Goal: Task Accomplishment & Management: Use online tool/utility

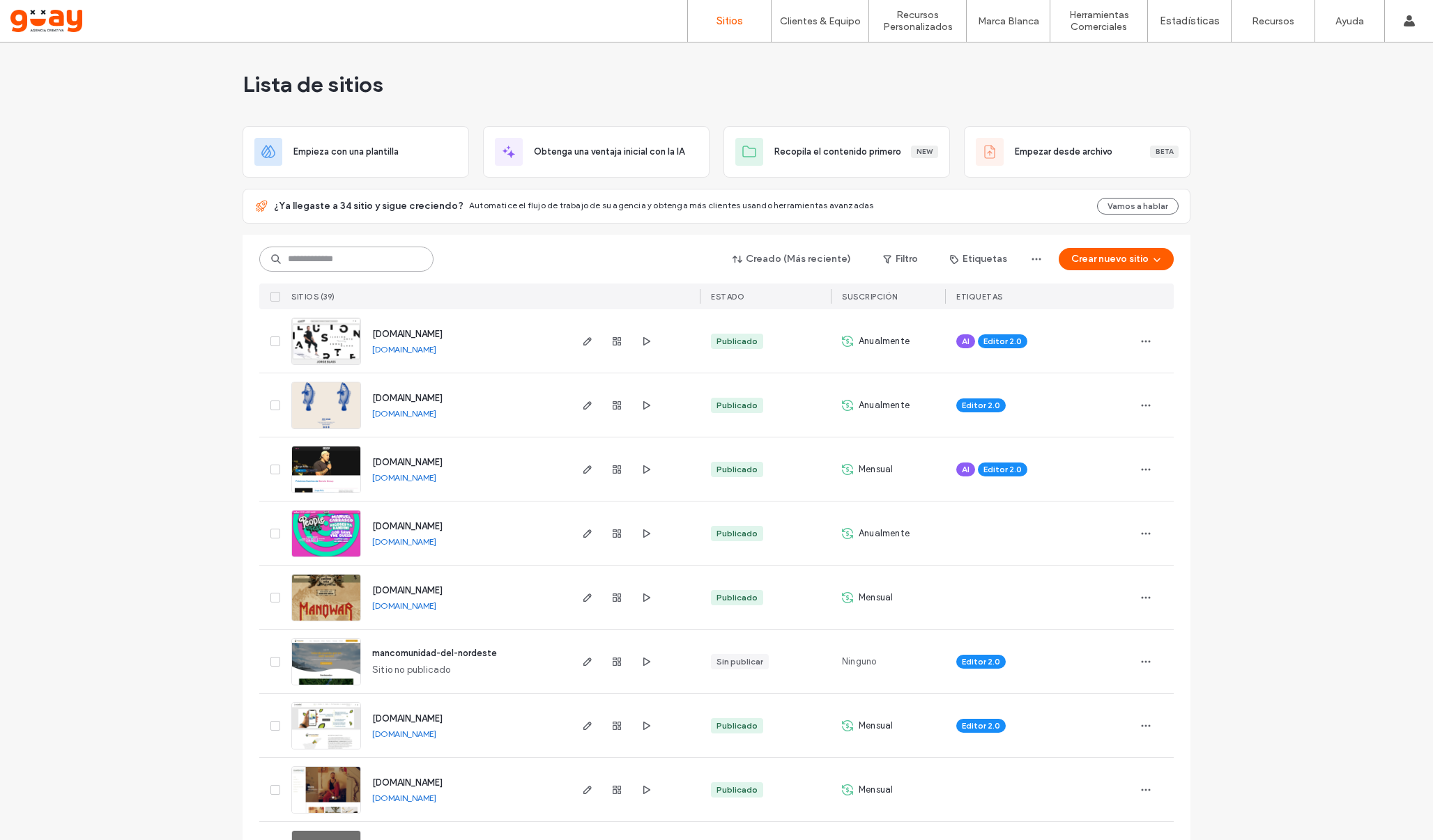
click at [373, 258] on input at bounding box center [346, 259] width 174 height 25
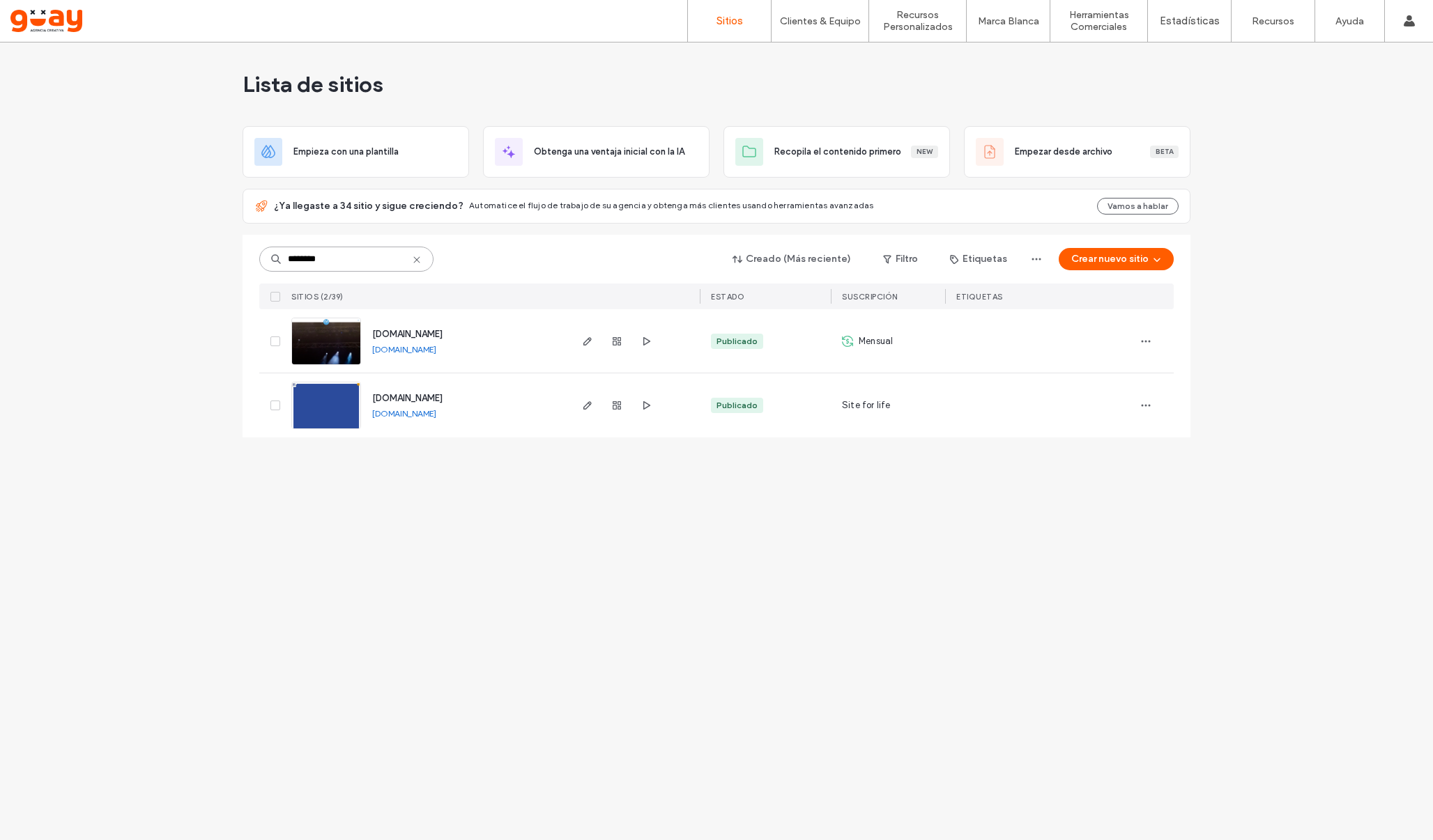
type input "********"
click at [443, 332] on span "www.festivalmarabierto.com" at bounding box center [407, 334] width 70 height 11
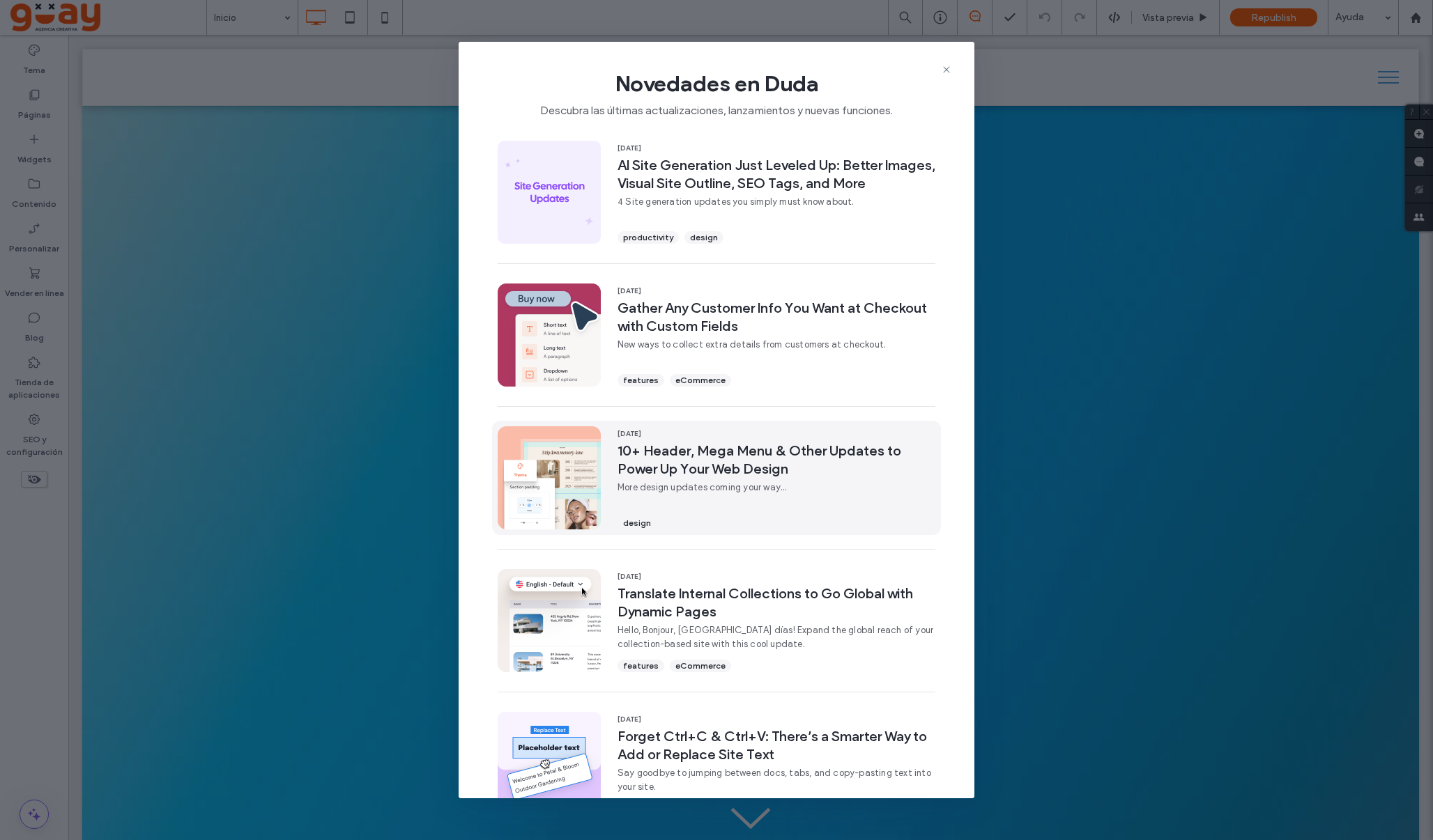
click at [763, 463] on span "10+ Header, Mega Menu & Other Updates to Power Up Your Web Design" at bounding box center [776, 460] width 318 height 37
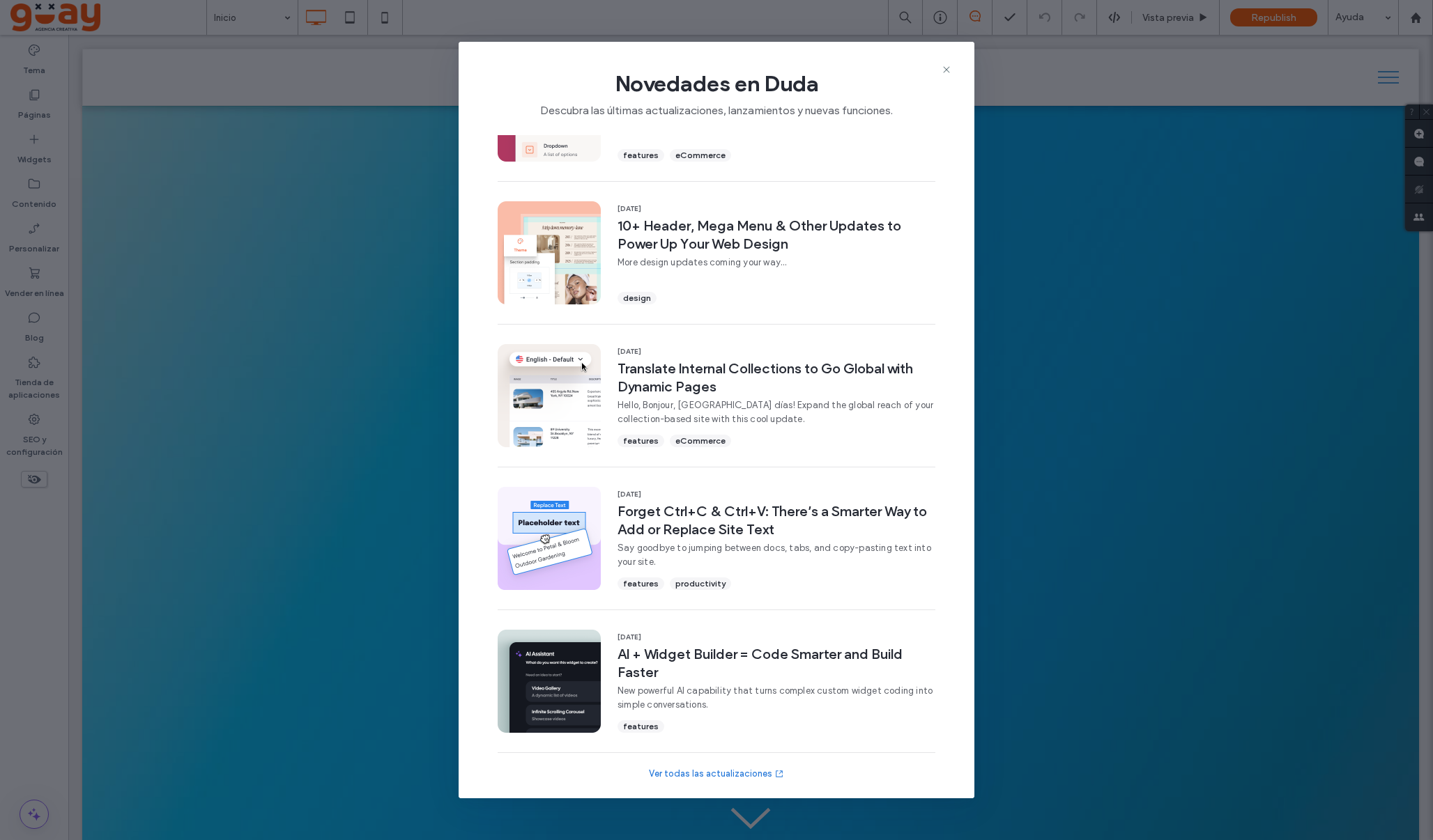
scroll to position [225, 0]
click at [947, 70] on icon at bounding box center [946, 69] width 11 height 11
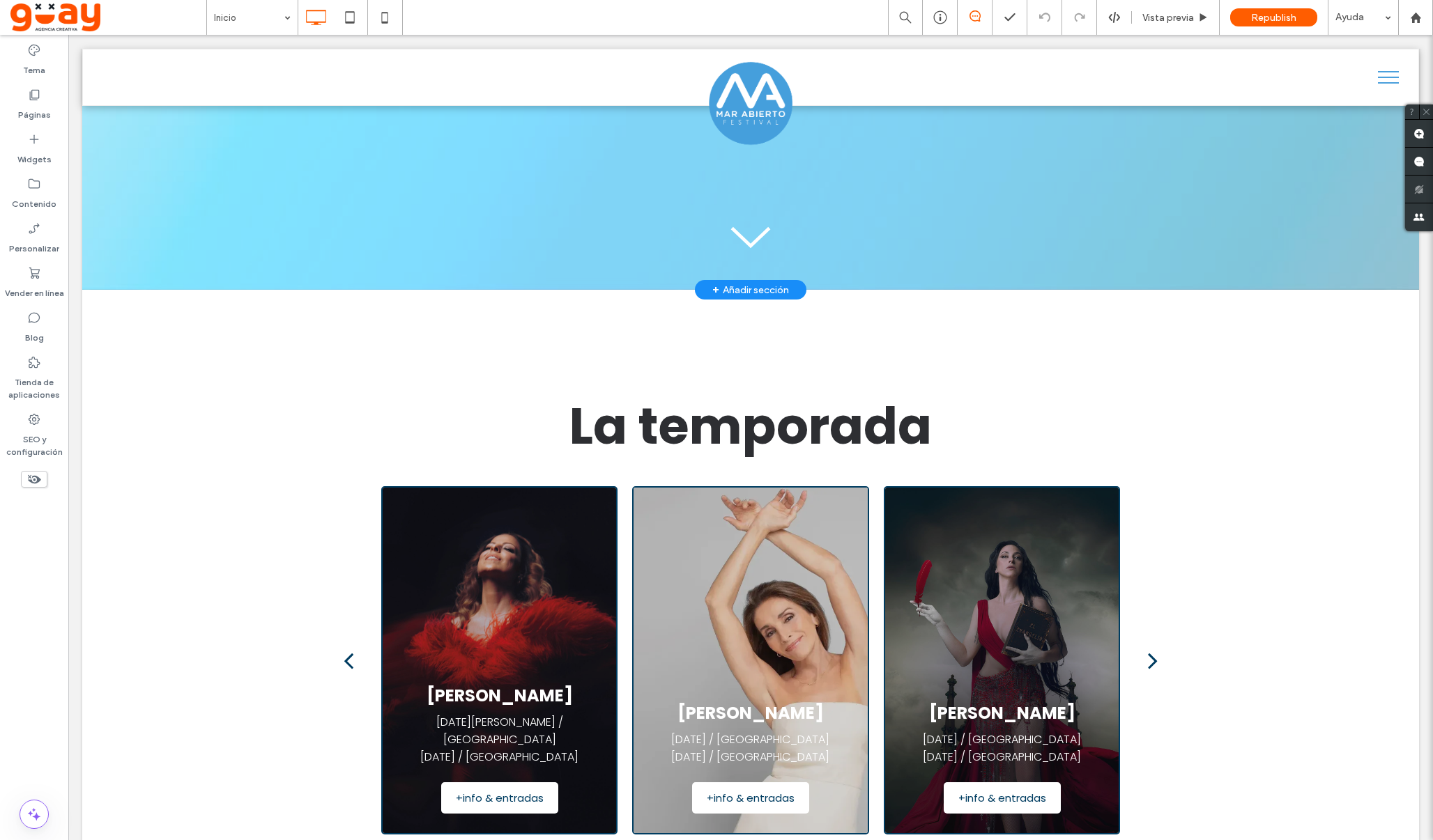
scroll to position [577, 0]
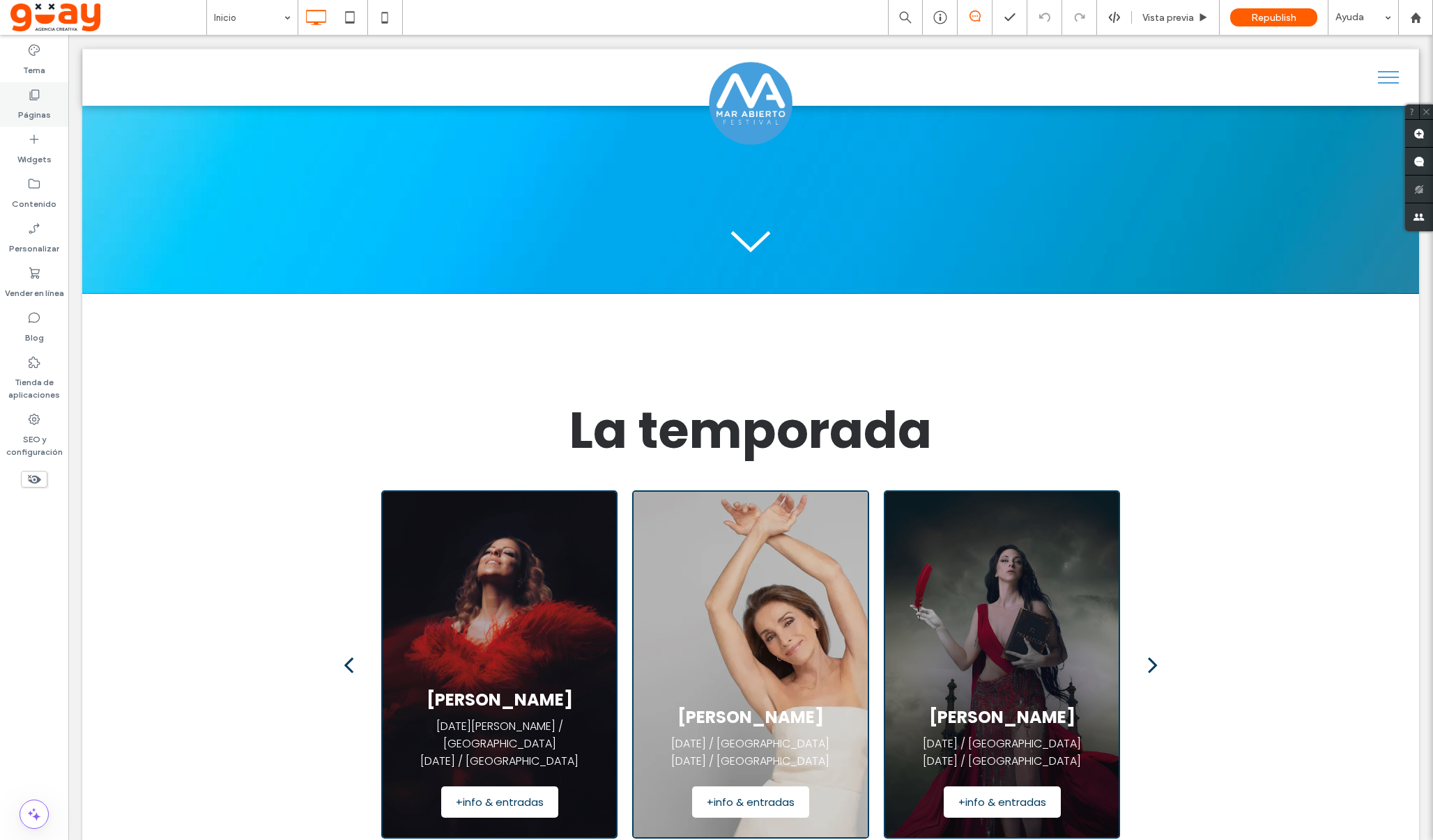
click at [46, 92] on div "Páginas" at bounding box center [34, 104] width 68 height 45
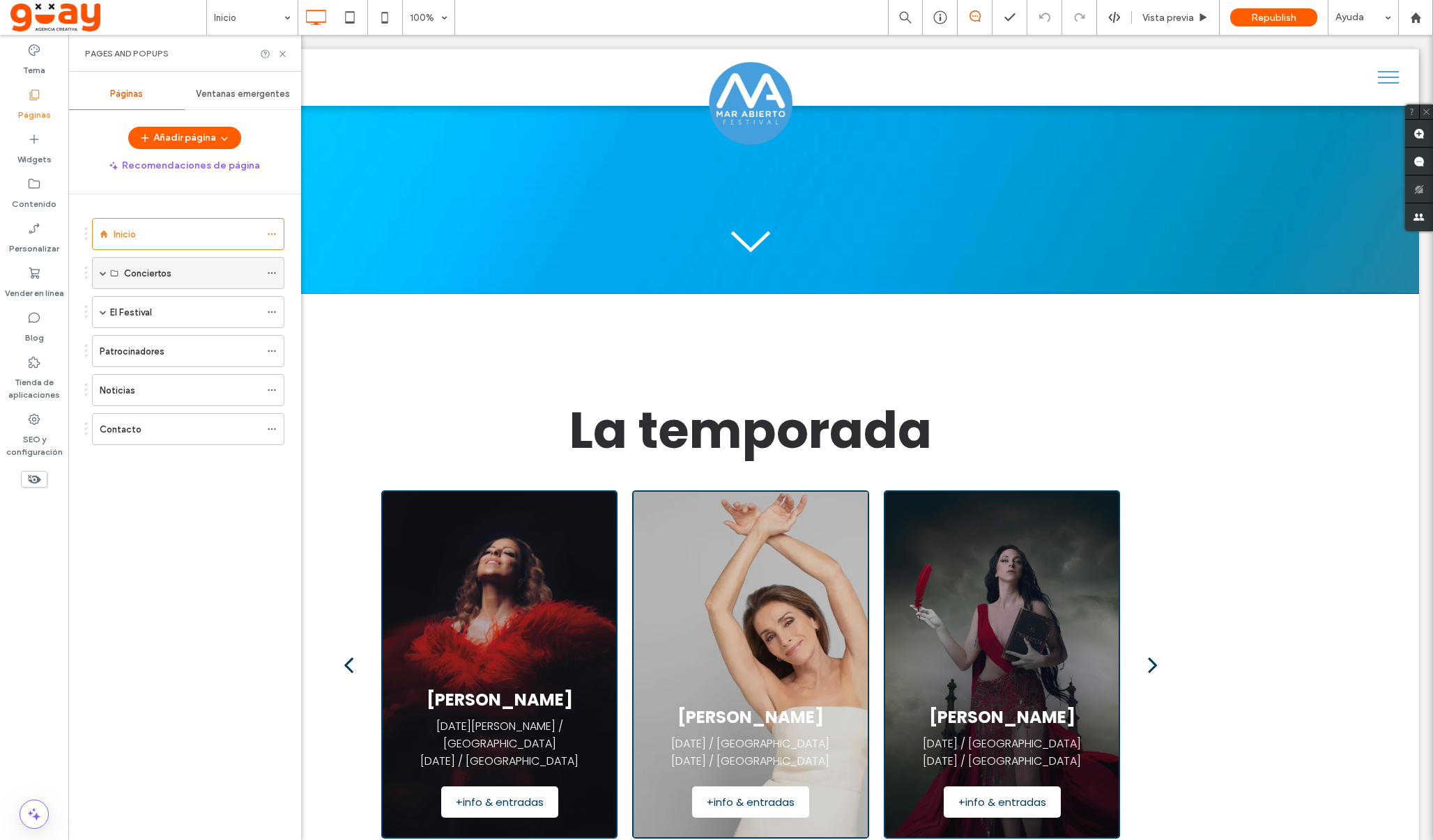
click at [105, 274] on span at bounding box center [103, 272] width 7 height 7
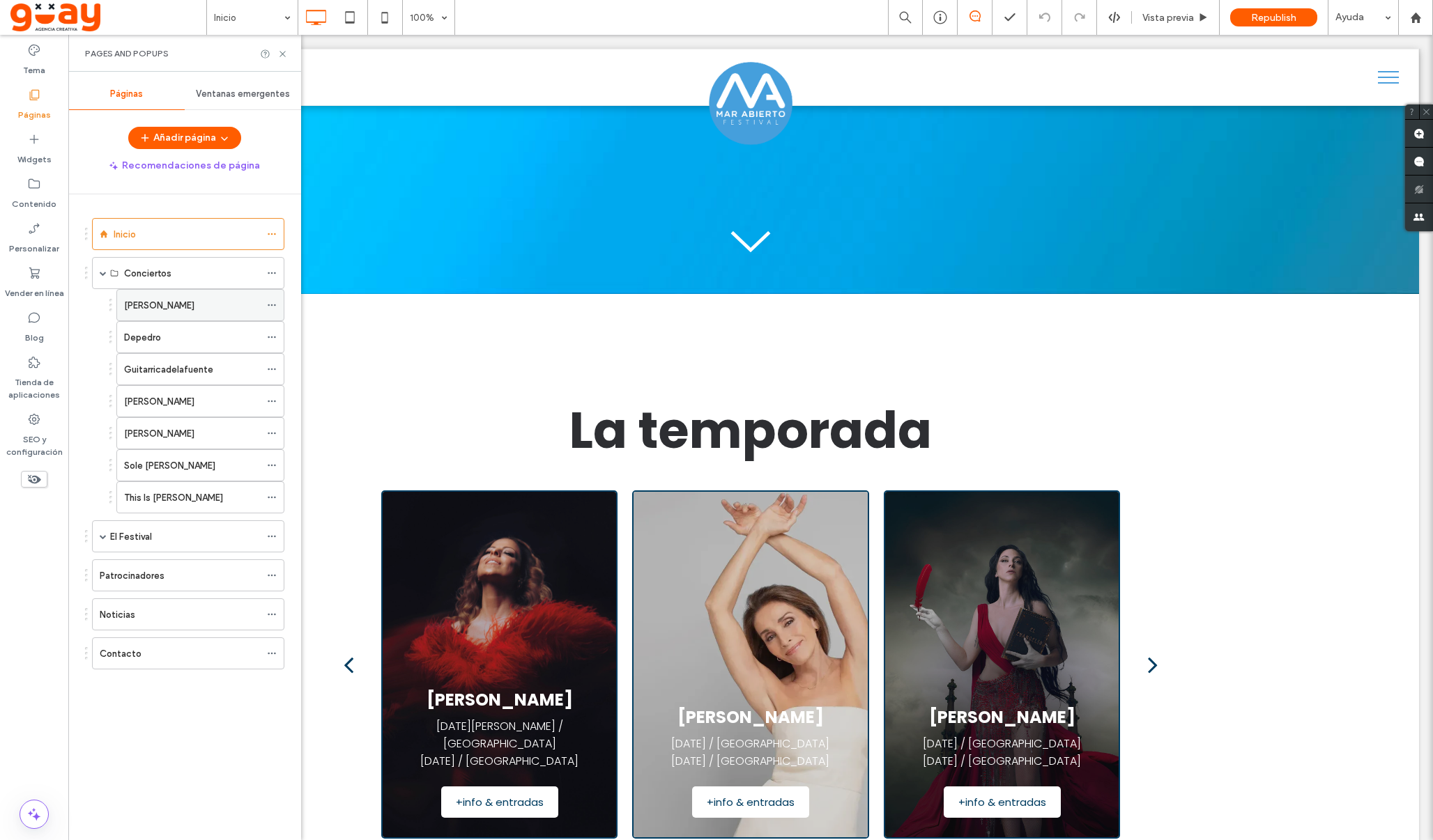
click at [181, 313] on div "Pastora Soler" at bounding box center [192, 305] width 136 height 30
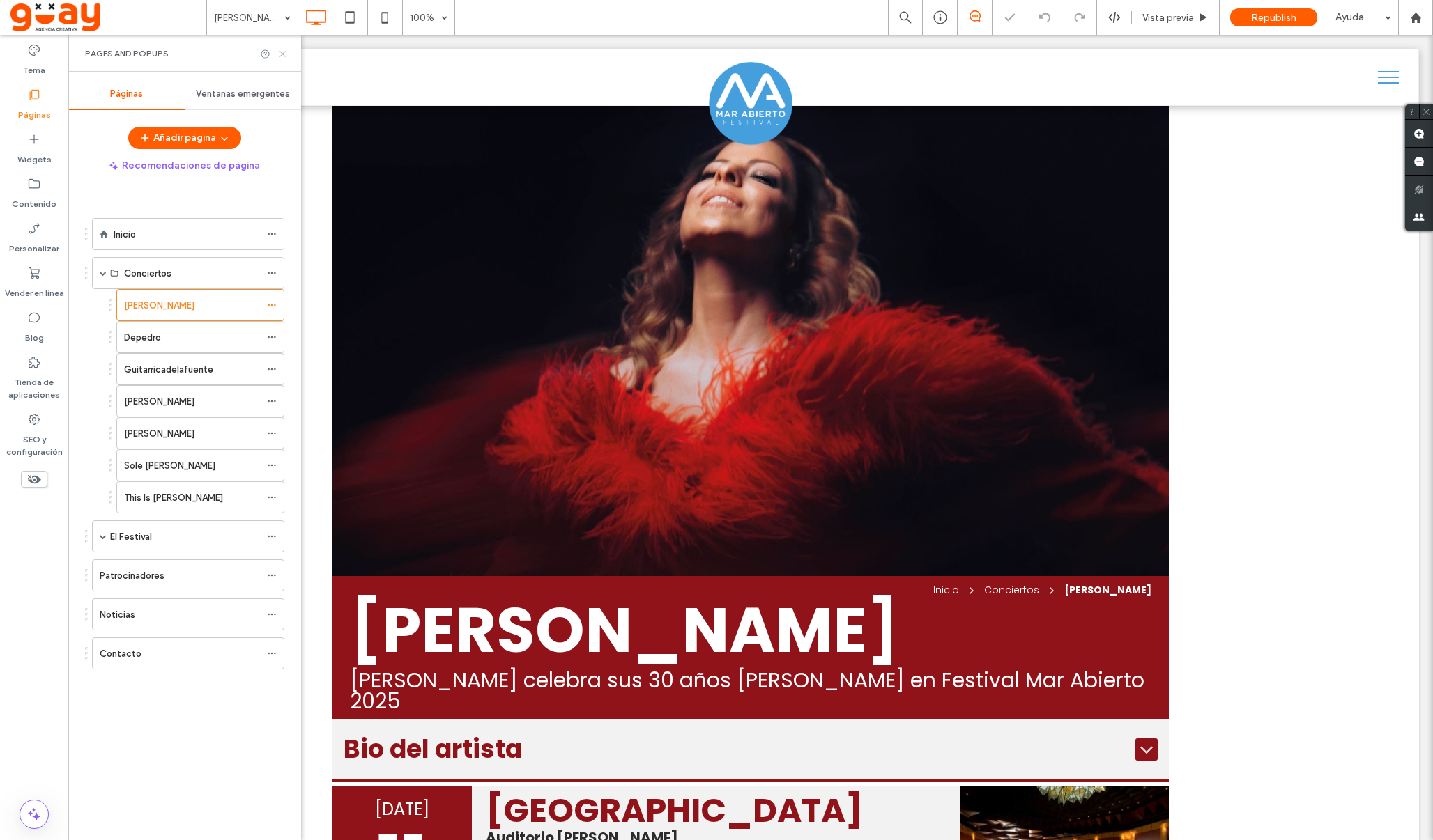
click at [281, 54] on icon at bounding box center [282, 54] width 11 height 11
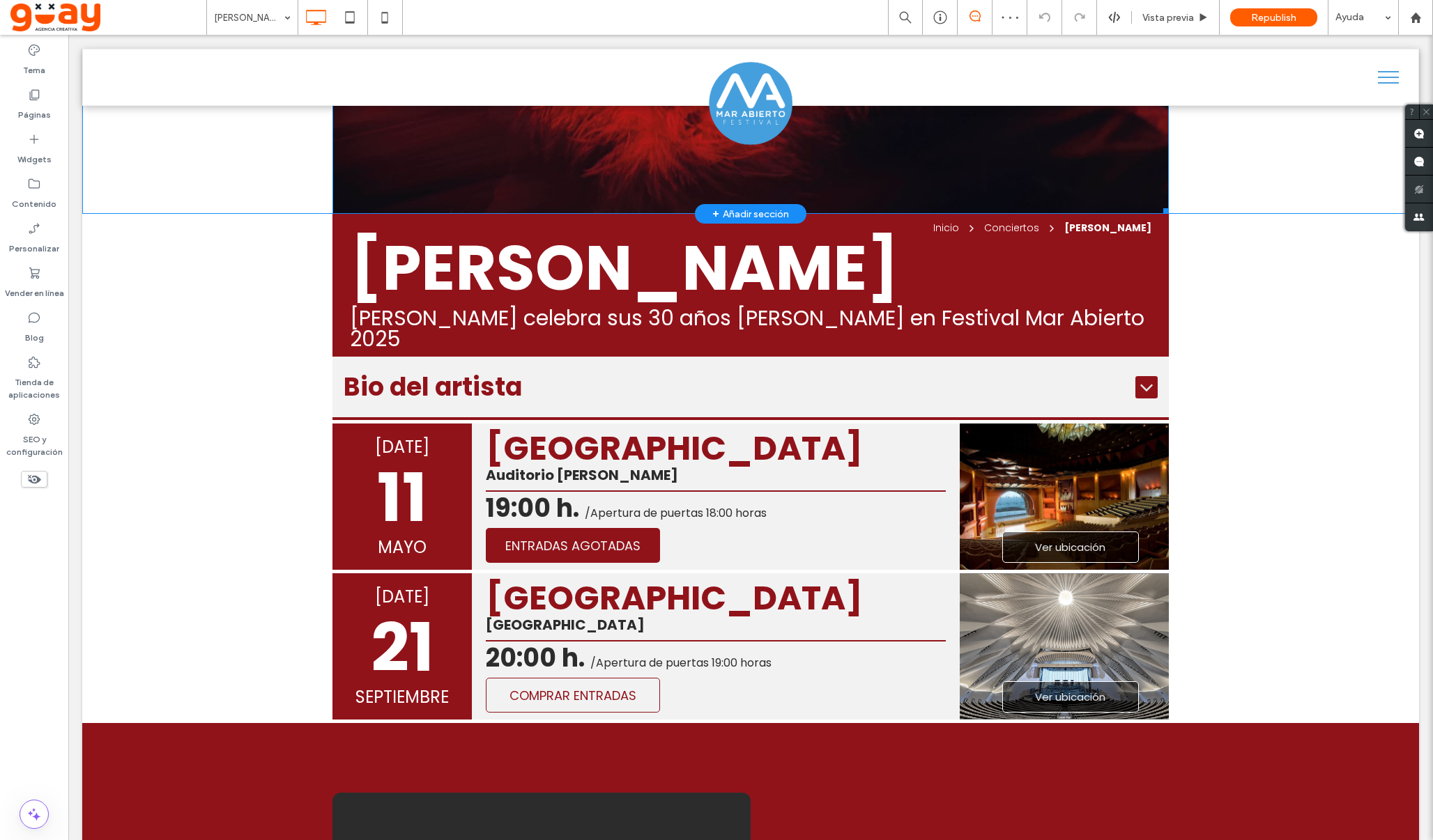
scroll to position [369, 0]
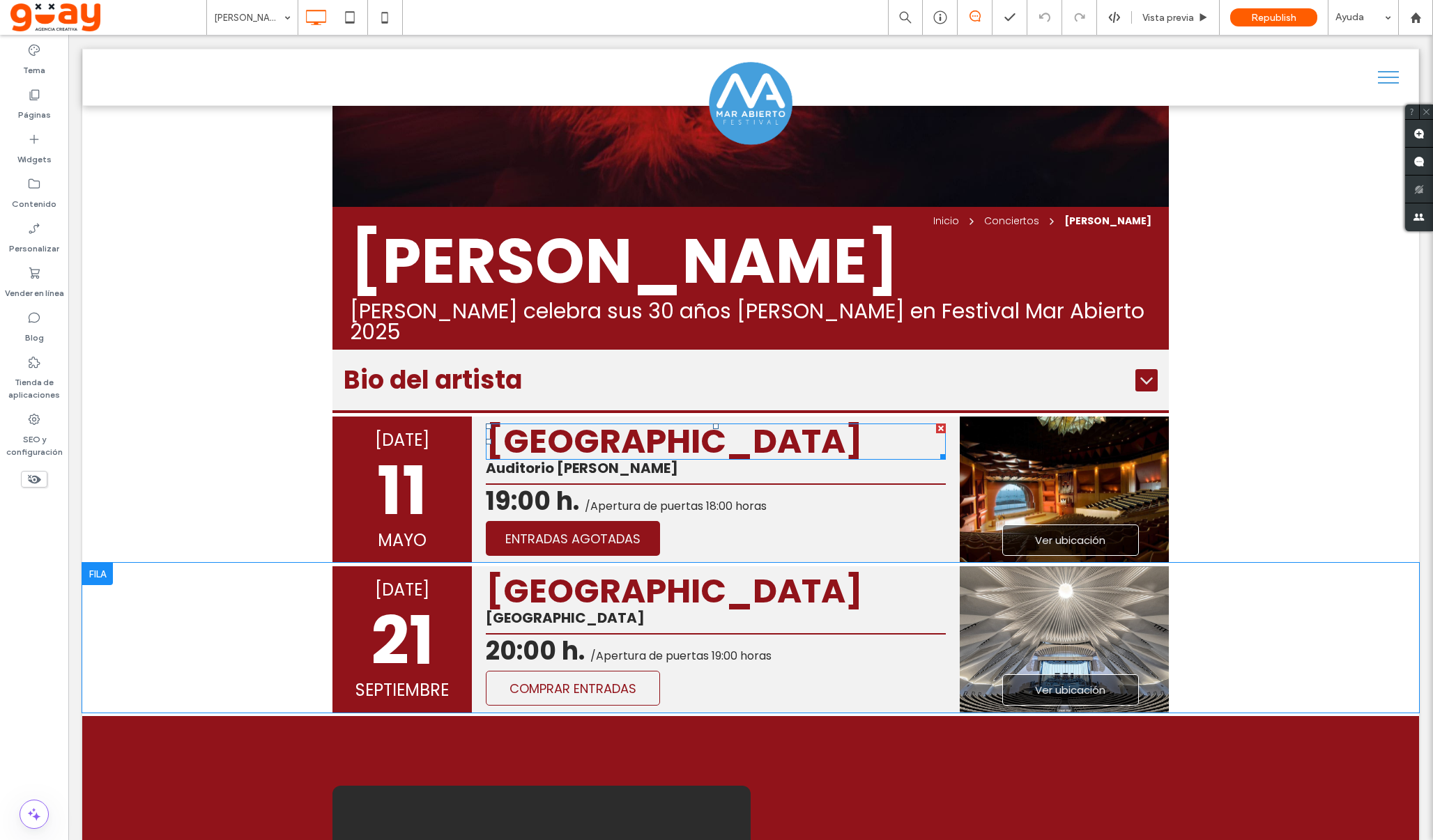
click at [520, 633] on span "20:00 h." at bounding box center [535, 651] width 99 height 36
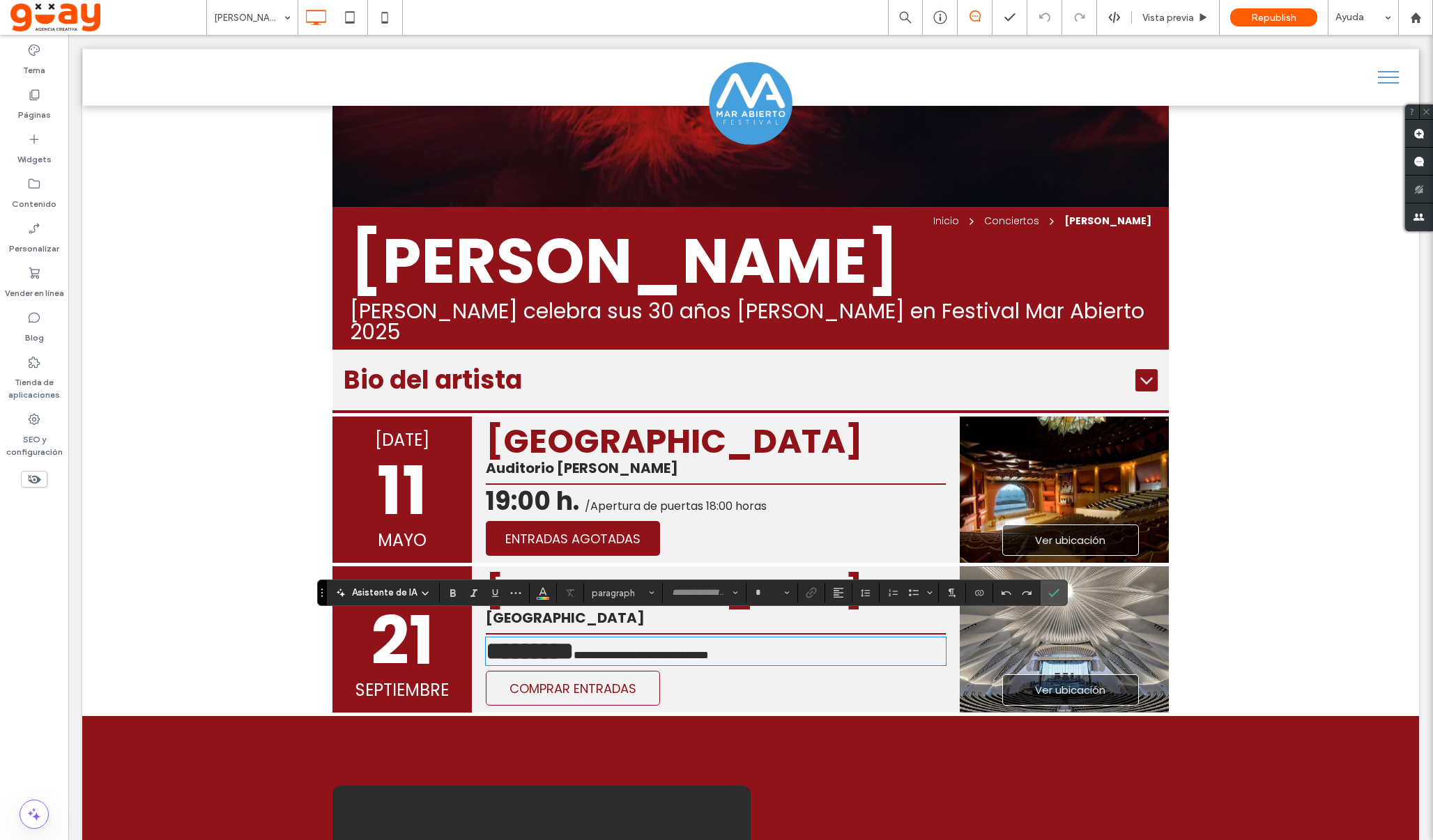
type input "*******"
type input "**"
click at [515, 639] on span "********" at bounding box center [529, 651] width 88 height 25
click at [1056, 597] on icon "Confirmar" at bounding box center [1053, 593] width 11 height 11
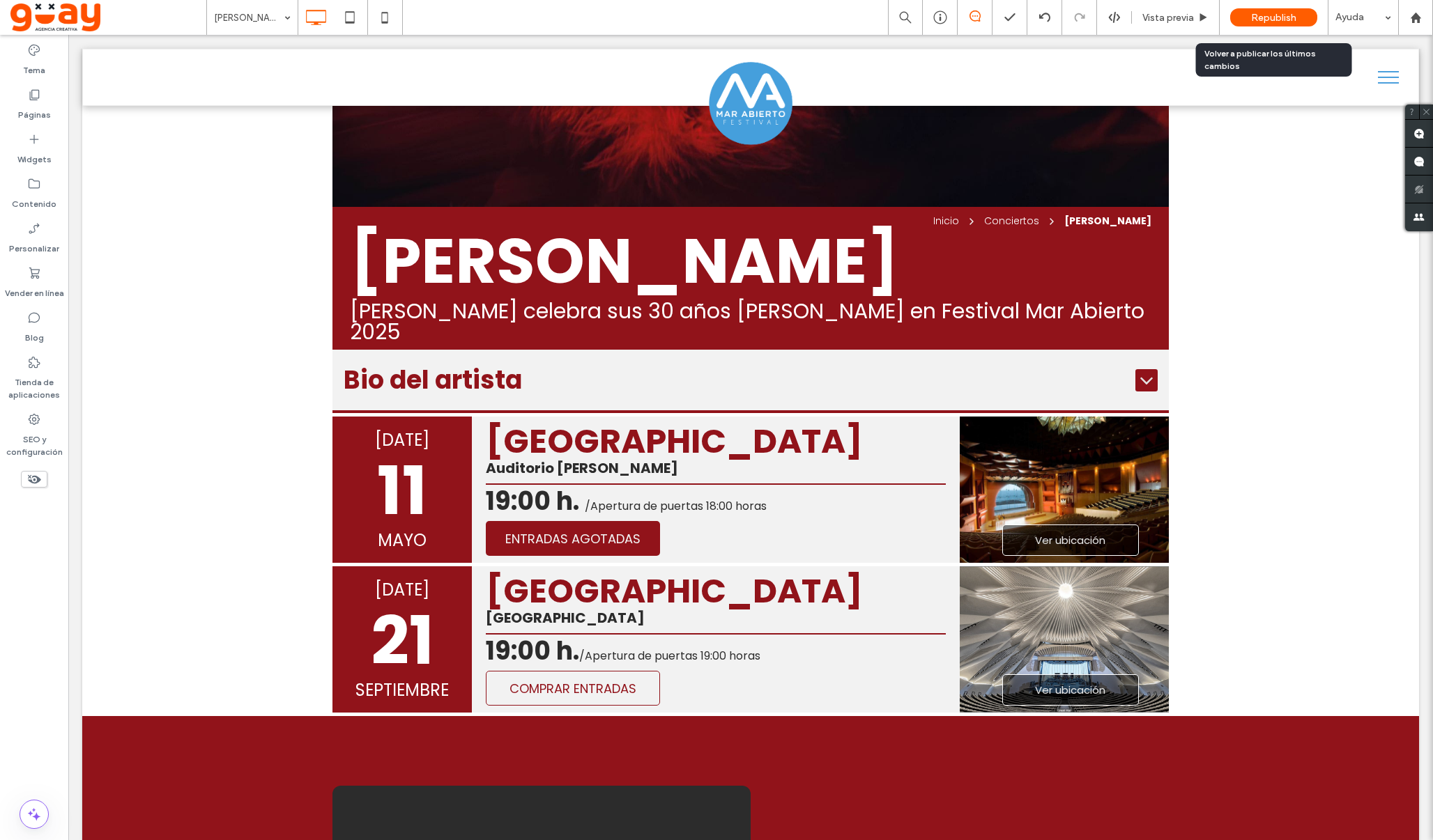
click at [1283, 24] on div "Republish" at bounding box center [1273, 18] width 87 height 18
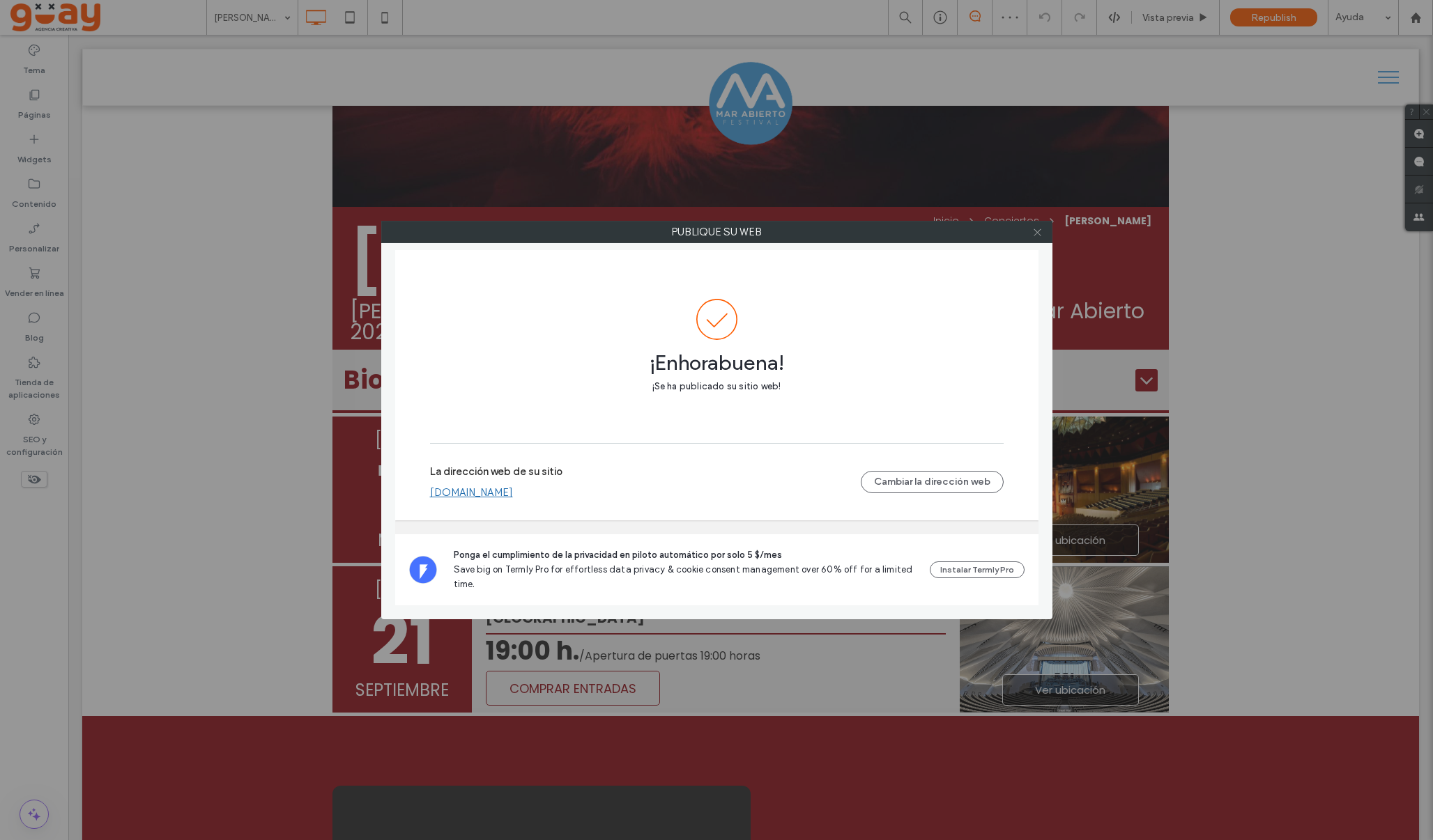
click at [1037, 235] on icon at bounding box center [1037, 233] width 11 height 11
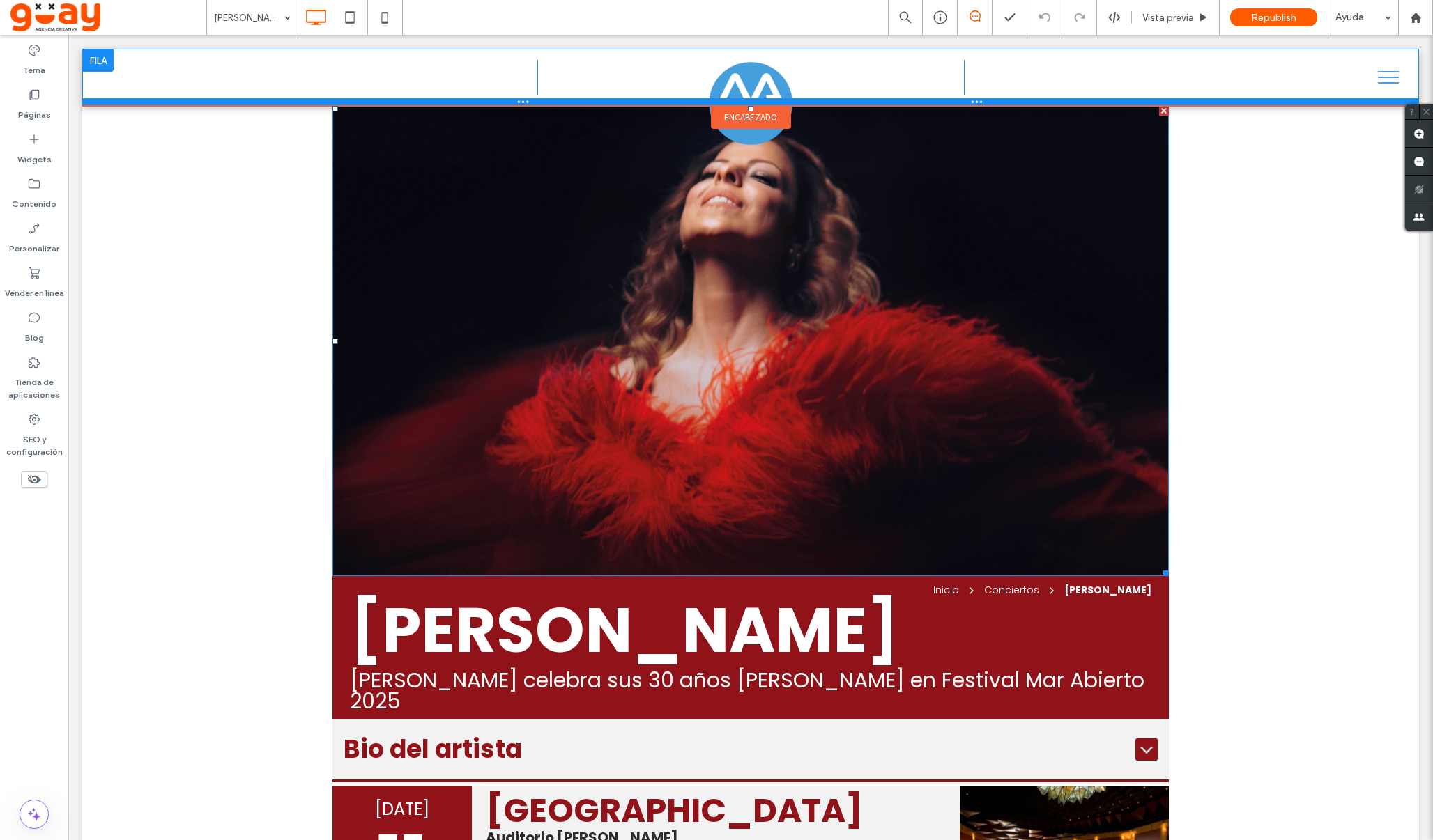
scroll to position [0, 0]
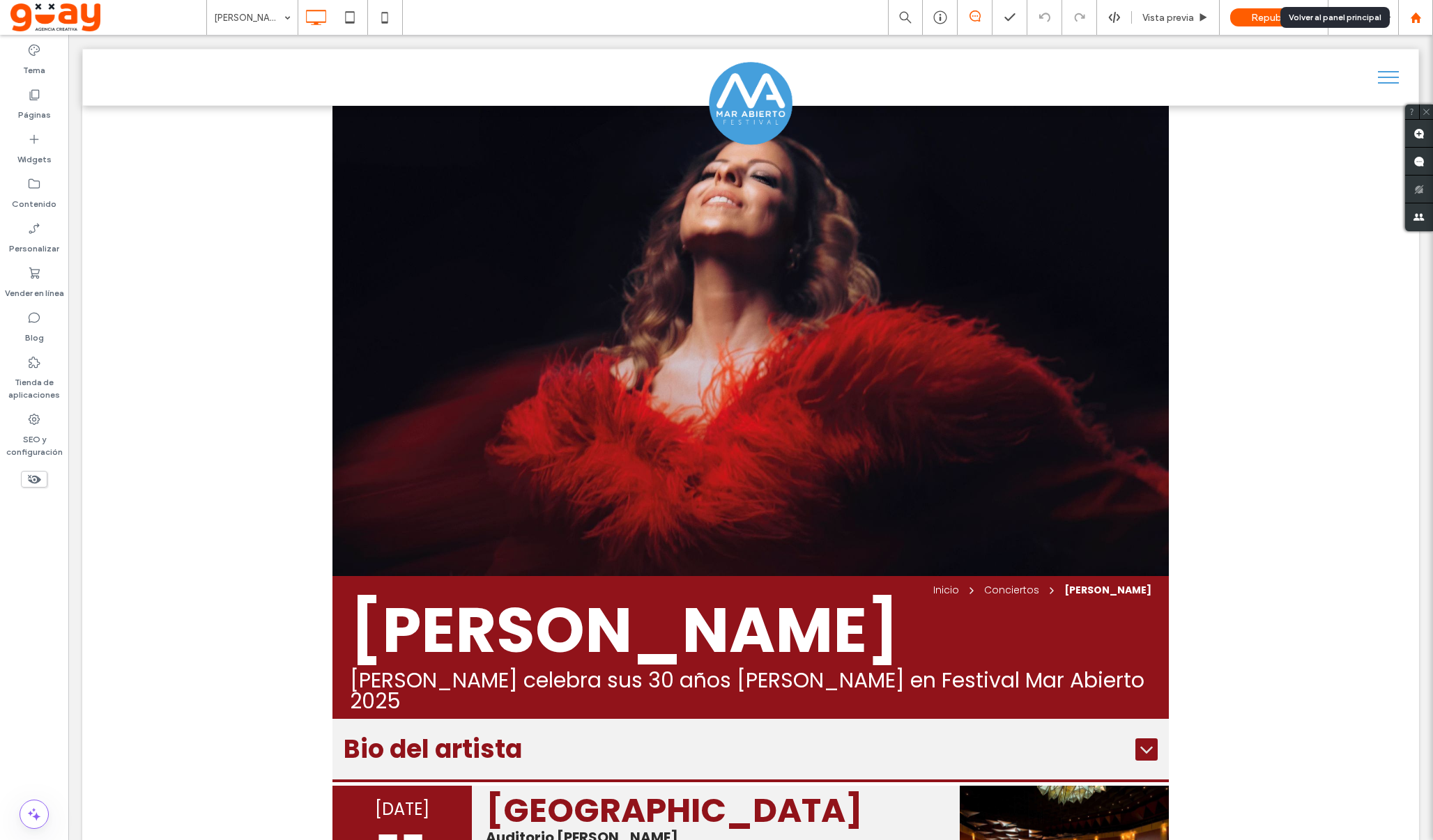
click at [1412, 24] on div at bounding box center [1415, 18] width 35 height 35
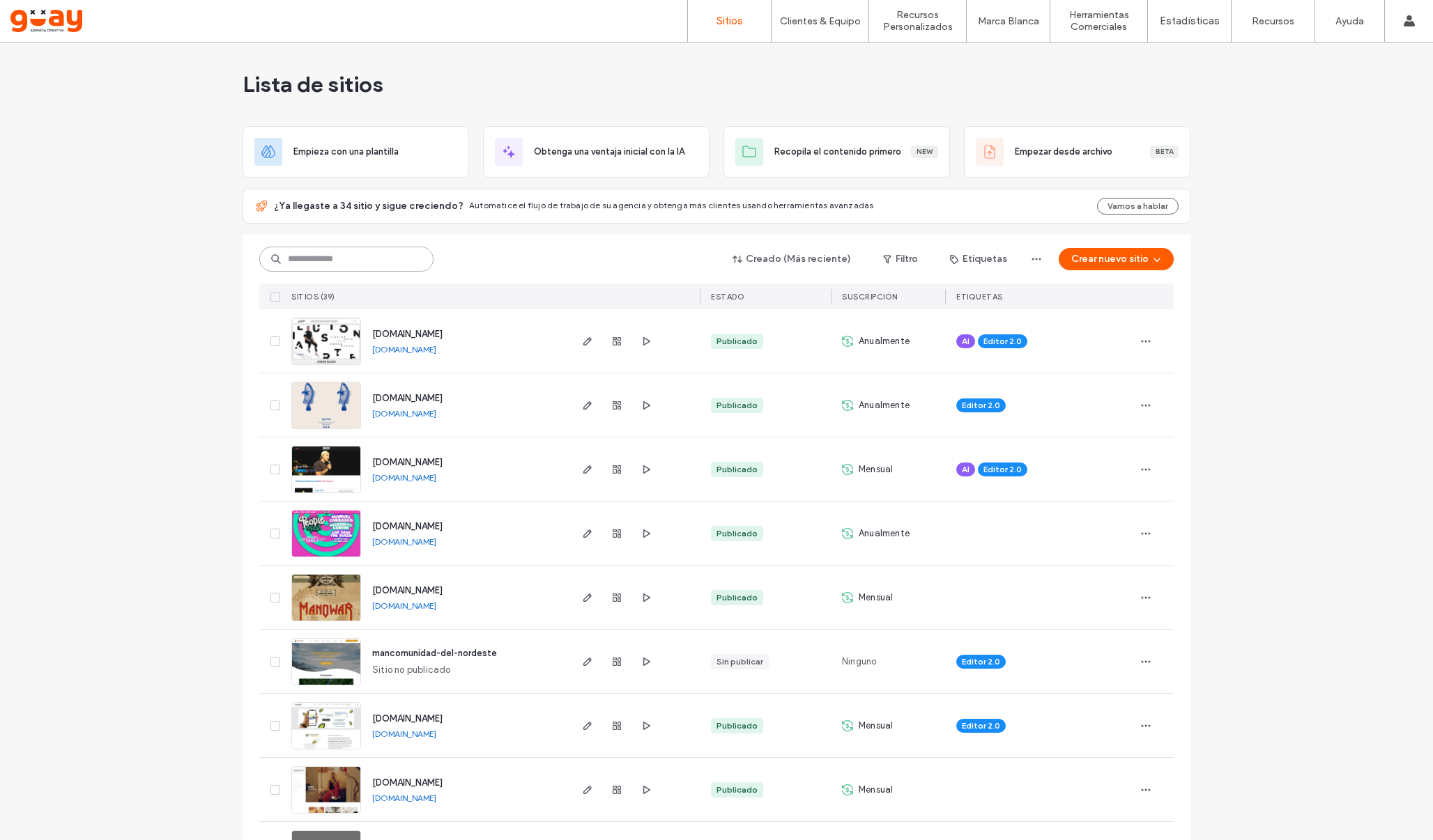
click at [393, 256] on input at bounding box center [346, 259] width 174 height 25
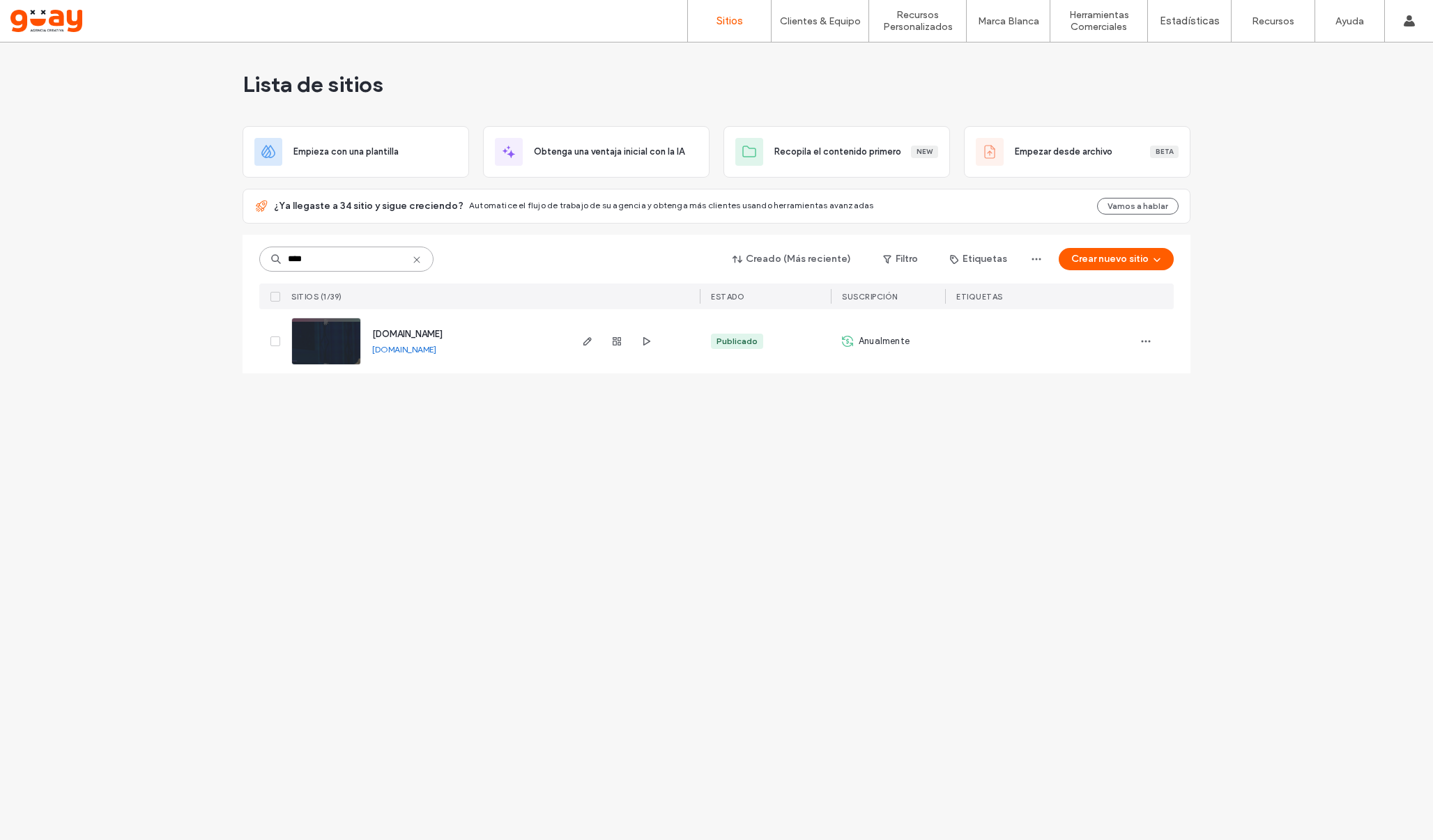
type input "****"
click at [433, 332] on span "[DOMAIN_NAME]" at bounding box center [407, 334] width 70 height 11
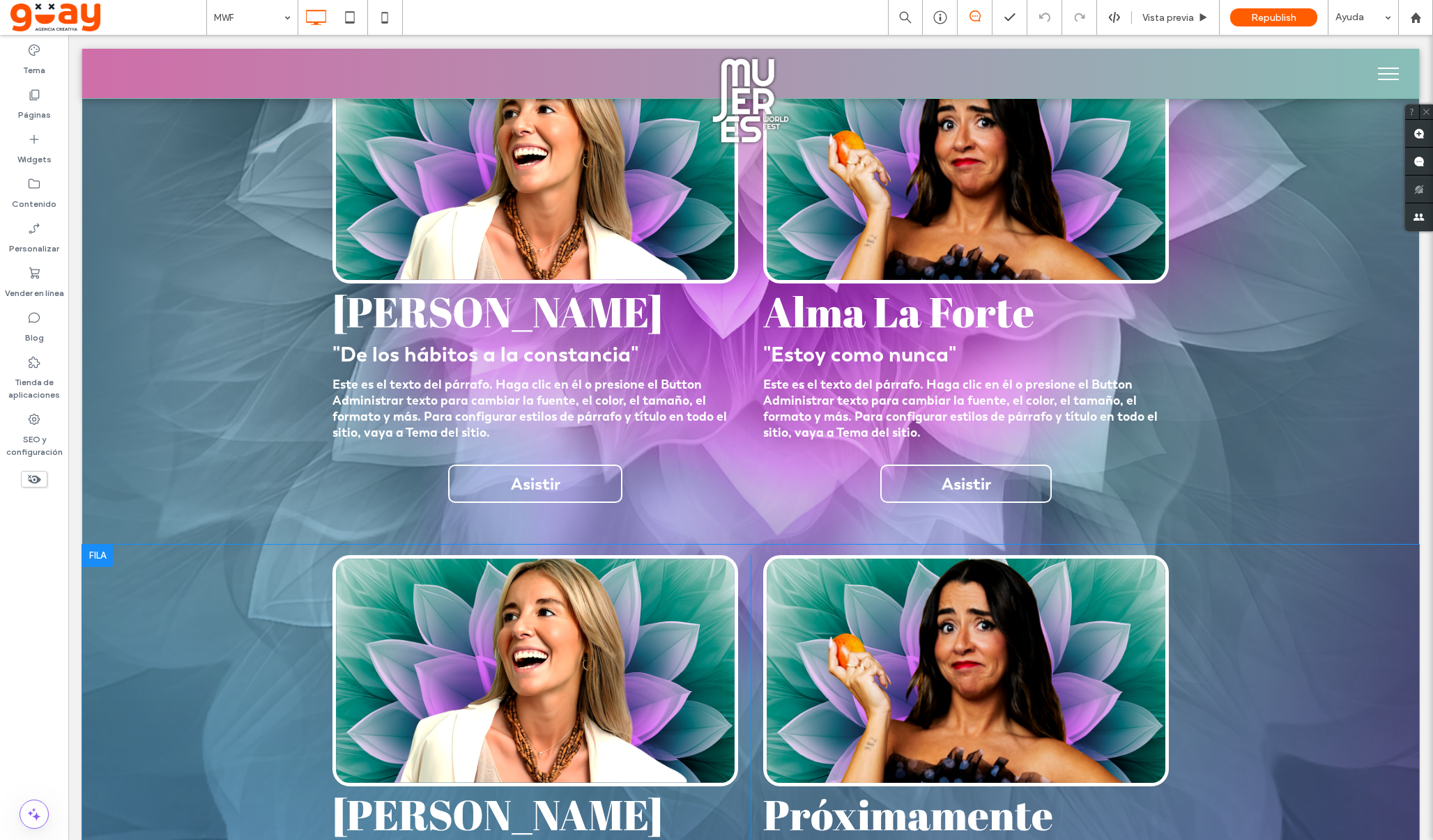
scroll to position [2359, 0]
click at [1390, 76] on button "menu" at bounding box center [1388, 74] width 37 height 37
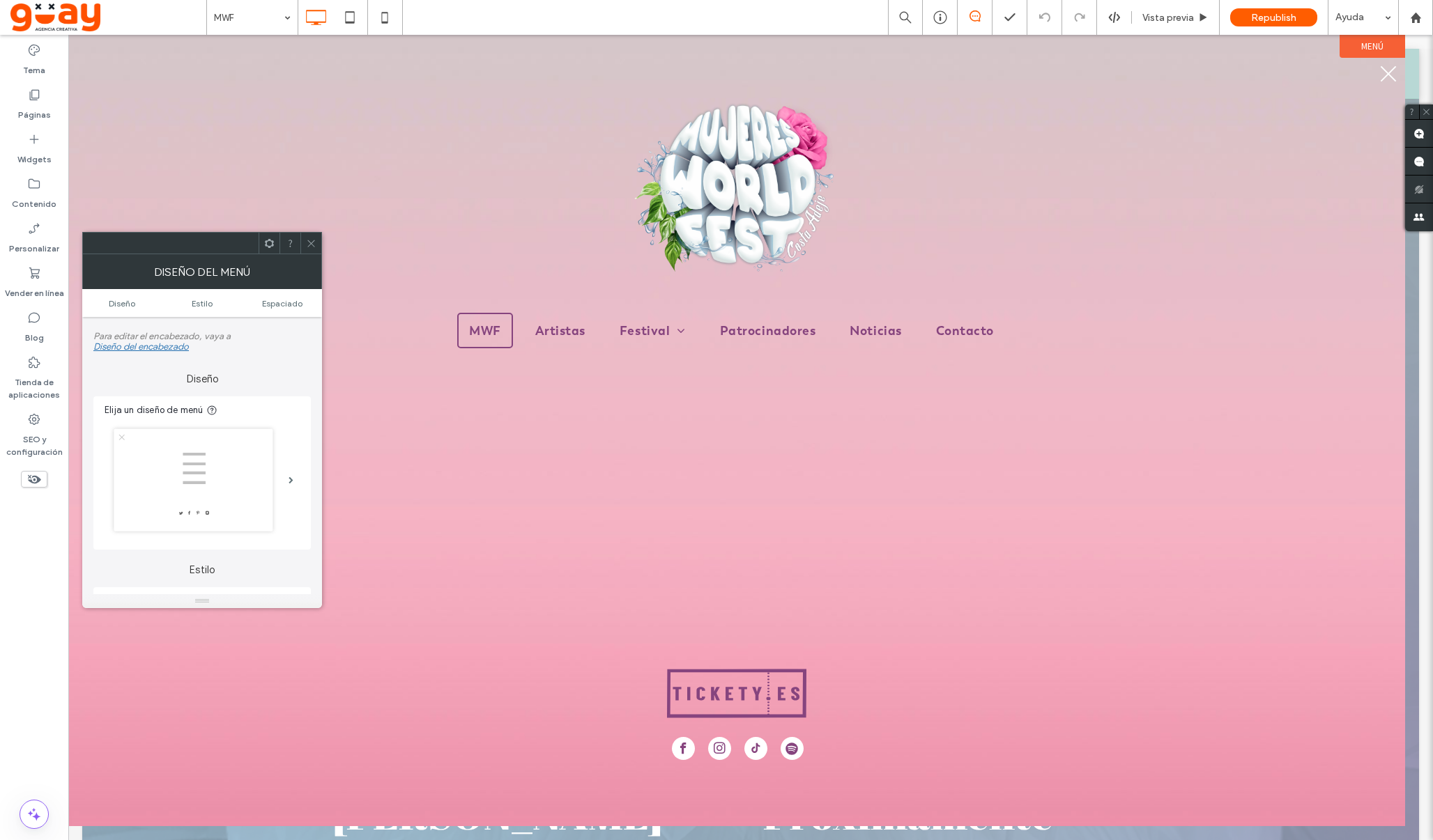
click at [1389, 78] on button "menu" at bounding box center [1388, 74] width 37 height 37
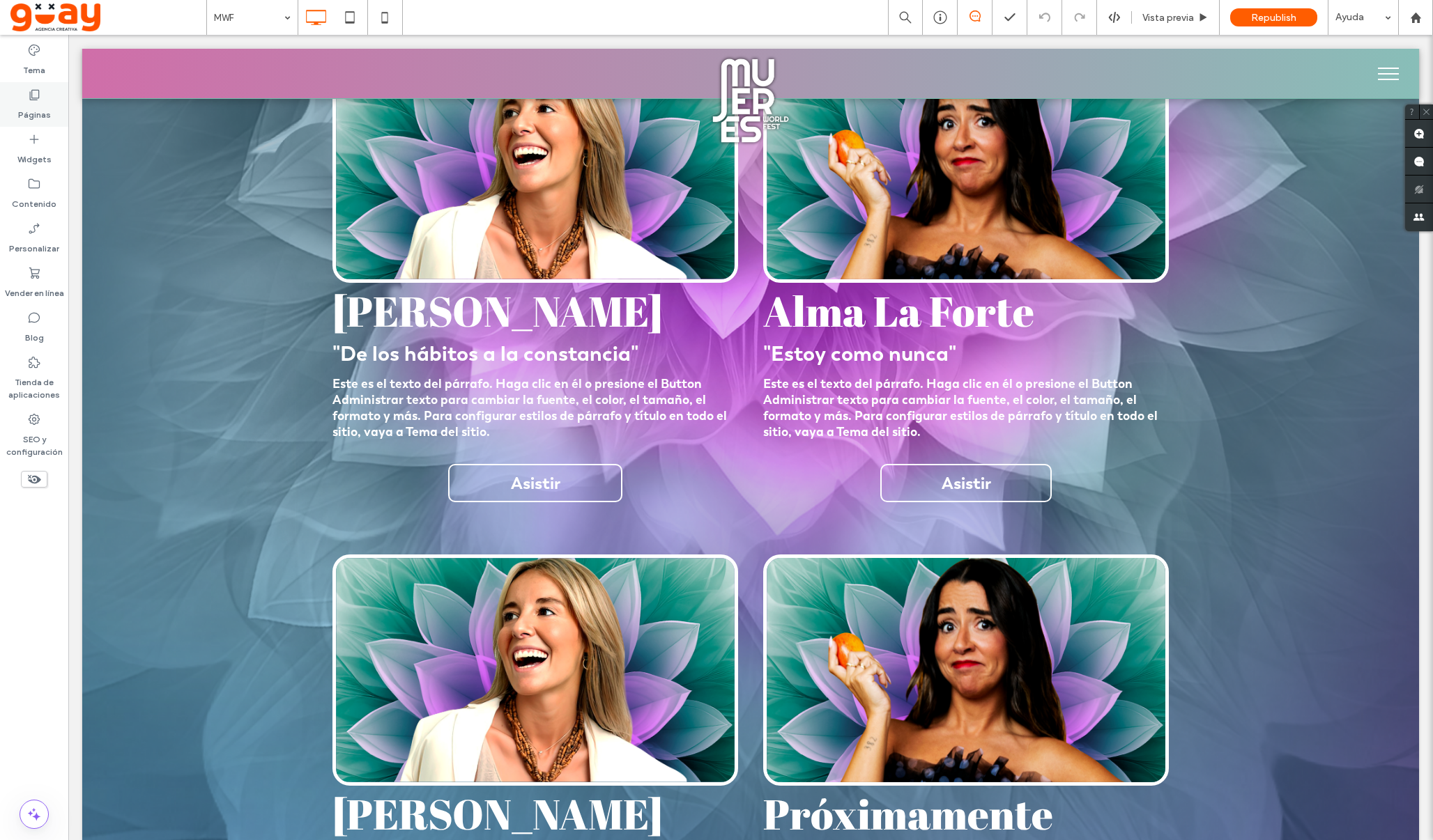
click at [35, 95] on icon at bounding box center [34, 94] width 14 height 14
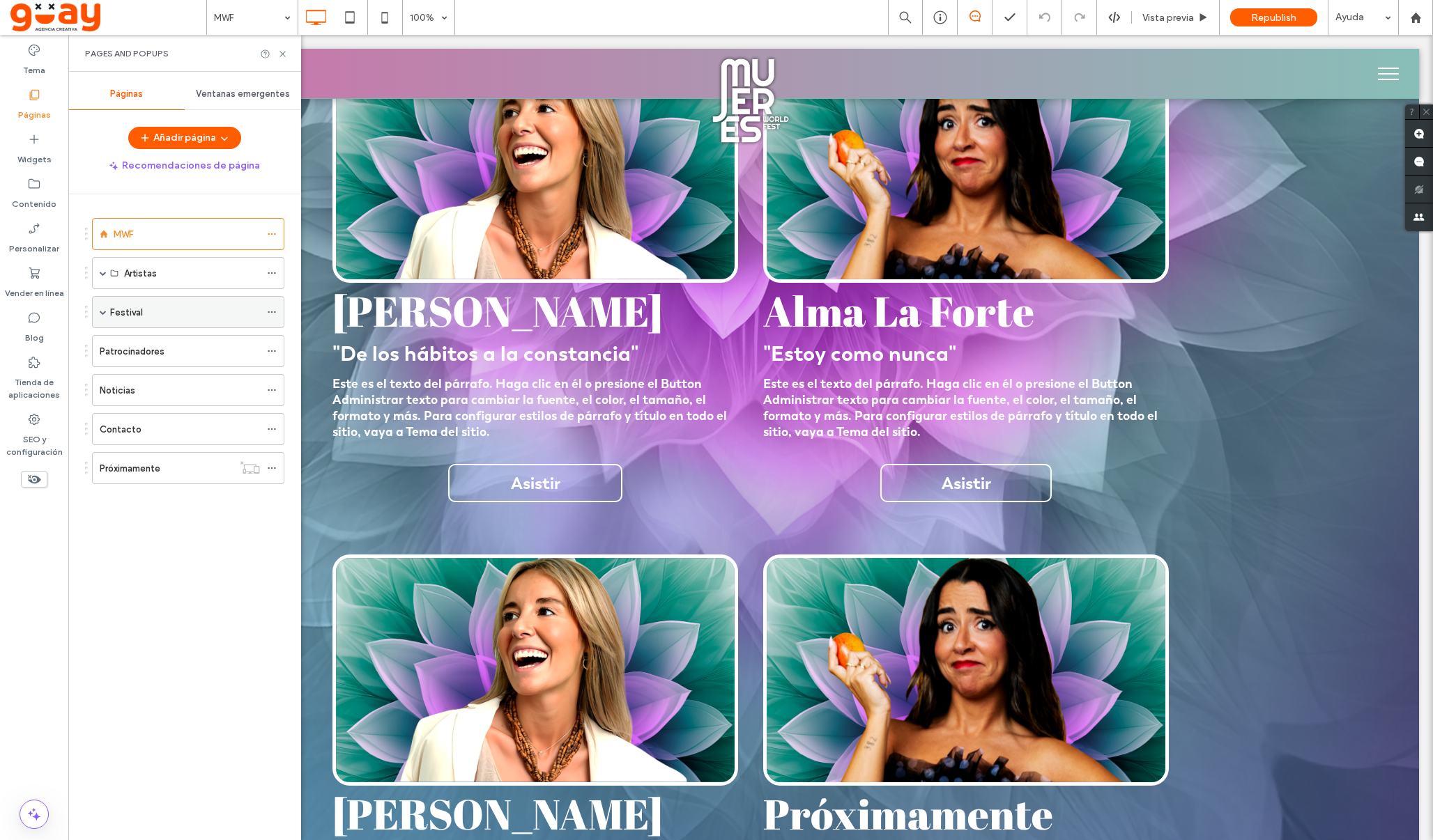
click at [99, 313] on div "Festival" at bounding box center [188, 312] width 193 height 32
click at [103, 313] on span at bounding box center [103, 312] width 7 height 7
click at [105, 310] on span at bounding box center [103, 312] width 7 height 7
click at [213, 393] on div "Noticias" at bounding box center [180, 390] width 161 height 14
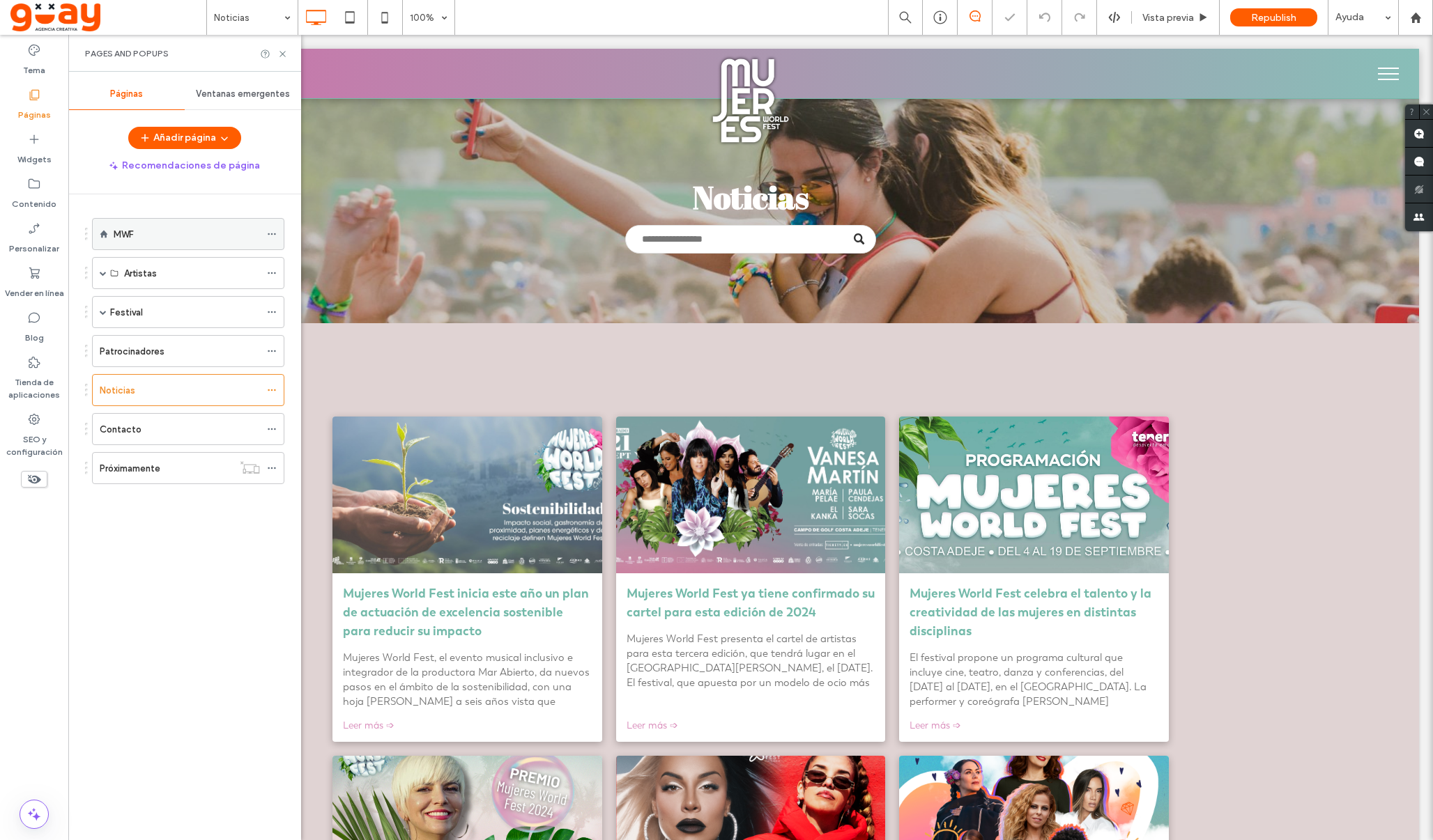
click at [196, 237] on div "MWF" at bounding box center [186, 234] width 146 height 14
click at [174, 468] on div "Próximamente" at bounding box center [166, 468] width 133 height 14
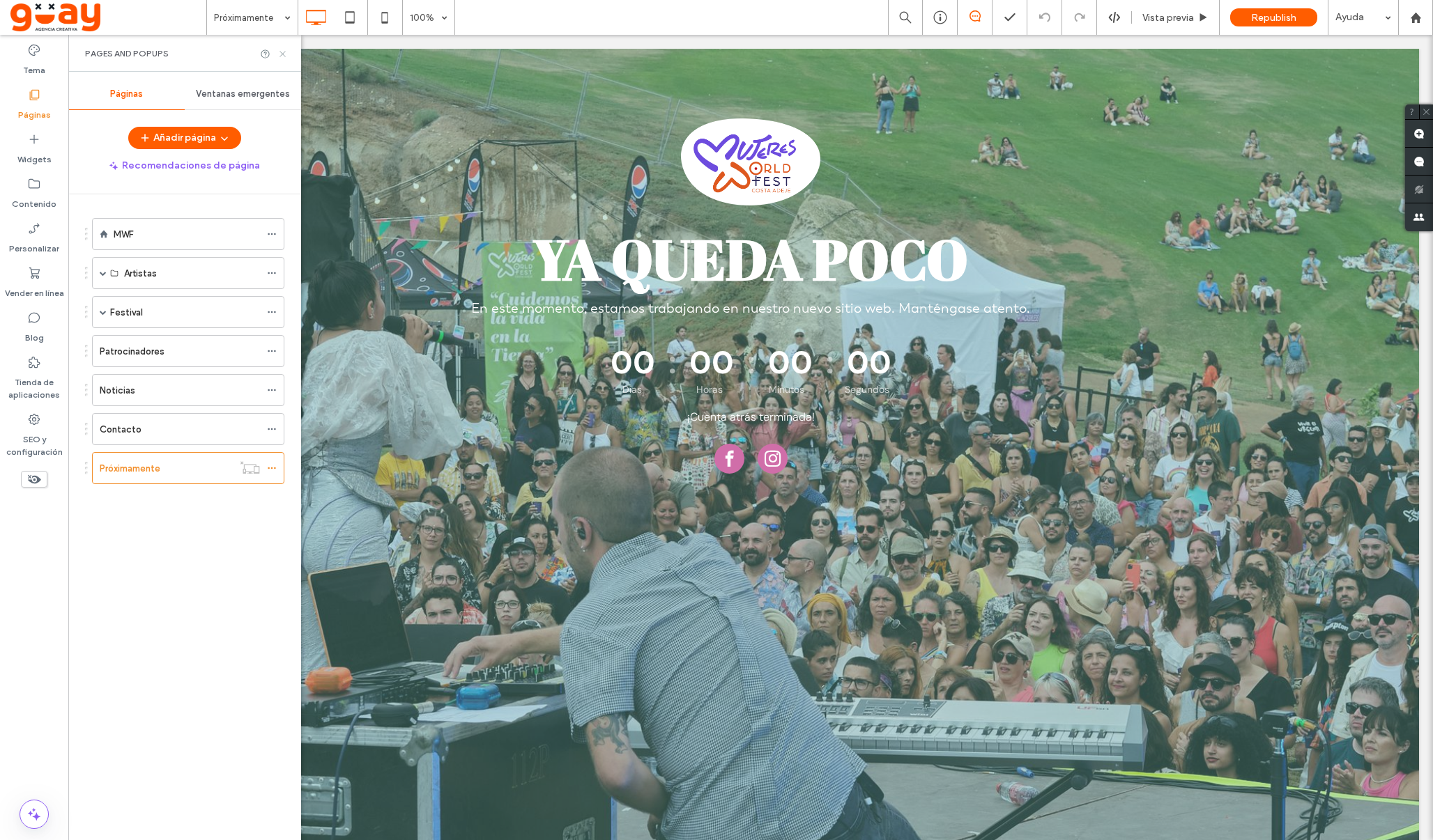
click at [278, 54] on icon at bounding box center [282, 54] width 11 height 11
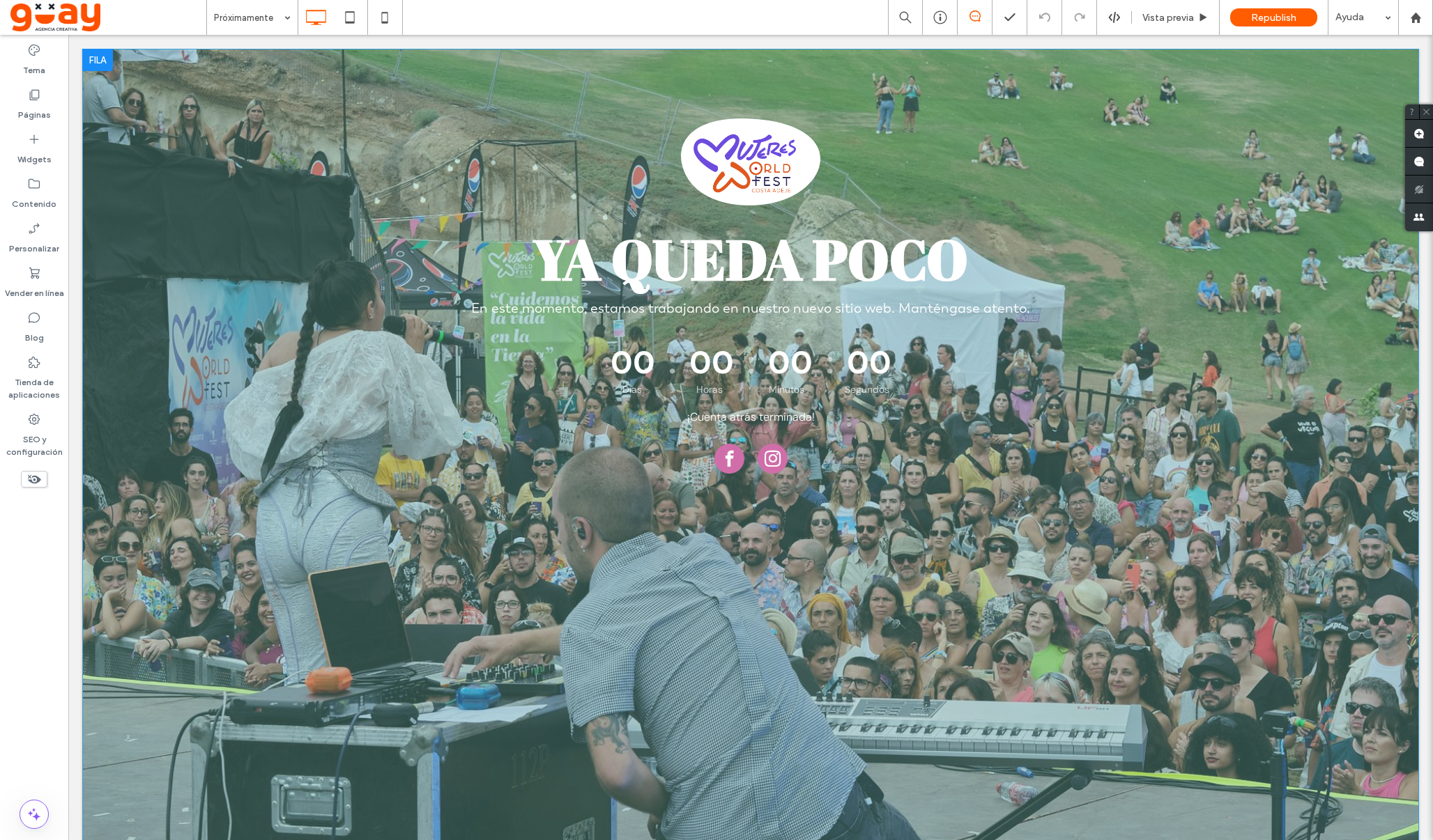
click at [270, 527] on div "YA QUEDA POCO En este momento, estamos trabajando en nuestro nuevo sitio web. M…" at bounding box center [750, 451] width 1336 height 806
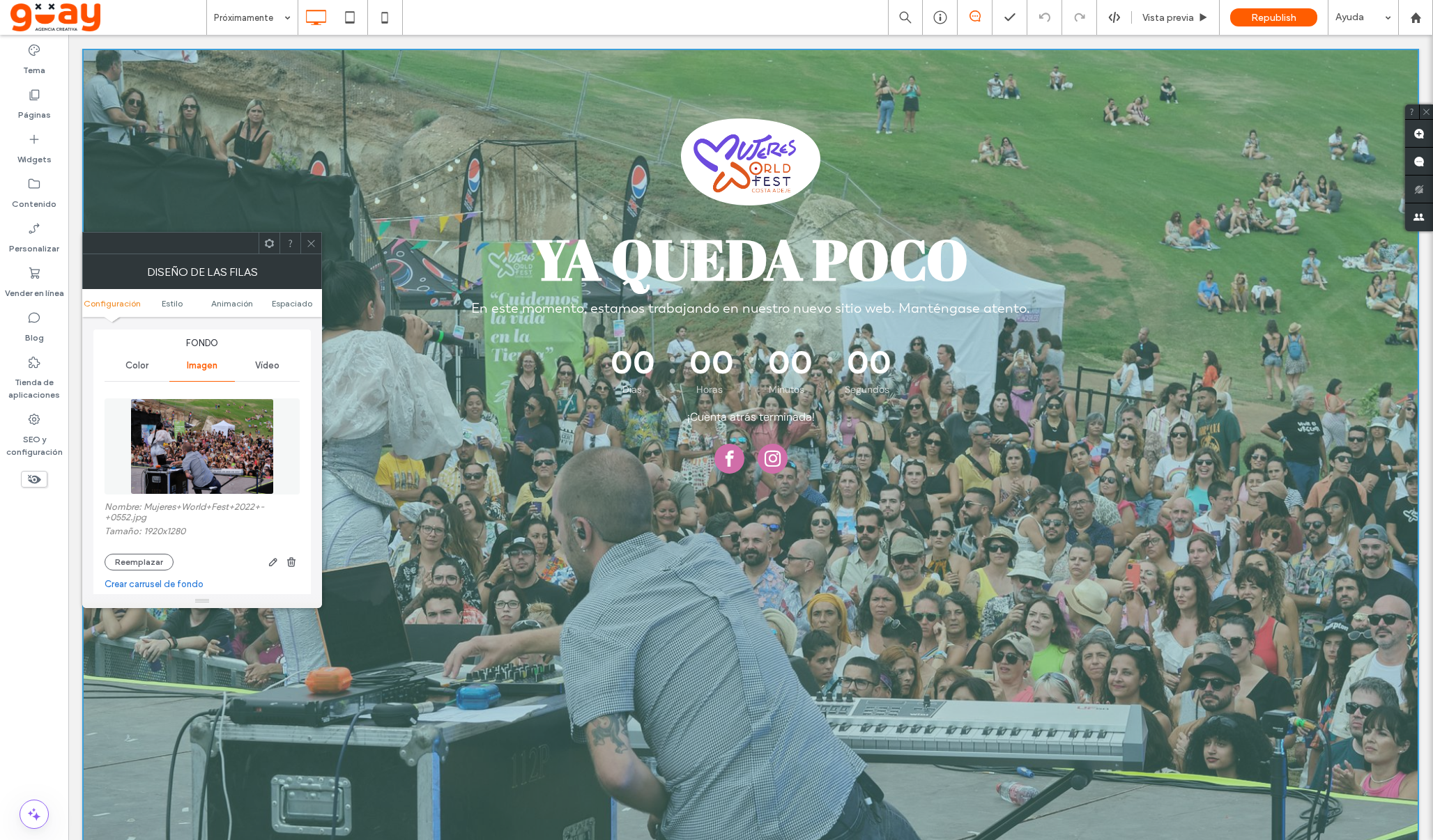
scroll to position [264, 0]
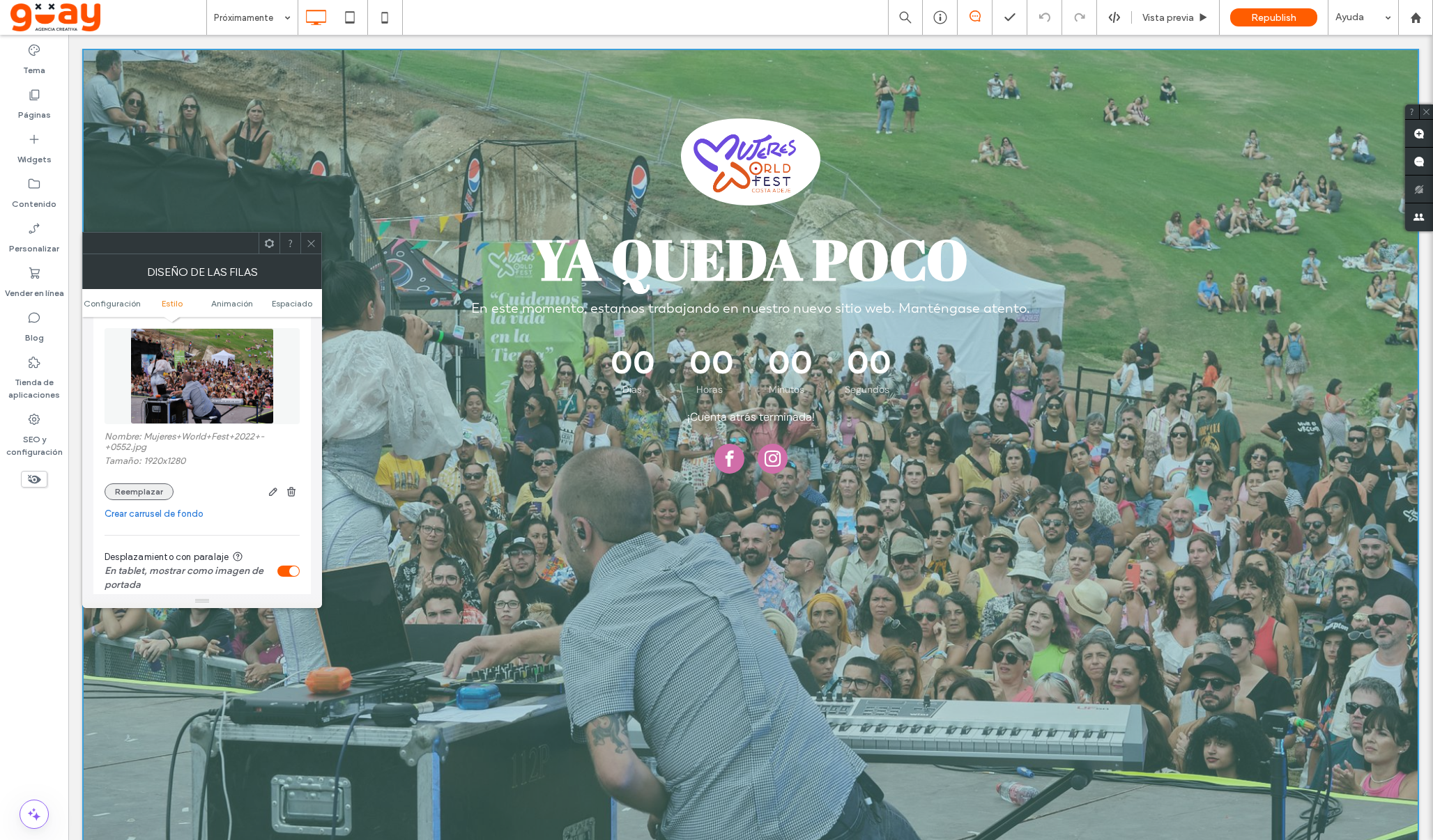
click at [158, 492] on button "Reemplazar" at bounding box center [139, 492] width 69 height 17
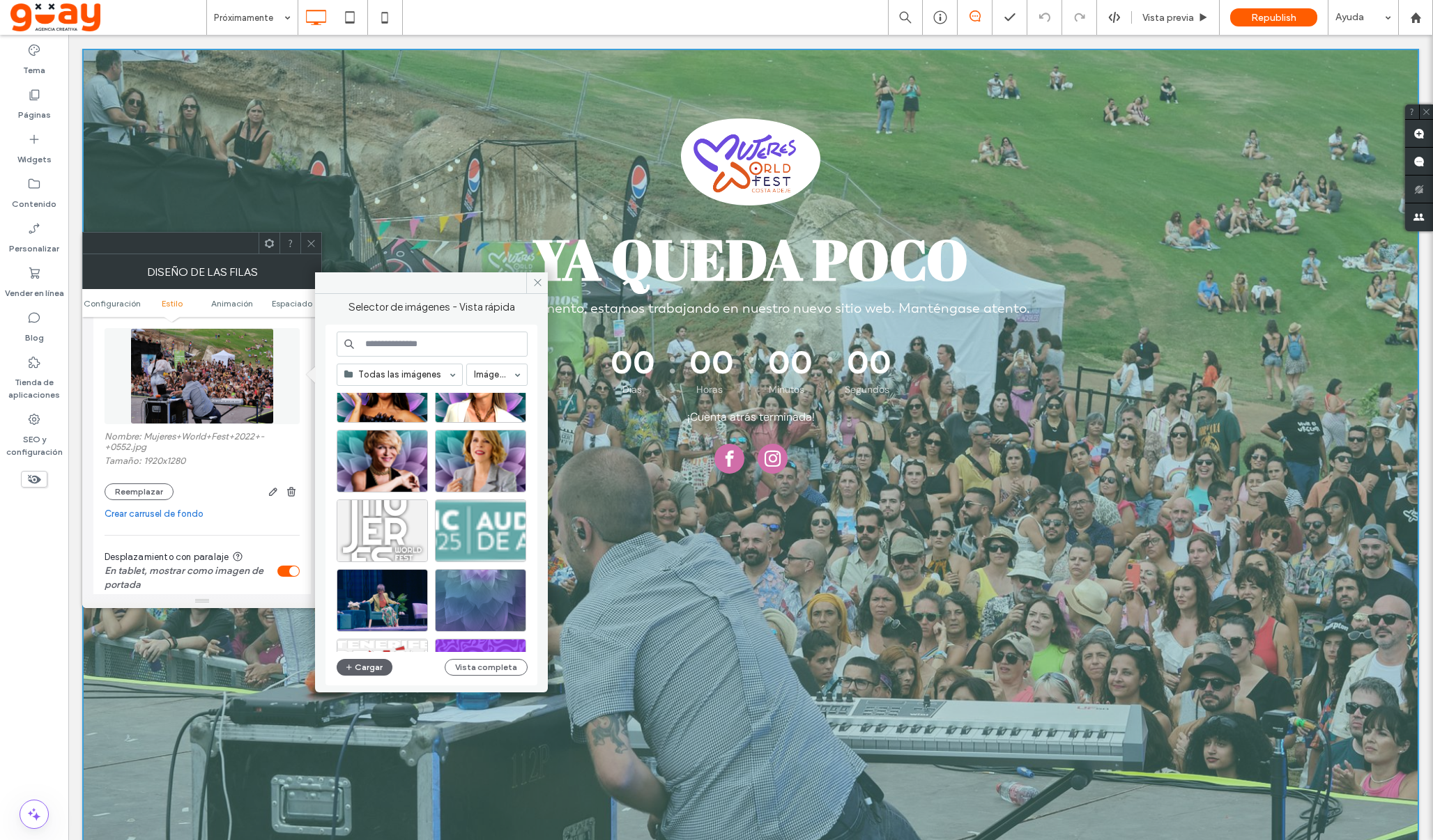
scroll to position [156, 0]
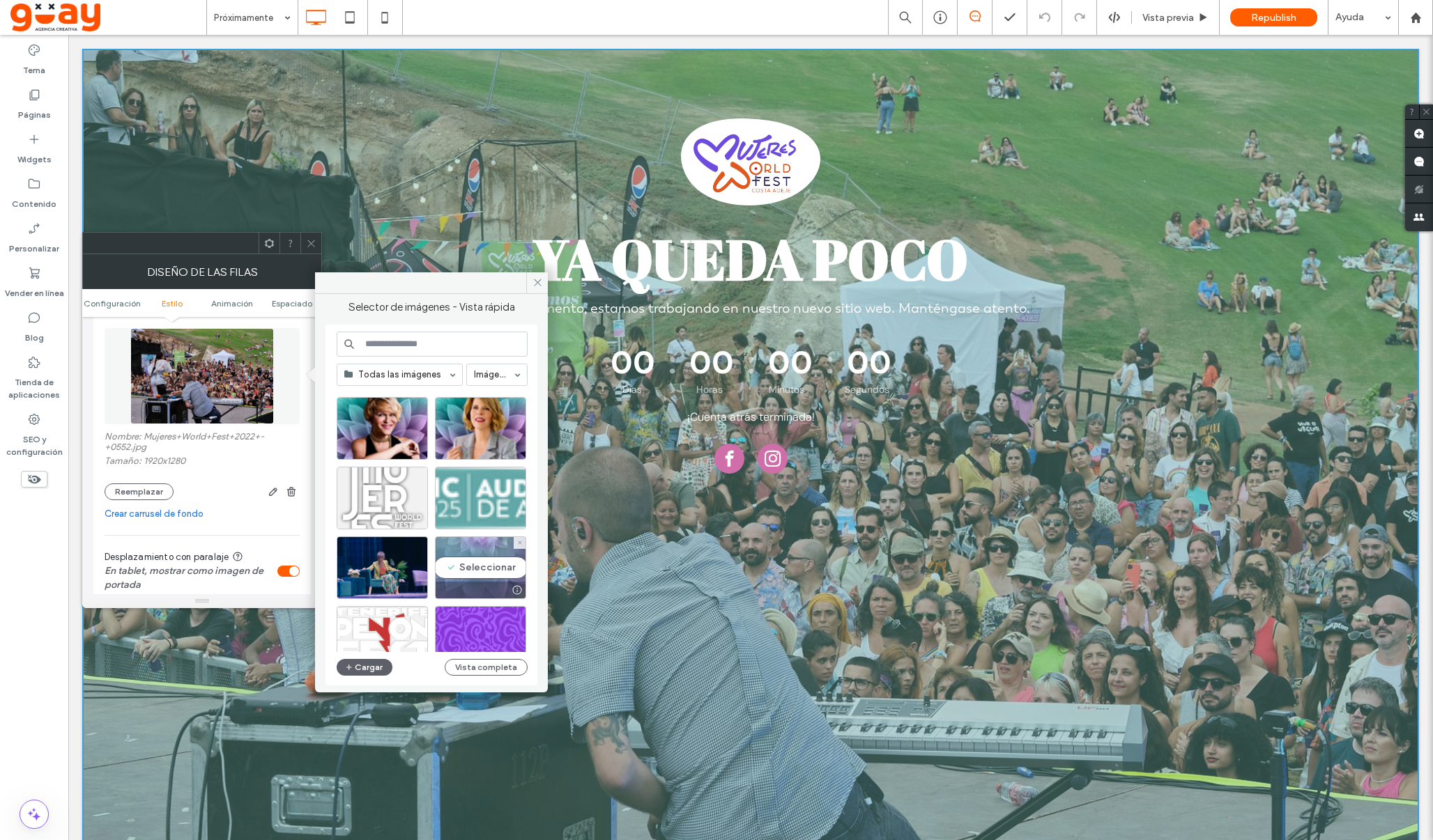
click at [480, 567] on div "Seleccionar" at bounding box center [480, 568] width 91 height 62
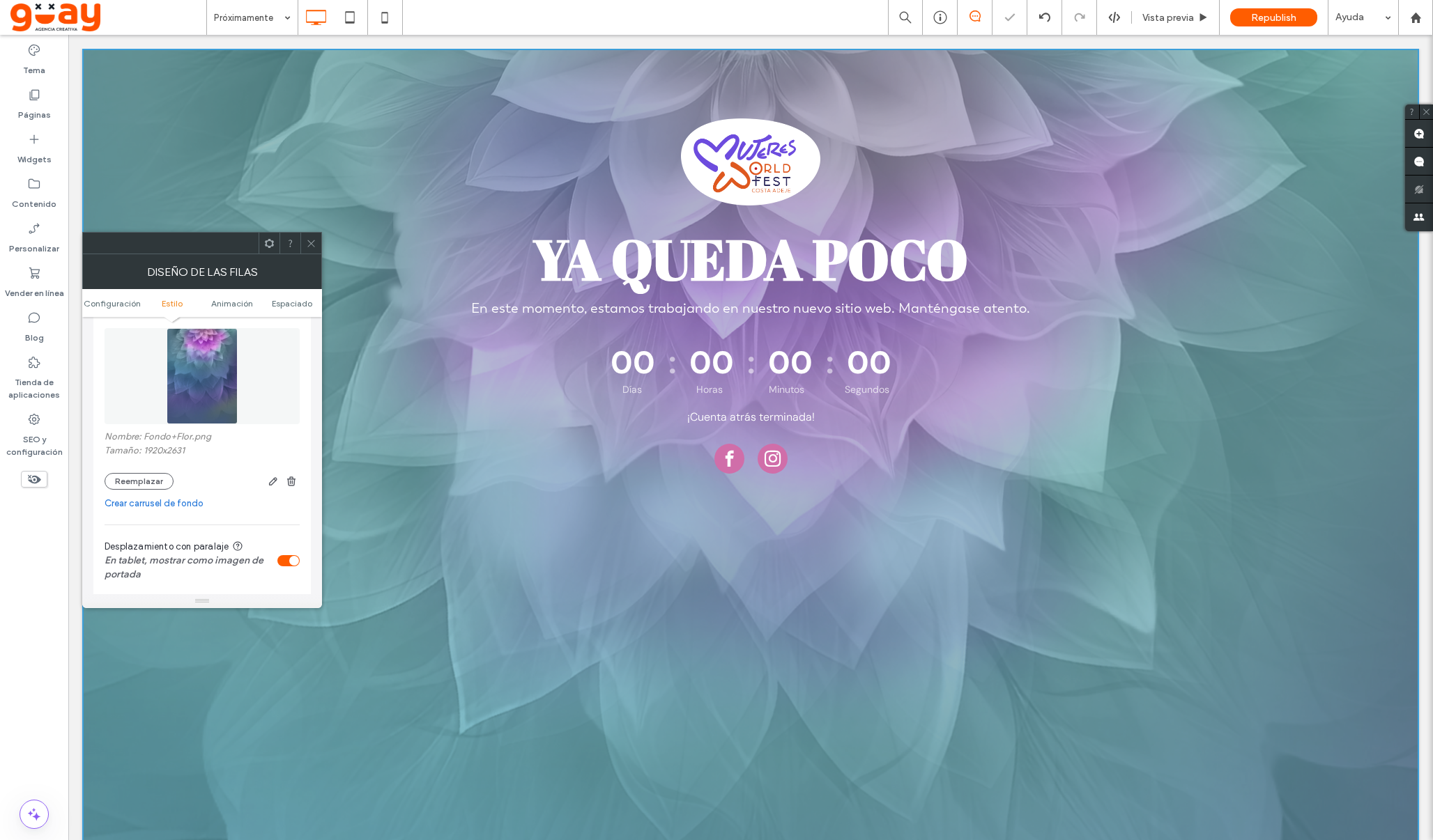
click at [308, 244] on icon at bounding box center [311, 243] width 11 height 11
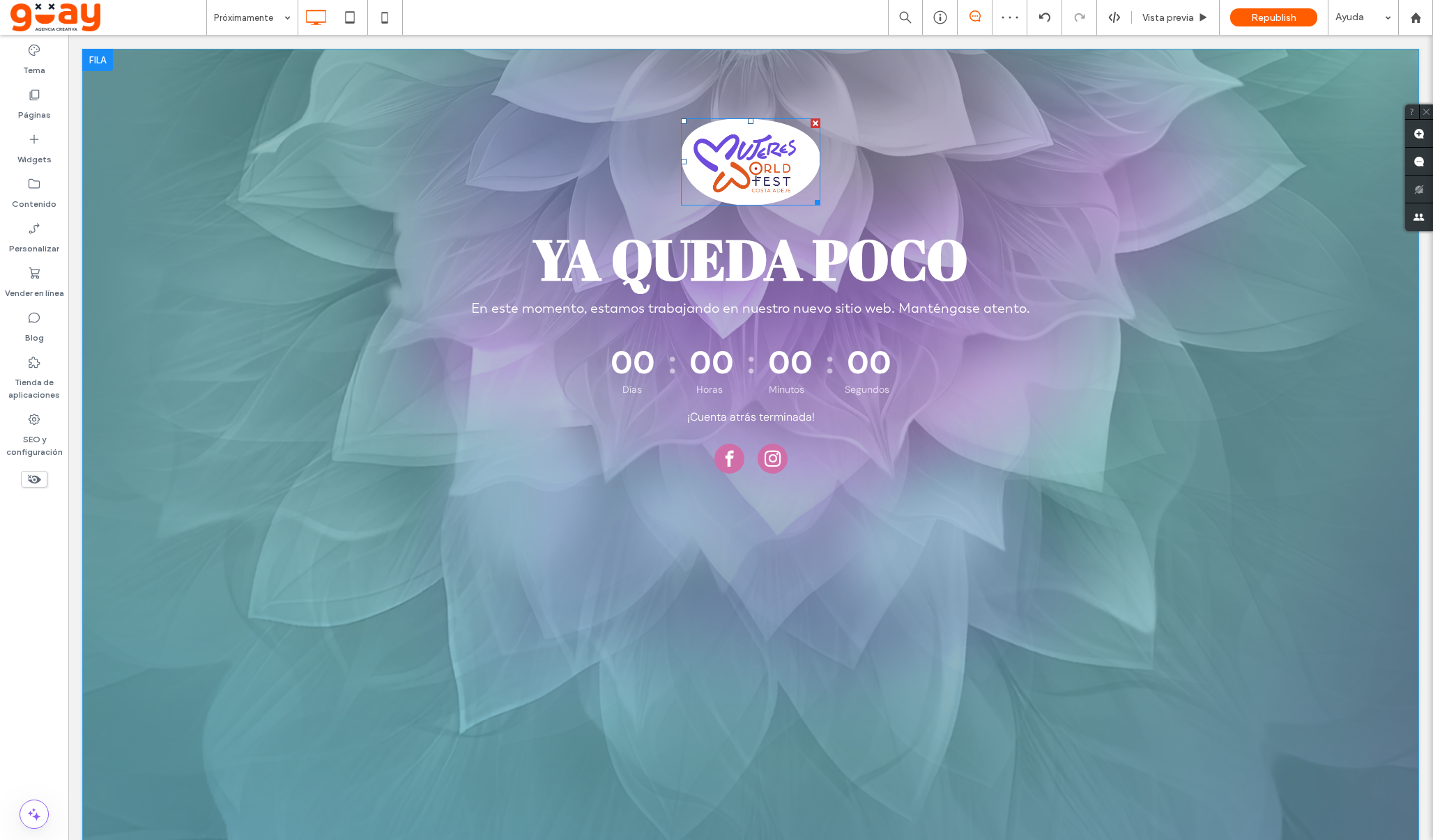
click at [758, 183] on img at bounding box center [750, 162] width 139 height 87
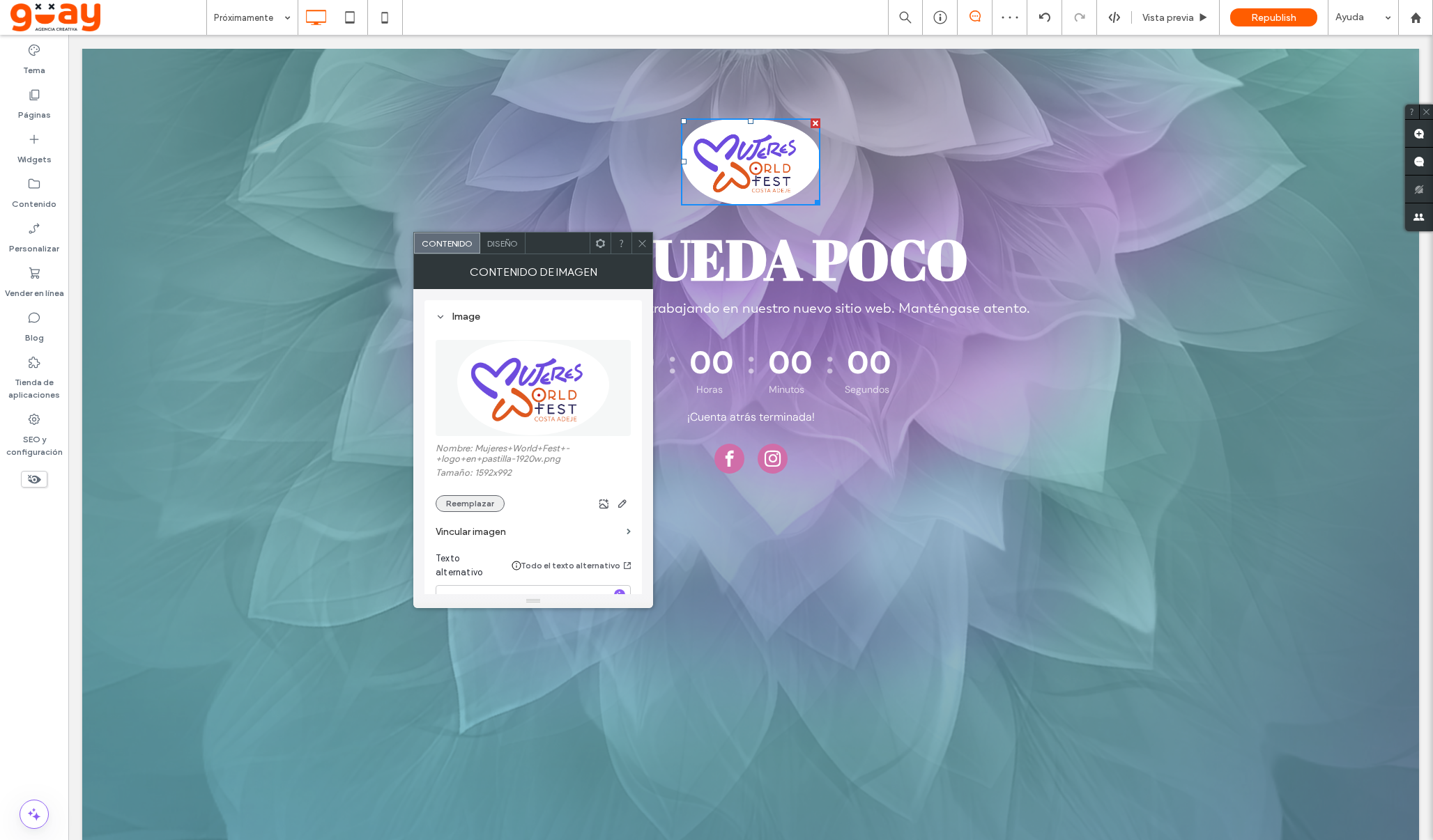
click at [467, 508] on button "Reemplazar" at bounding box center [470, 504] width 69 height 17
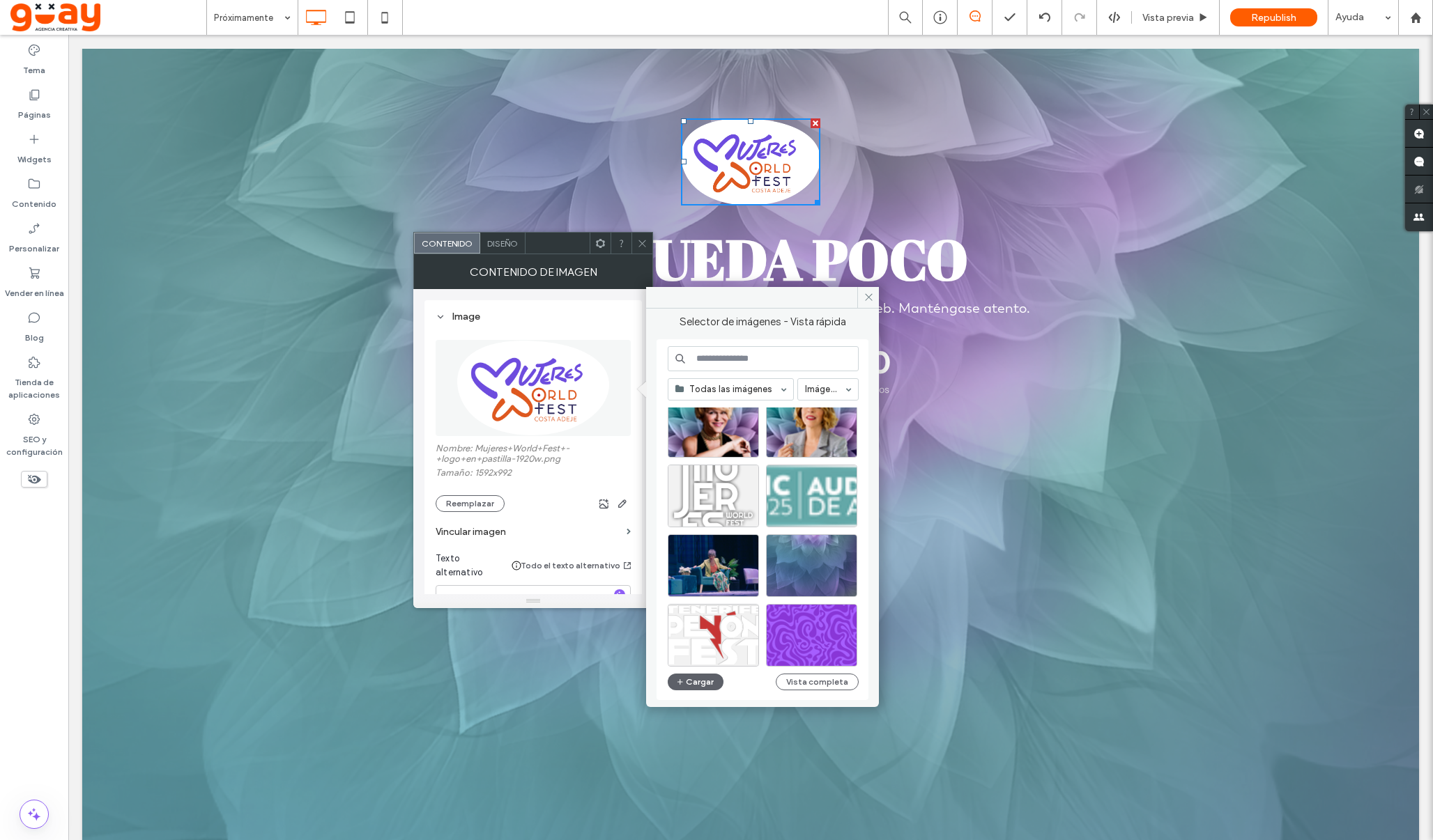
scroll to position [196, 0]
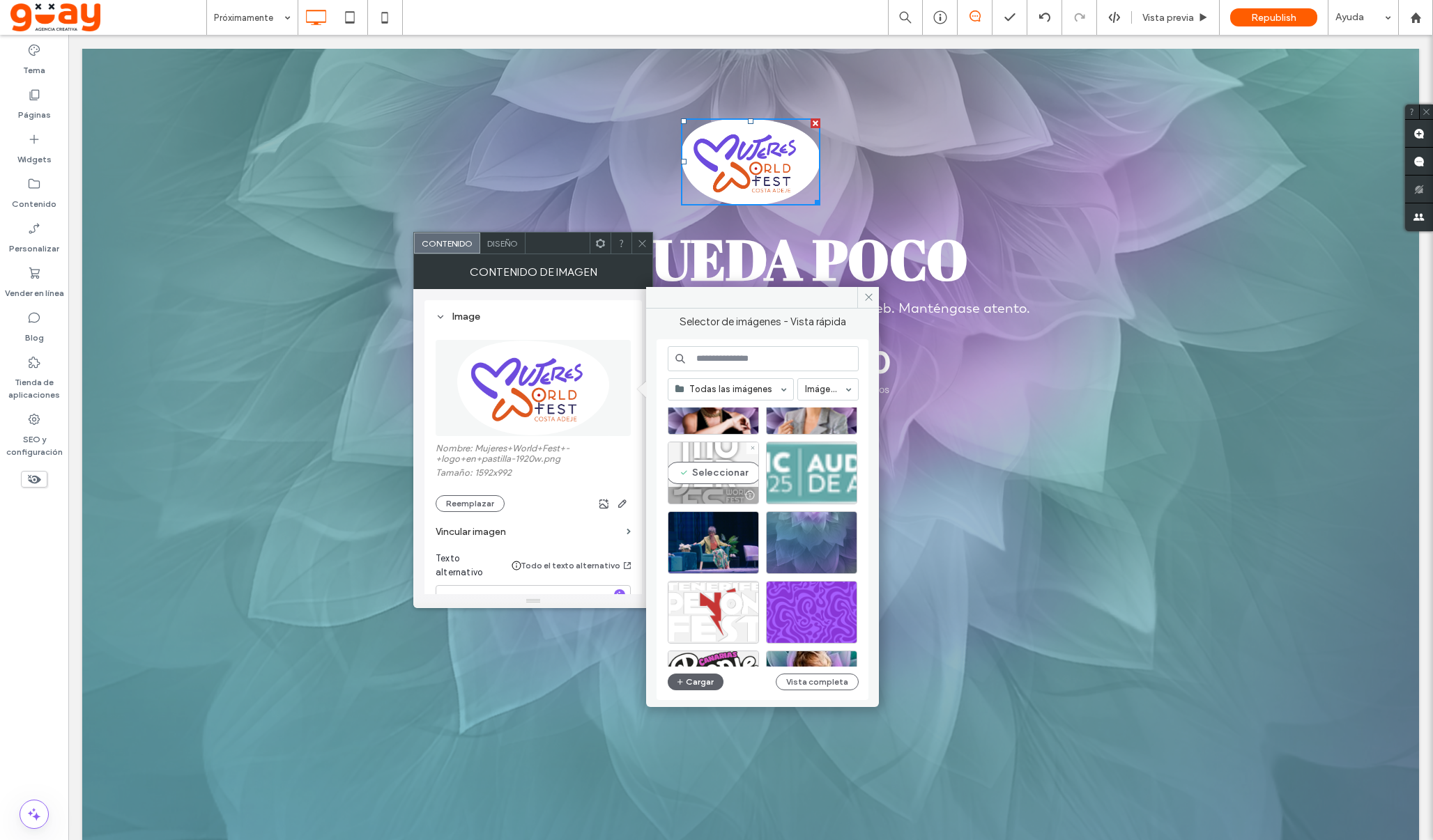
click at [722, 477] on div "Seleccionar" at bounding box center [713, 473] width 91 height 62
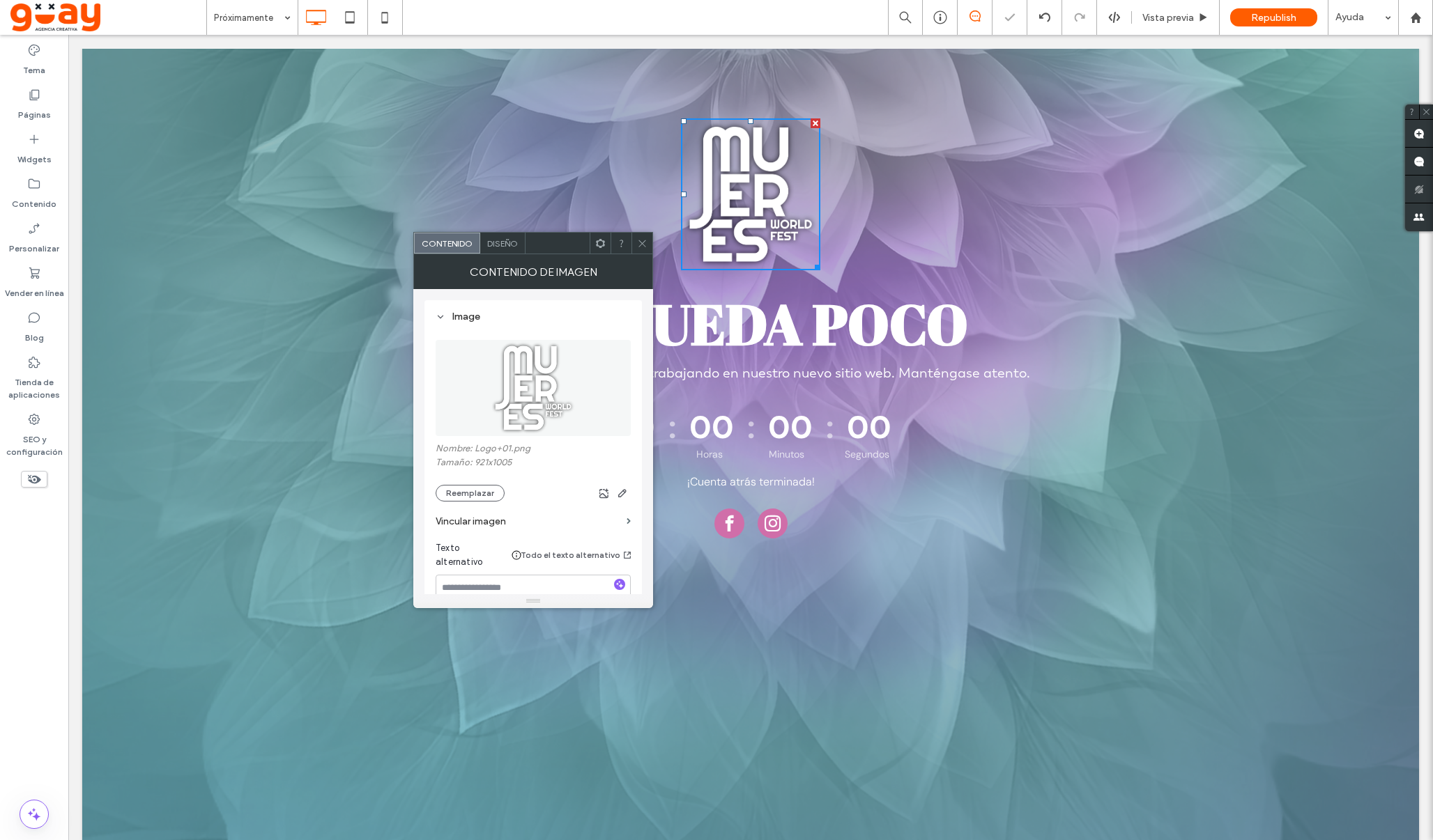
click at [645, 245] on icon at bounding box center [642, 243] width 11 height 11
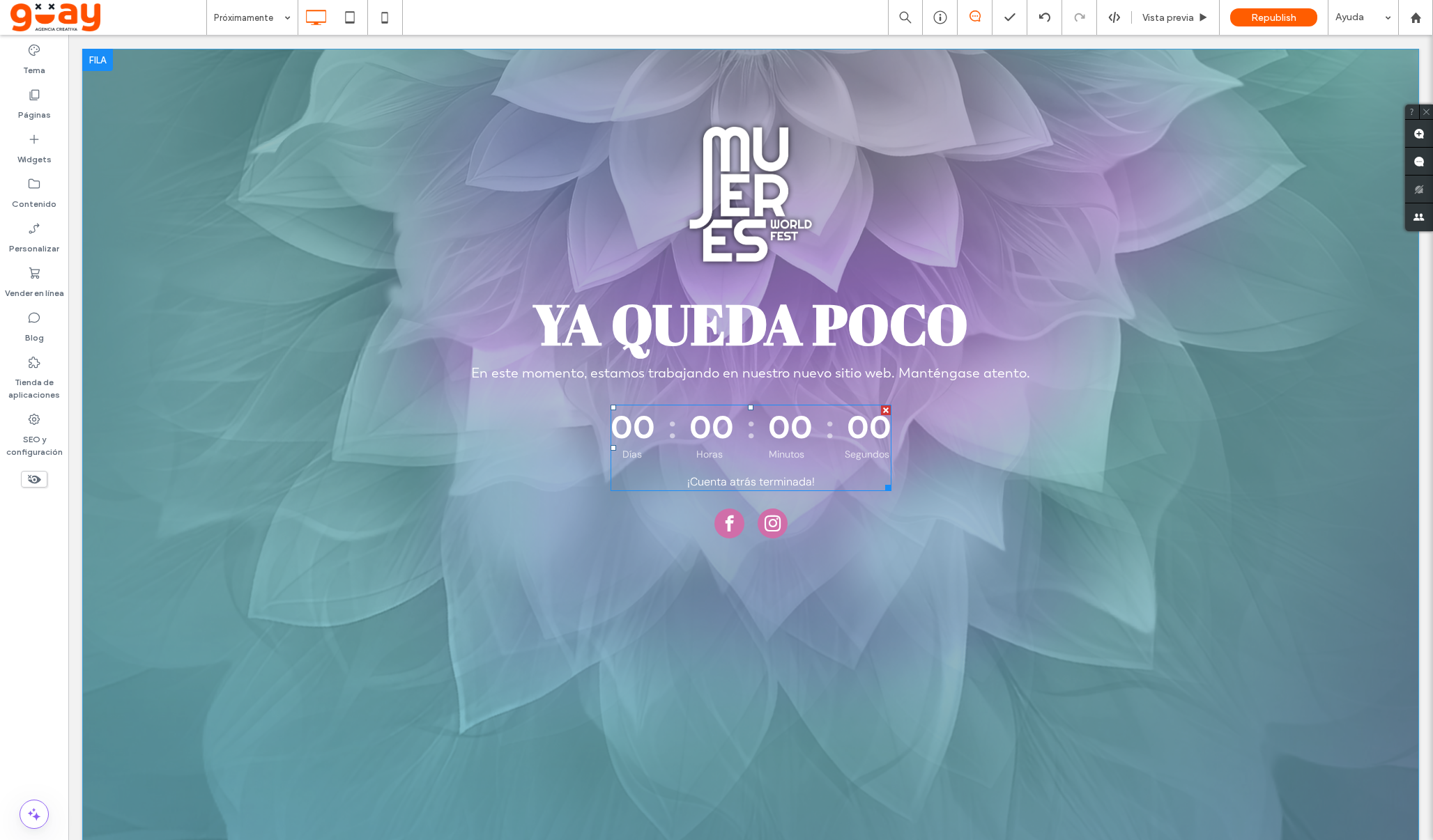
click at [810, 448] on div "00" at bounding box center [790, 428] width 40 height 41
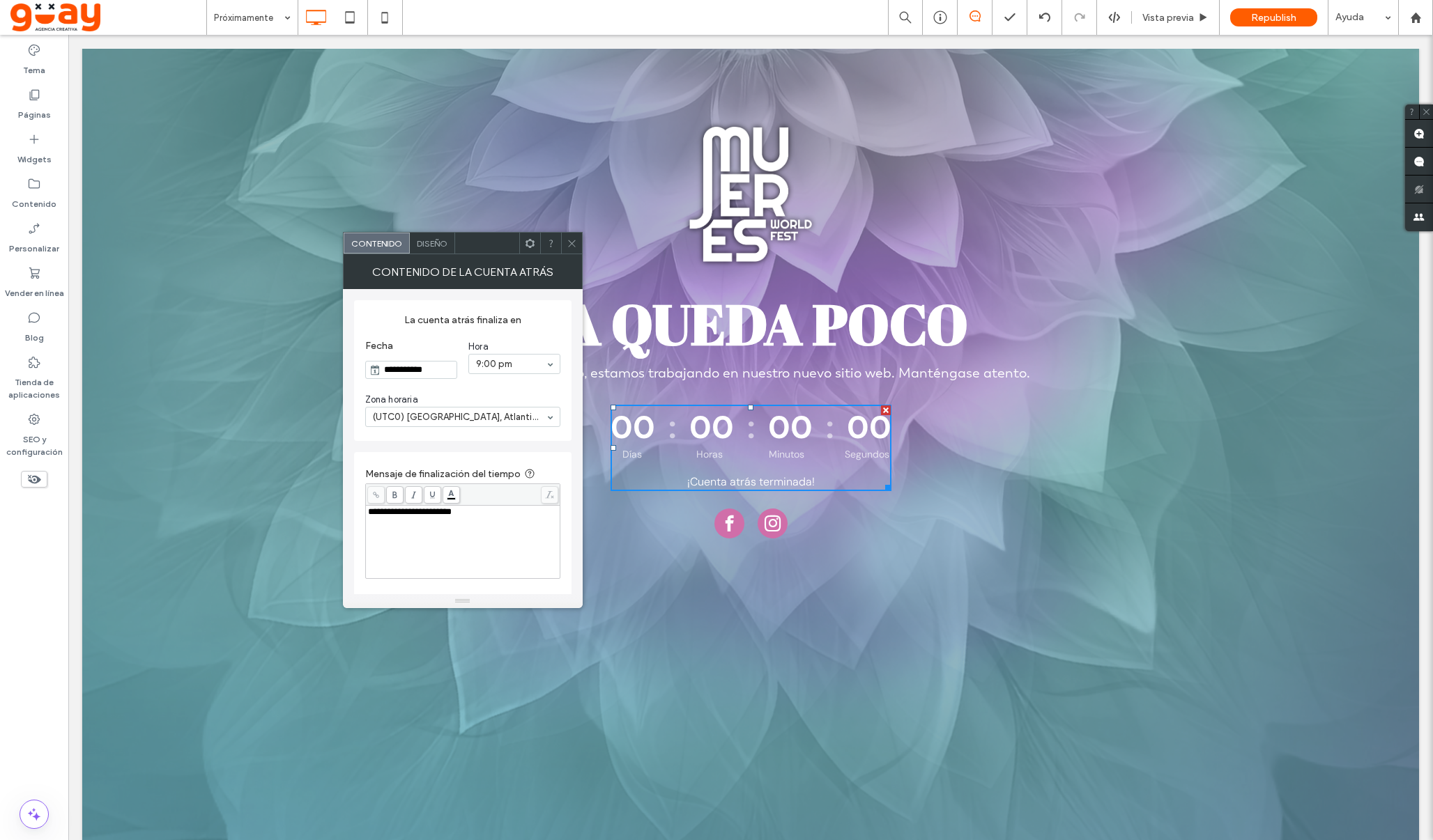
click at [574, 246] on use at bounding box center [571, 243] width 7 height 7
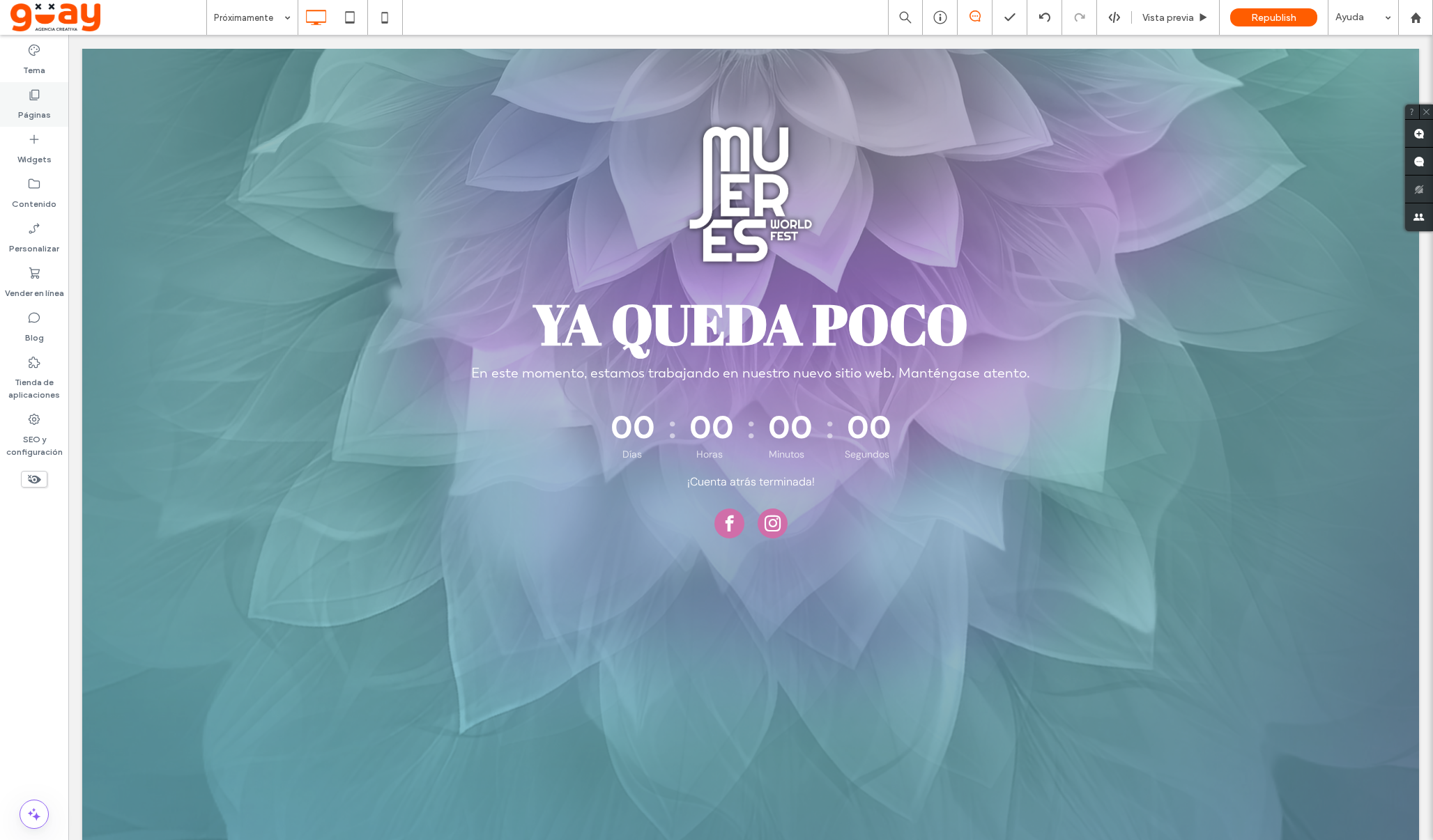
click at [25, 99] on div "Páginas" at bounding box center [34, 104] width 68 height 45
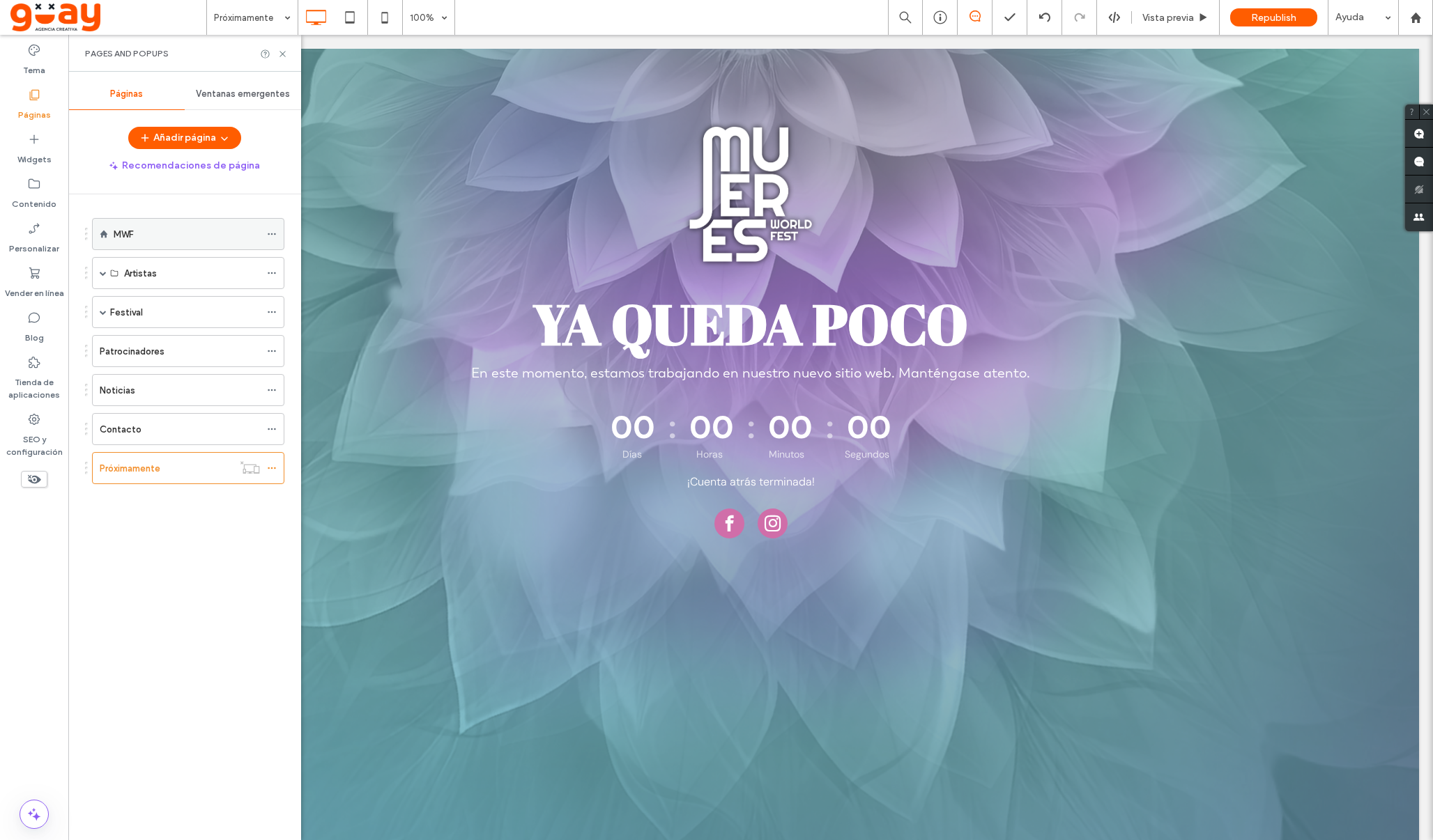
click at [139, 241] on div "MWF" at bounding box center [186, 234] width 146 height 14
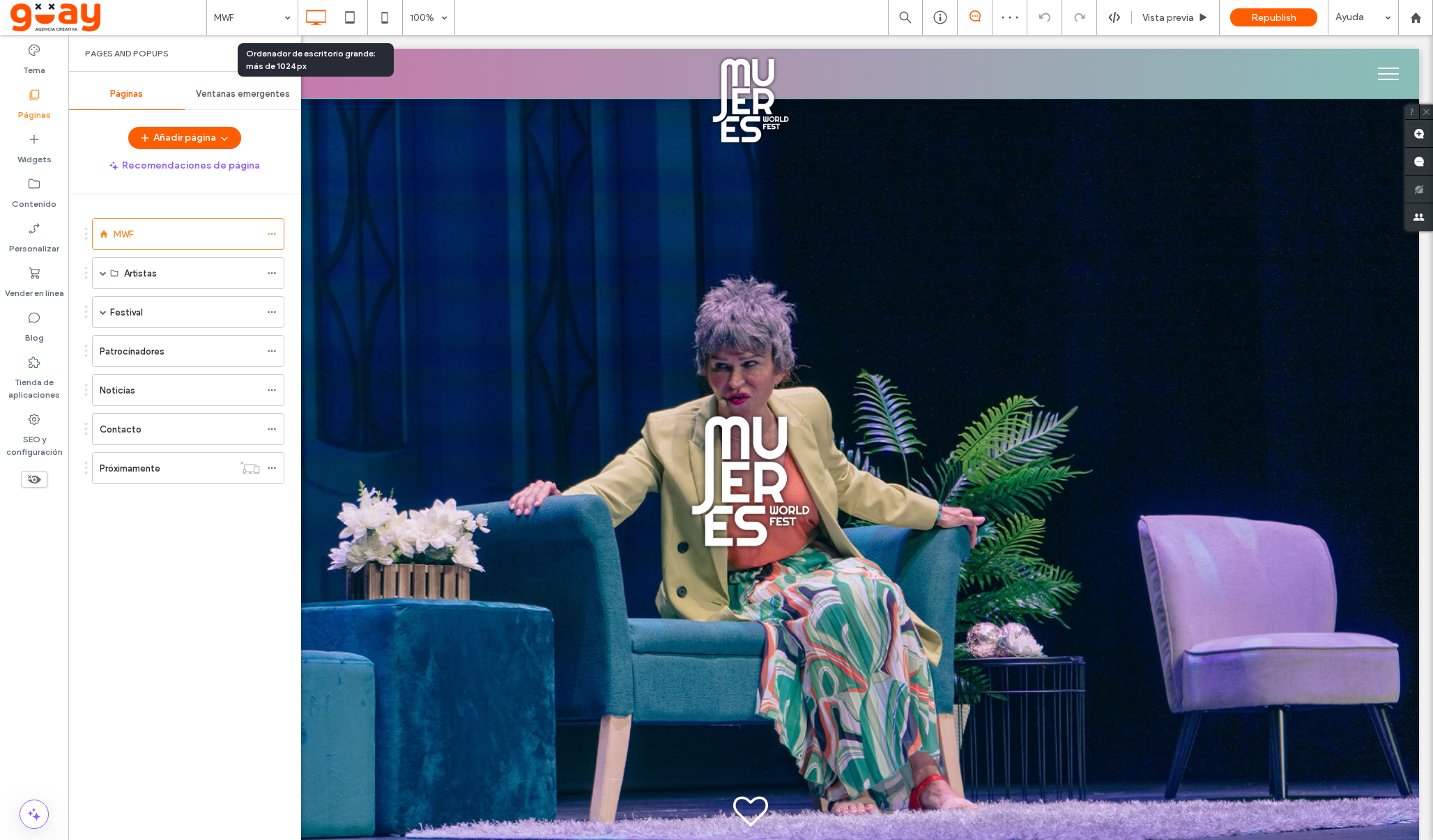
scroll to position [816, 0]
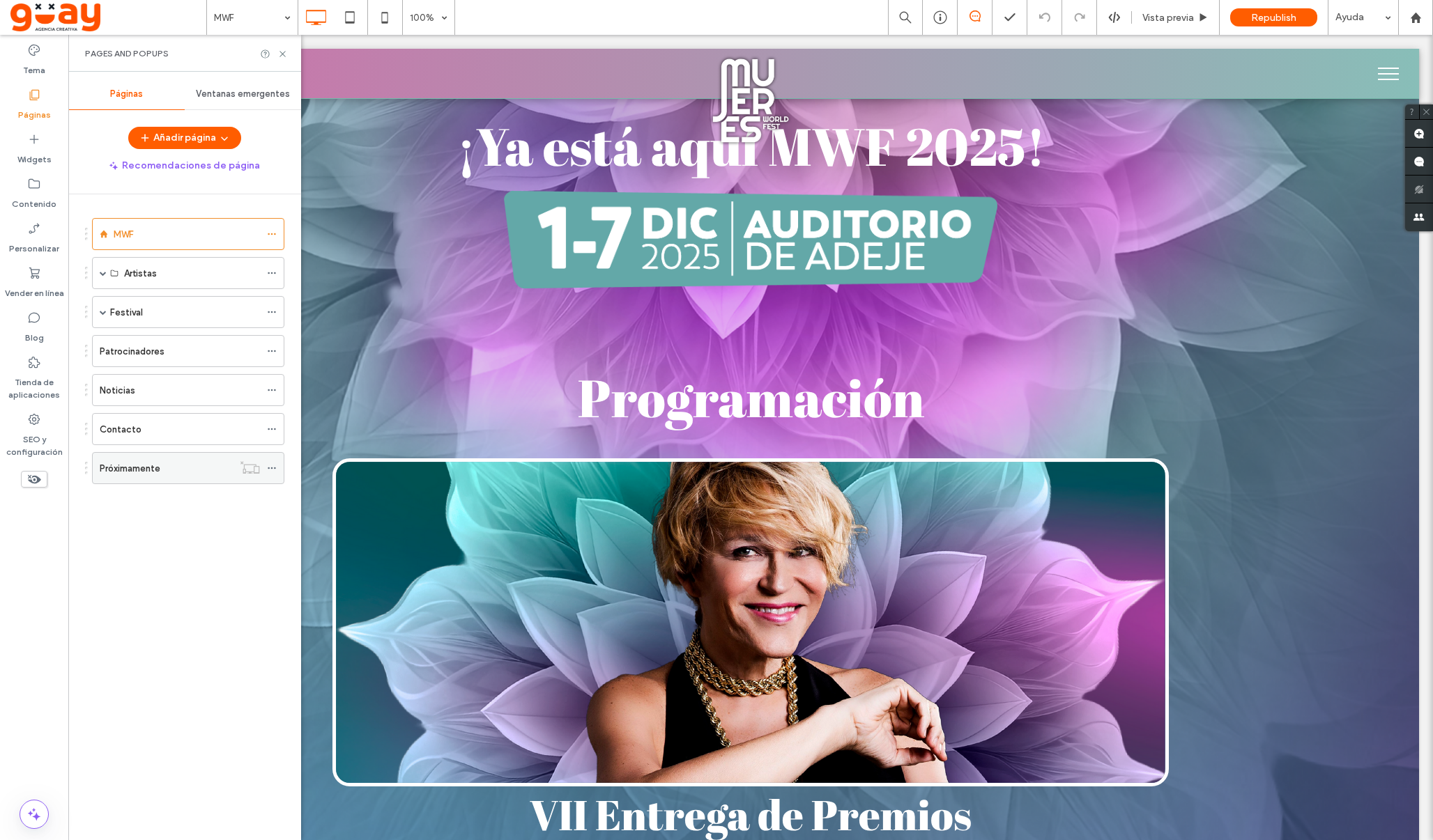
click at [160, 466] on label "Próximamente" at bounding box center [130, 469] width 61 height 24
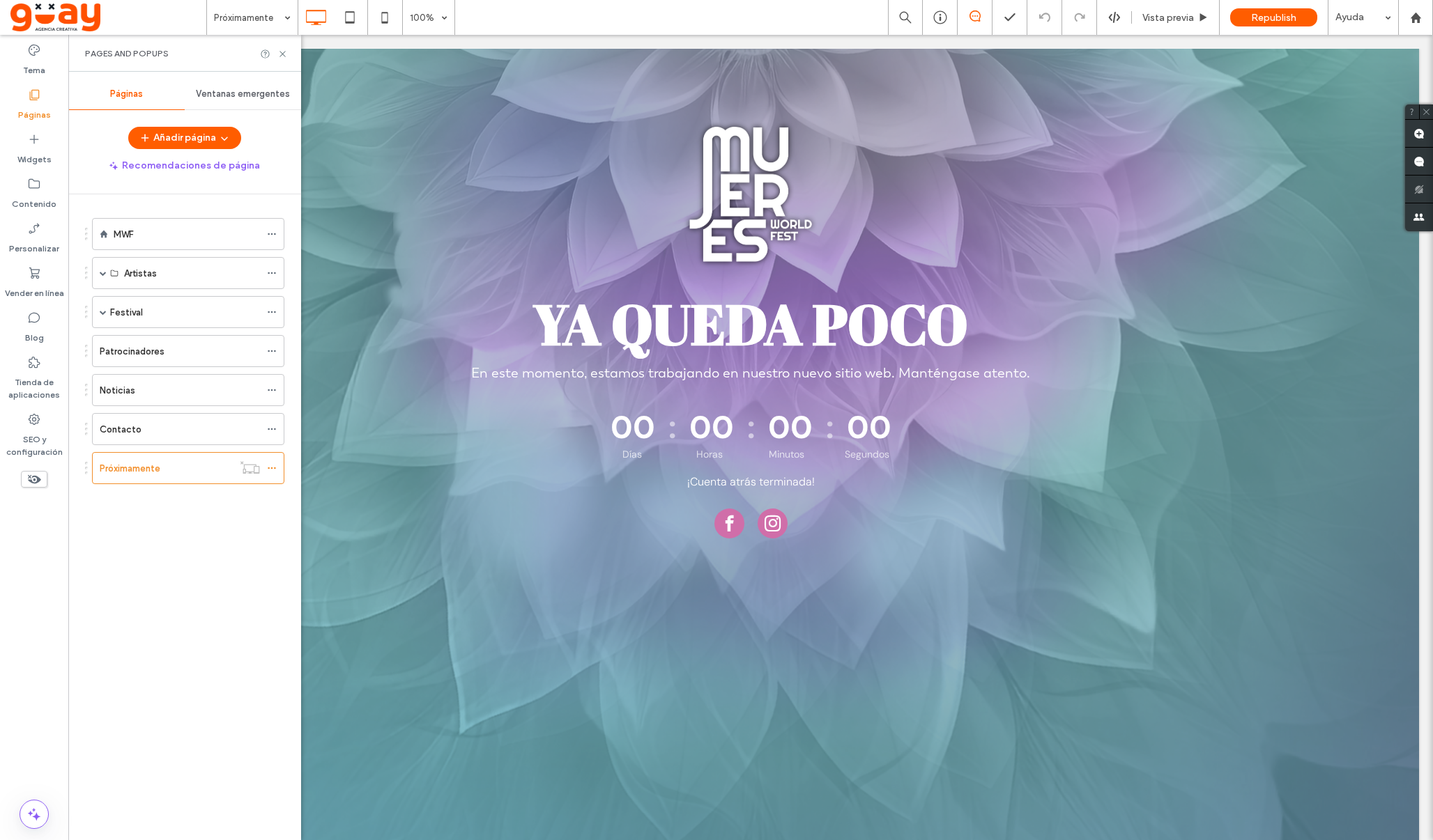
scroll to position [0, 0]
click at [279, 52] on icon at bounding box center [282, 54] width 11 height 11
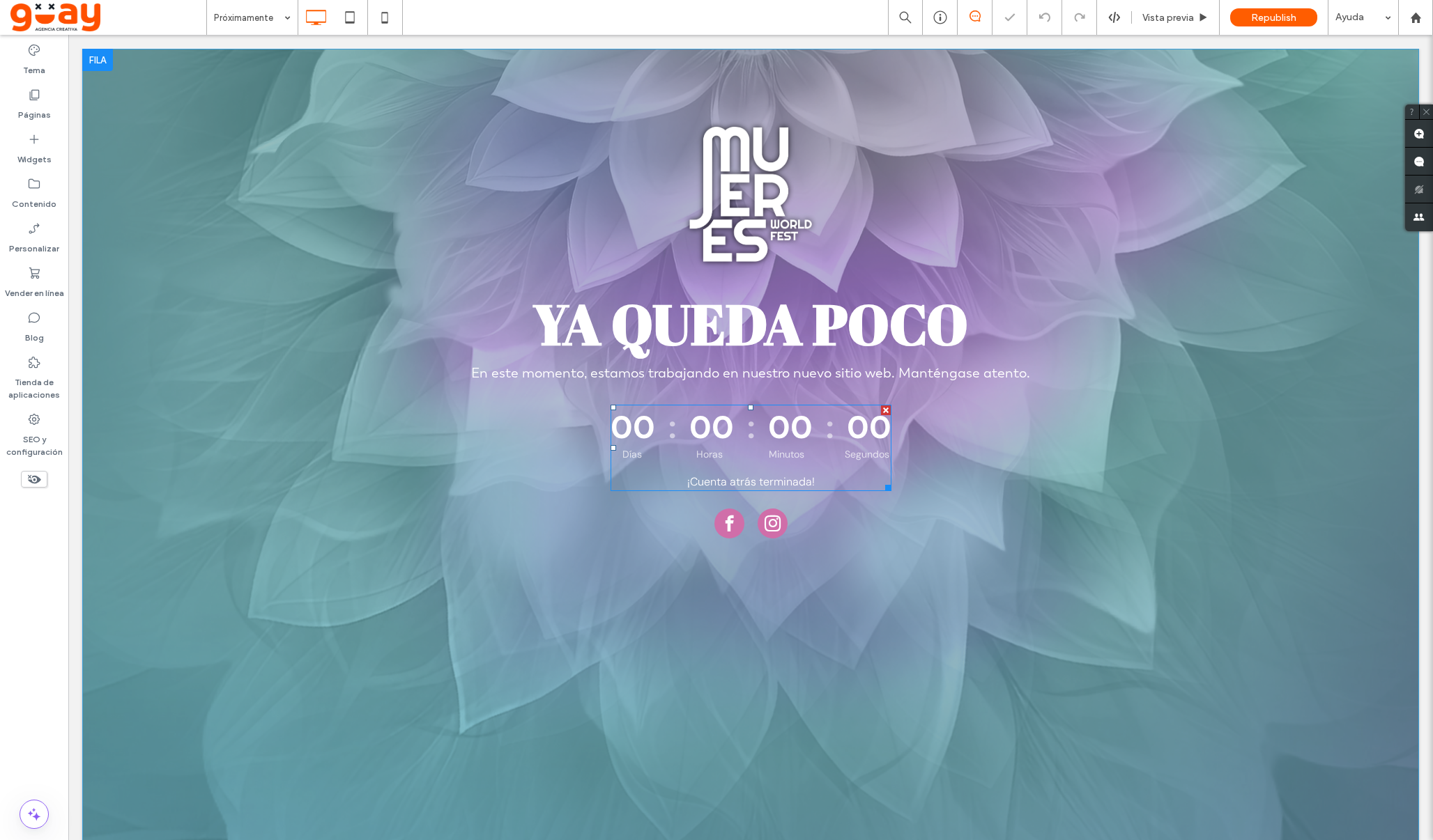
click at [745, 454] on div "Días Horas Minutos Segundos" at bounding box center [751, 454] width 277 height 12
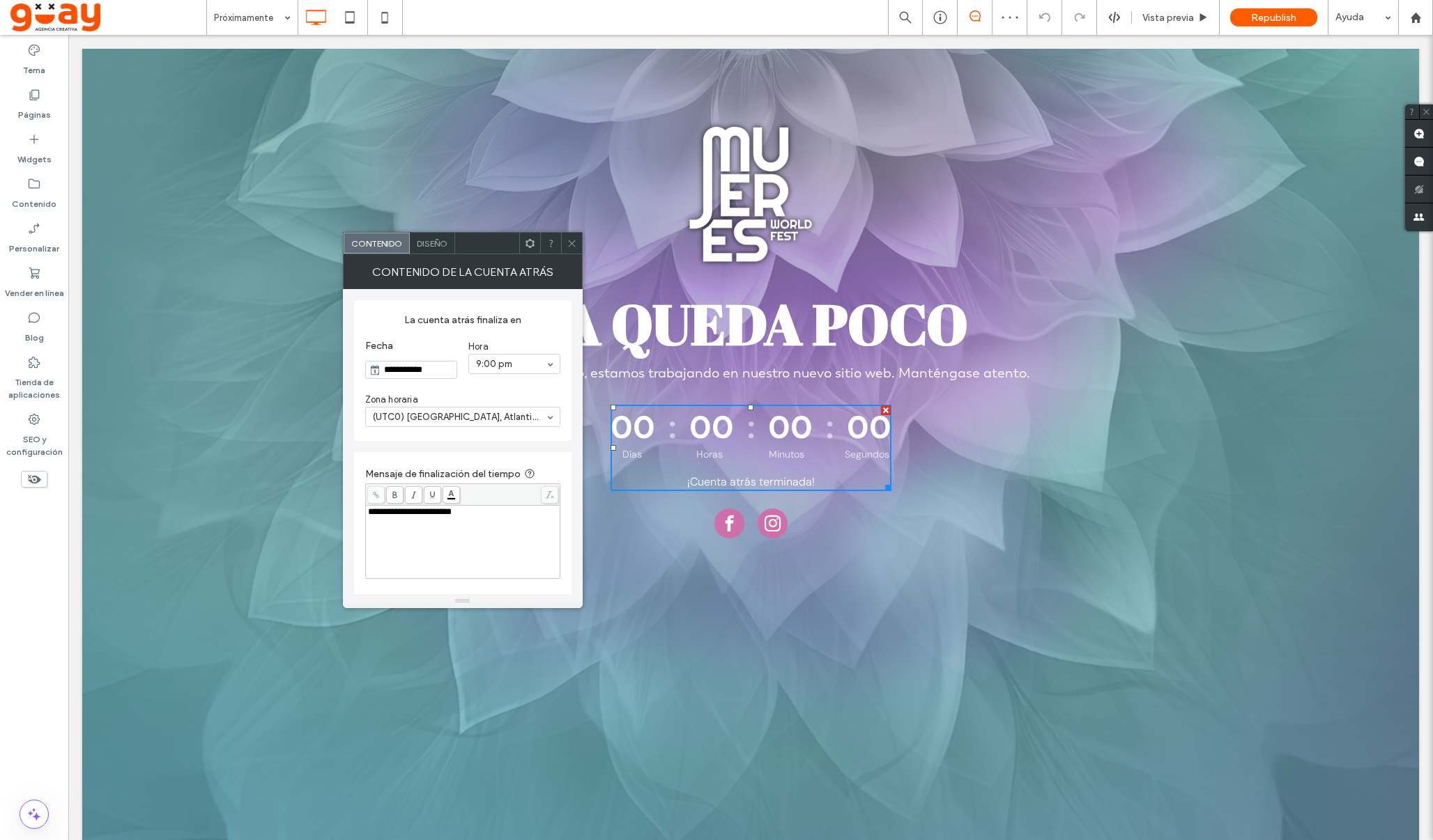
click at [409, 368] on input "**********" at bounding box center [419, 370] width 76 height 17
click at [449, 399] on div "febrero 2023" at bounding box center [430, 399] width 167 height 12
click at [499, 399] on button "Next Month" at bounding box center [502, 398] width 10 height 10
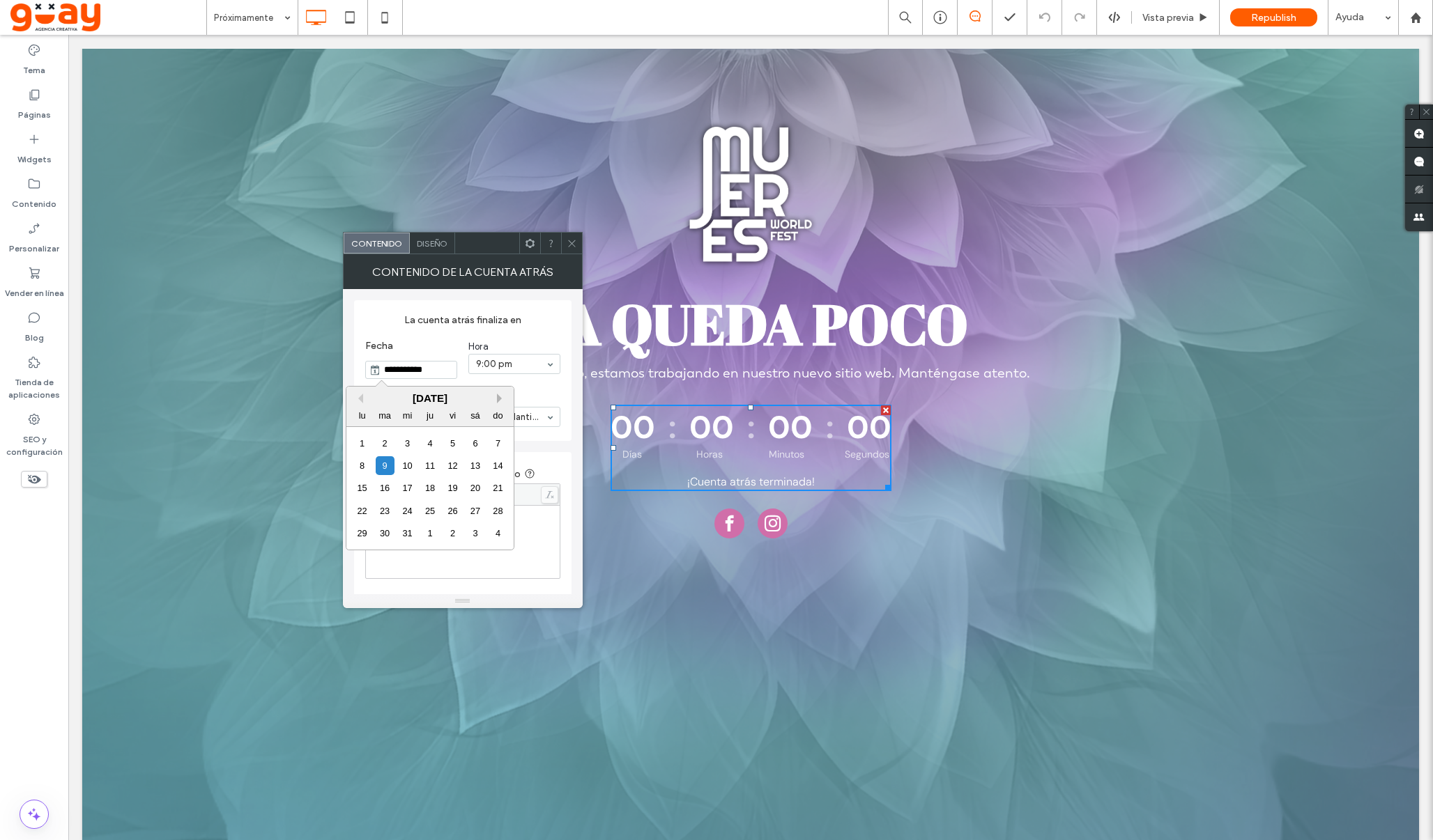
click at [499, 399] on button "Next Month" at bounding box center [502, 398] width 10 height 10
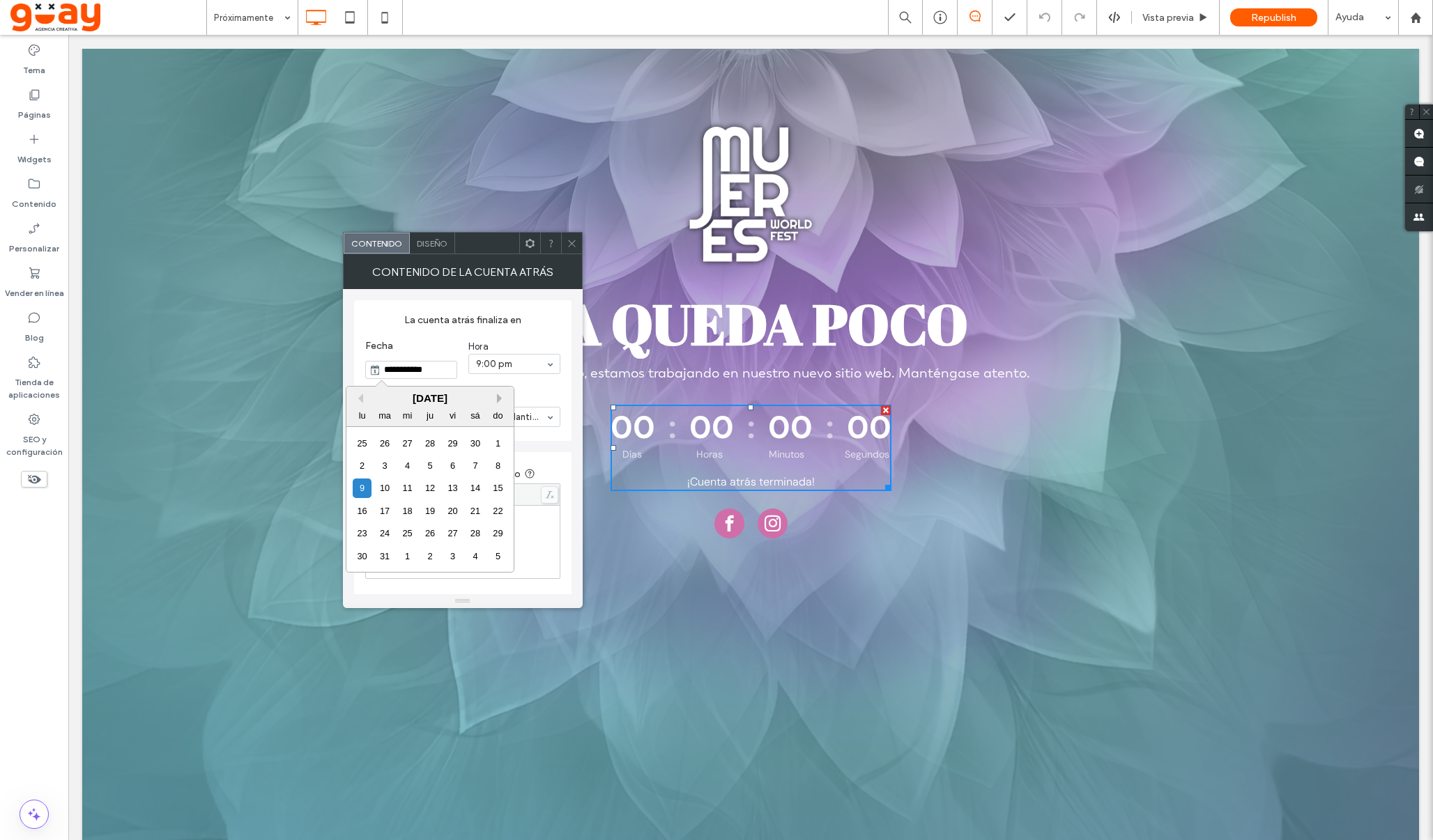
click at [499, 399] on button "Next Month" at bounding box center [502, 398] width 10 height 10
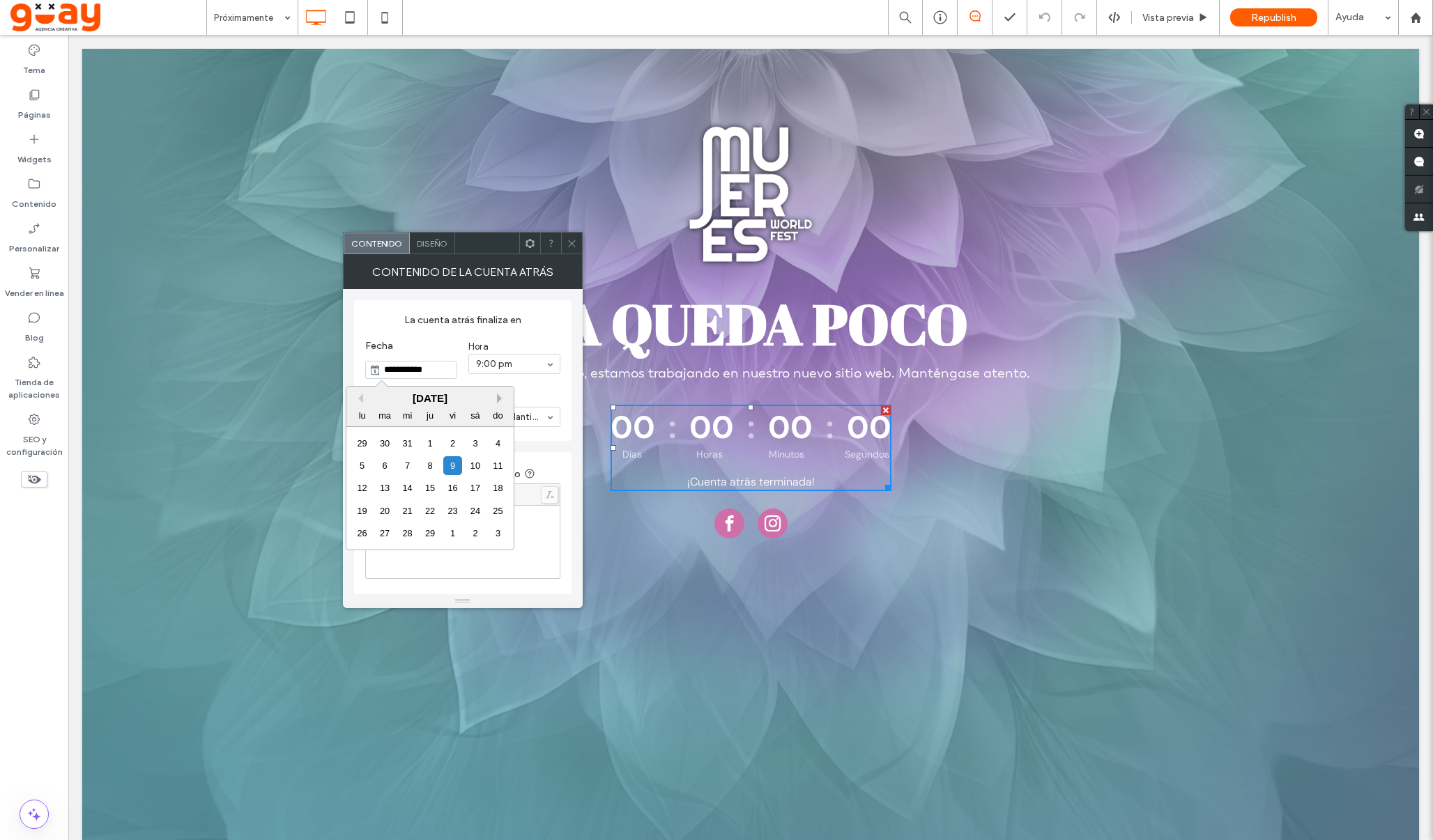
click at [499, 399] on button "Next Month" at bounding box center [502, 398] width 10 height 10
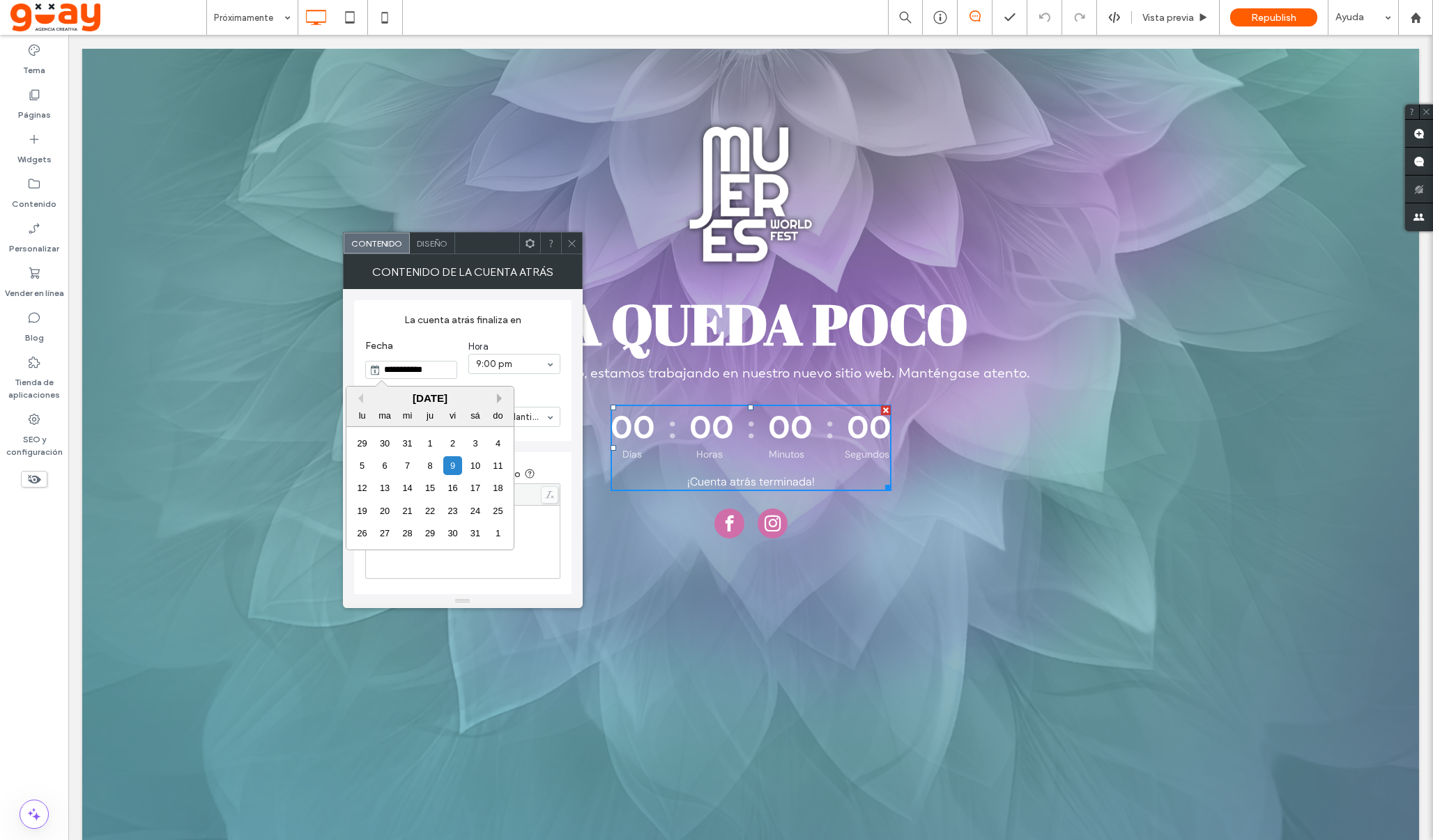
click at [499, 399] on button "Next Month" at bounding box center [502, 398] width 10 height 10
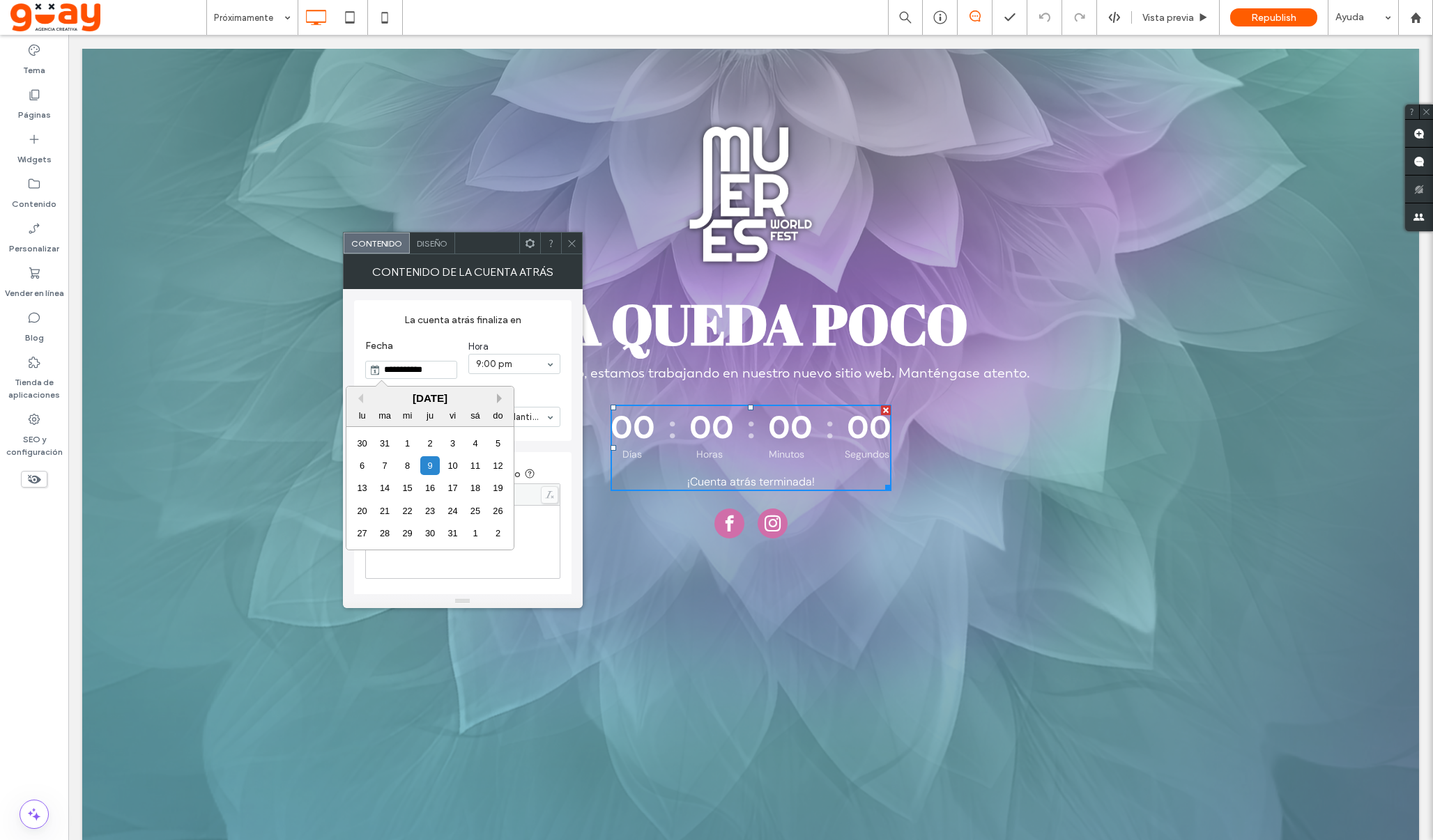
click at [499, 399] on button "Next Month" at bounding box center [502, 398] width 10 height 10
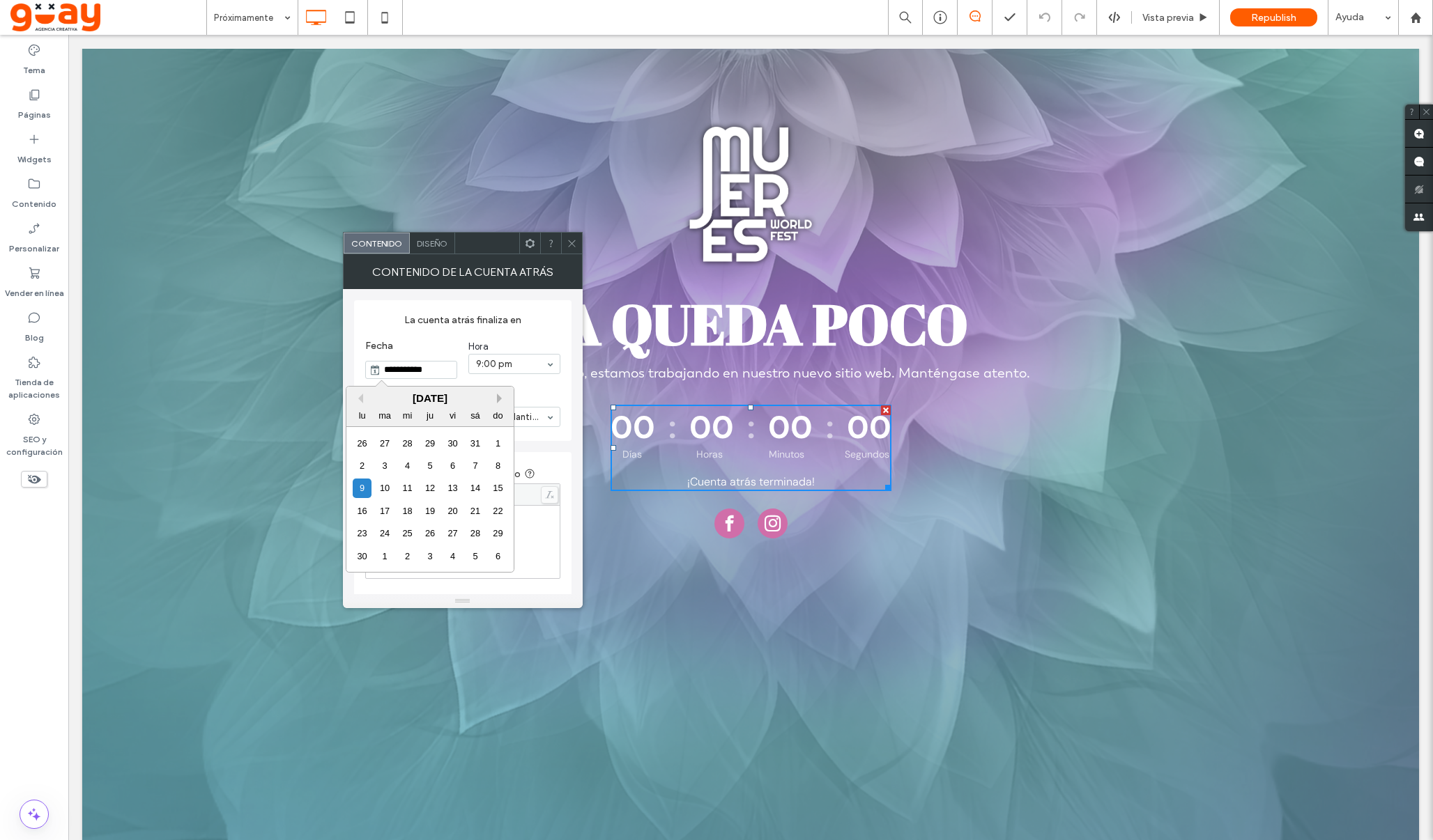
click at [499, 399] on button "Next Month" at bounding box center [502, 398] width 10 height 10
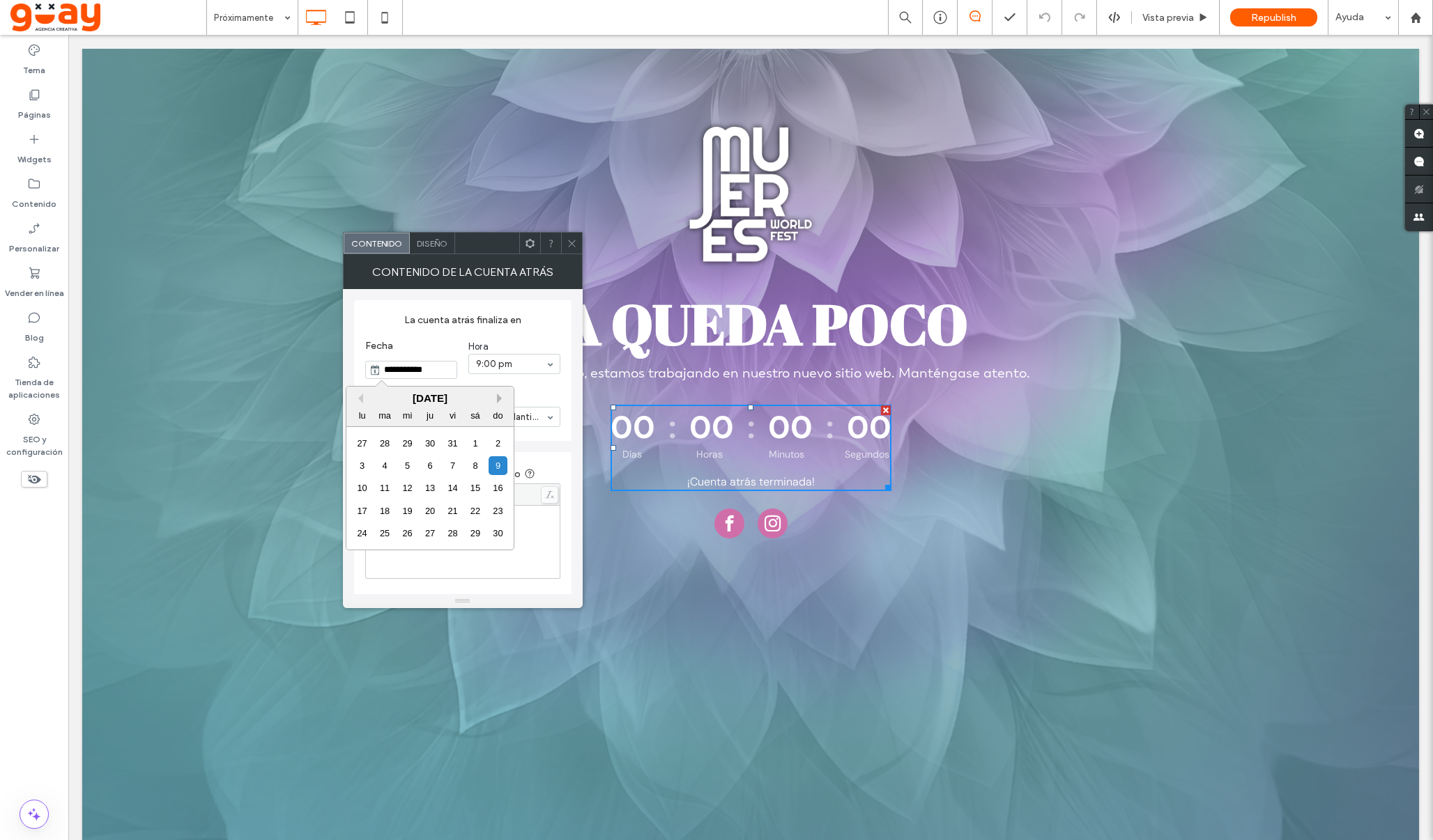
click at [499, 399] on button "Next Month" at bounding box center [502, 398] width 10 height 10
click at [362, 444] on div "1" at bounding box center [361, 444] width 19 height 19
type input "**********"
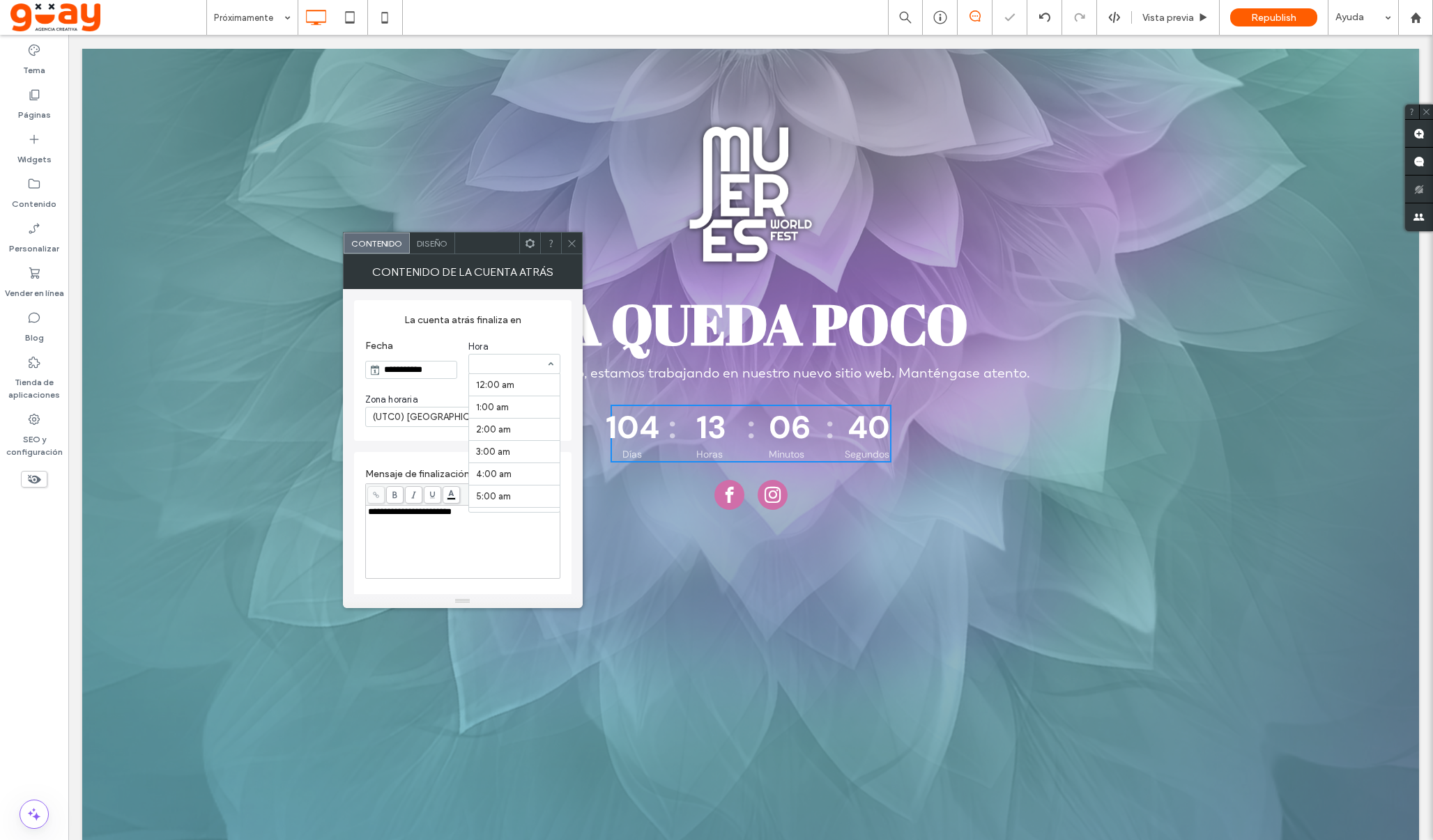
scroll to position [396, 0]
click at [569, 243] on icon at bounding box center [572, 243] width 11 height 11
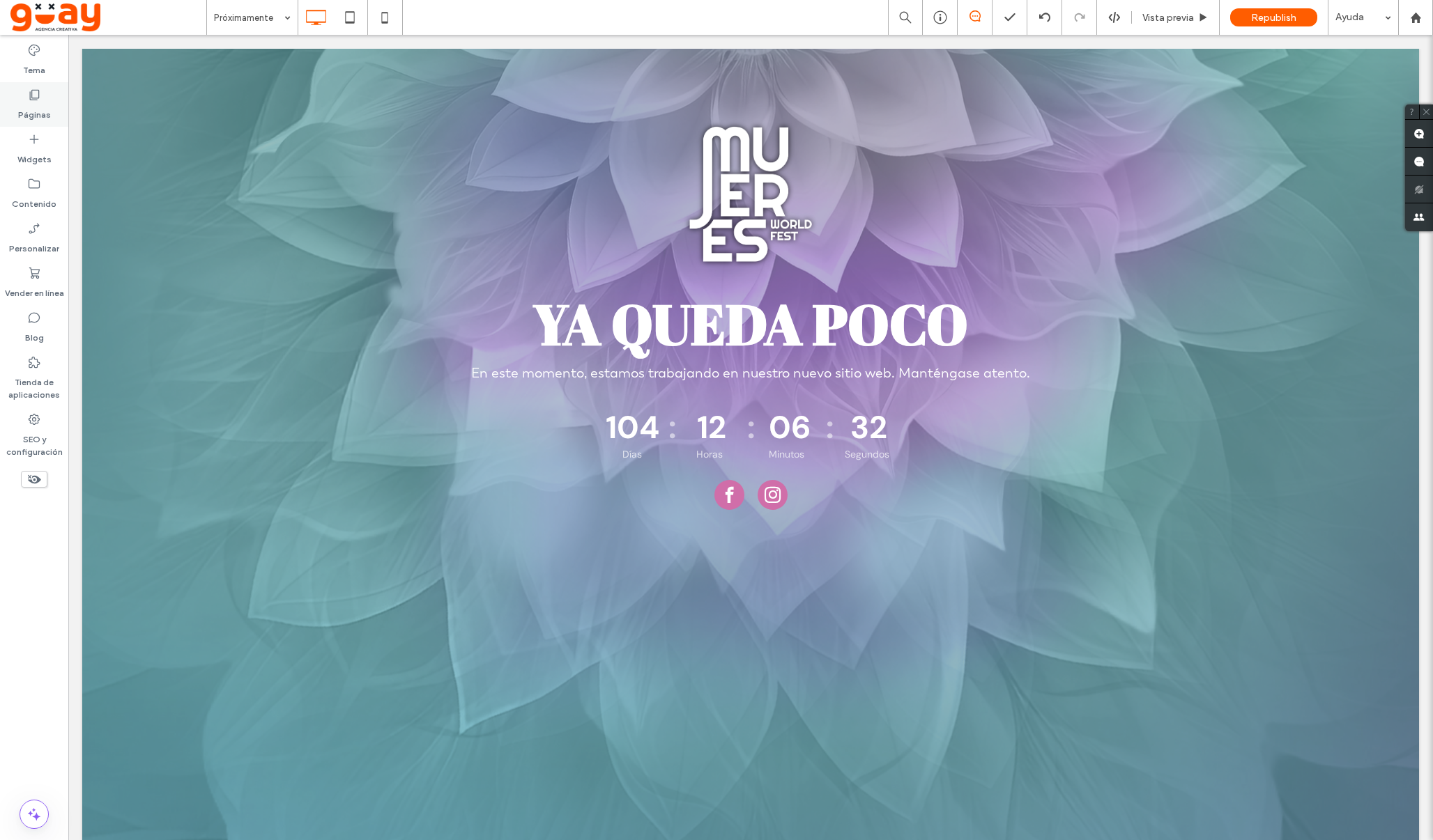
click at [43, 116] on label "Páginas" at bounding box center [34, 112] width 33 height 20
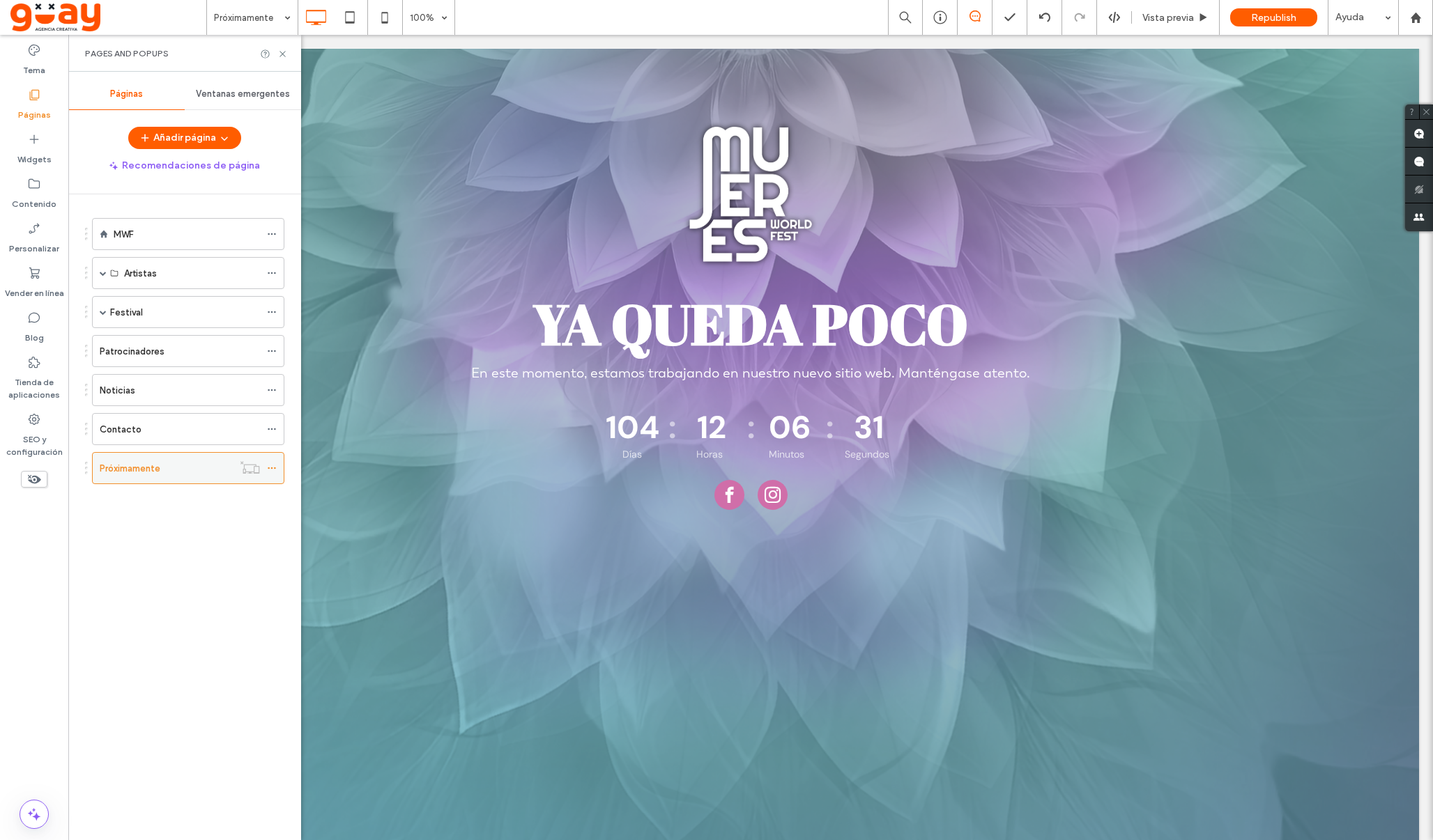
click at [277, 469] on icon at bounding box center [272, 468] width 10 height 10
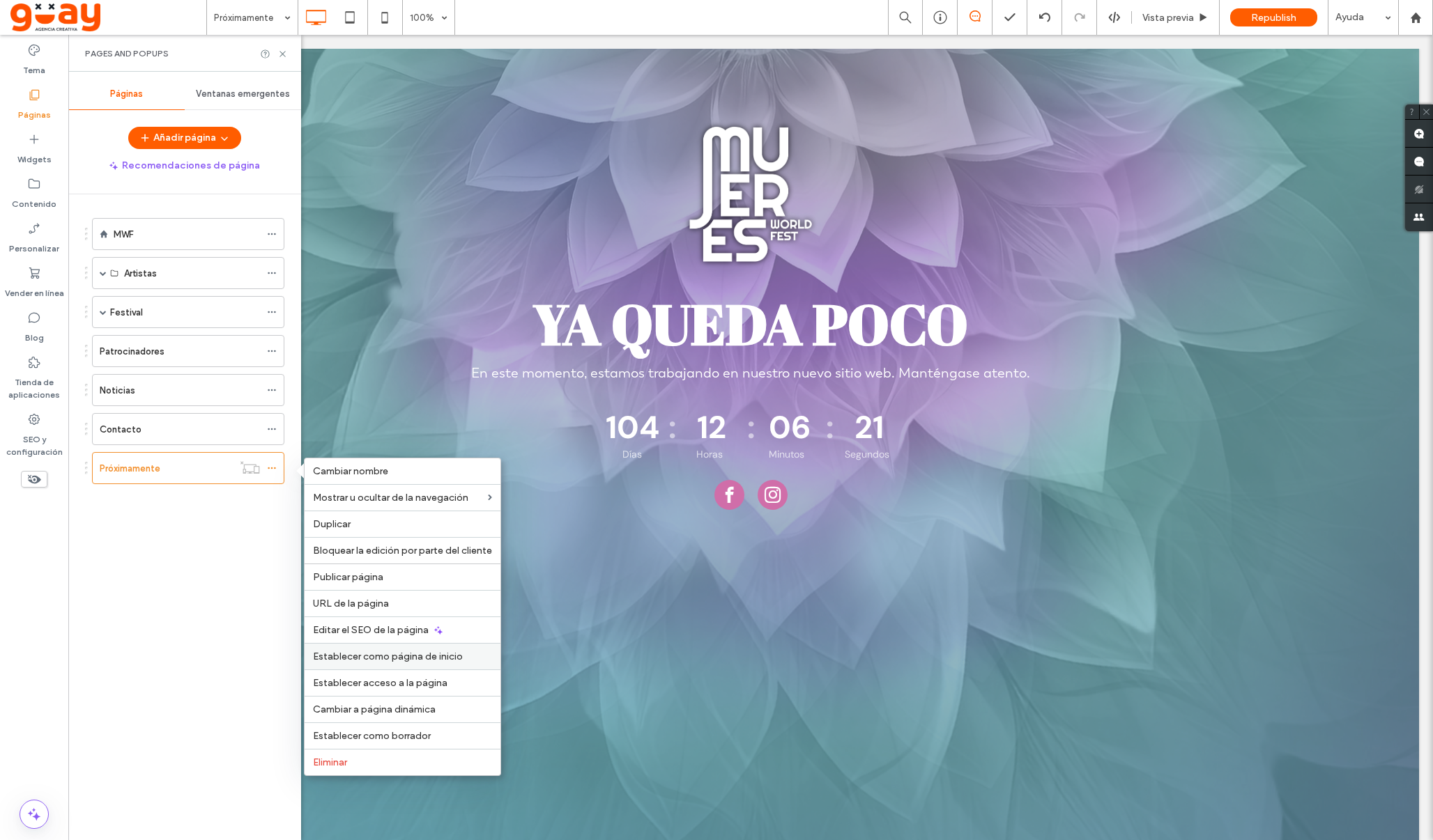
click at [435, 655] on span "Establecer como página de inicio" at bounding box center [387, 657] width 150 height 12
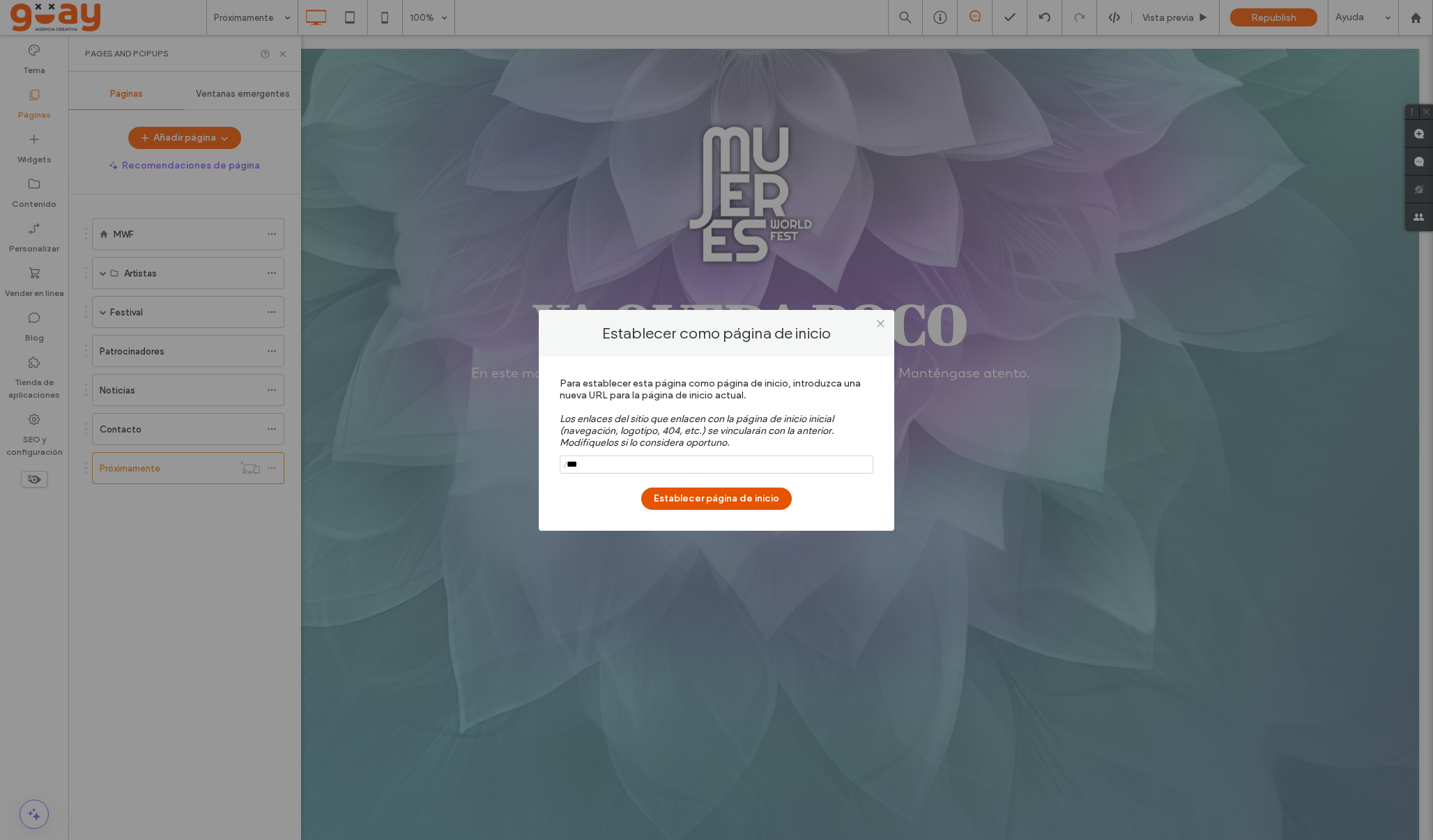
click at [697, 497] on button "Establecer página de inicio" at bounding box center [717, 498] width 151 height 22
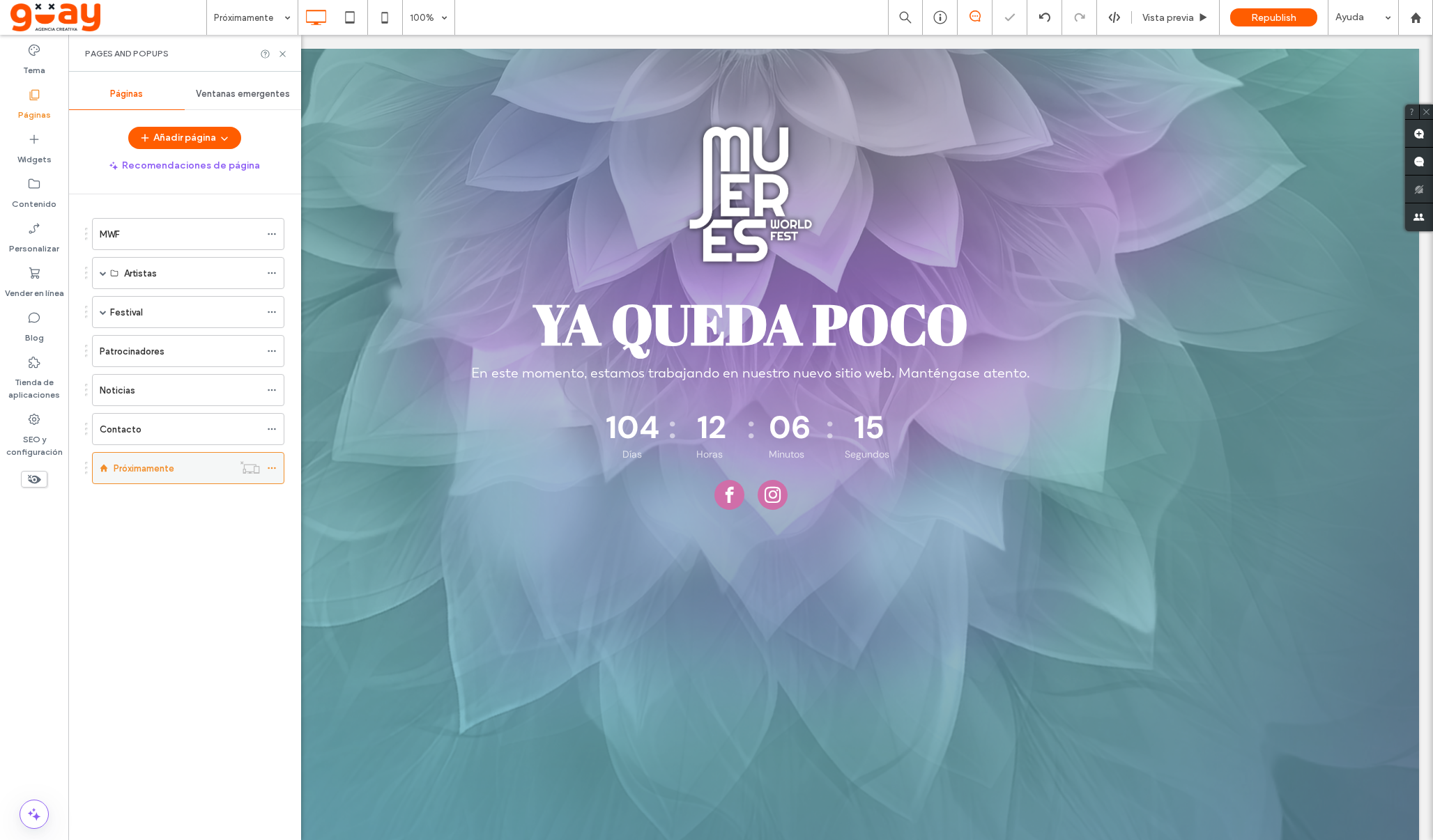
click at [277, 467] on icon at bounding box center [272, 468] width 10 height 10
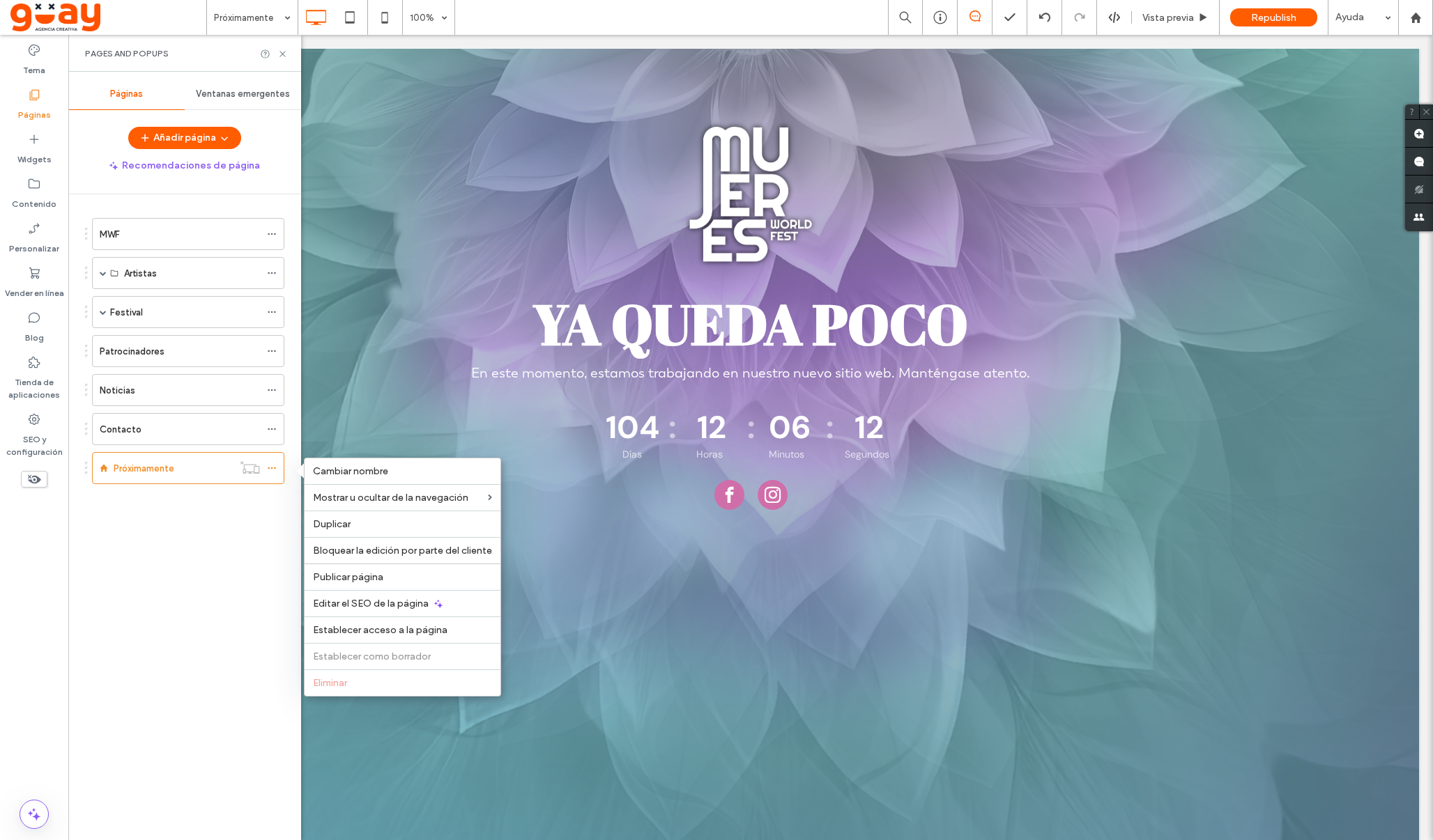
click at [142, 553] on div "MWF Artistas Vanesa Martín Festival Ediciones I Edición II Edición Mapa Cashles…" at bounding box center [193, 514] width 216 height 639
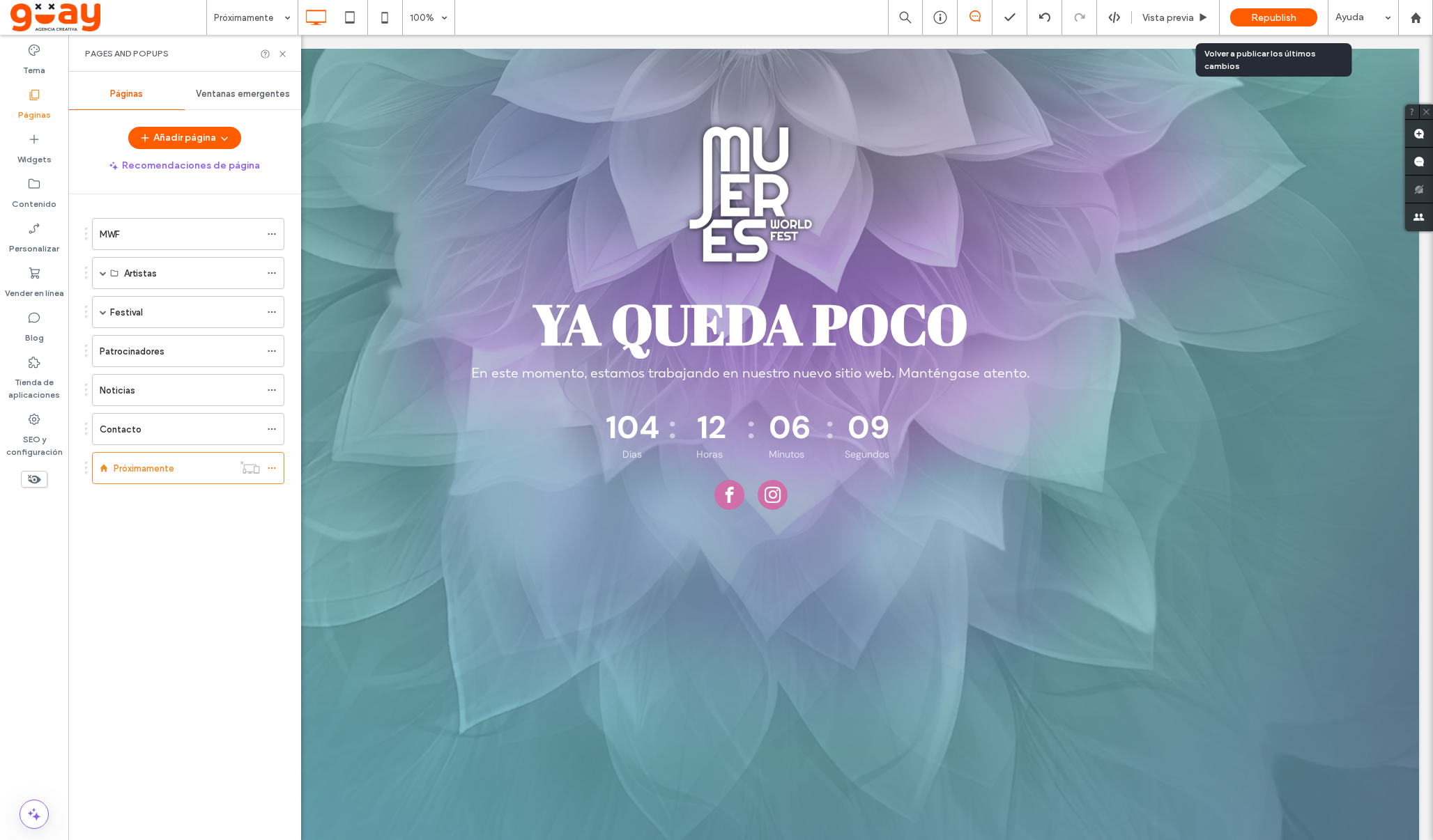
click at [1280, 20] on span "Republish" at bounding box center [1274, 18] width 46 height 12
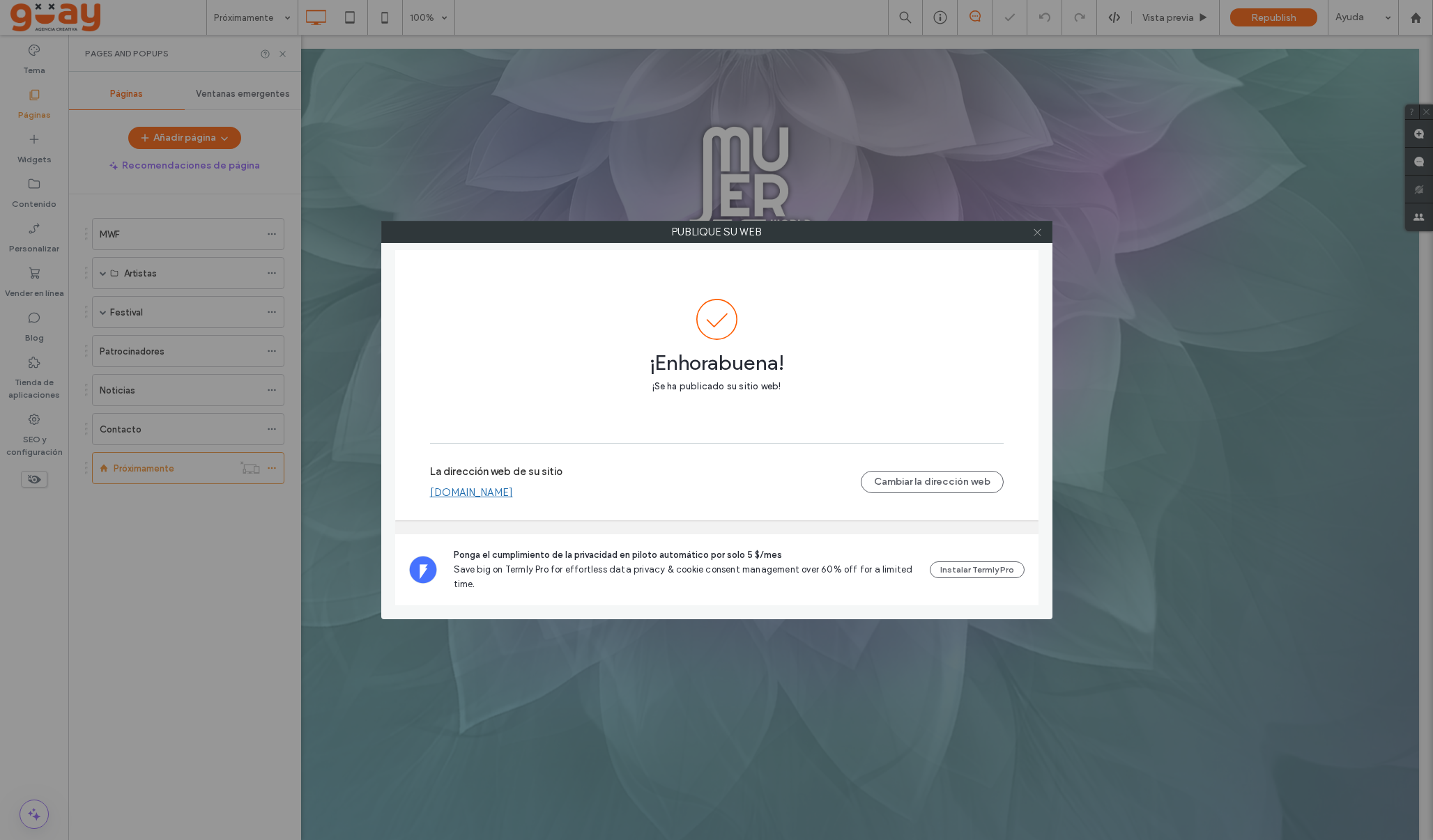
click at [1039, 235] on icon at bounding box center [1037, 233] width 11 height 11
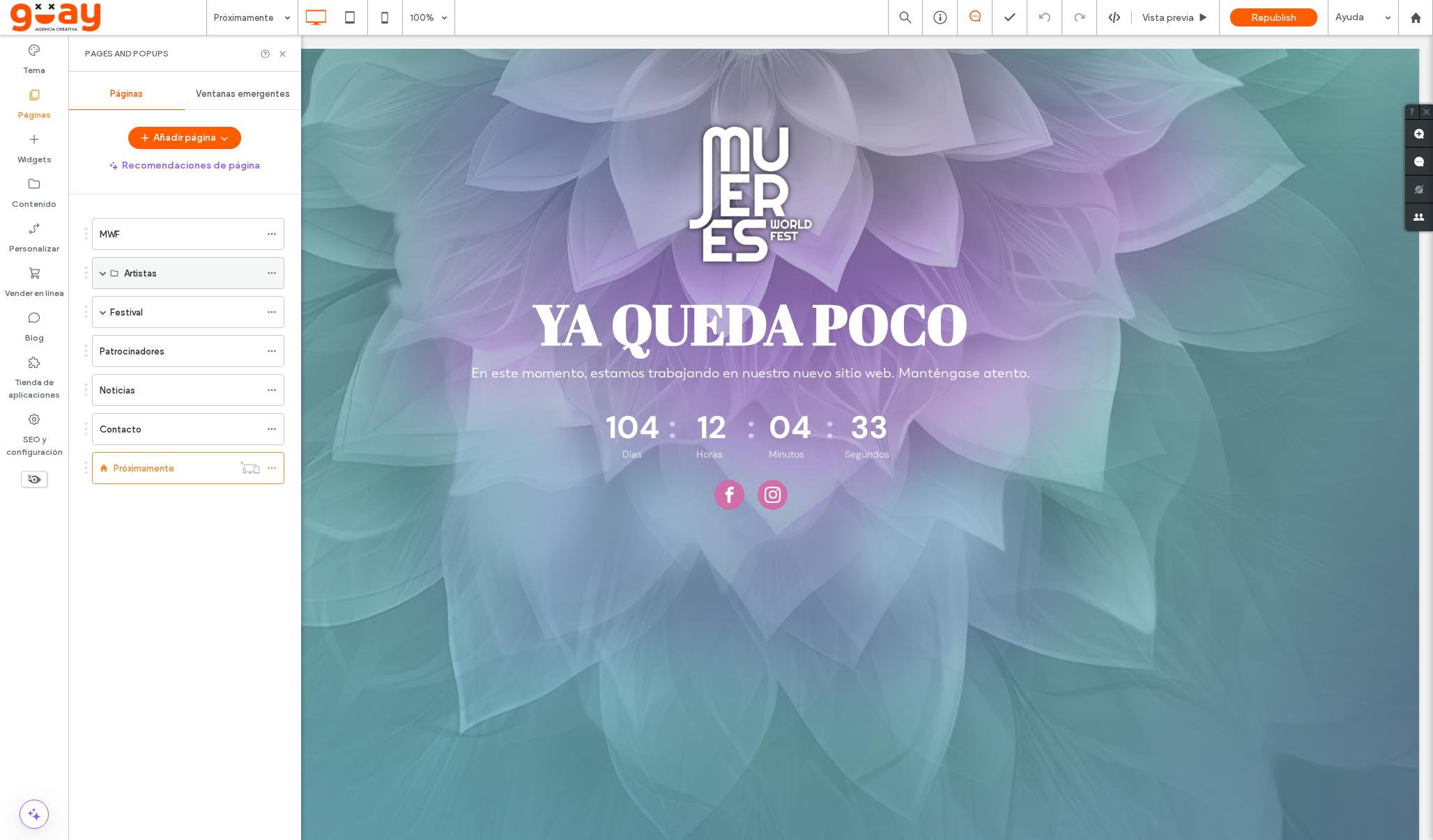
click at [100, 271] on span at bounding box center [103, 272] width 7 height 7
click at [199, 305] on div "[PERSON_NAME]" at bounding box center [178, 305] width 109 height 14
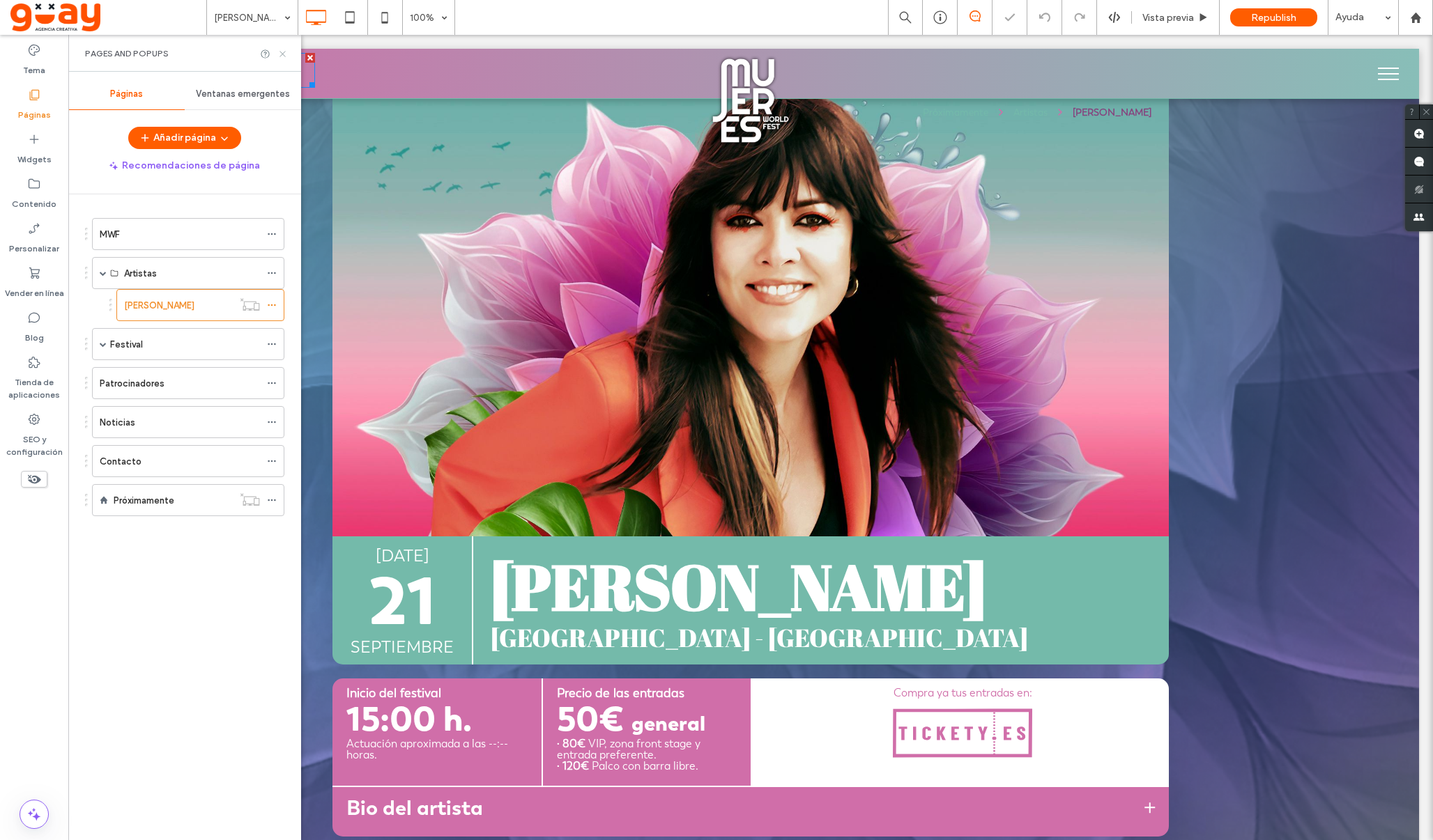
click at [282, 56] on icon at bounding box center [282, 54] width 11 height 11
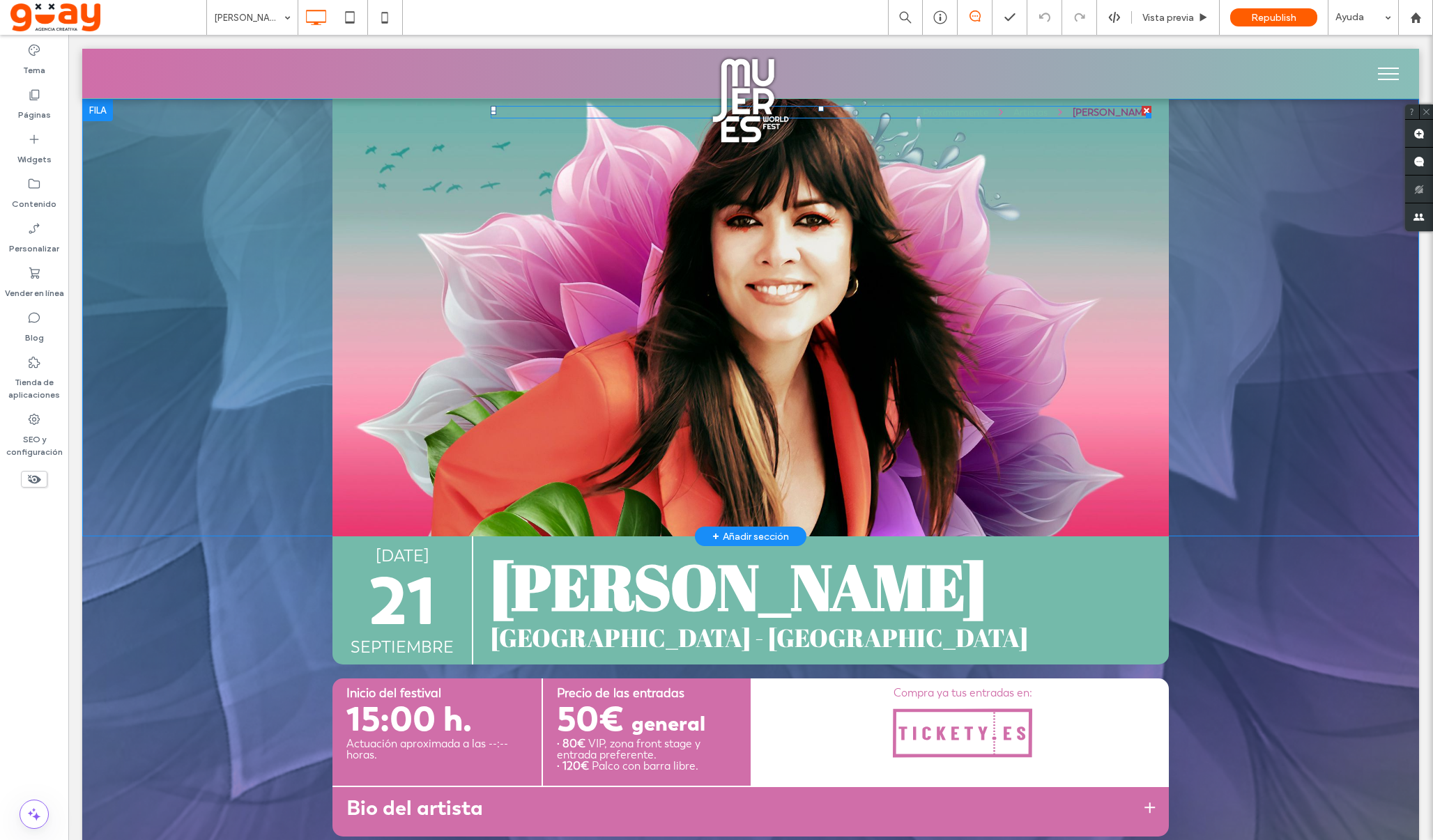
click at [1034, 112] on div "Artistas" at bounding box center [1030, 112] width 34 height 12
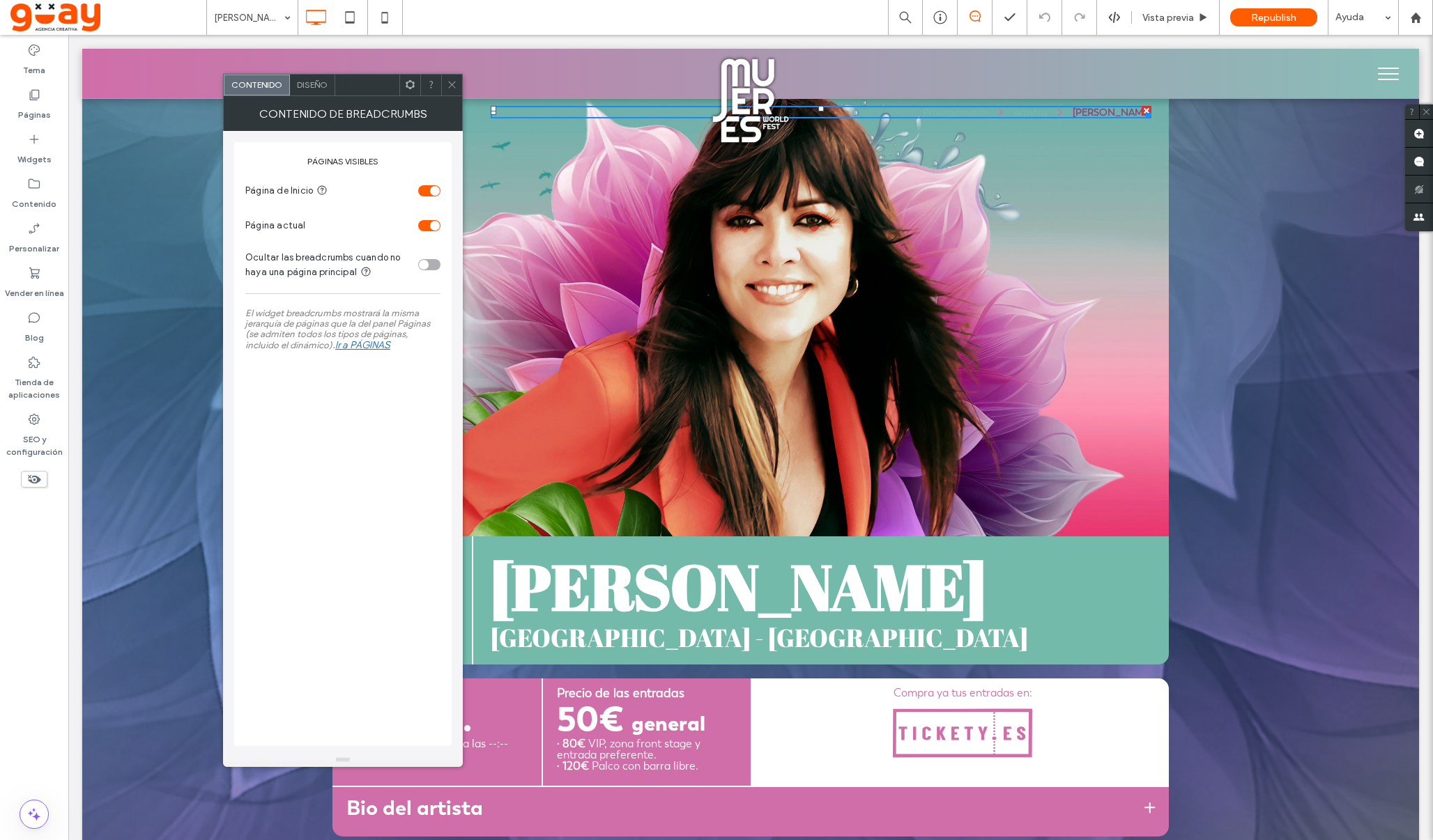
click at [323, 83] on span "Diseño" at bounding box center [312, 84] width 30 height 11
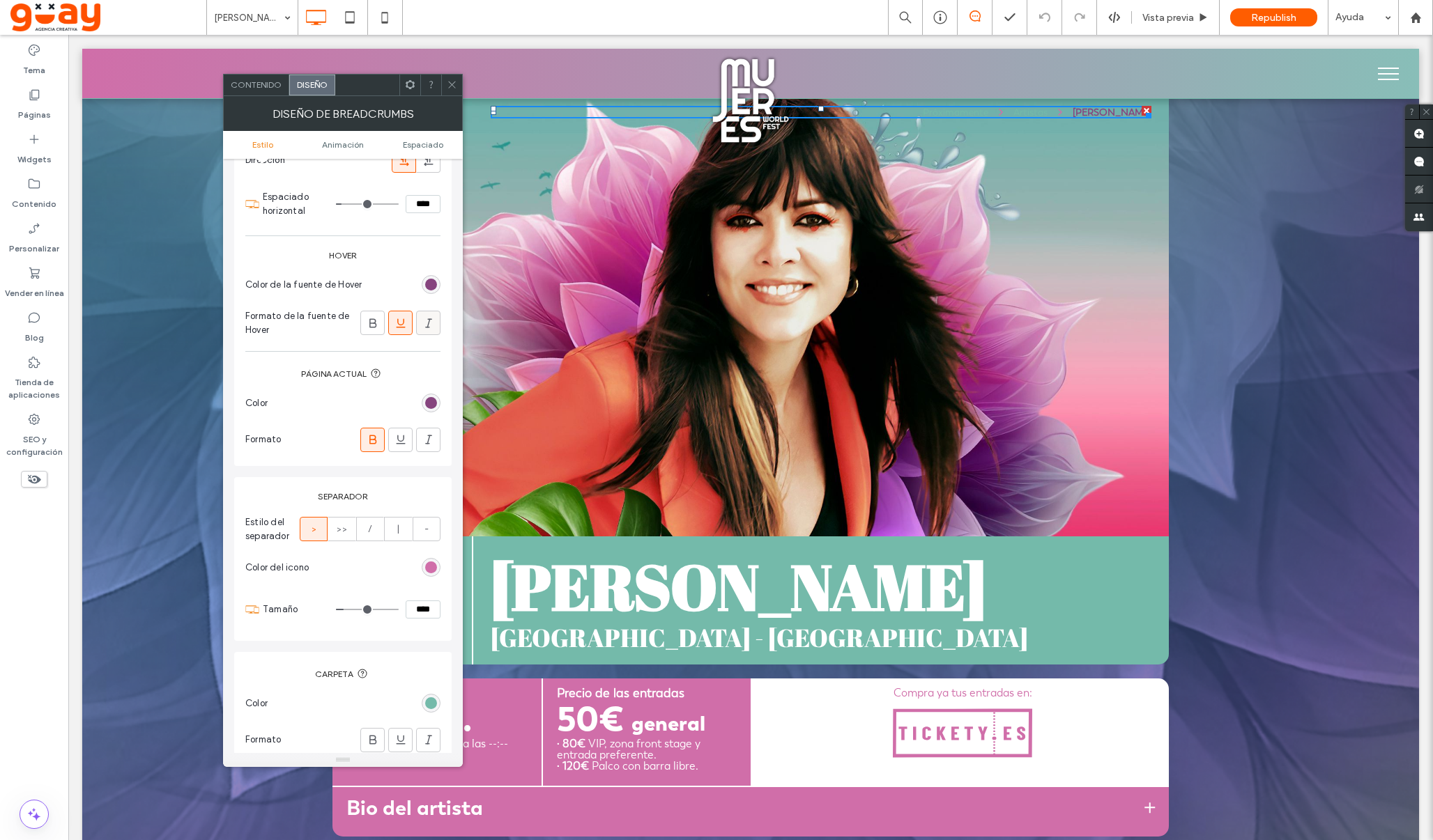
scroll to position [276, 0]
click at [451, 82] on icon at bounding box center [452, 84] width 11 height 11
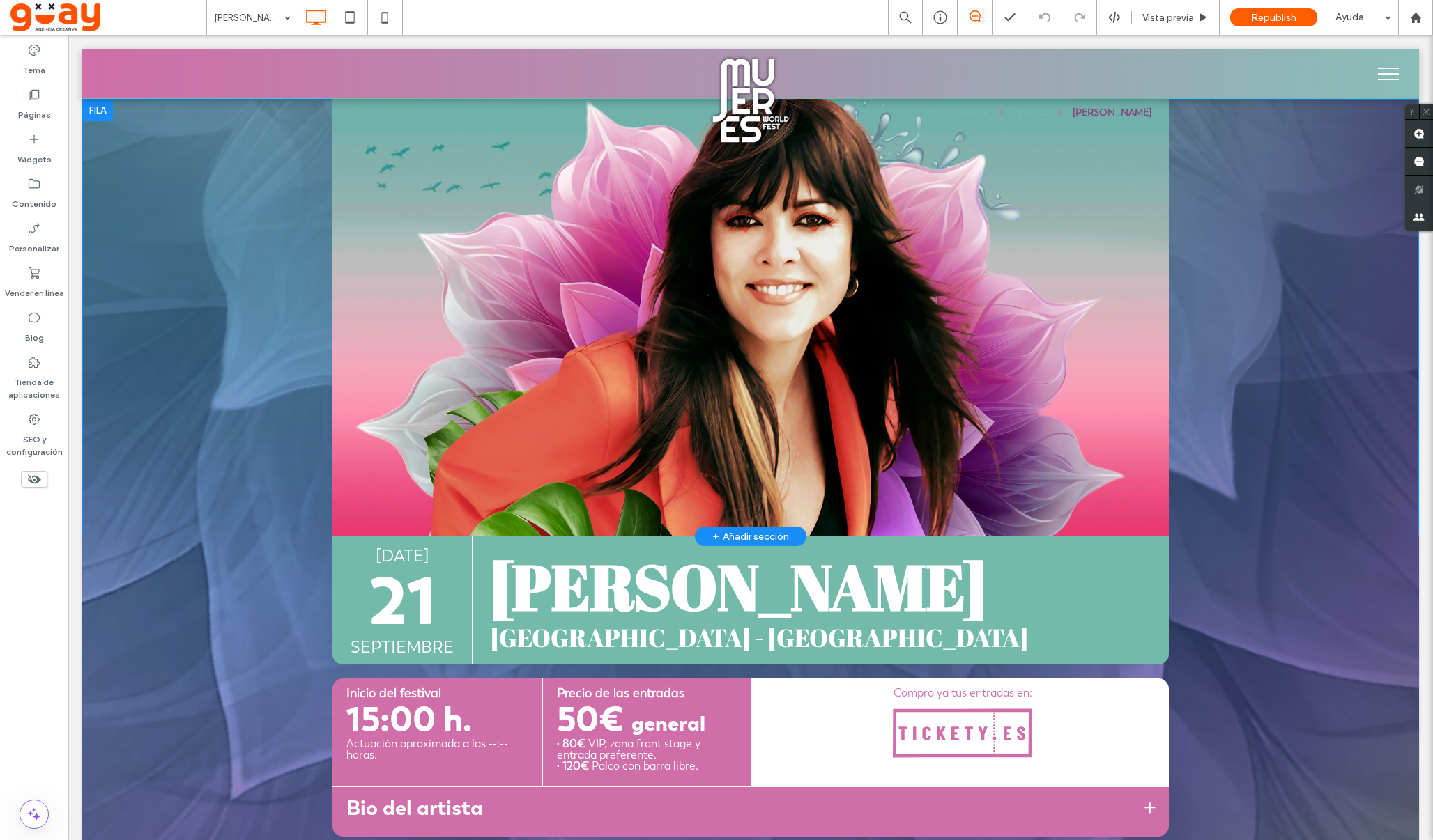
click at [1153, 395] on div "Próximamente Artistas Vanesa Martín Click To Paste" at bounding box center [750, 317] width 836 height 438
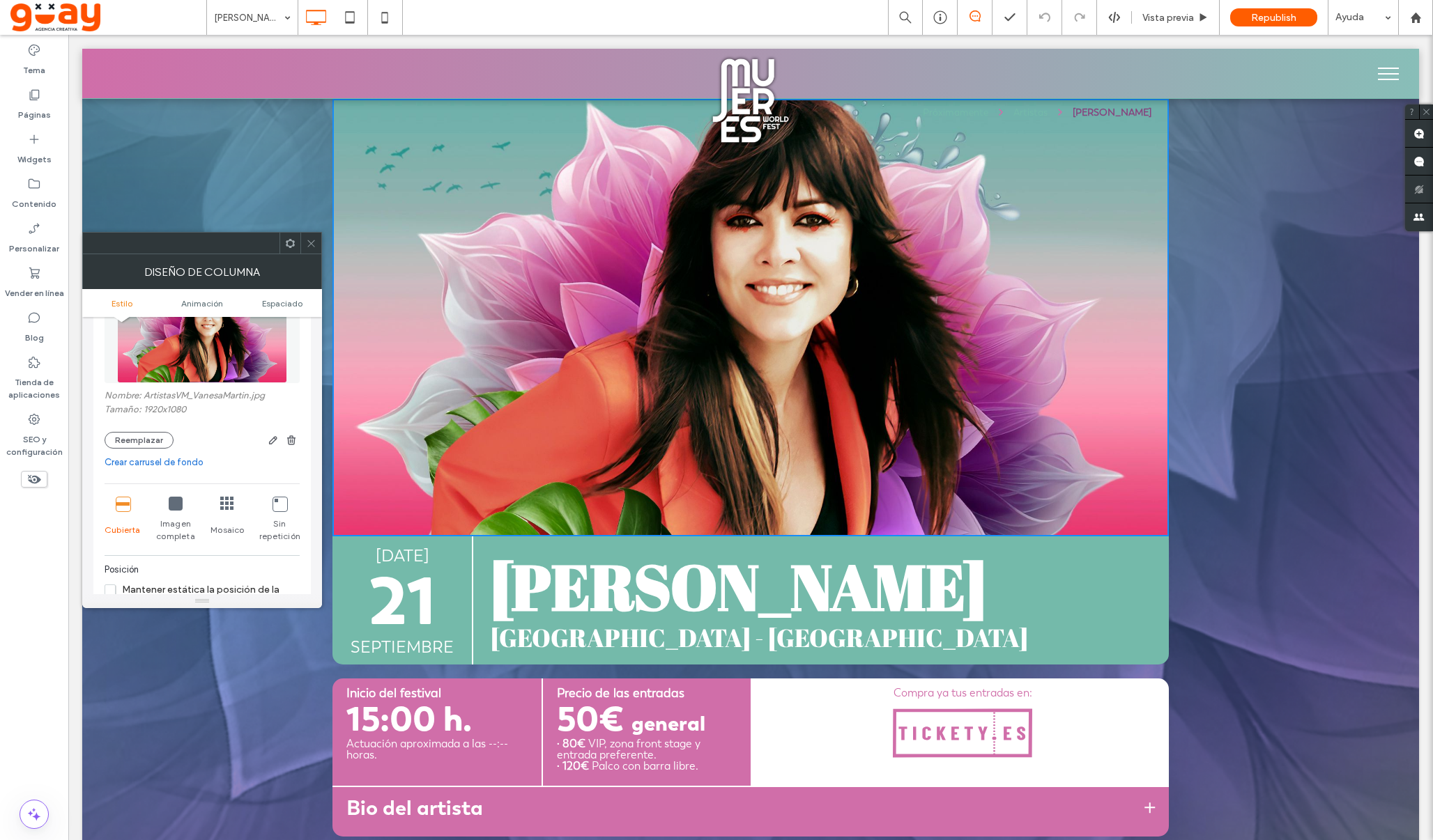
scroll to position [179, 0]
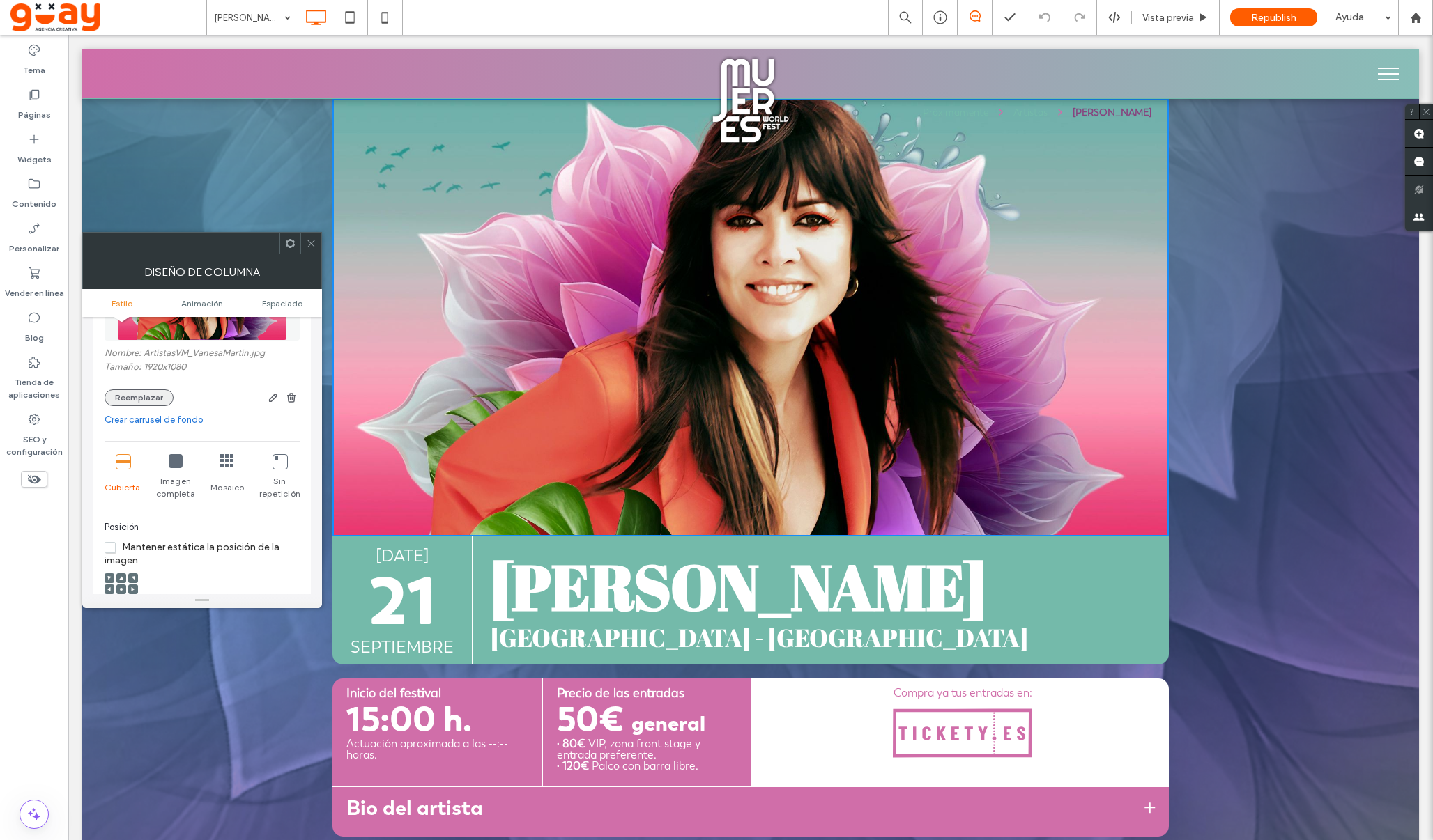
click at [161, 395] on button "Reemplazar" at bounding box center [139, 398] width 69 height 17
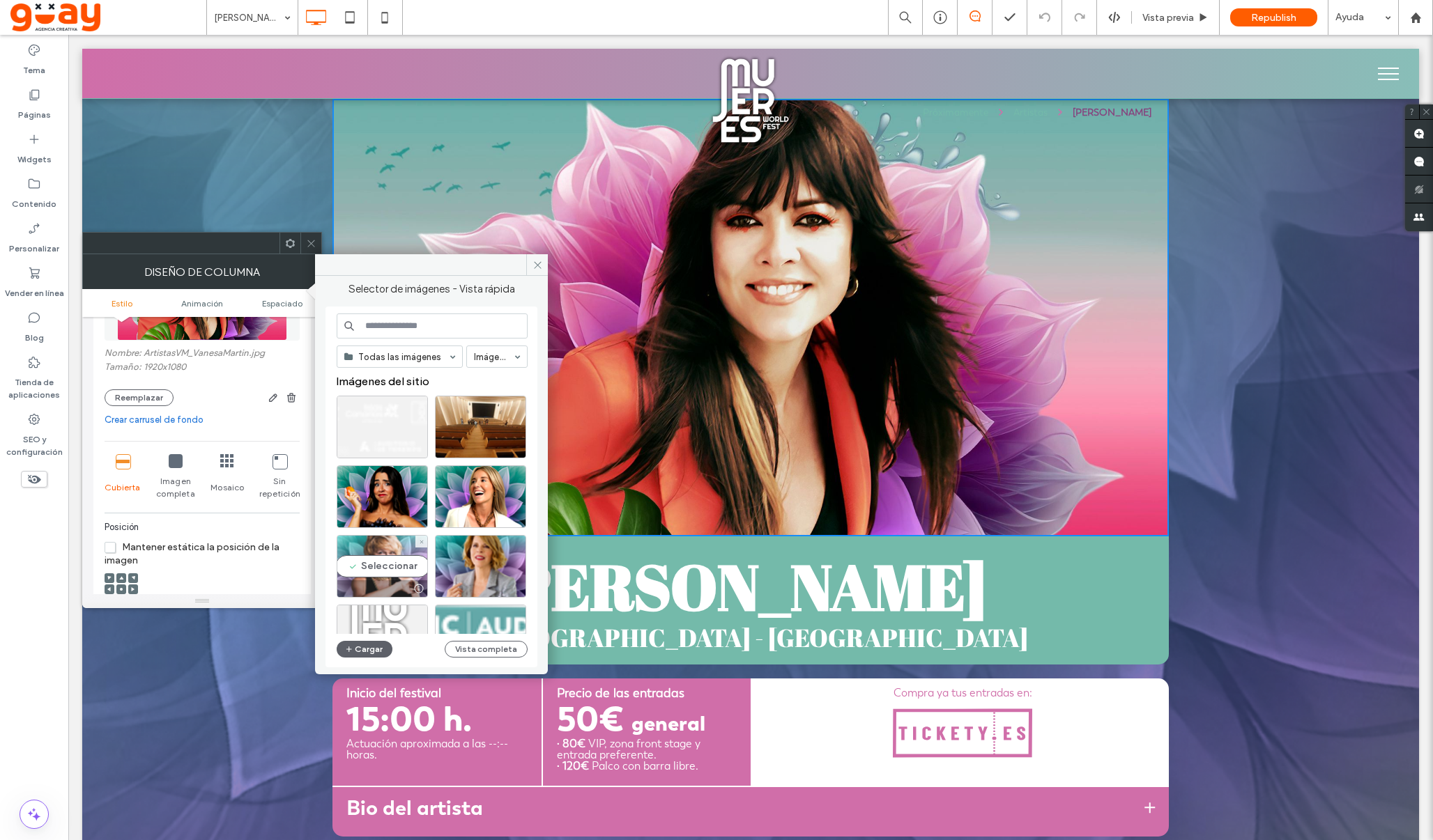
click at [390, 565] on div "Seleccionar" at bounding box center [382, 566] width 91 height 62
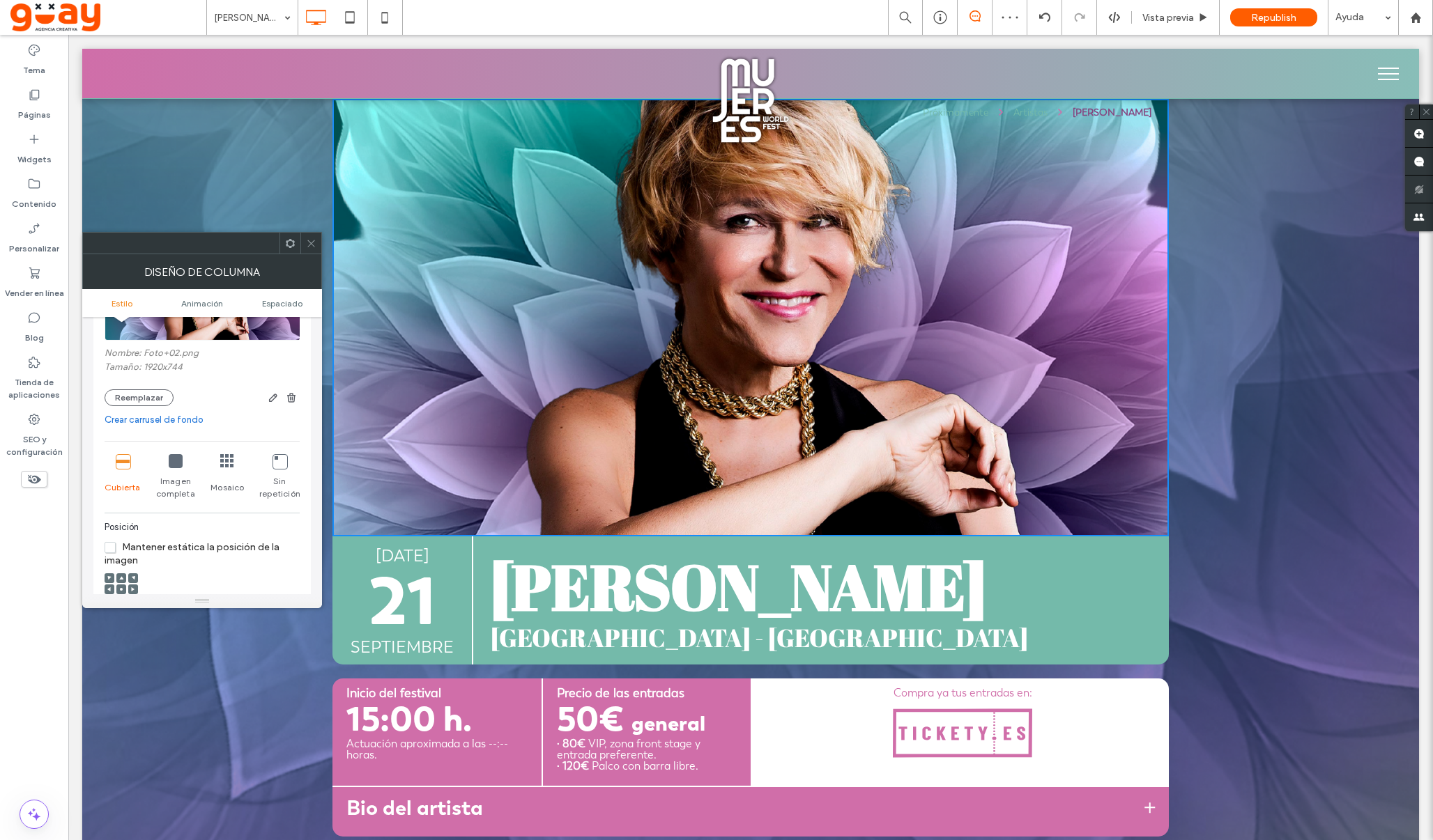
click at [313, 241] on icon at bounding box center [311, 243] width 11 height 11
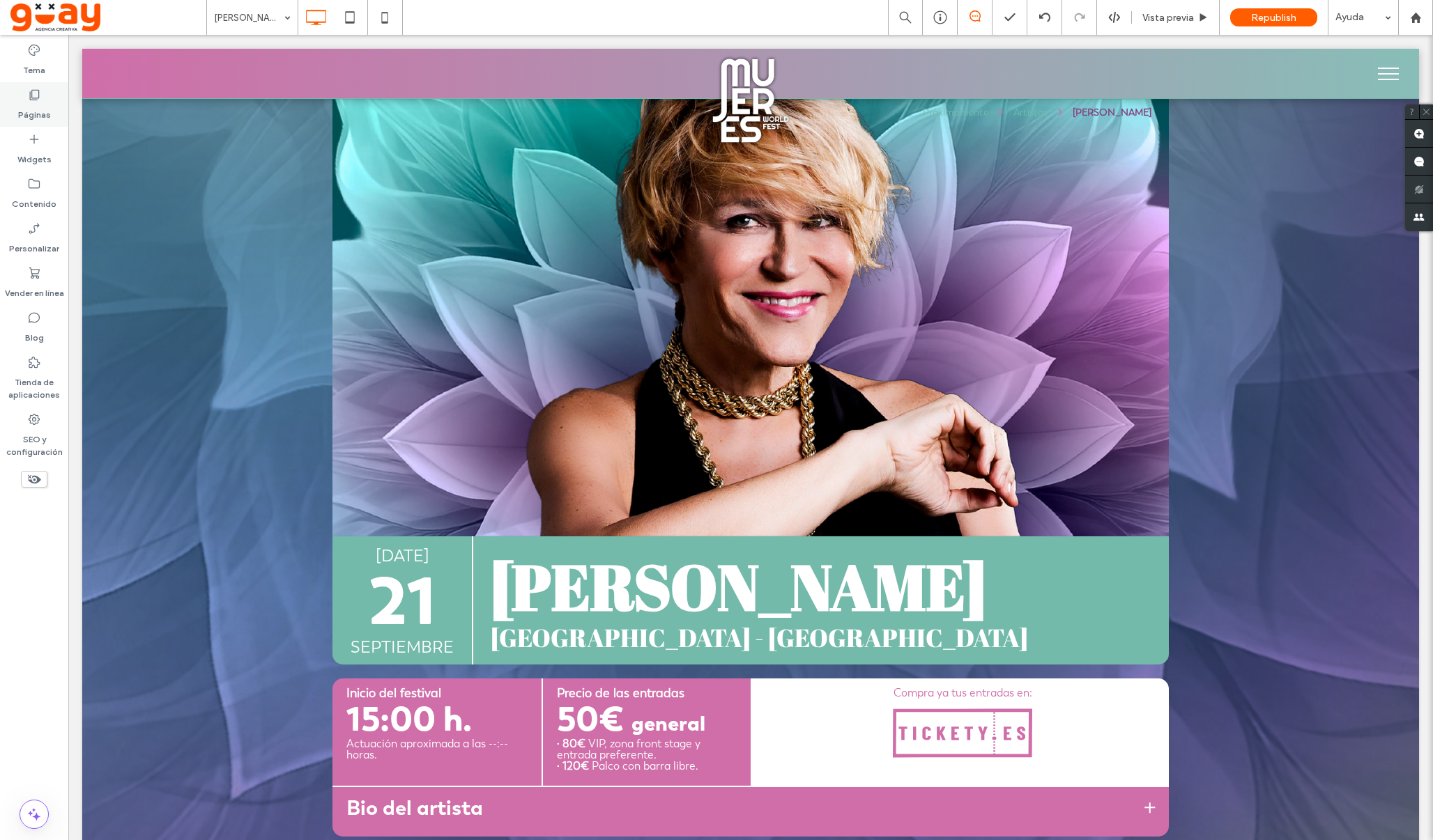
click at [36, 94] on icon at bounding box center [34, 94] width 14 height 14
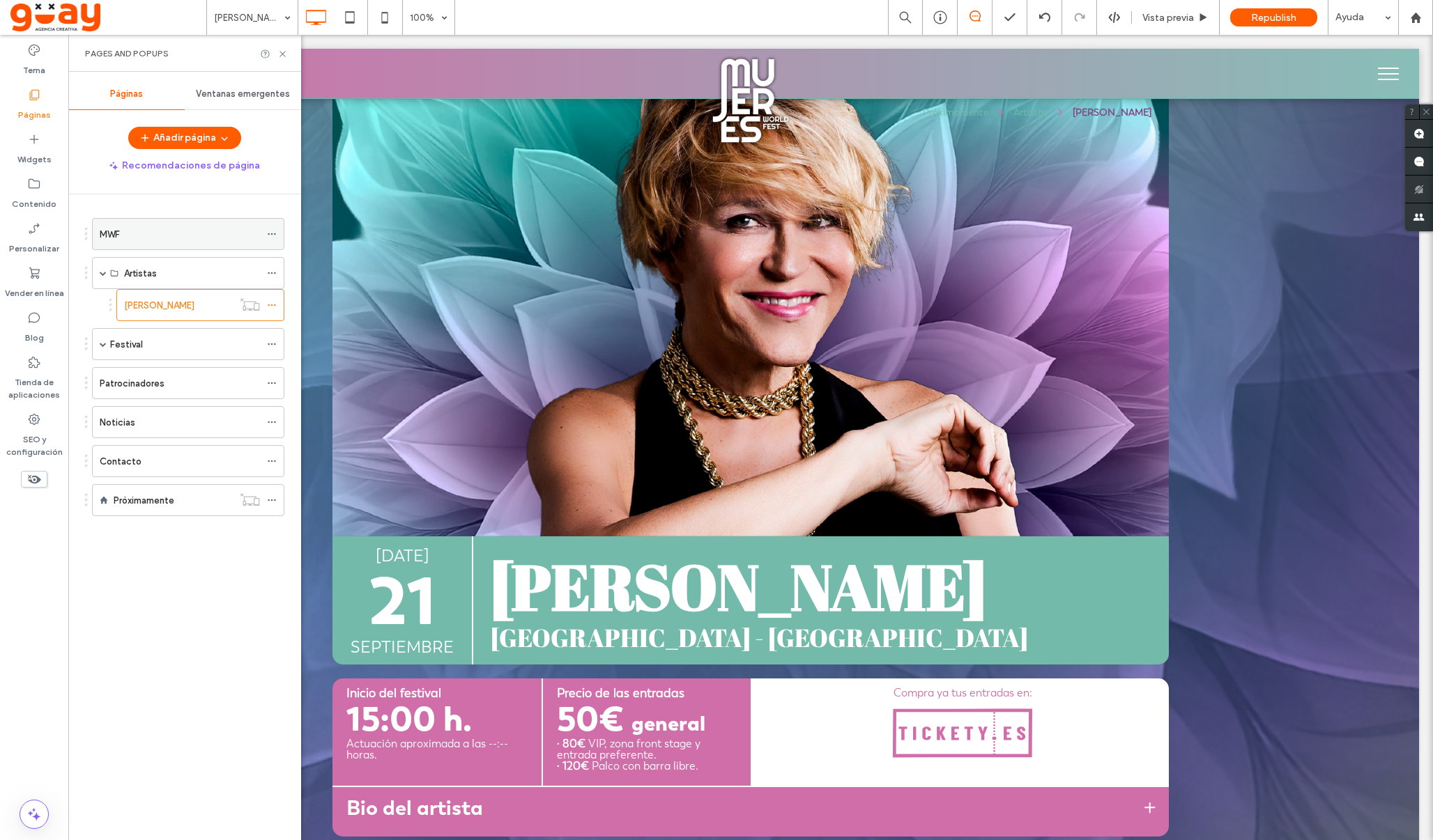
click at [167, 237] on div "MWF" at bounding box center [180, 234] width 161 height 14
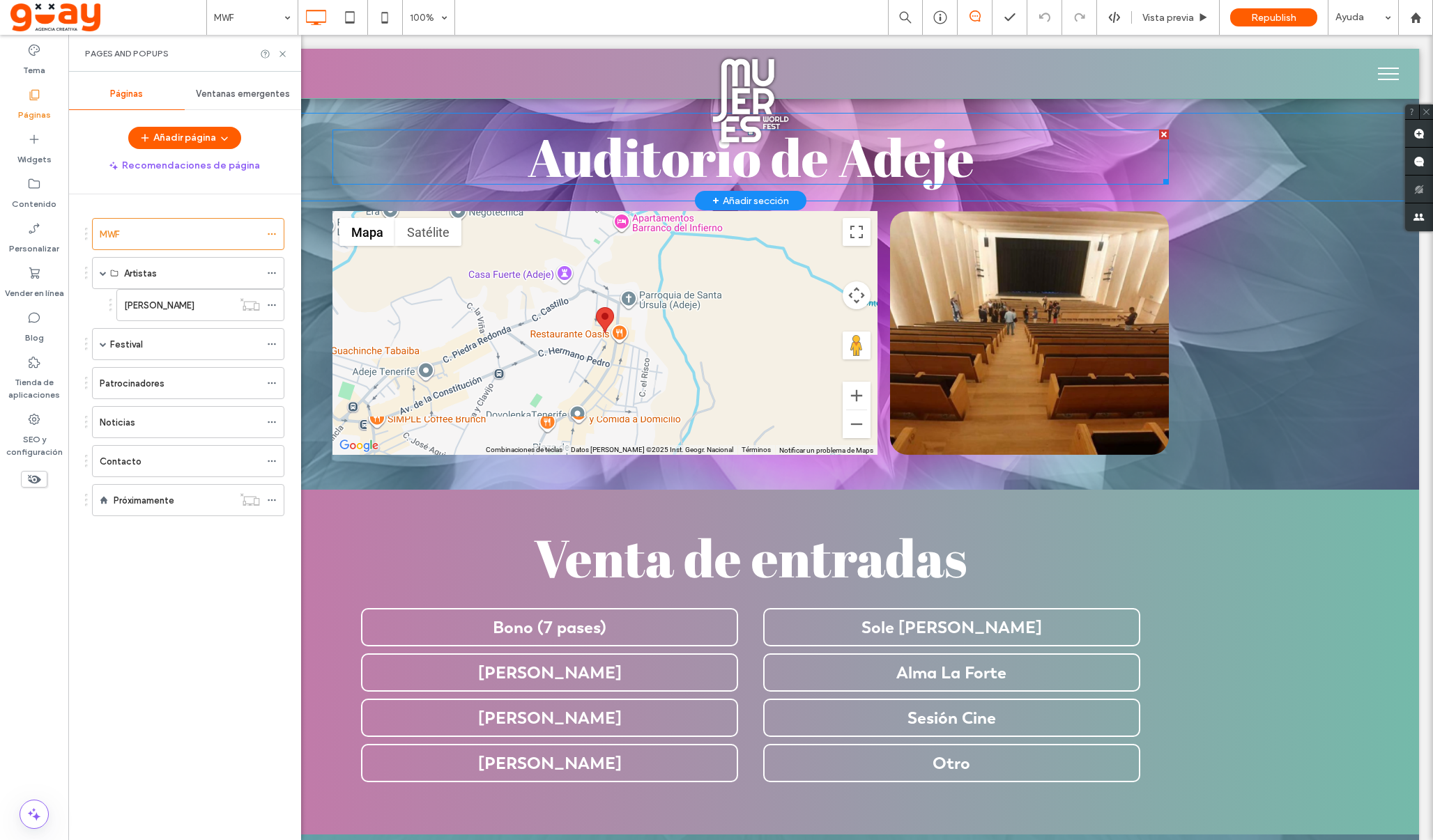
scroll to position [3294, 0]
click at [282, 54] on use at bounding box center [282, 53] width 5 height 5
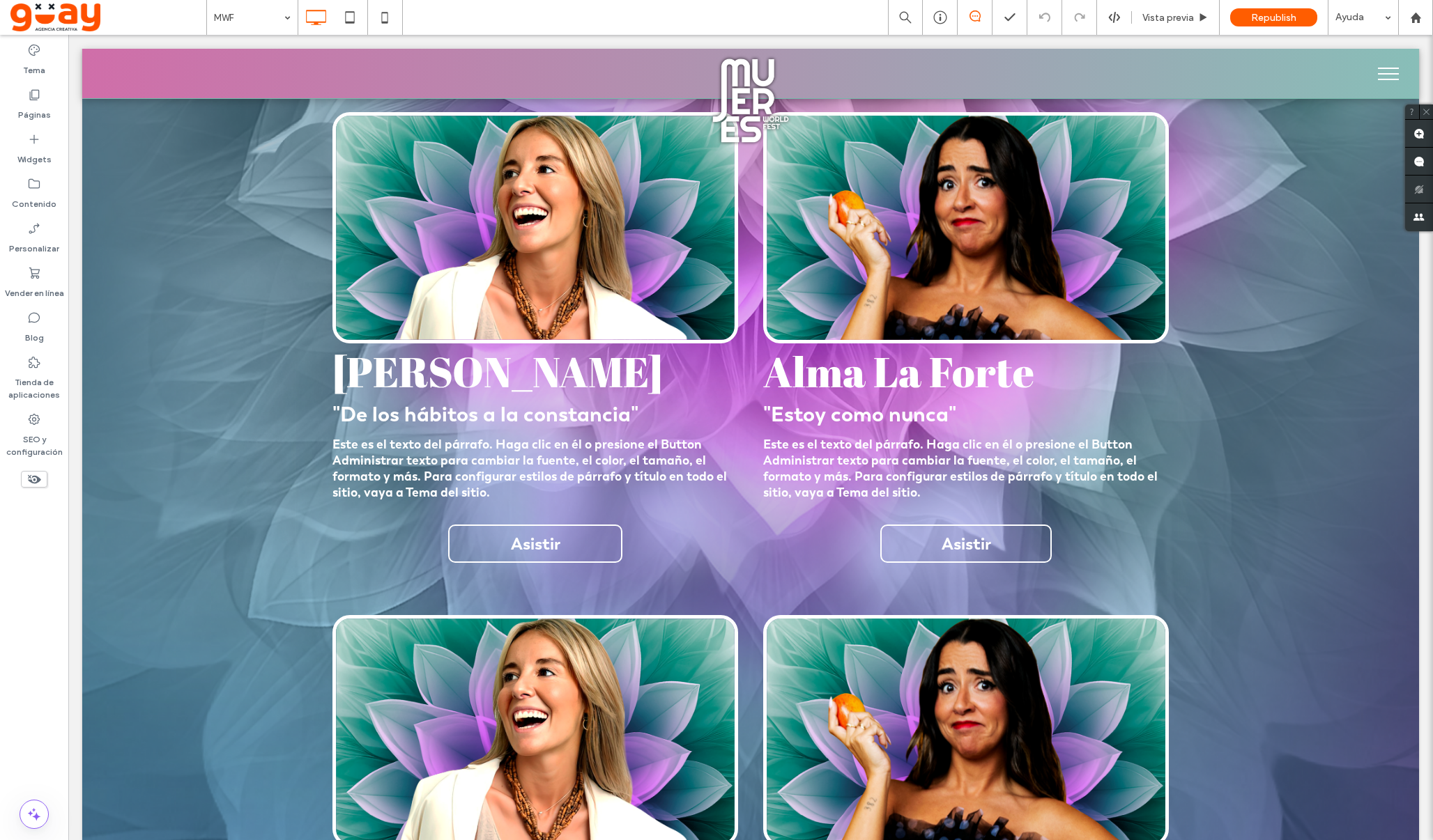
scroll to position [2319, 0]
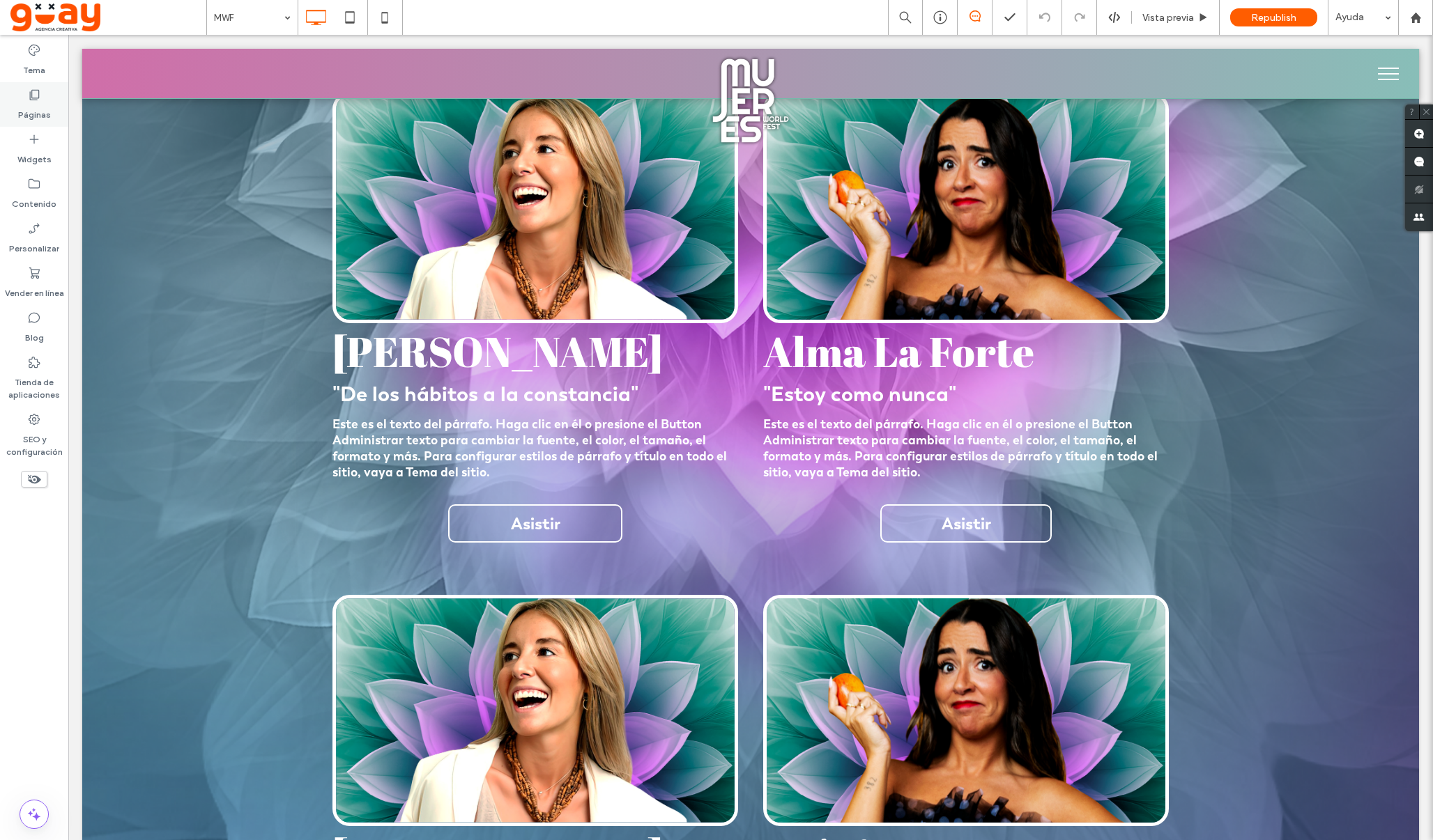
click at [29, 107] on label "Páginas" at bounding box center [34, 112] width 33 height 20
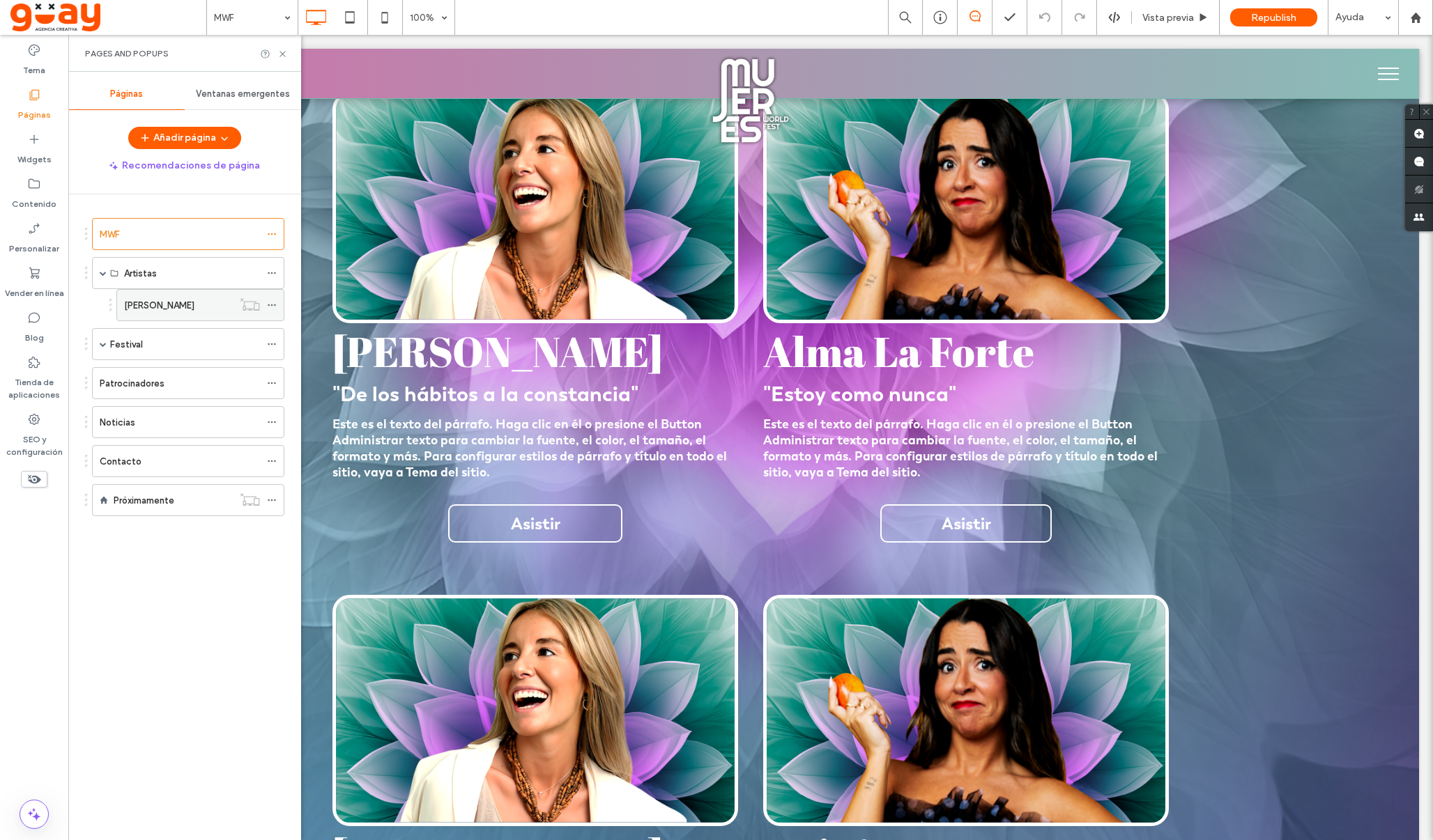
click at [167, 296] on div "[PERSON_NAME]" at bounding box center [178, 305] width 109 height 30
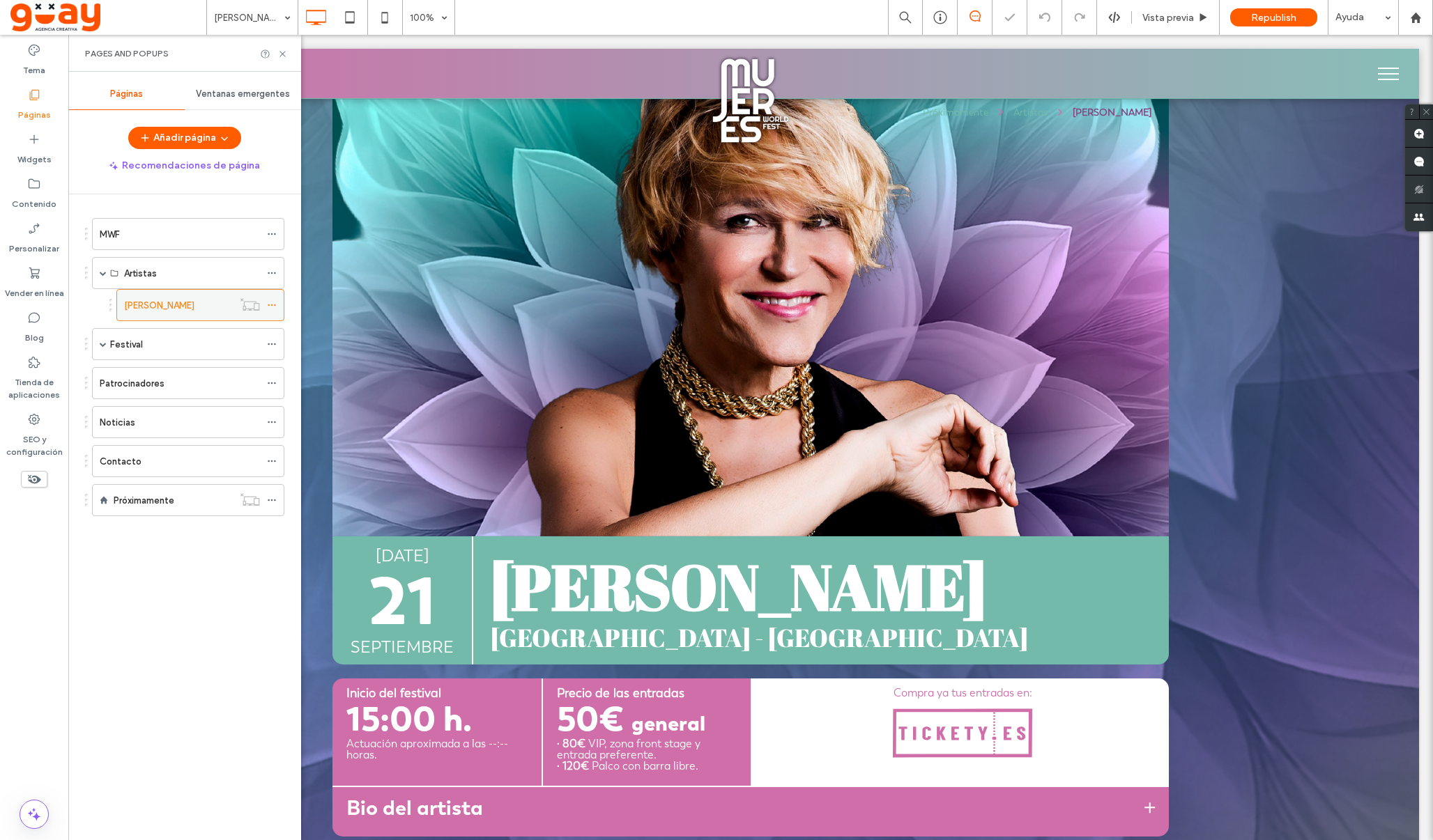
click at [277, 298] on span at bounding box center [272, 304] width 10 height 21
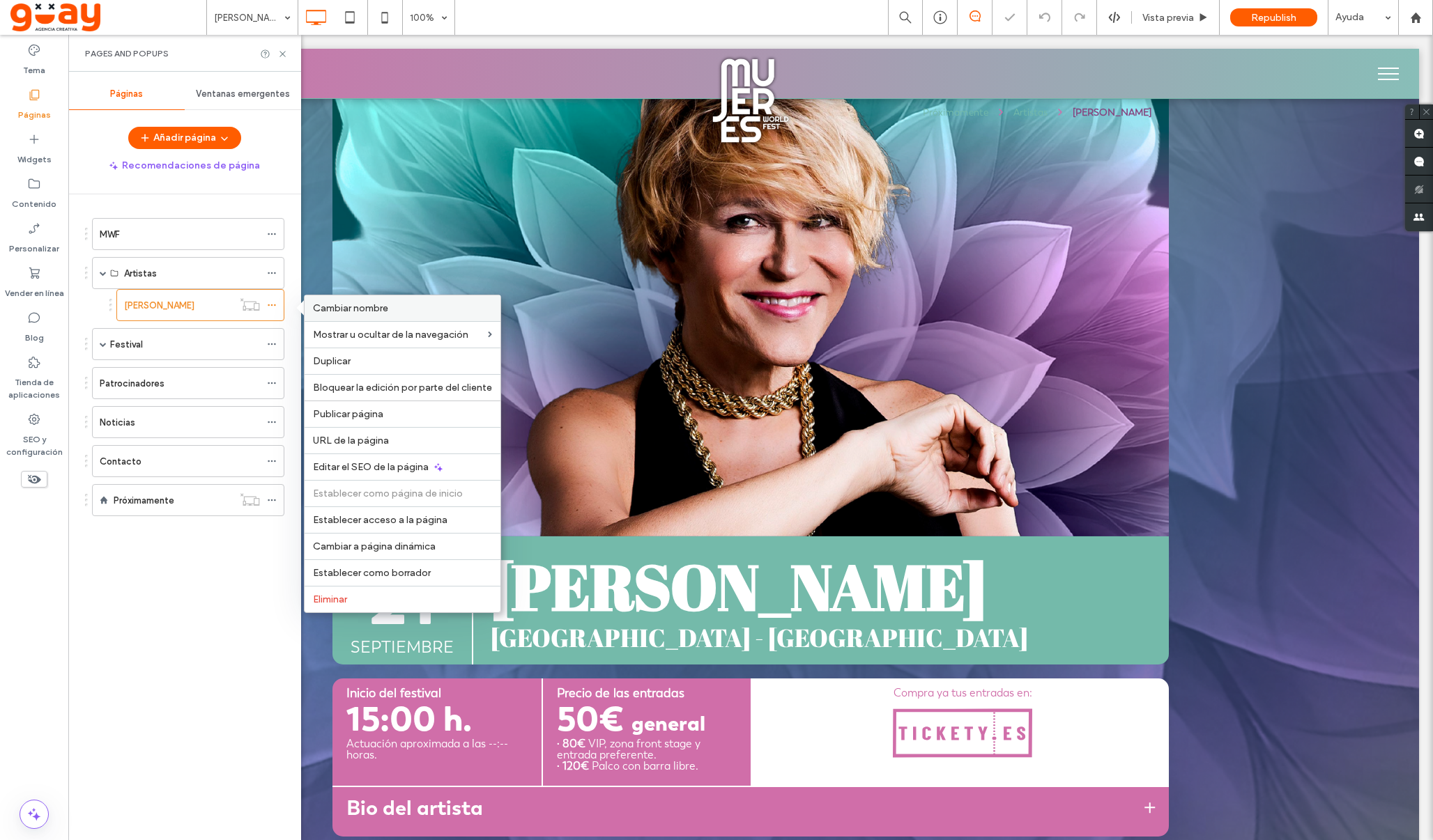
click at [352, 315] on div "Cambiar nombre" at bounding box center [402, 308] width 196 height 26
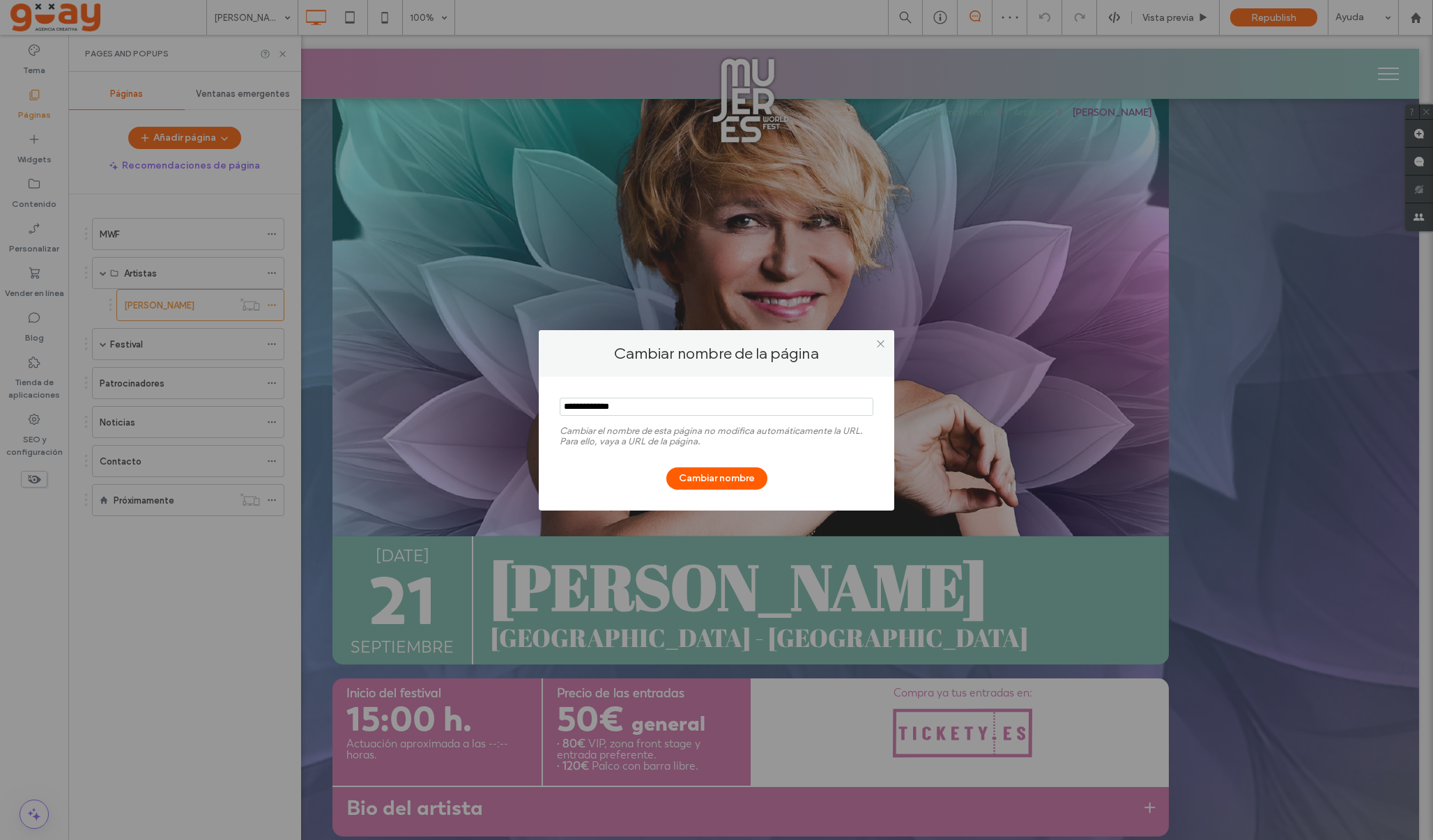
click at [591, 414] on input "notEmpty" at bounding box center [716, 407] width 314 height 18
type input "**********"
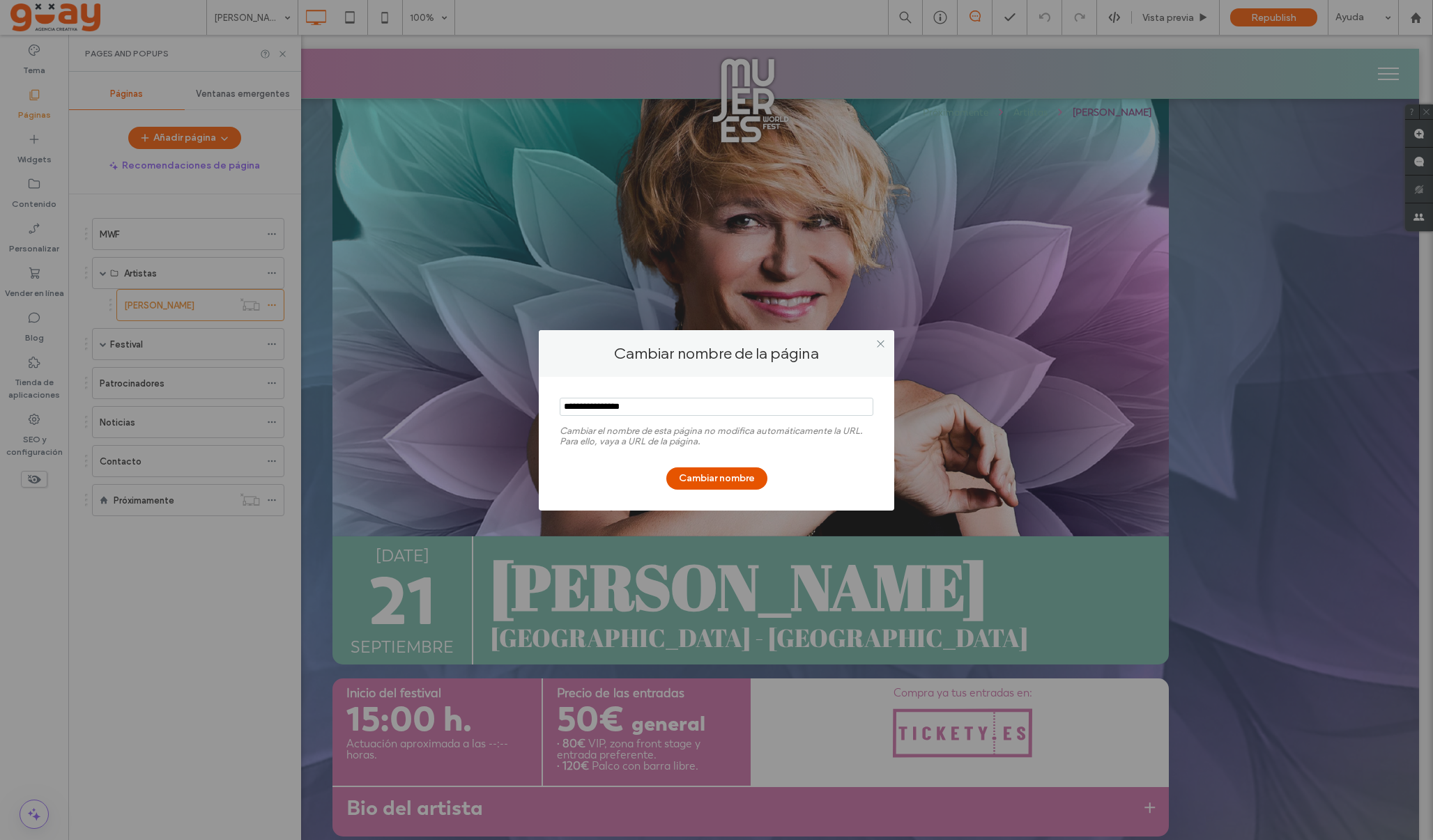
click at [724, 476] on button "Cambiar nombre" at bounding box center [716, 478] width 101 height 22
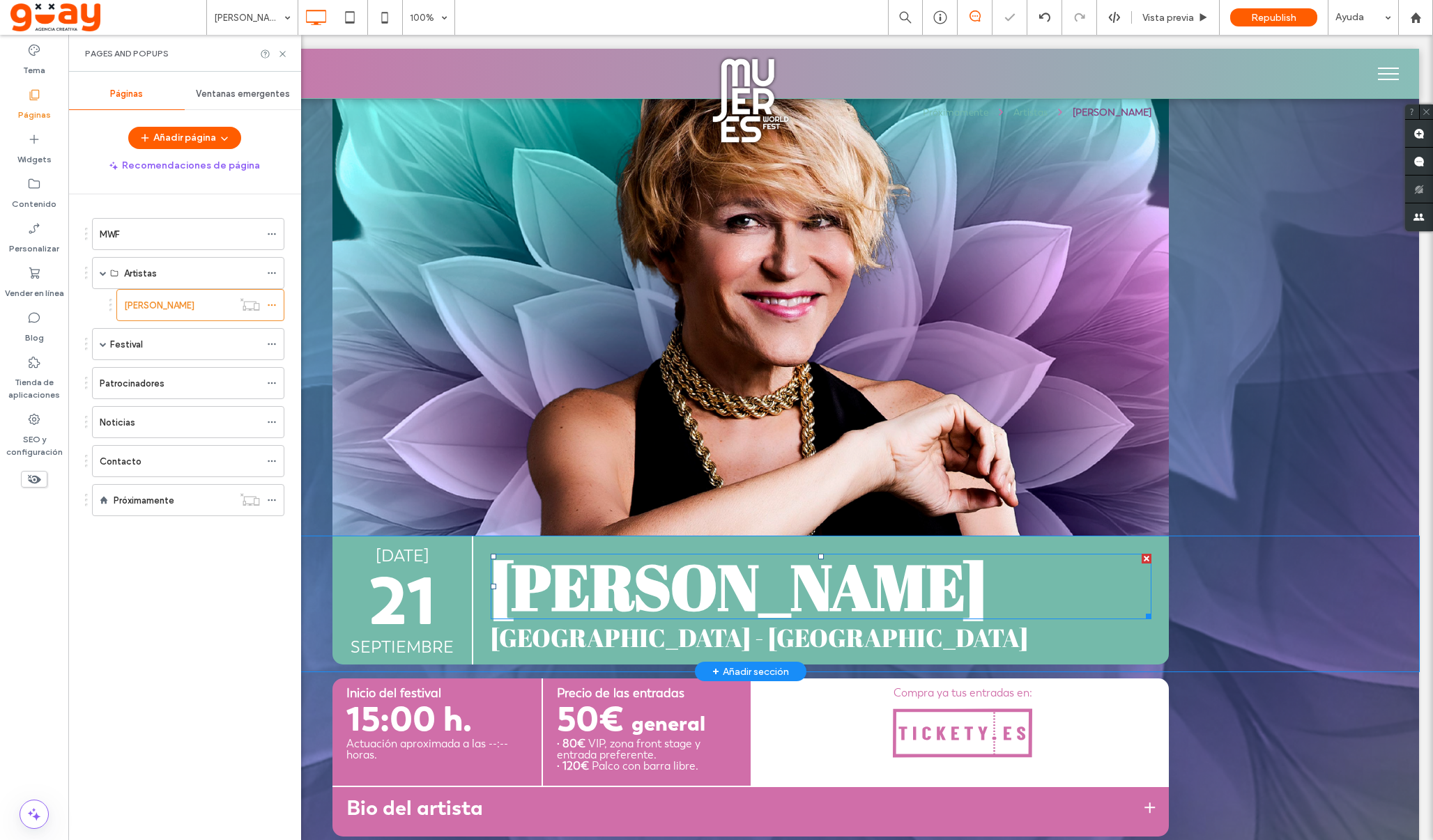
click at [782, 585] on span "[PERSON_NAME]" at bounding box center [738, 586] width 495 height 84
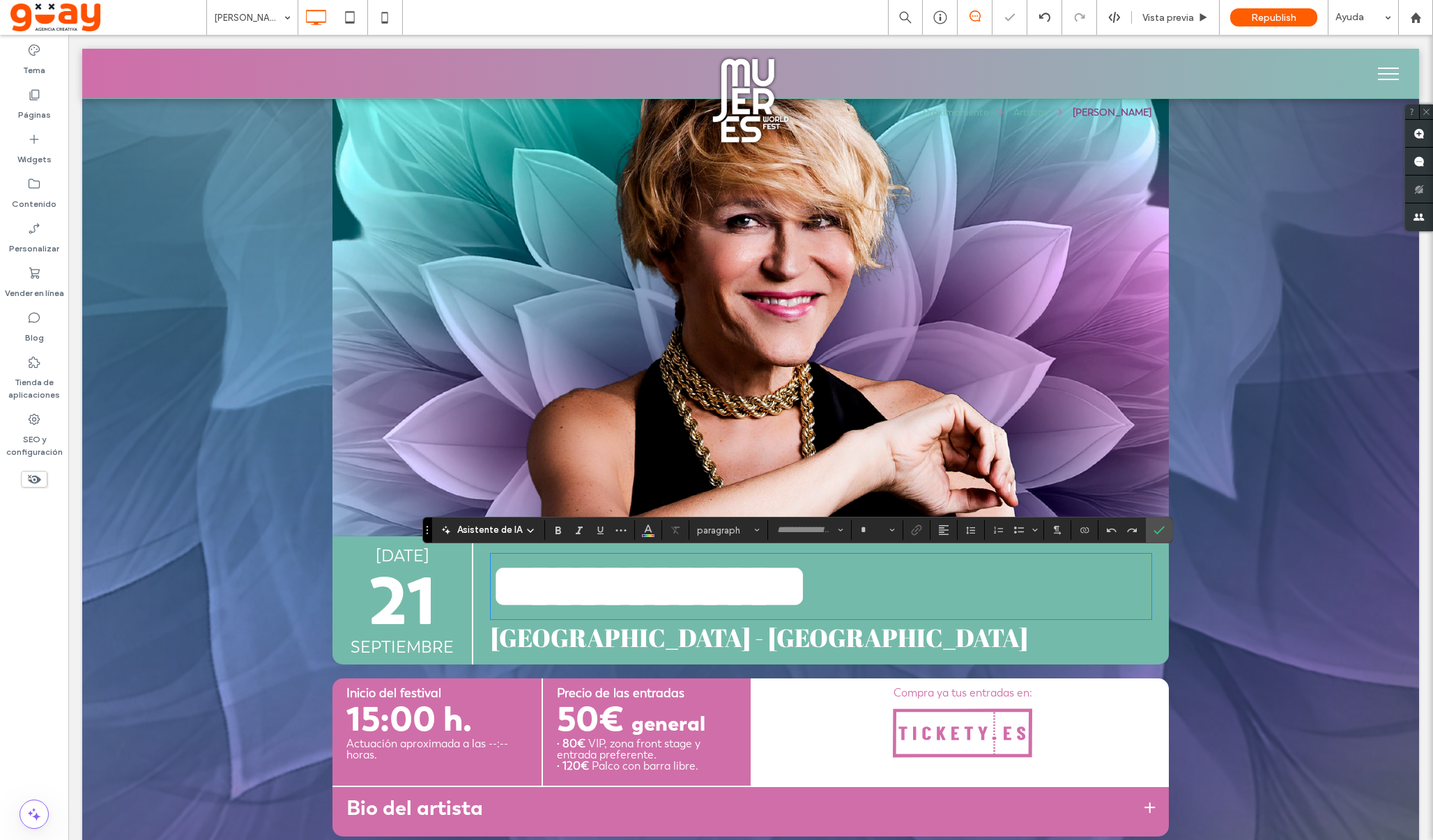
type input "**********"
type input "**"
click at [758, 640] on span "Campo de Golf de Adeje - Tenerife" at bounding box center [759, 638] width 537 height 33
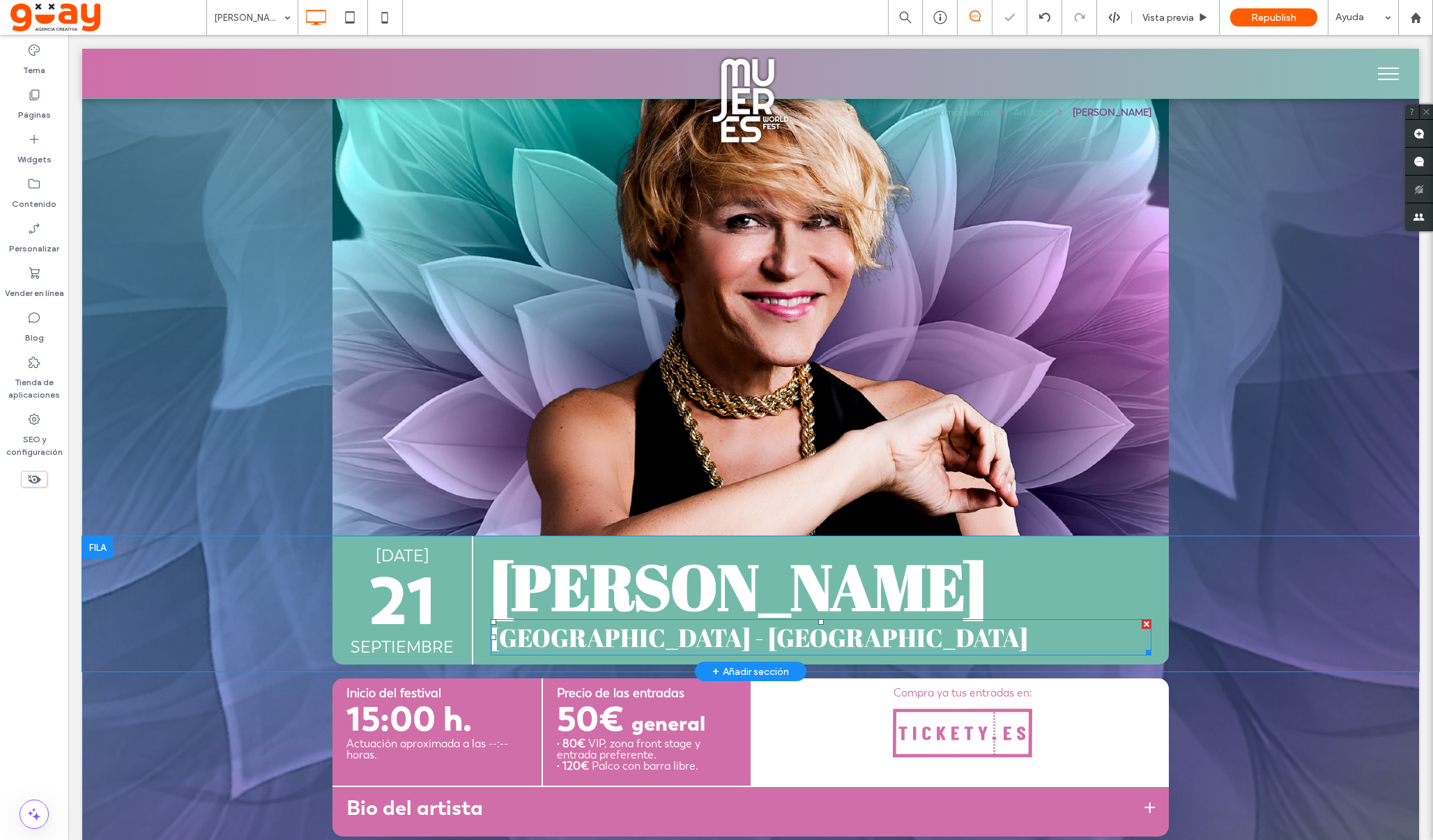
click at [758, 640] on span "Campo de Golf de Adeje - Tenerife" at bounding box center [759, 638] width 537 height 33
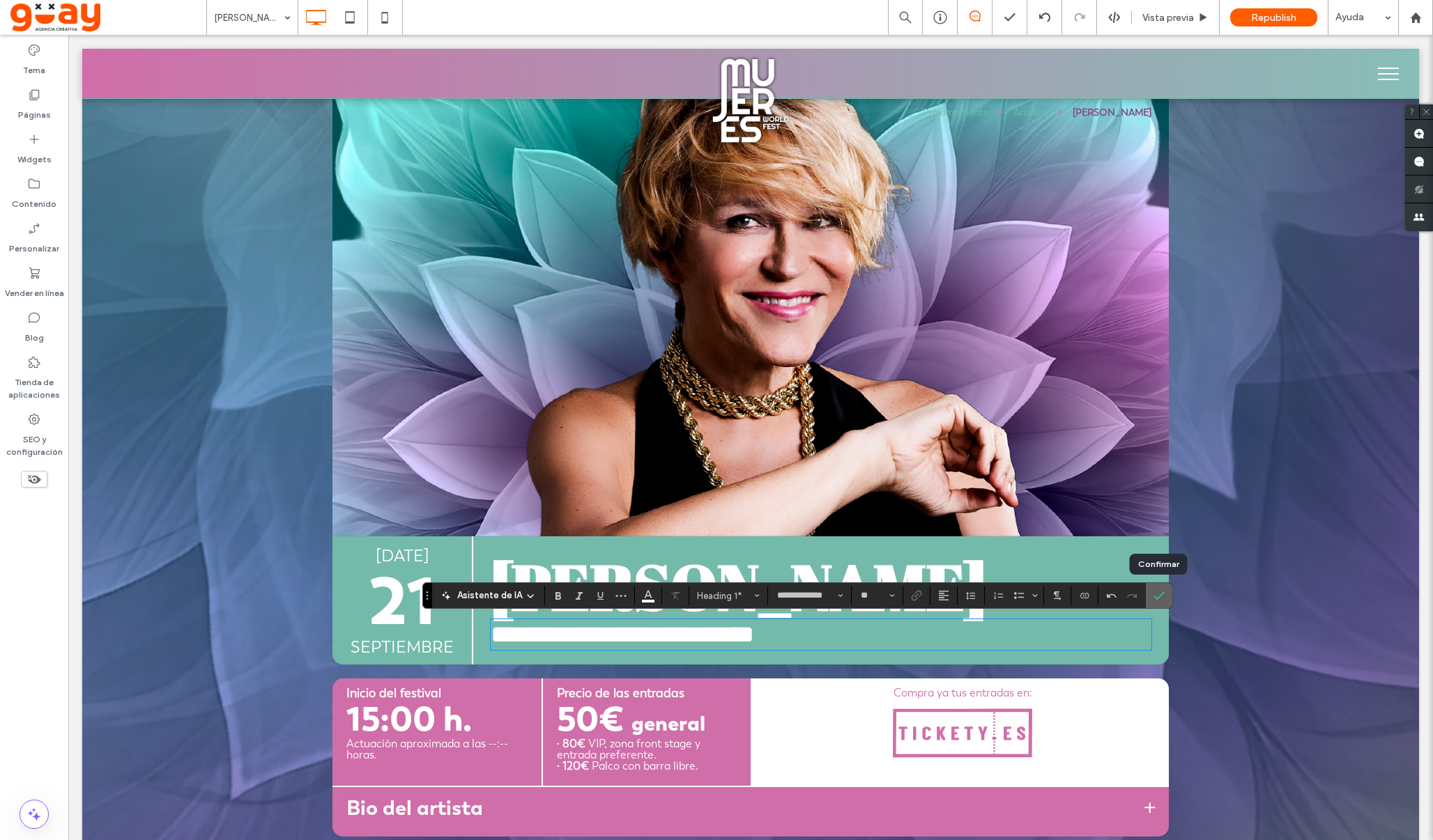
click at [1158, 593] on icon "Confirmar" at bounding box center [1159, 596] width 11 height 11
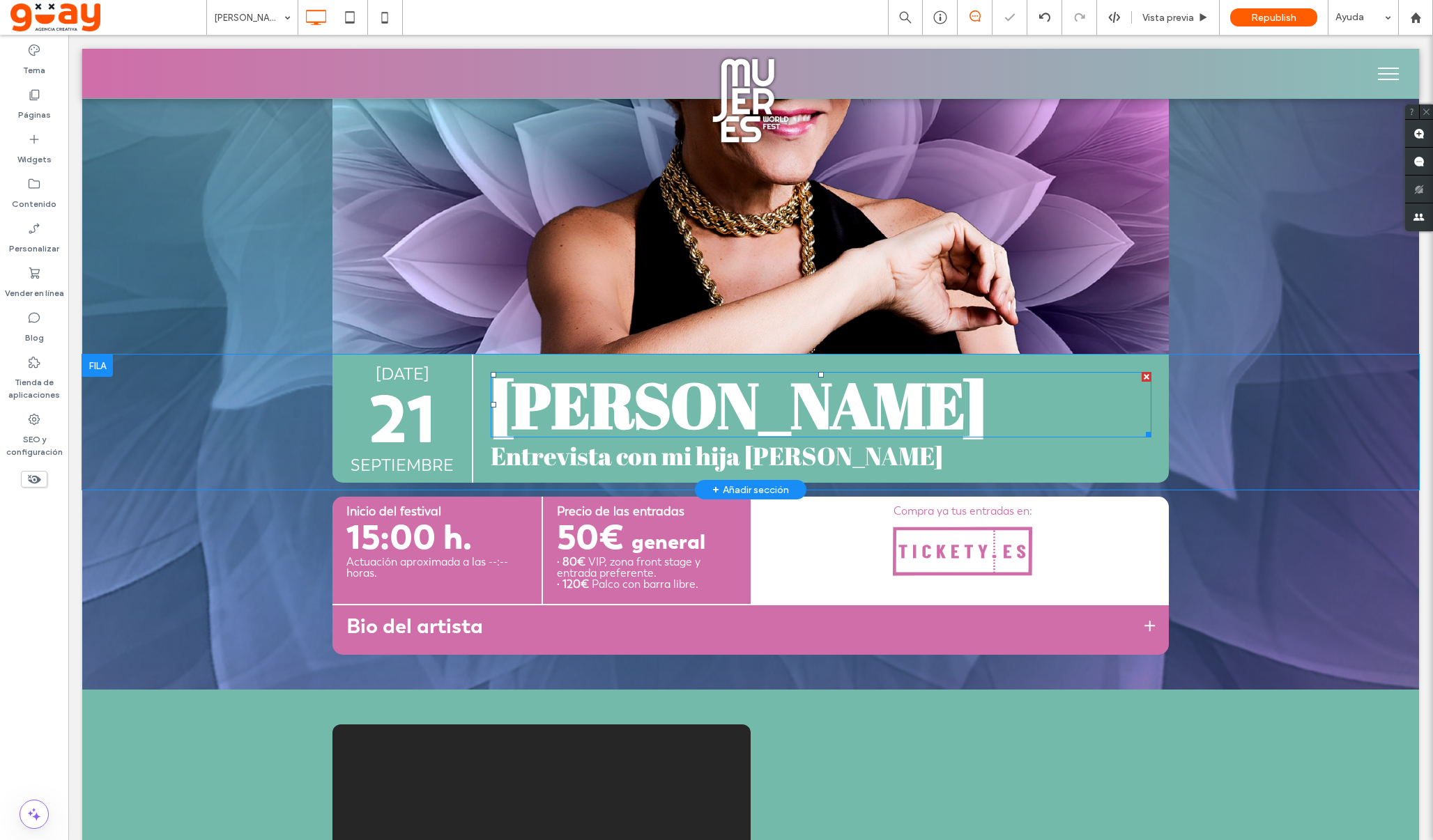
scroll to position [184, 0]
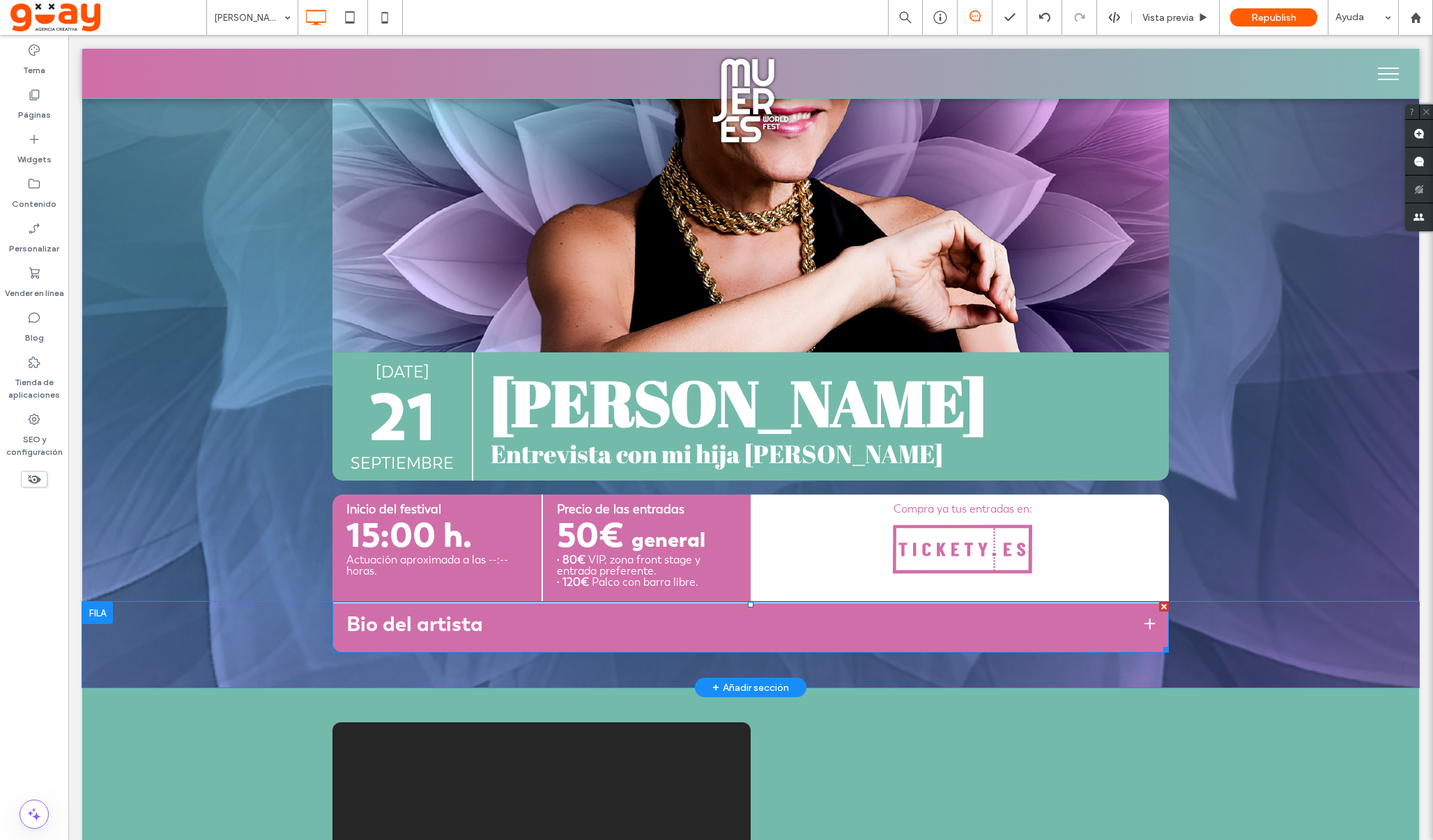
click at [838, 626] on span at bounding box center [750, 627] width 836 height 51
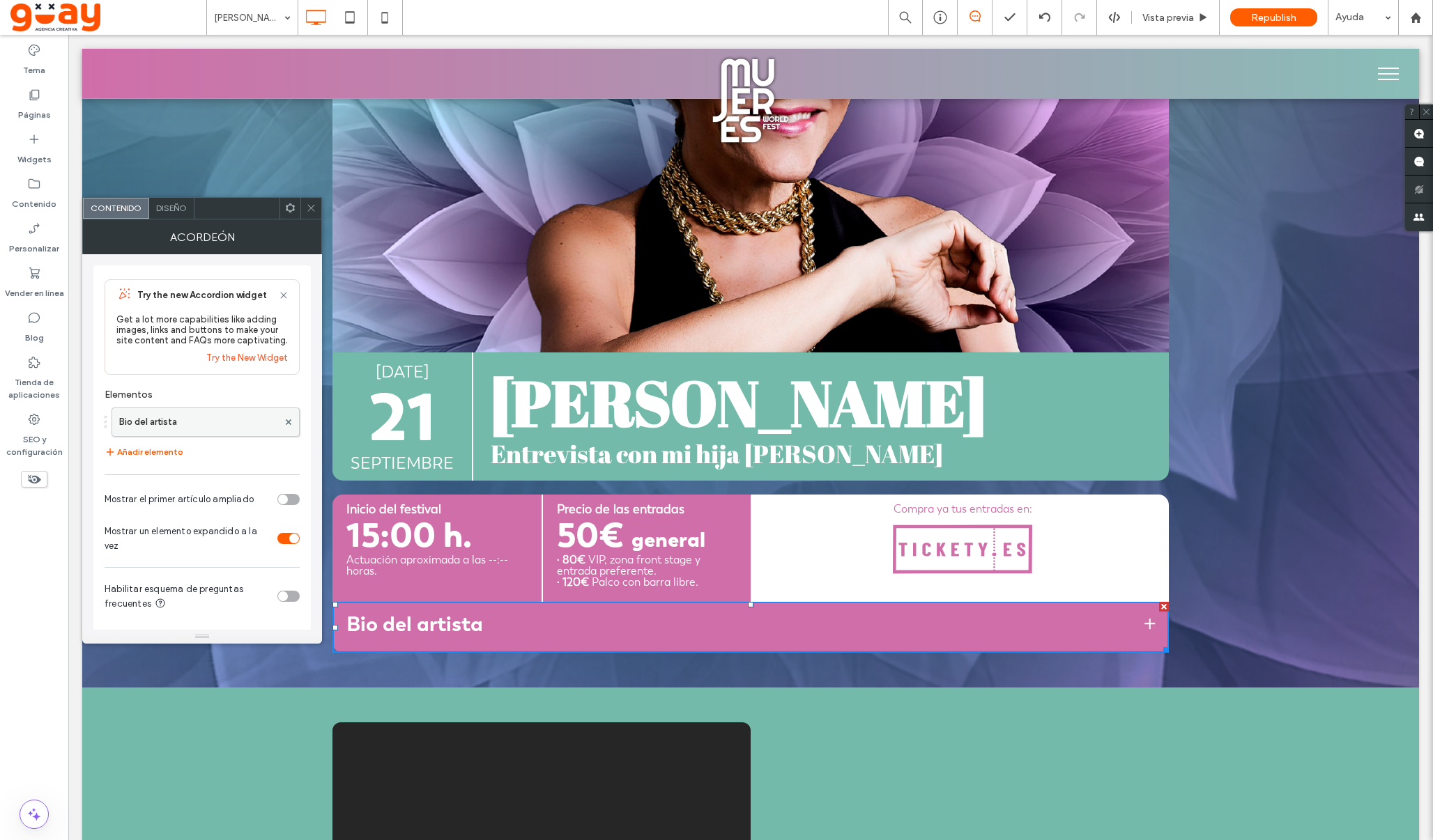
click at [219, 426] on label "Bio del artista" at bounding box center [199, 422] width 159 height 28
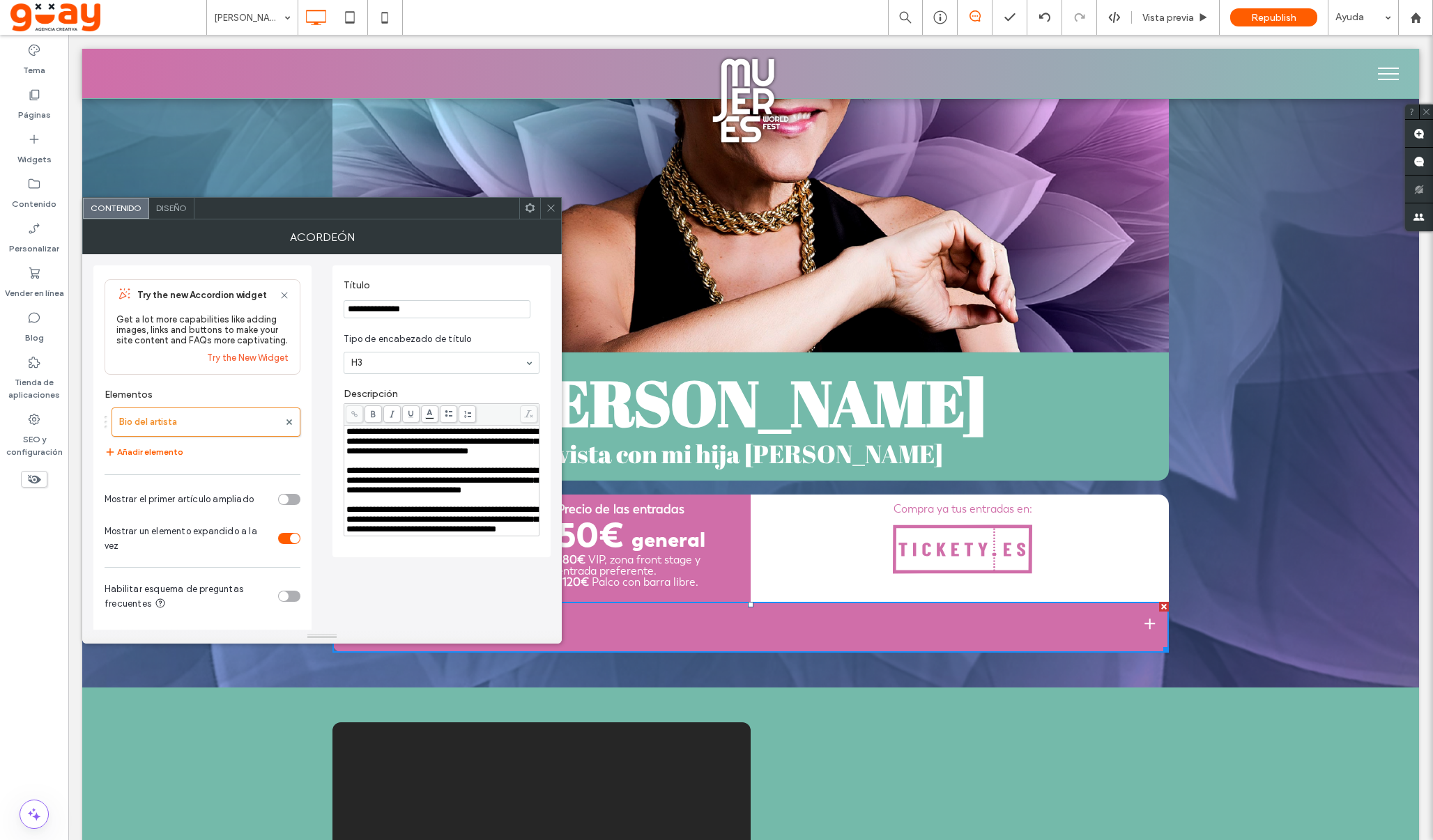
click at [412, 466] on div "Rich Text Editor" at bounding box center [441, 461] width 191 height 10
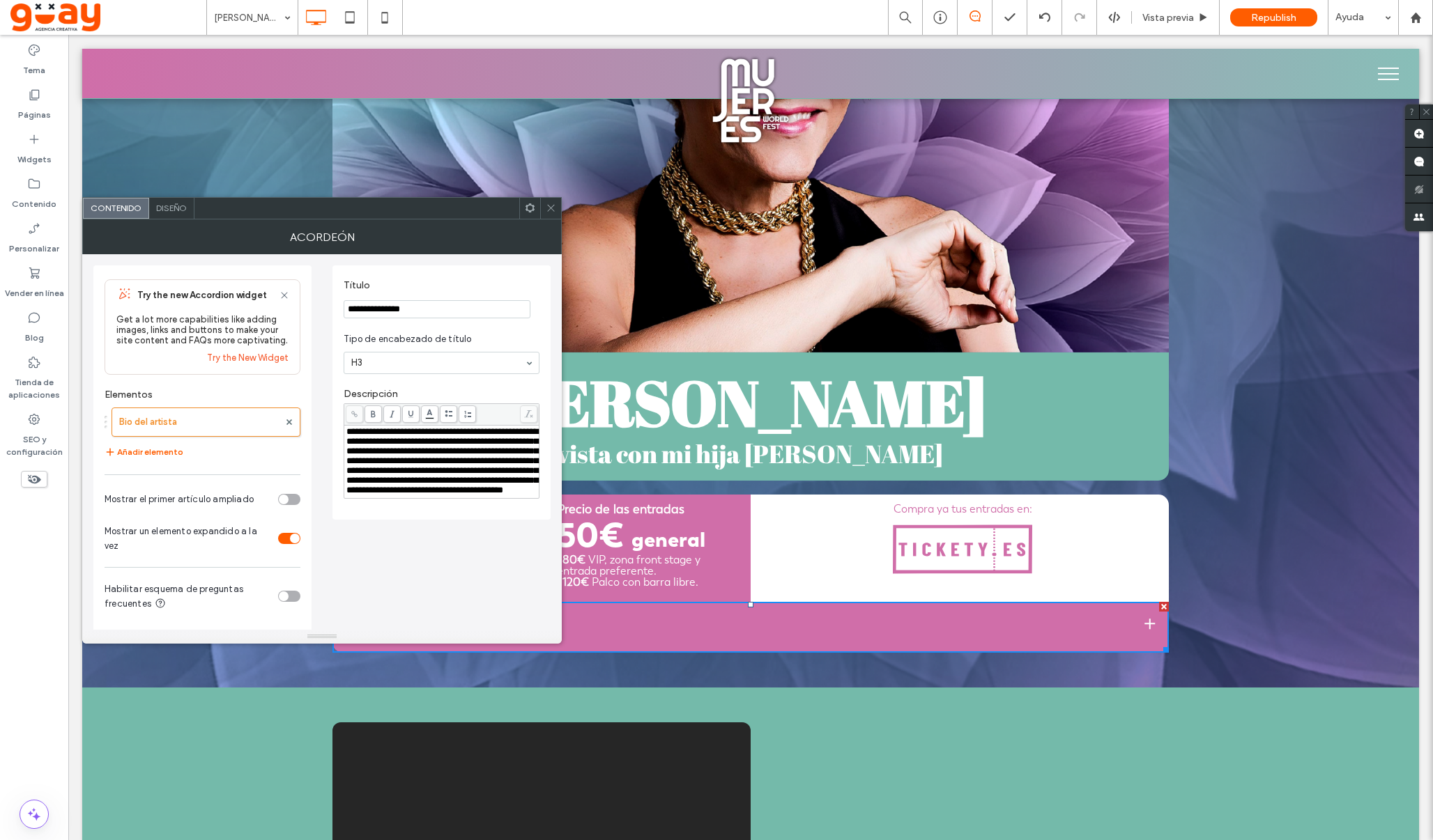
click at [548, 205] on icon at bounding box center [551, 208] width 11 height 11
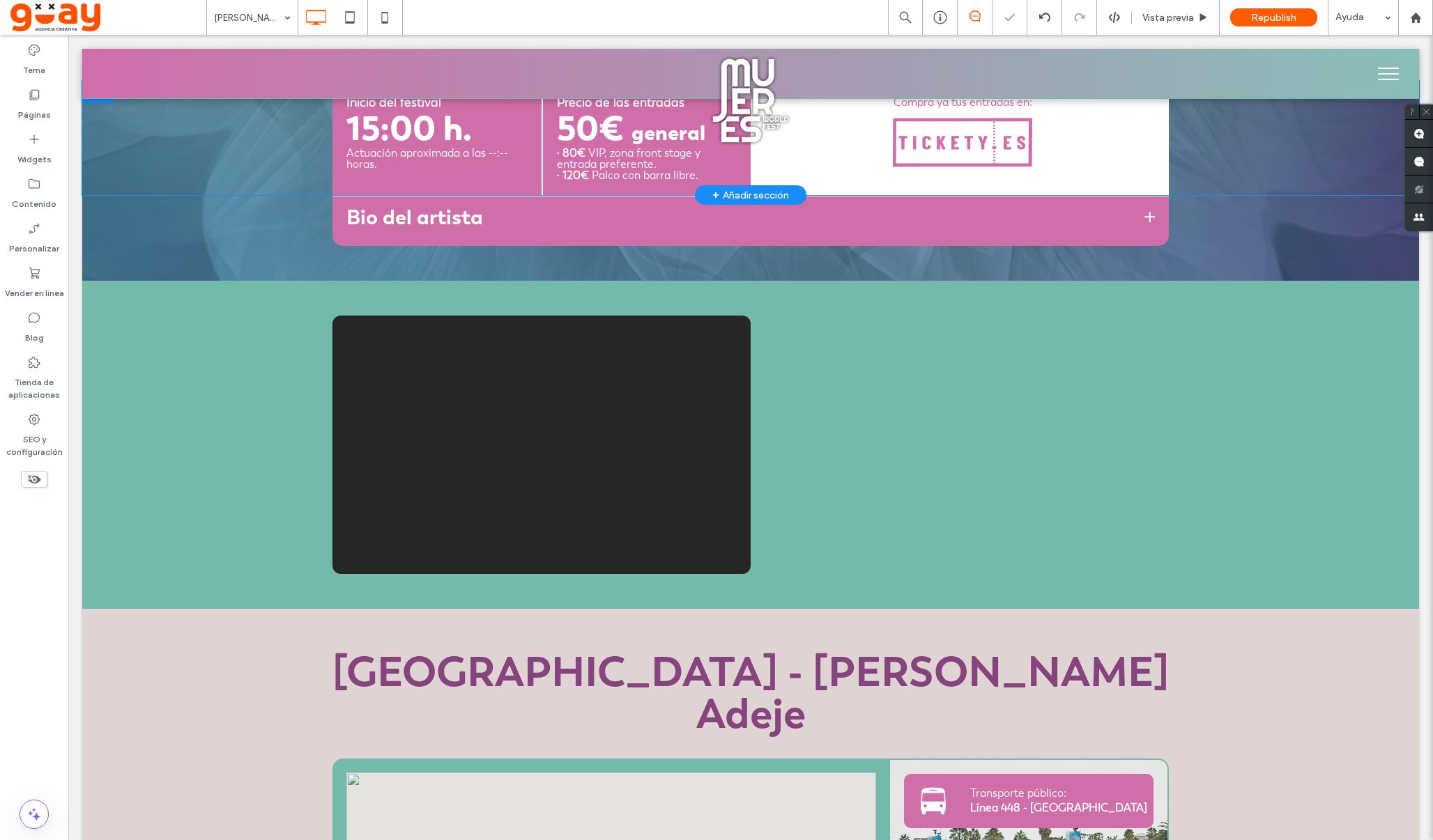
scroll to position [664, 0]
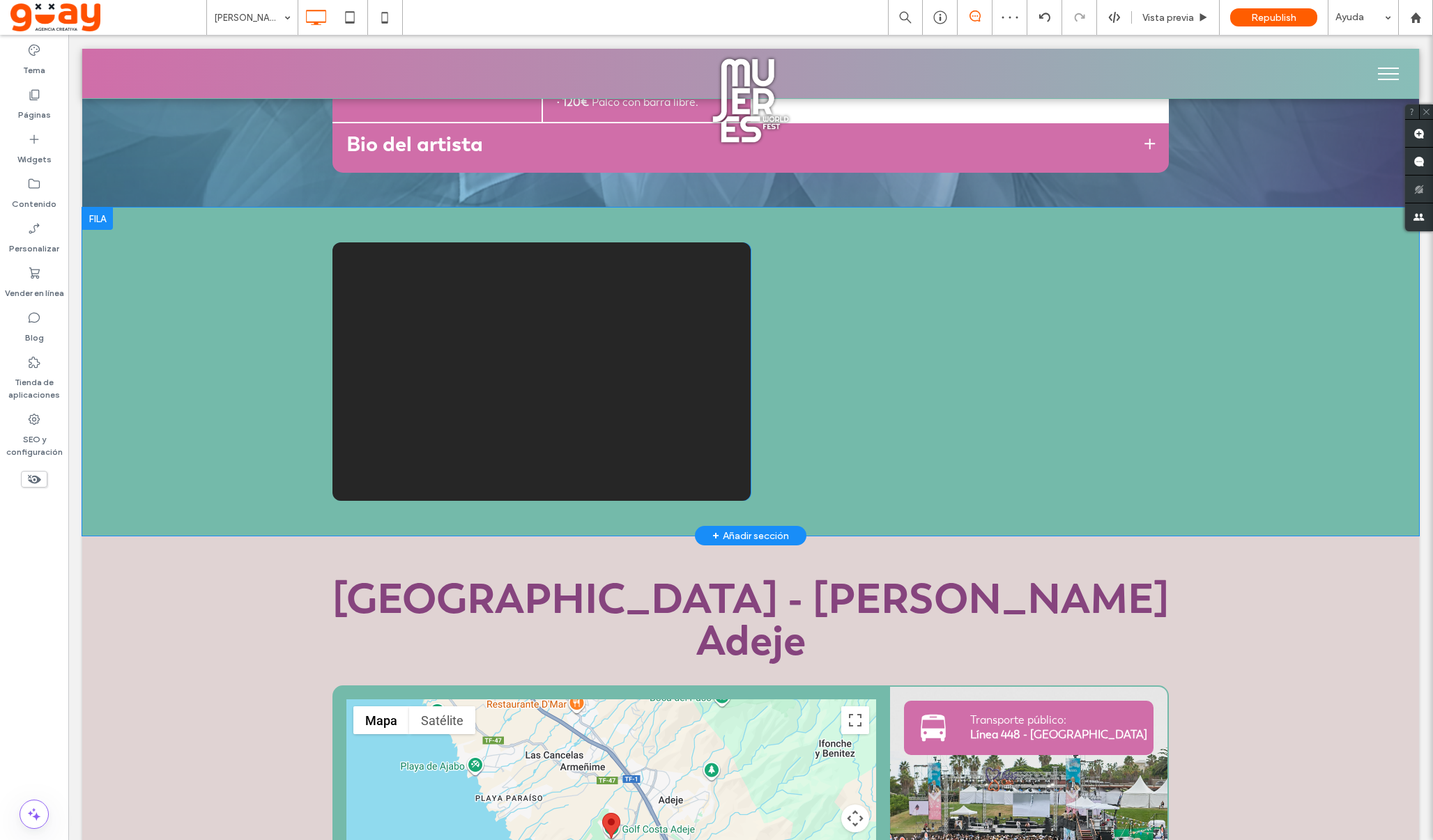
click at [138, 238] on div "Click To Paste Click To Paste Fila + Añadir sección" at bounding box center [750, 371] width 1336 height 328
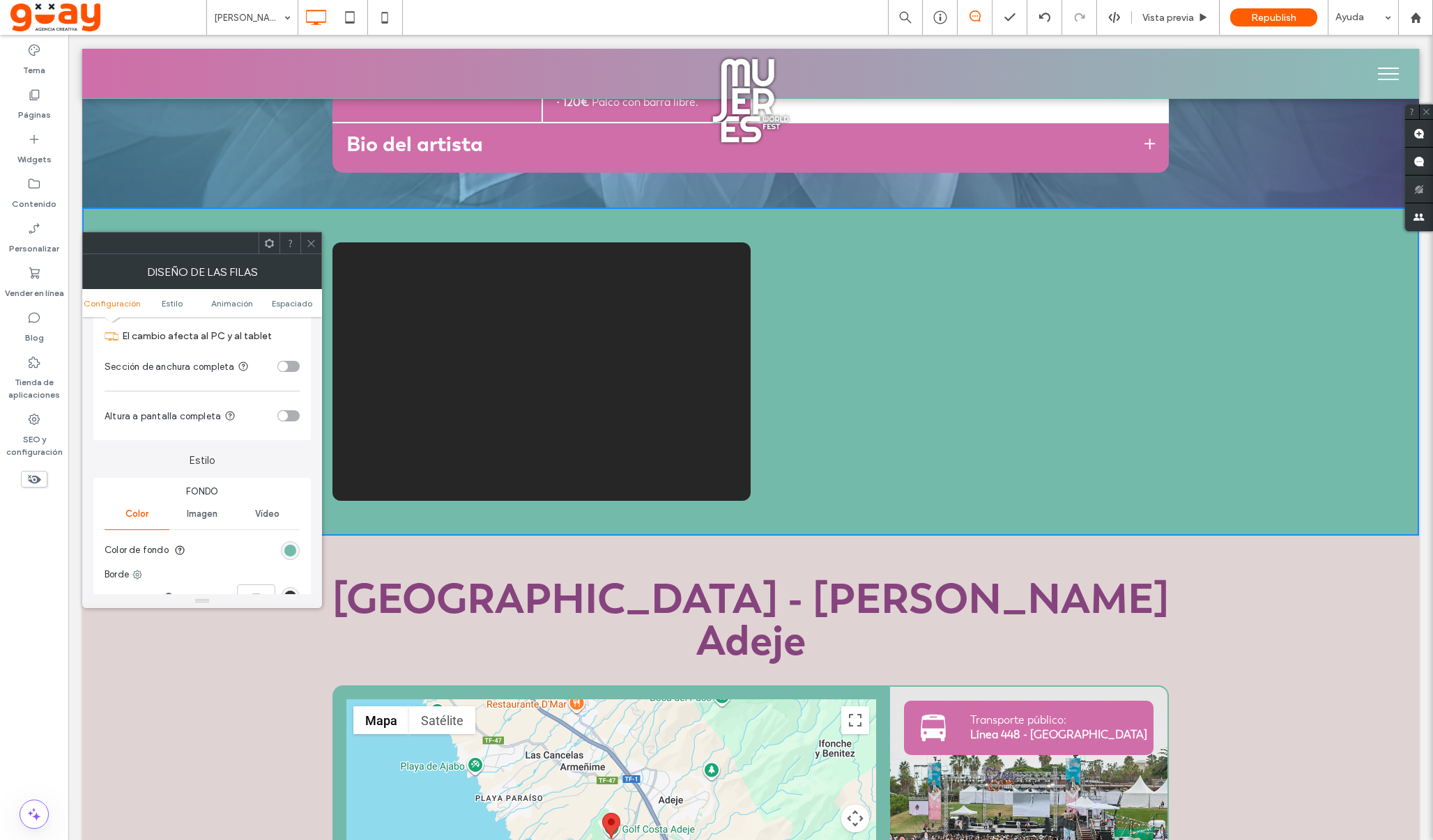
scroll to position [46, 0]
click at [312, 240] on icon at bounding box center [311, 243] width 11 height 11
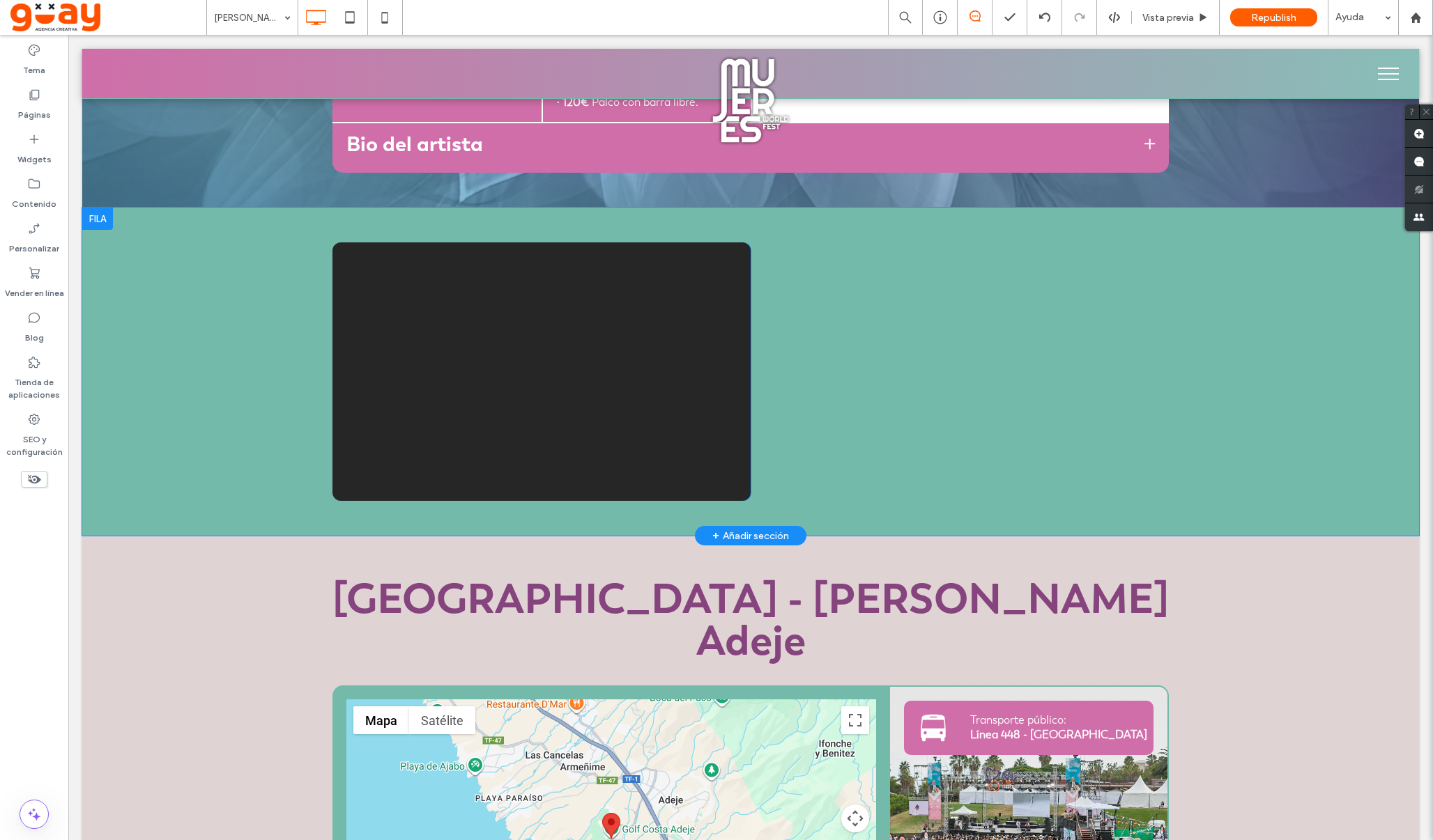
click at [103, 218] on div at bounding box center [97, 218] width 30 height 22
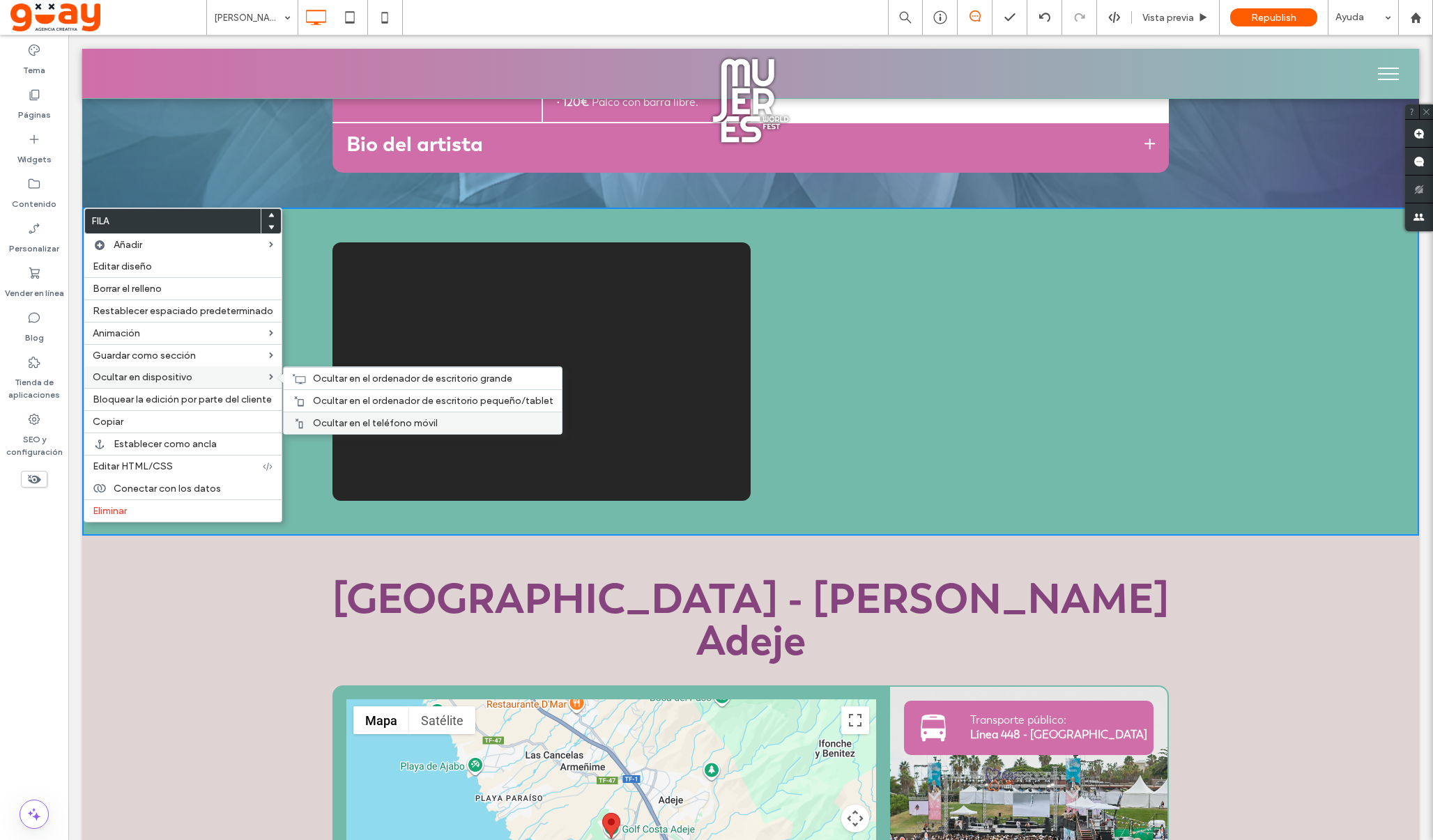
click at [315, 424] on span "Ocultar en el teléfono móvil" at bounding box center [375, 424] width 125 height 12
click at [313, 401] on span "Ocultar en el ordenador de escritorio pequeño/tablet" at bounding box center [433, 401] width 240 height 12
click at [313, 374] on span "Ocultar en el ordenador de escritorio grande" at bounding box center [412, 379] width 199 height 12
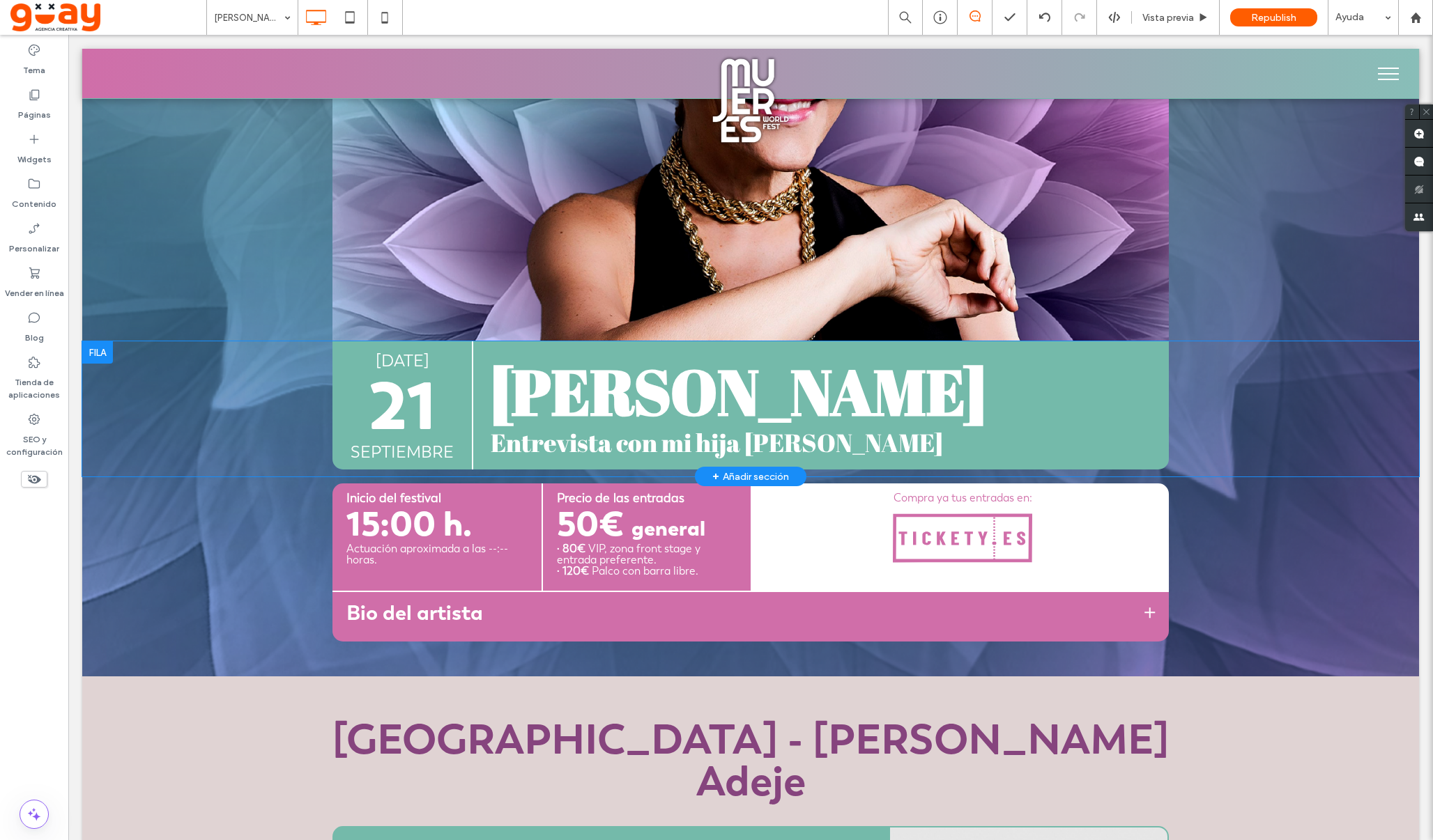
scroll to position [242, 0]
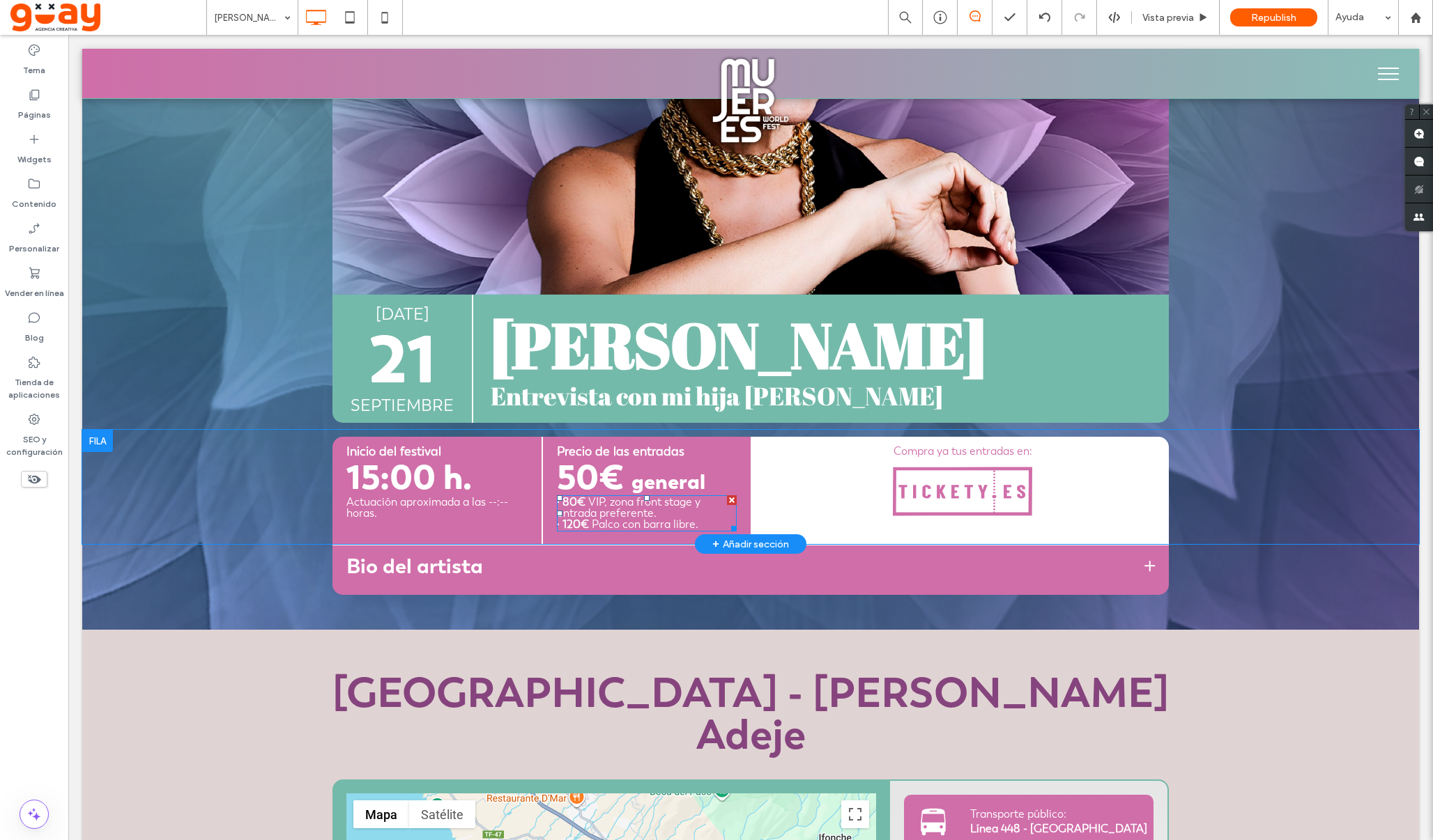
click at [732, 501] on div at bounding box center [731, 500] width 10 height 10
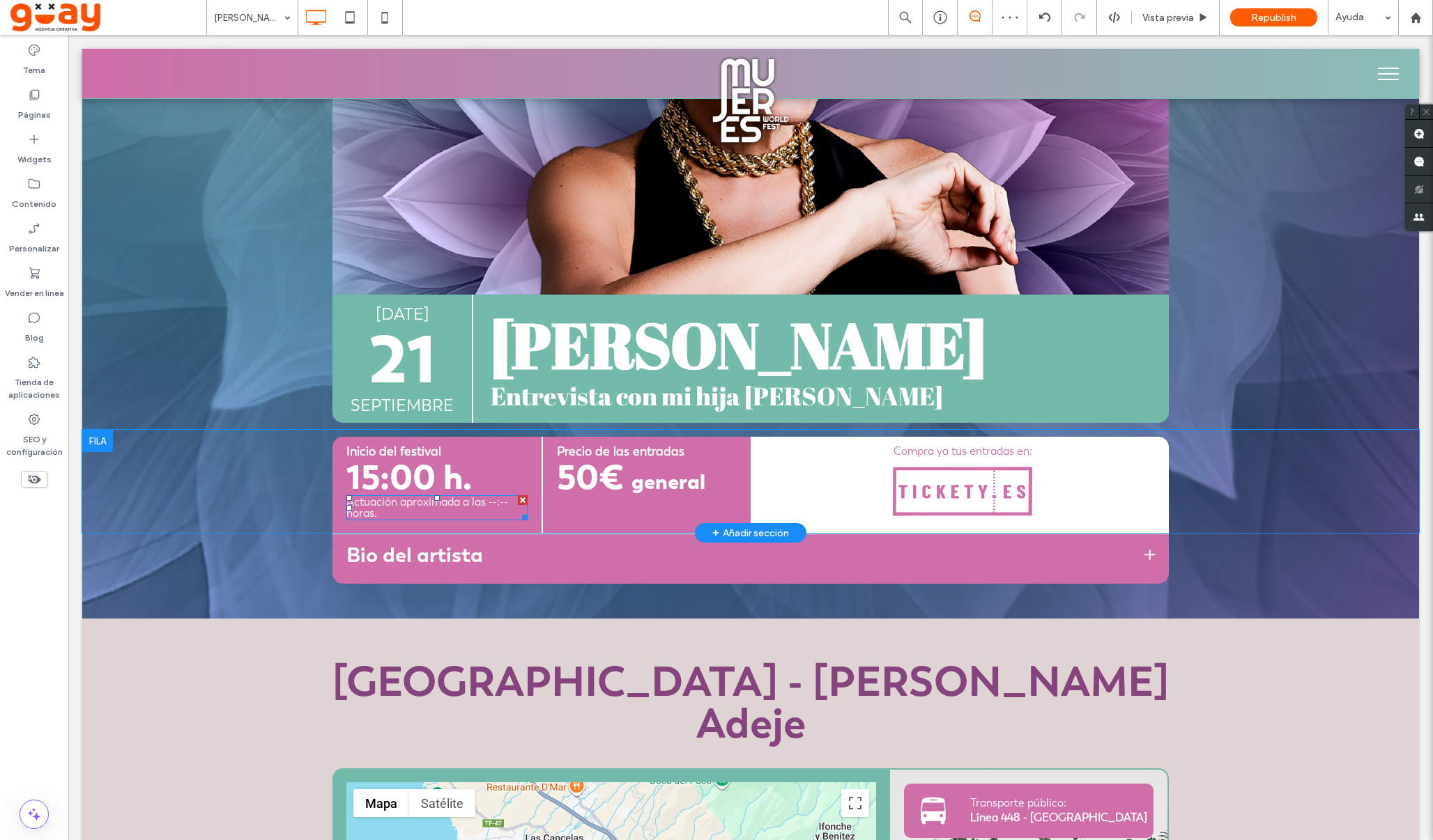
click at [524, 501] on div at bounding box center [522, 500] width 10 height 10
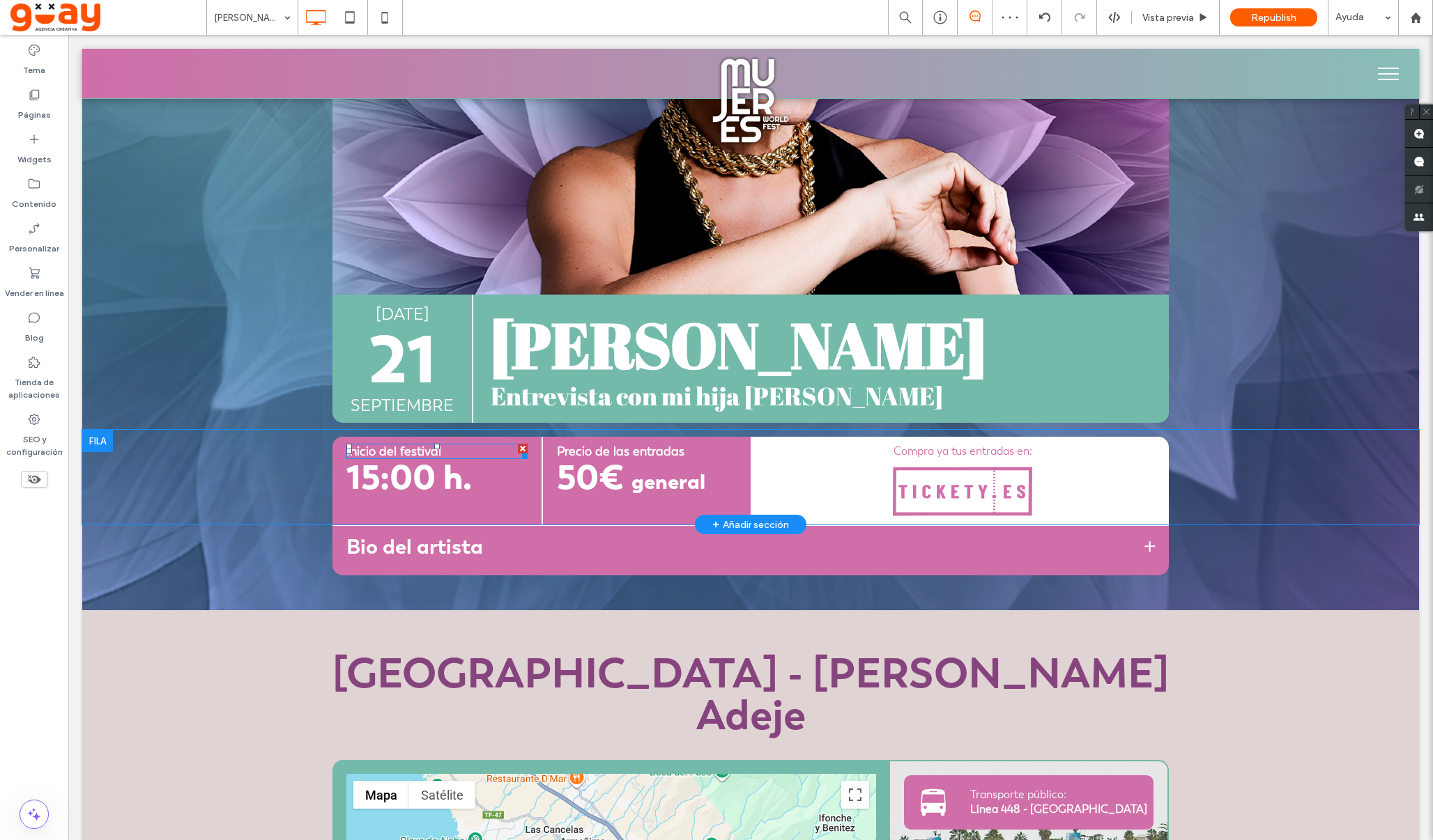
click at [427, 447] on span "Inicio del festival" at bounding box center [393, 450] width 95 height 16
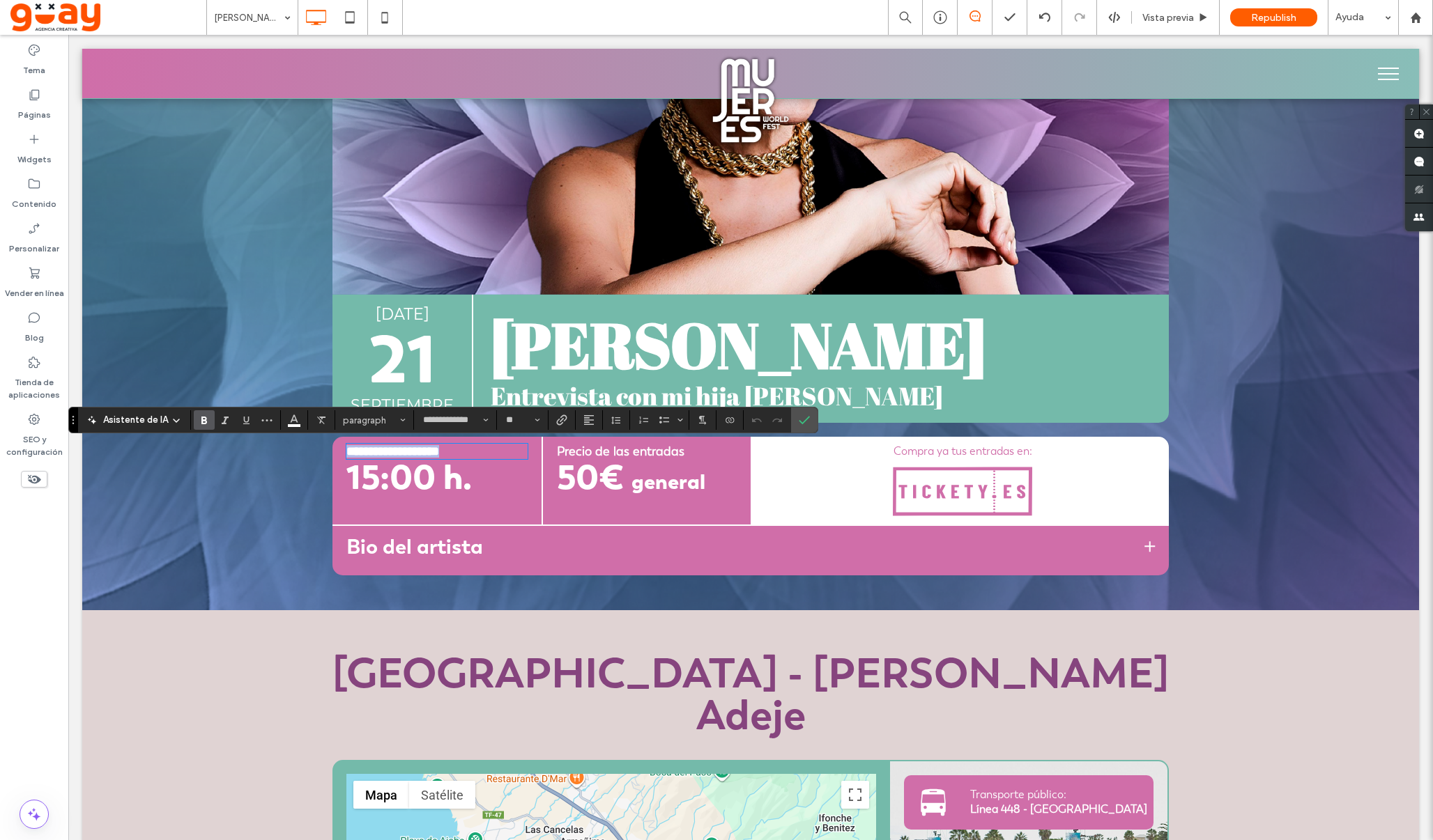
click at [427, 447] on strong "**********" at bounding box center [393, 451] width 93 height 12
click at [807, 422] on icon "Confirmar" at bounding box center [804, 420] width 11 height 11
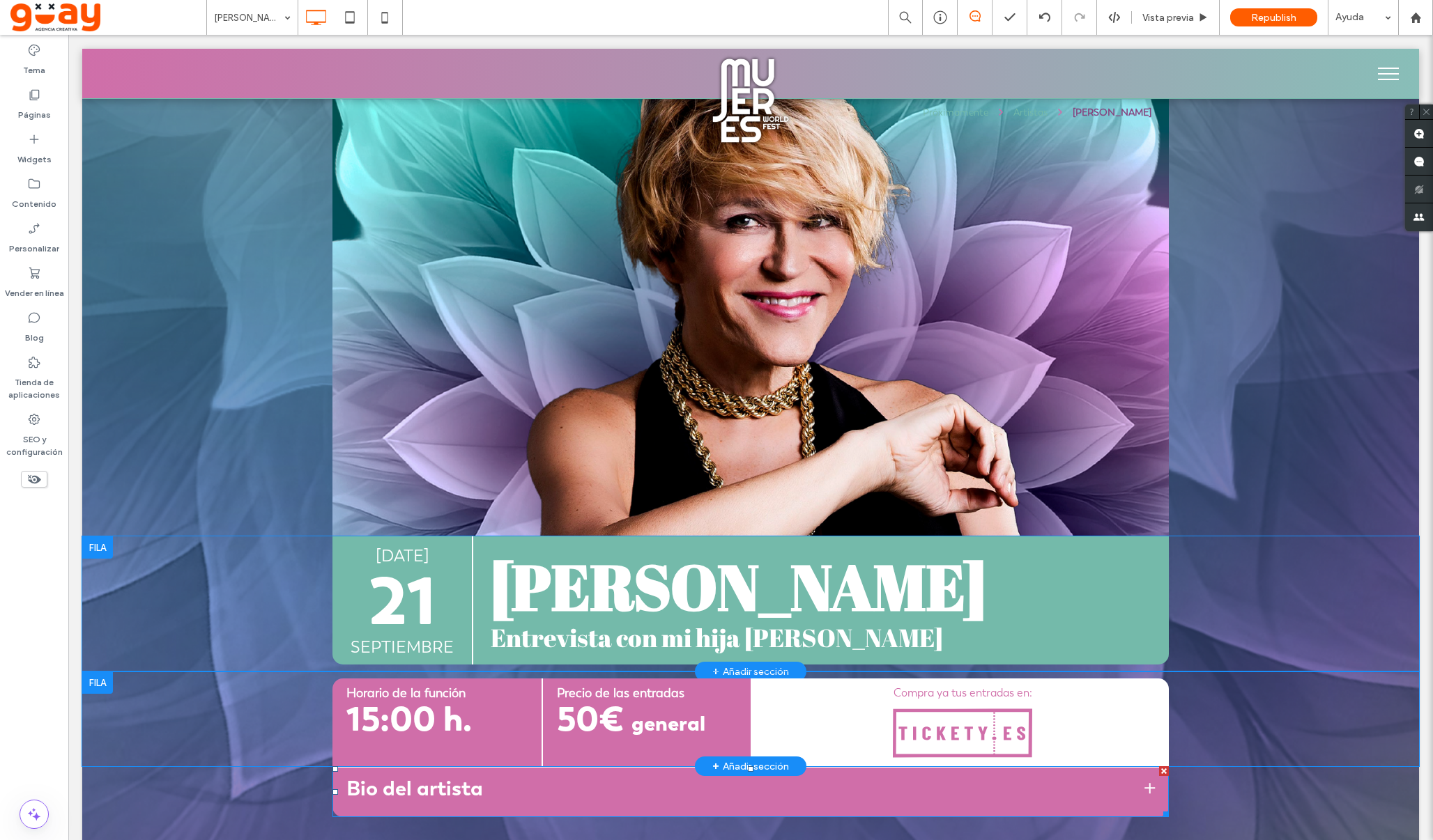
scroll to position [0, 0]
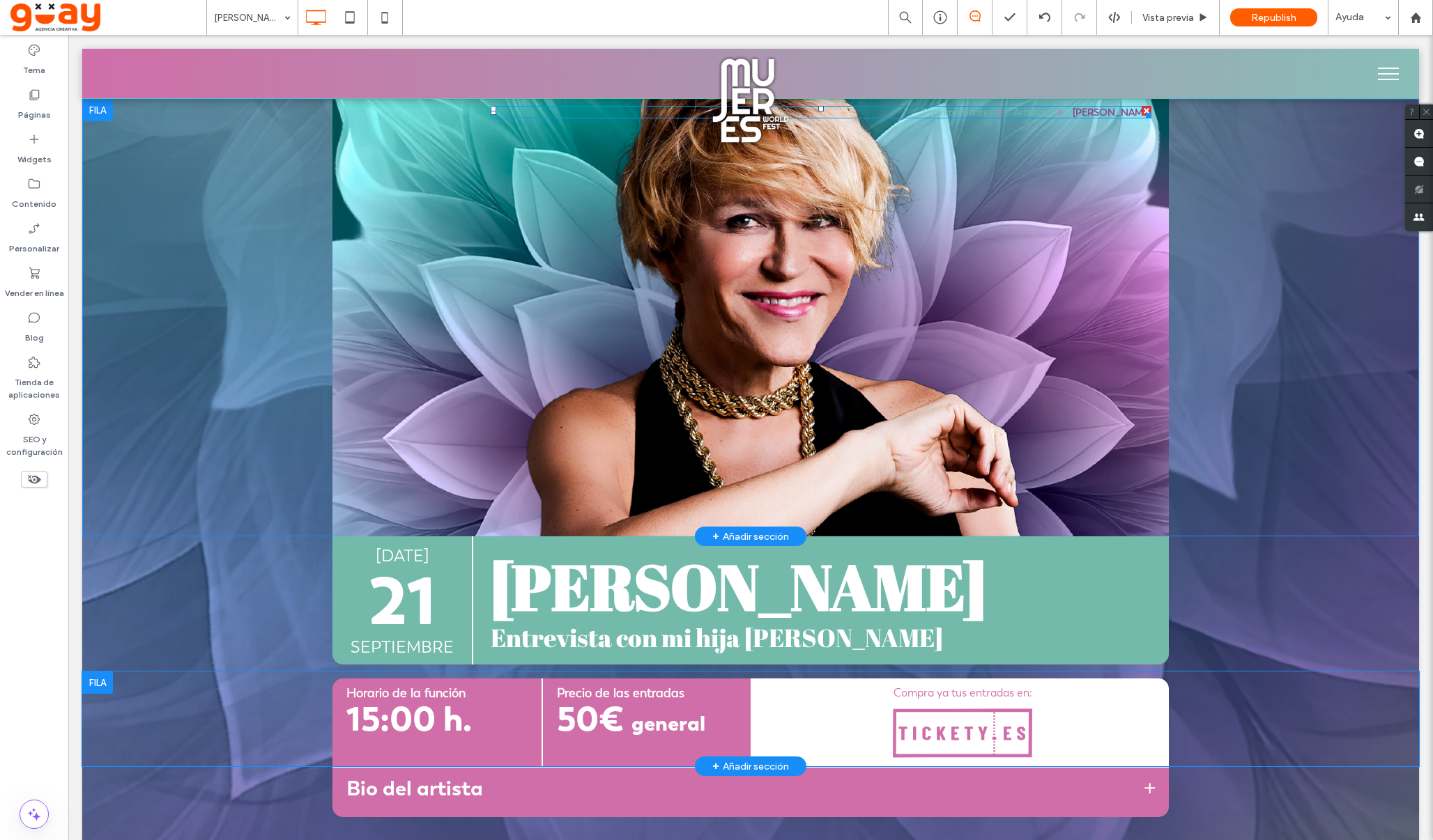
click at [1031, 110] on div "Artistas" at bounding box center [1030, 112] width 34 height 12
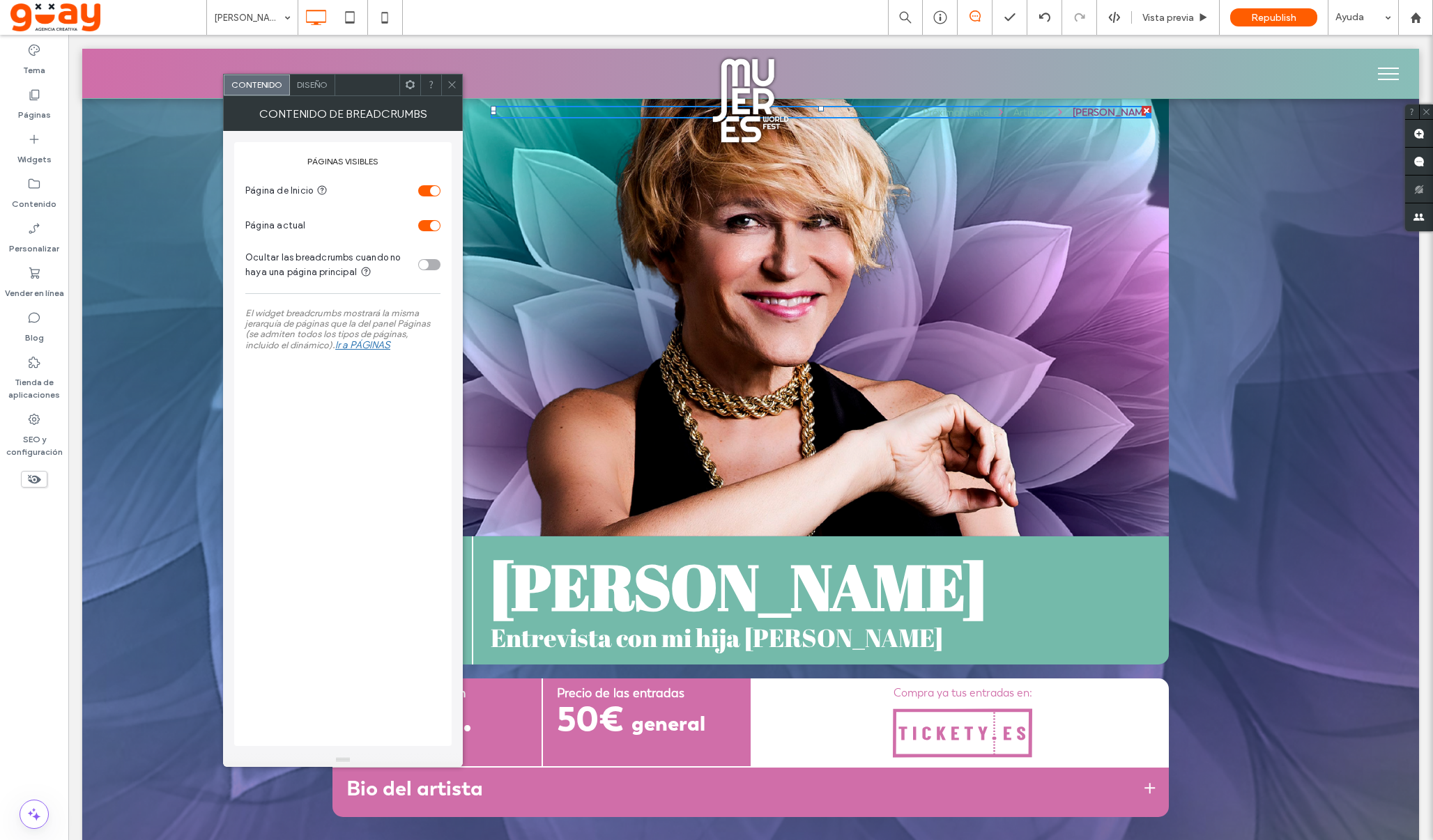
click at [317, 85] on span "Diseño" at bounding box center [312, 84] width 30 height 11
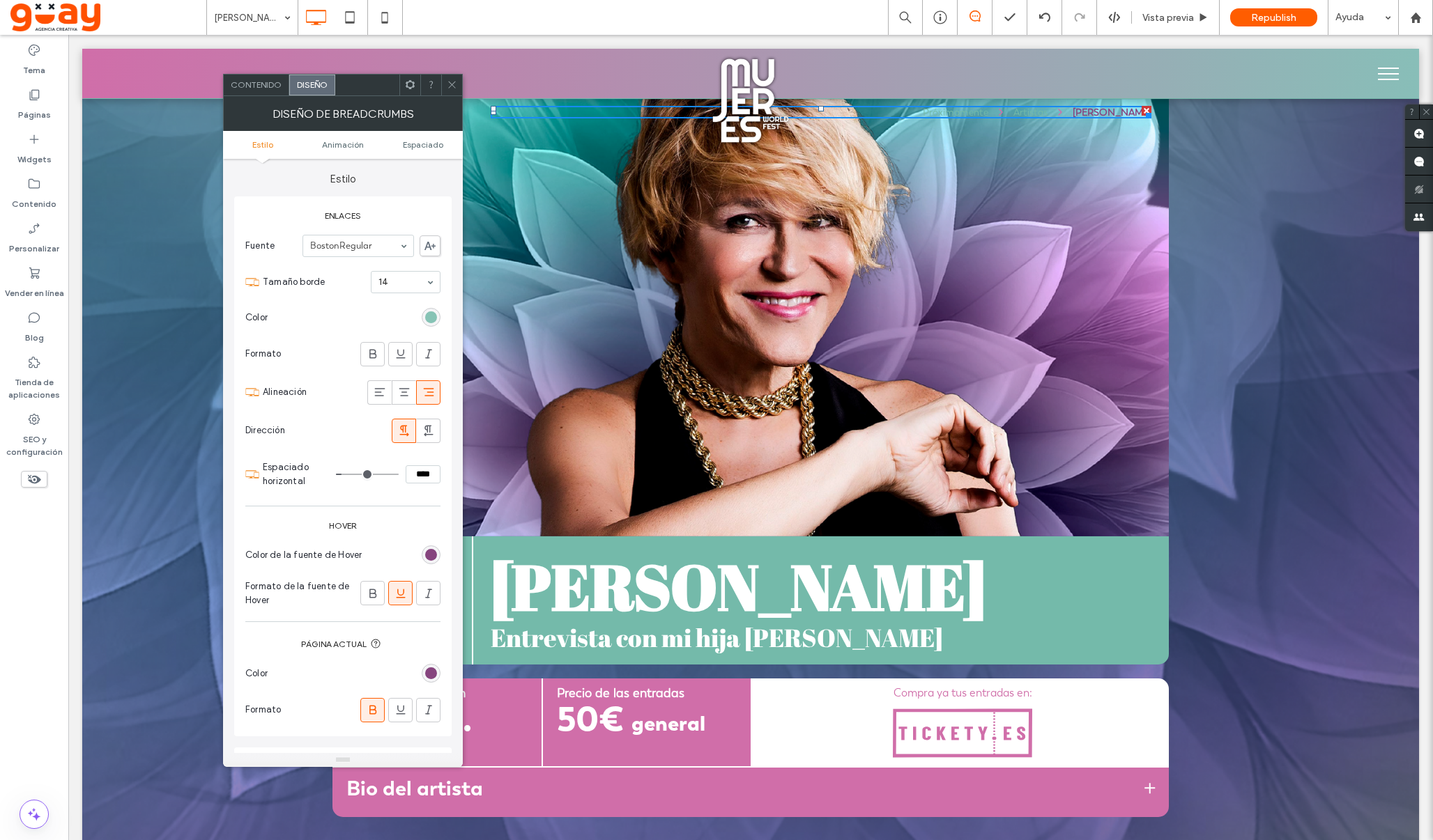
click at [431, 314] on div "rgba(116, 186, 170, 1)" at bounding box center [431, 317] width 12 height 12
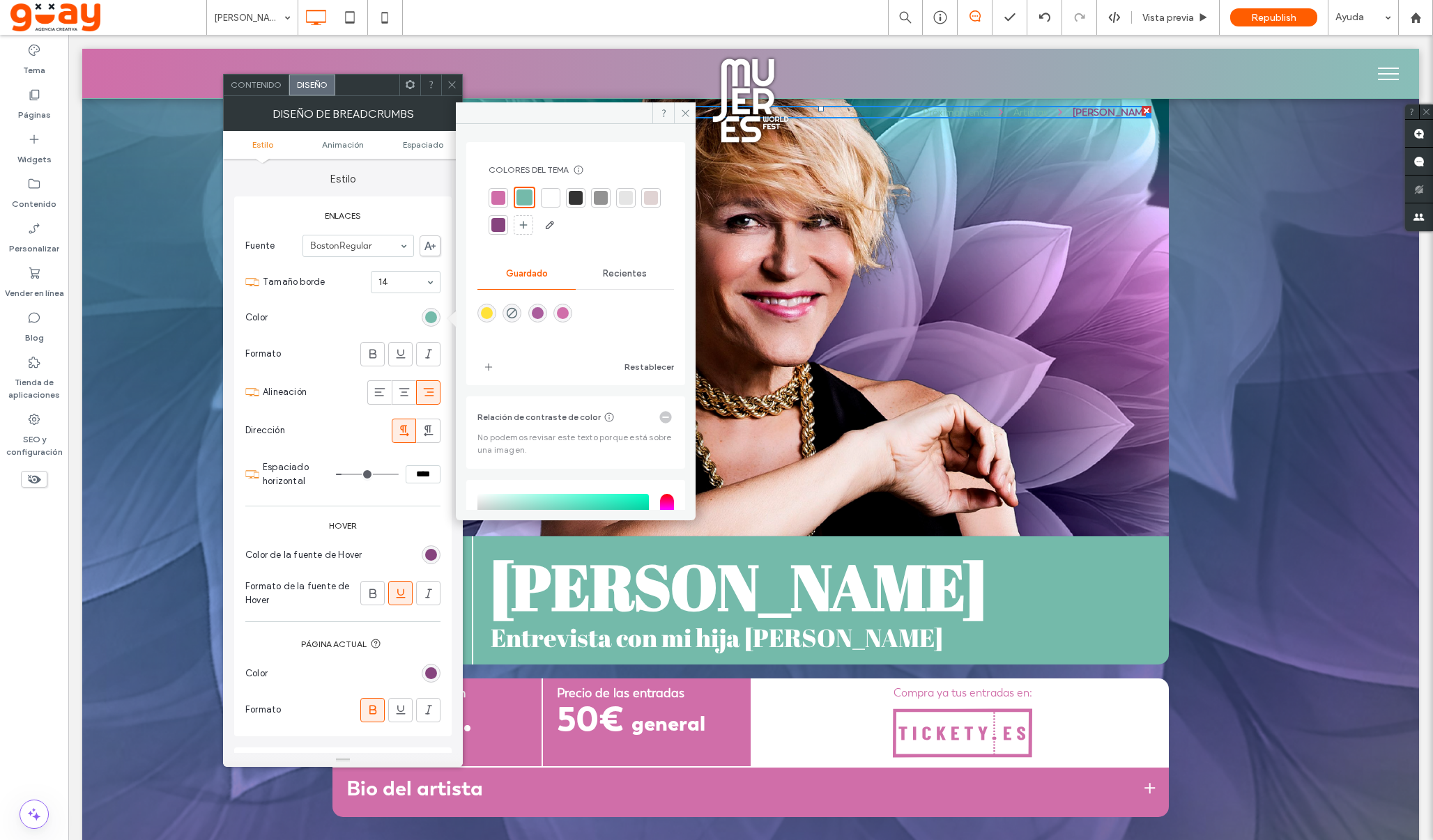
click at [548, 191] on div at bounding box center [550, 198] width 14 height 14
click at [683, 115] on icon at bounding box center [686, 113] width 11 height 11
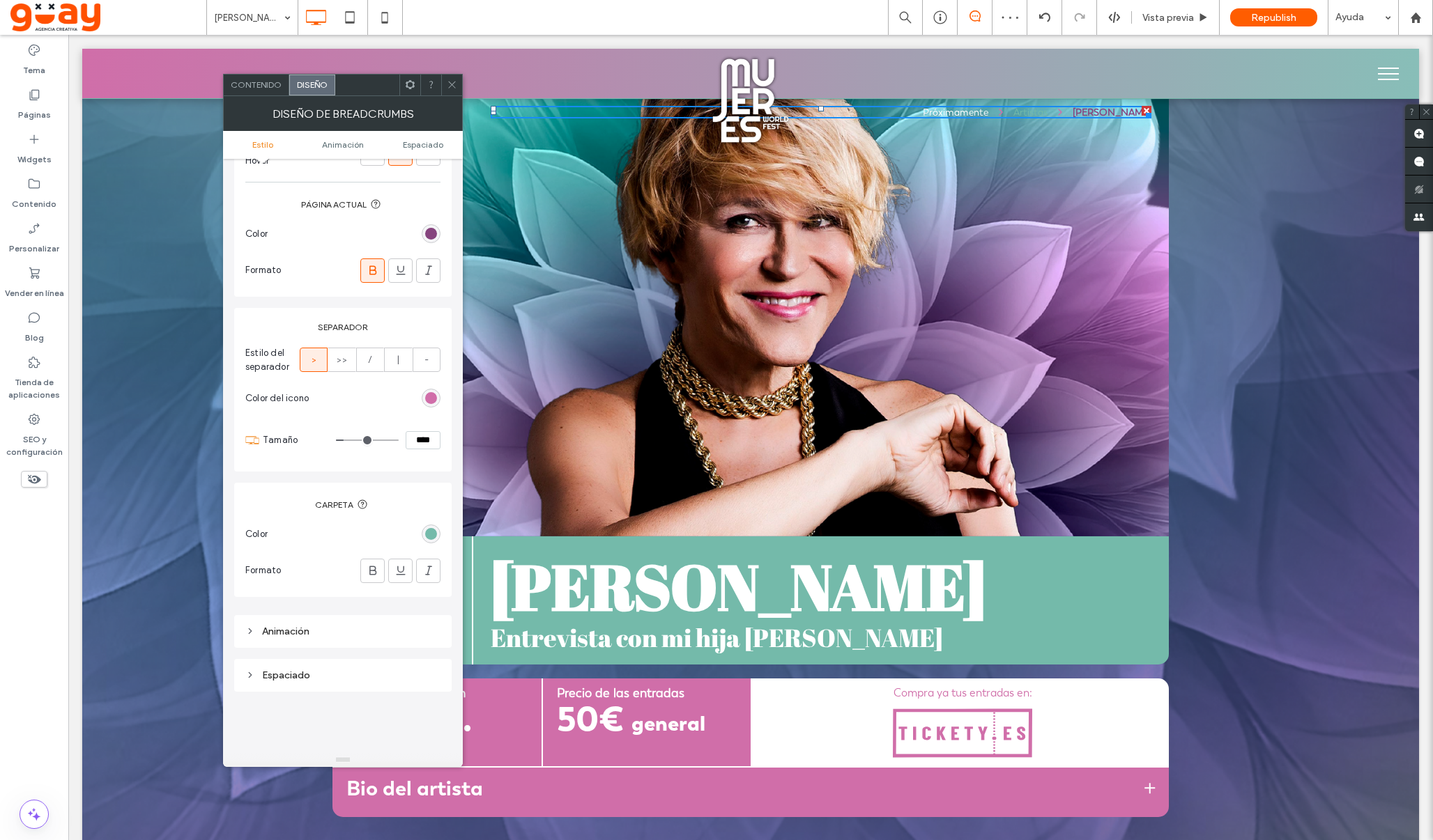
scroll to position [313, 0]
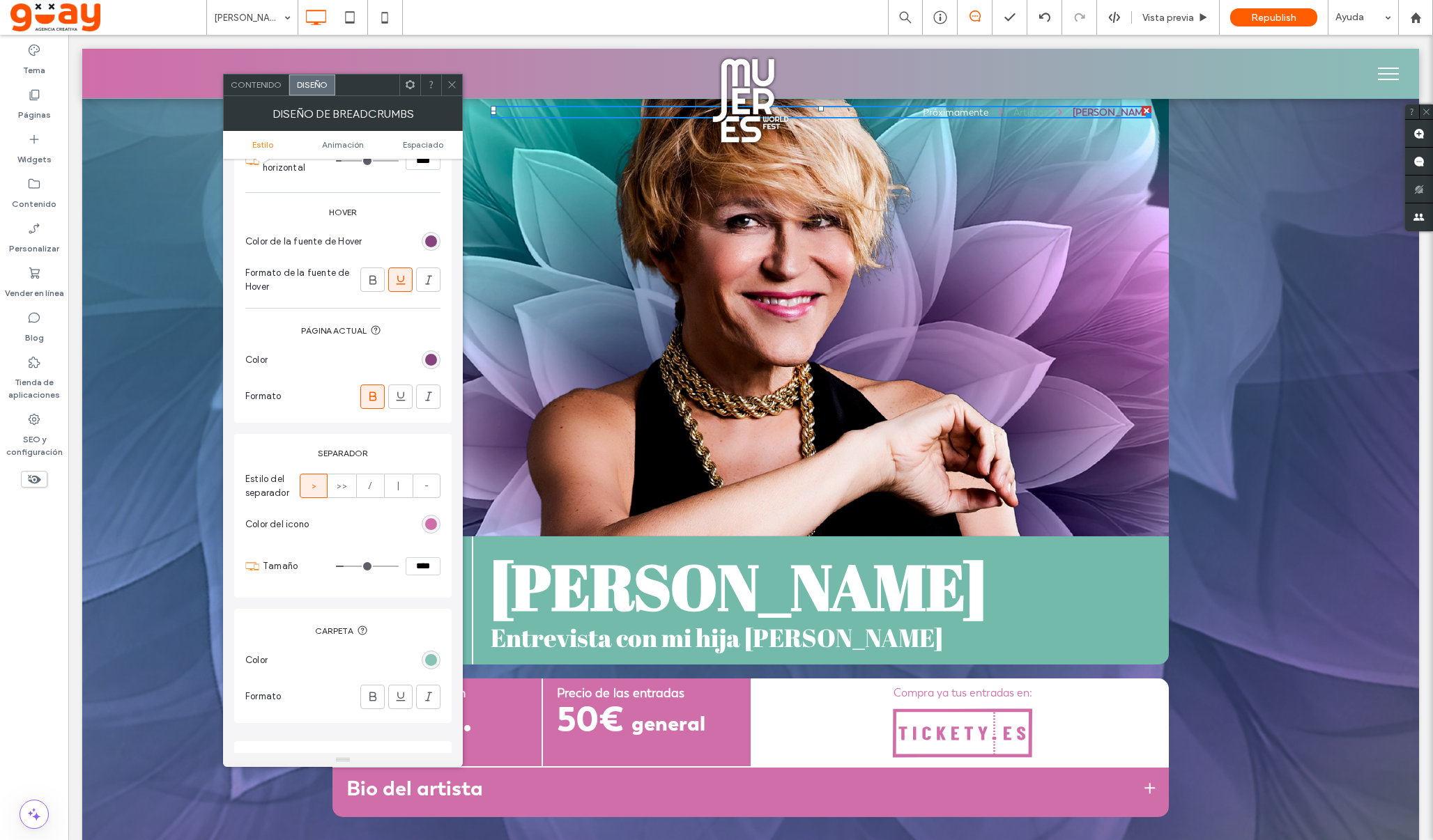
click at [433, 659] on div "rgba(116, 186, 170, 1)" at bounding box center [431, 660] width 12 height 12
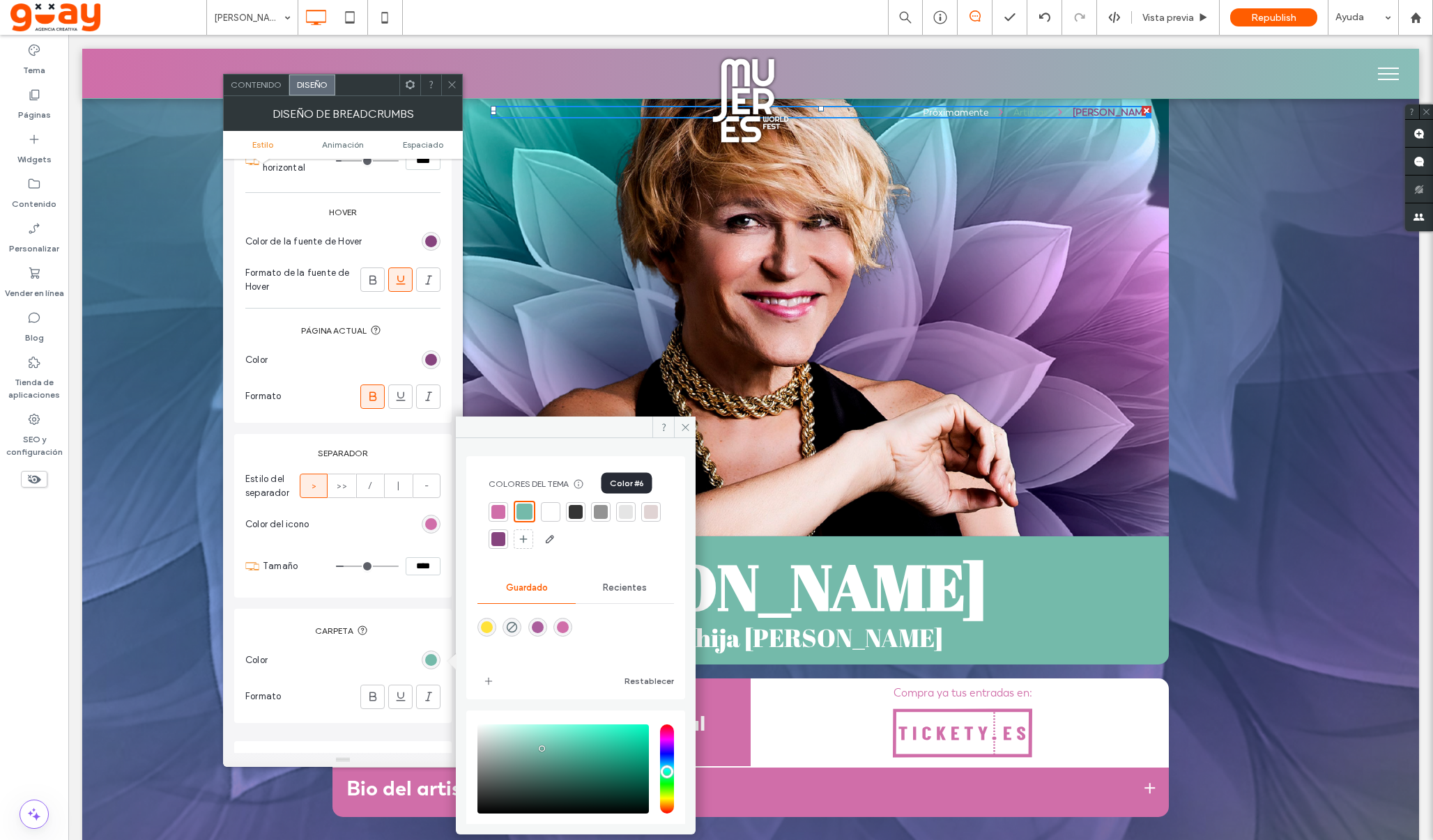
click at [629, 514] on div at bounding box center [626, 512] width 14 height 14
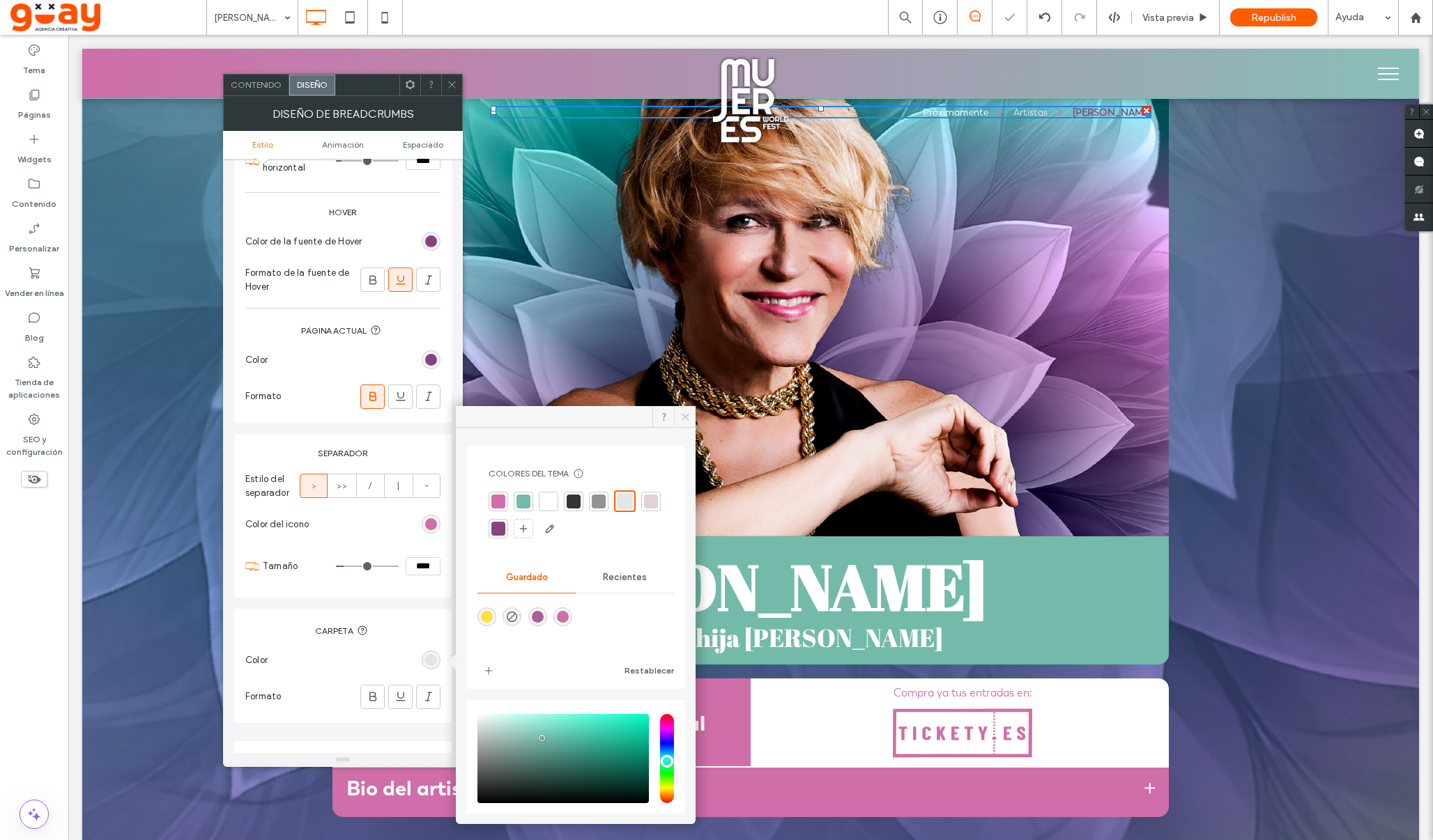
click at [688, 420] on icon at bounding box center [686, 417] width 11 height 11
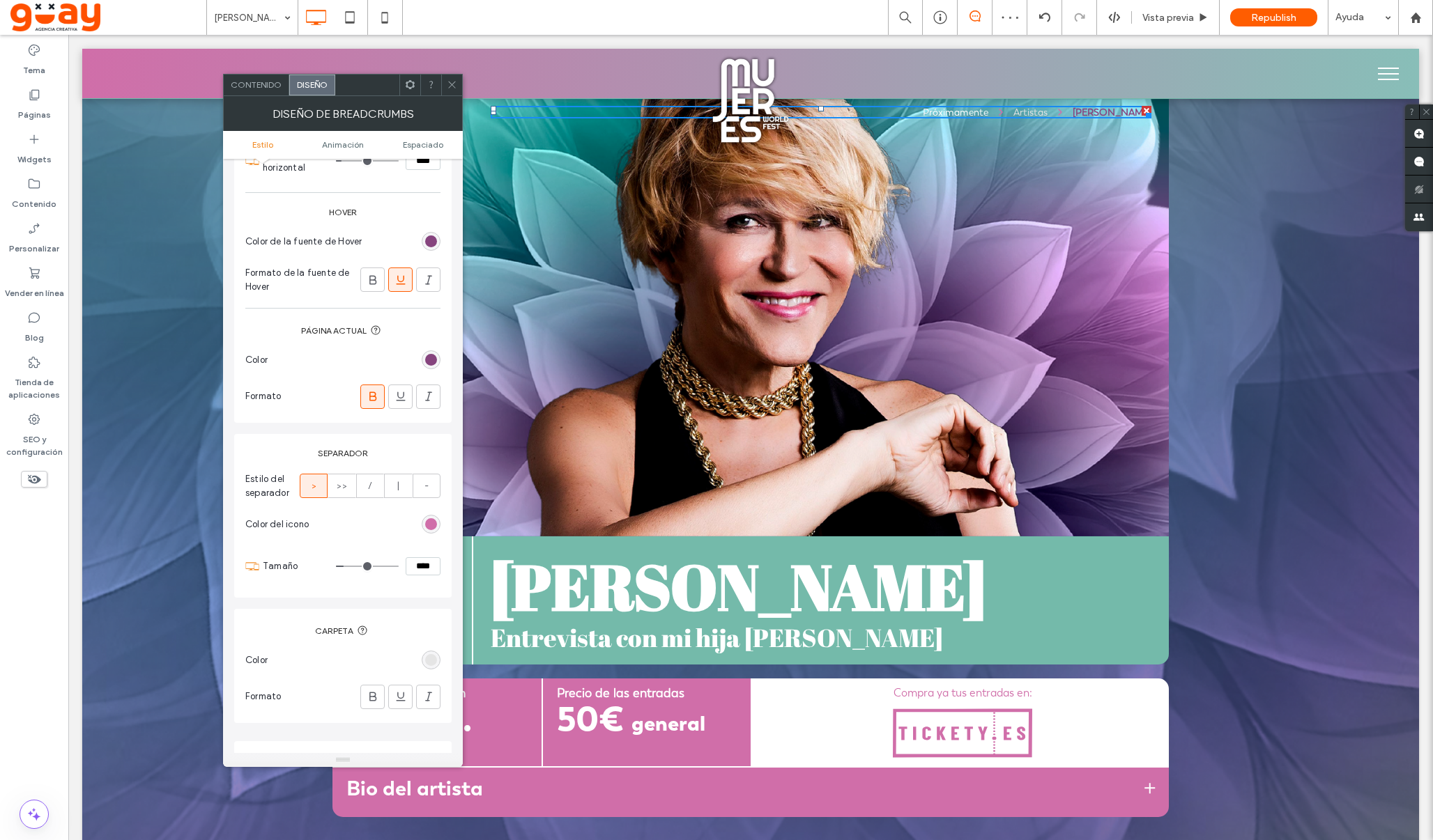
click at [455, 85] on icon at bounding box center [452, 84] width 11 height 11
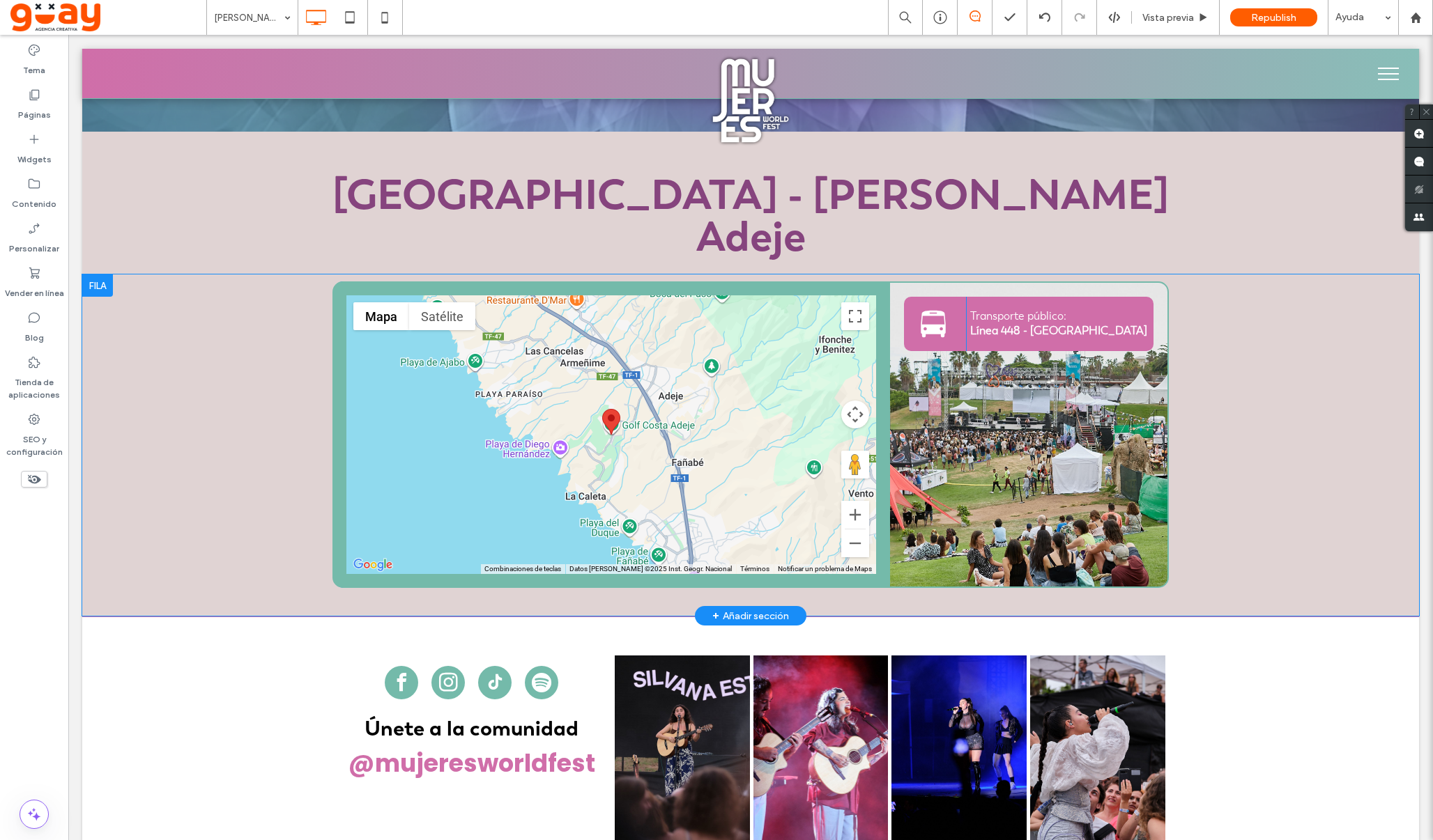
scroll to position [757, 0]
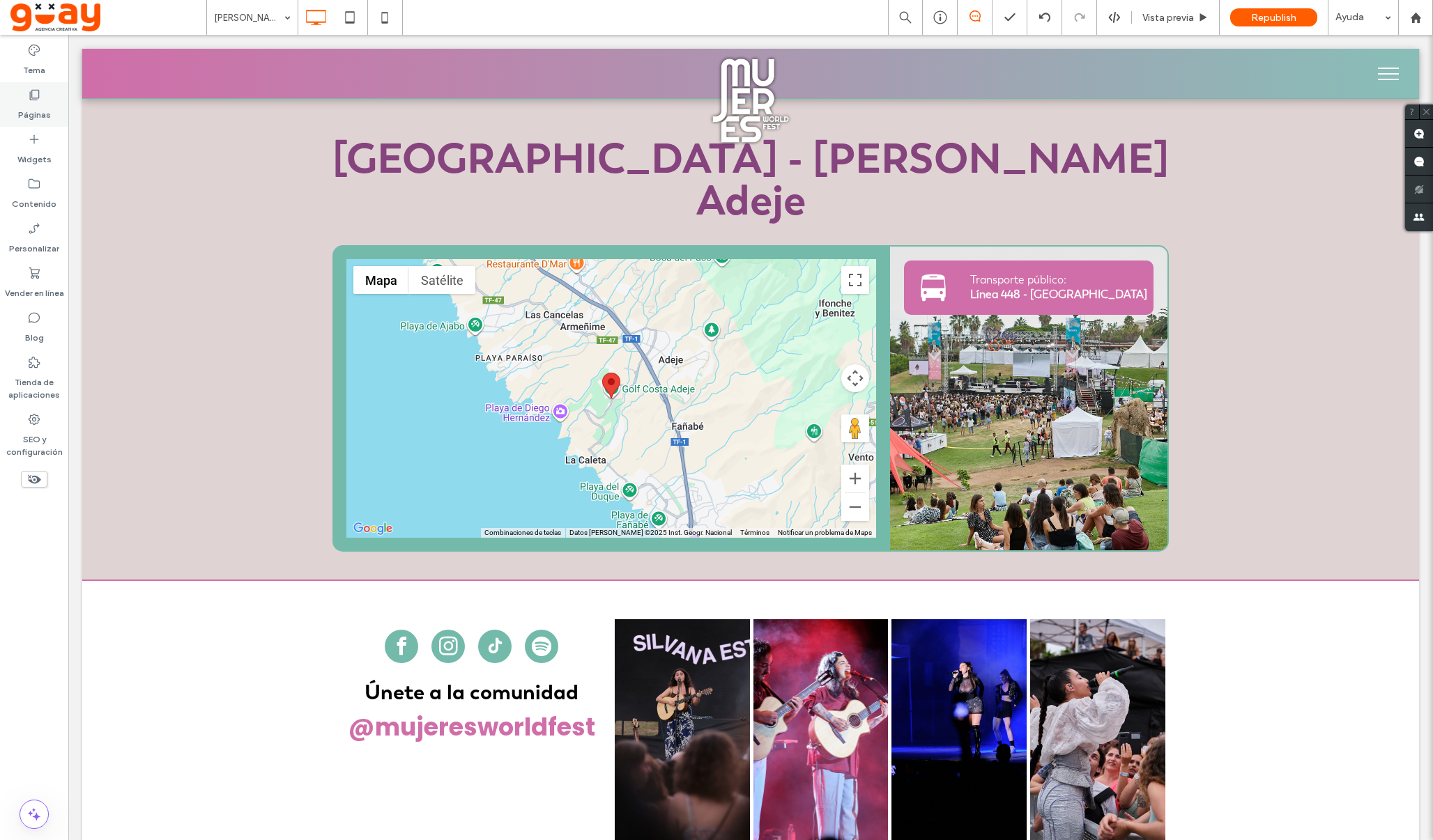
click at [33, 111] on label "Páginas" at bounding box center [34, 112] width 33 height 20
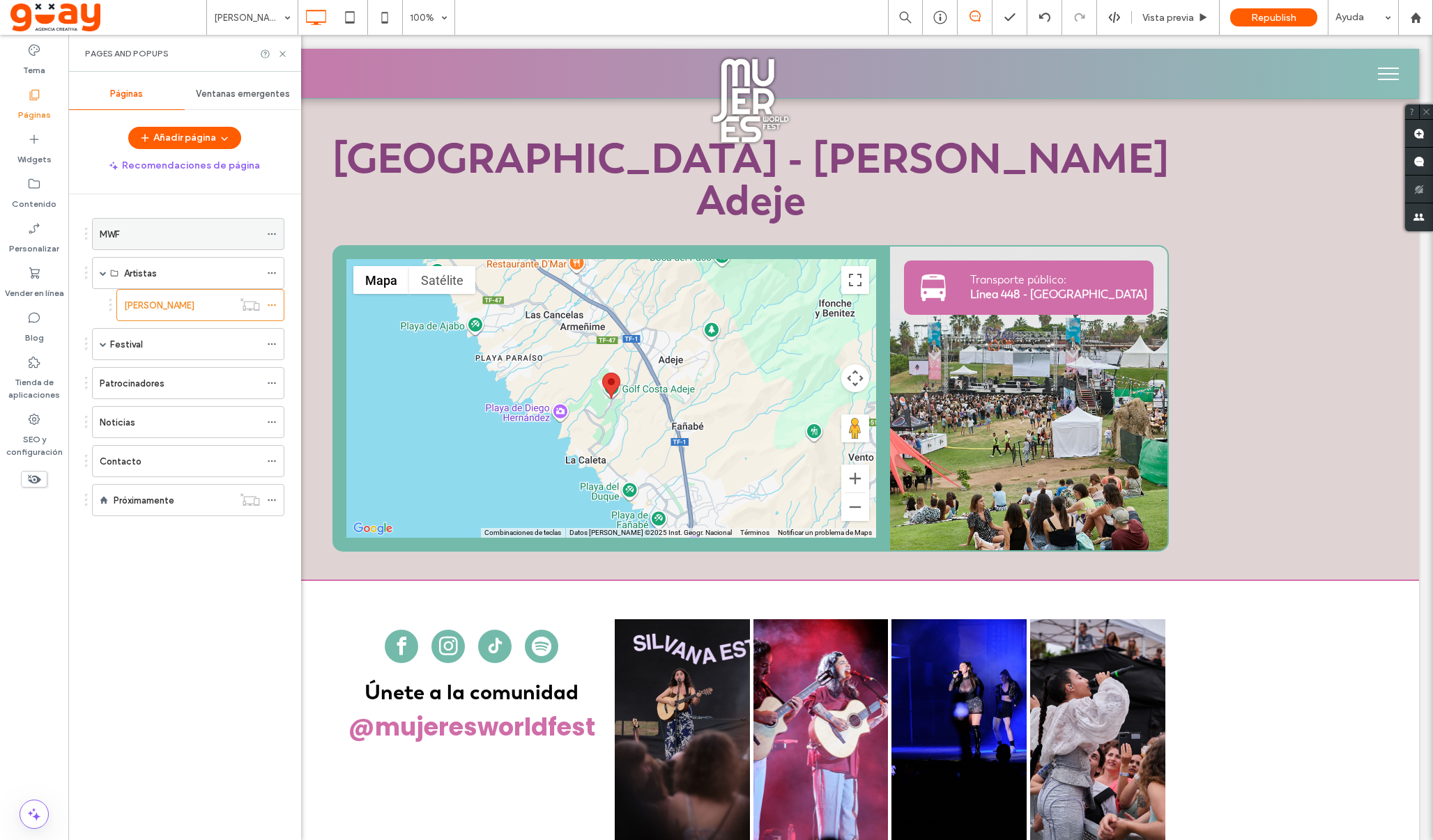
click at [130, 237] on div "MWF" at bounding box center [180, 234] width 161 height 14
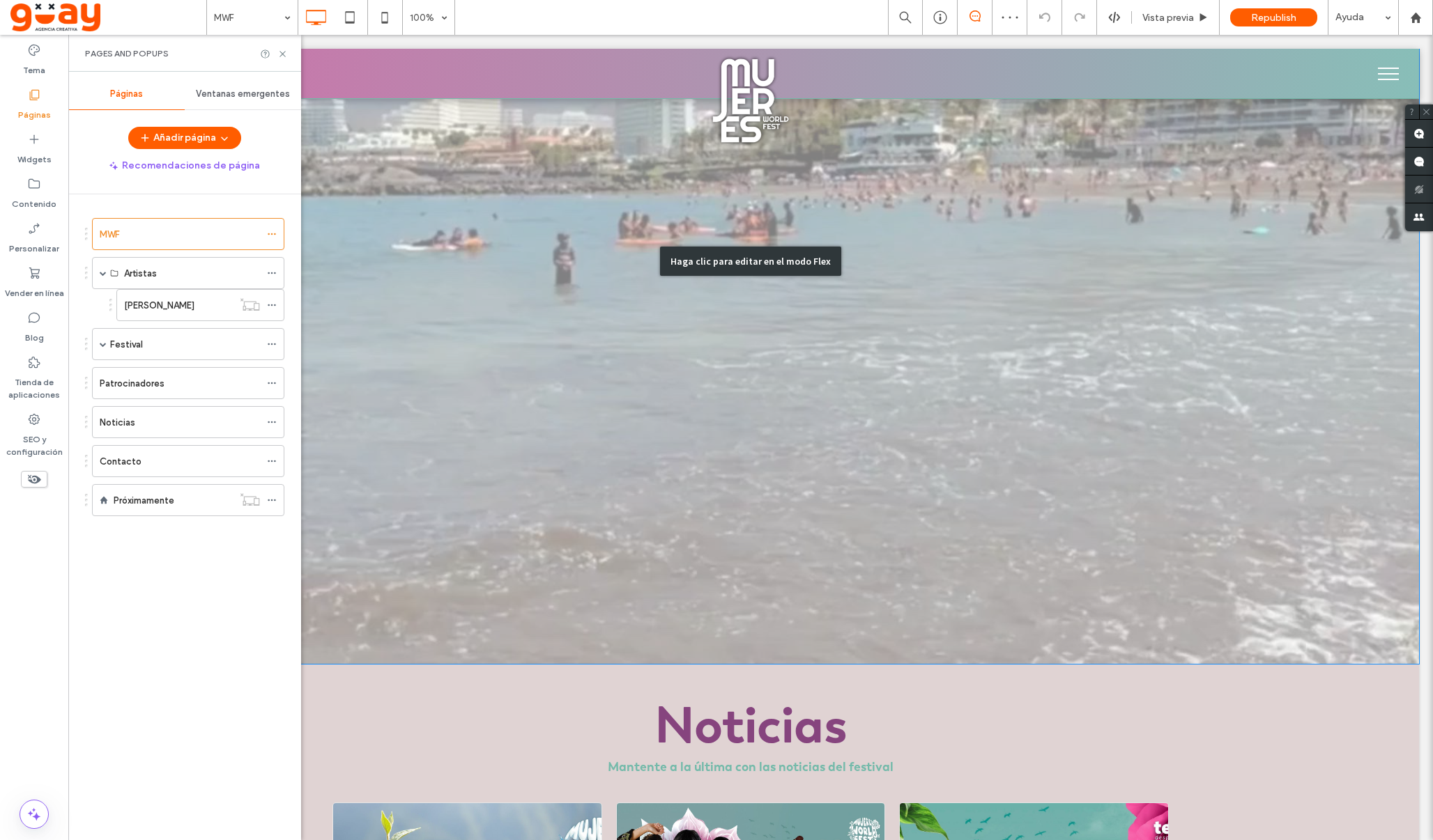
scroll to position [4749, 0]
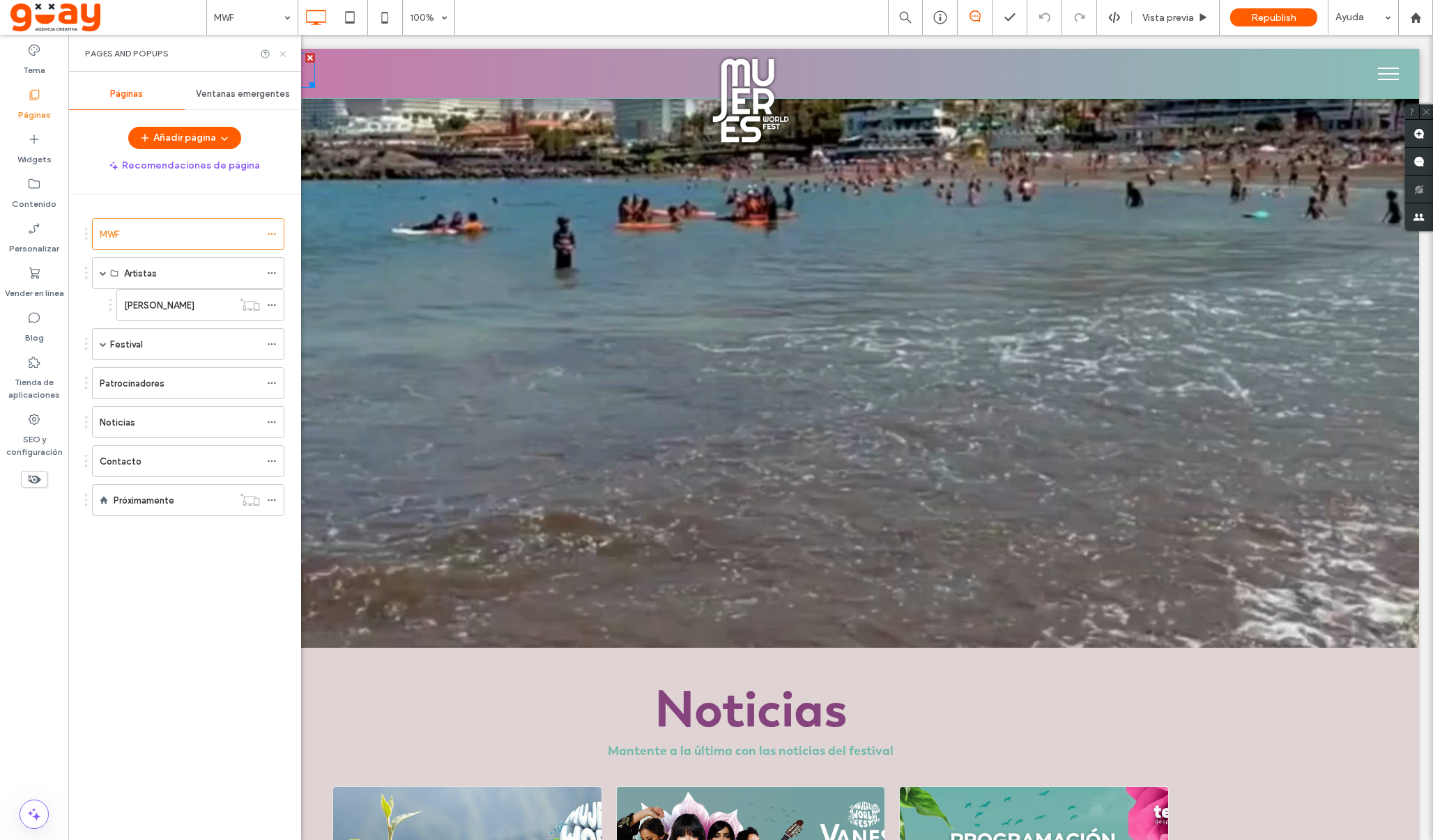
click at [282, 54] on use at bounding box center [282, 53] width 5 height 5
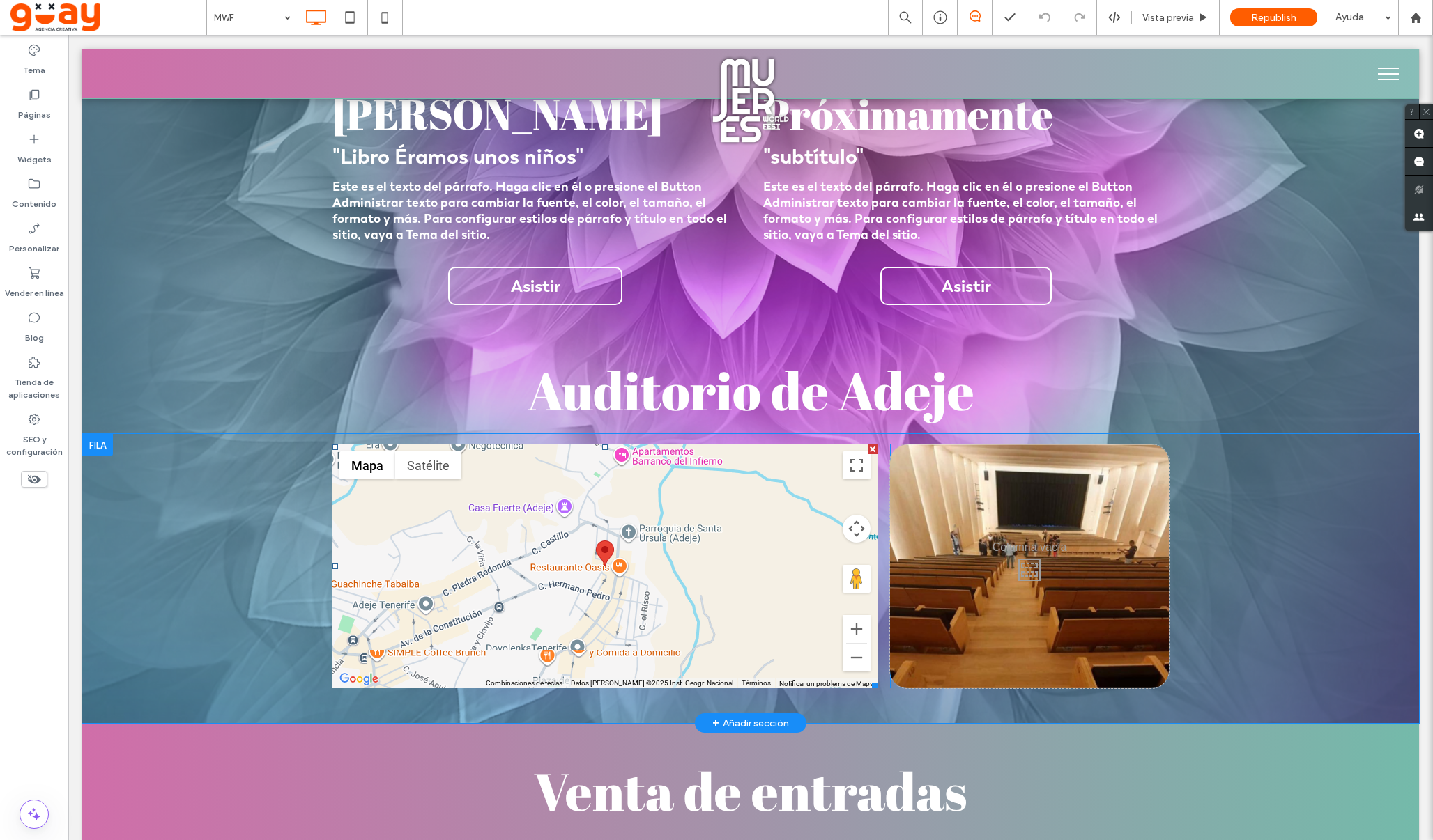
scroll to position [2983, 0]
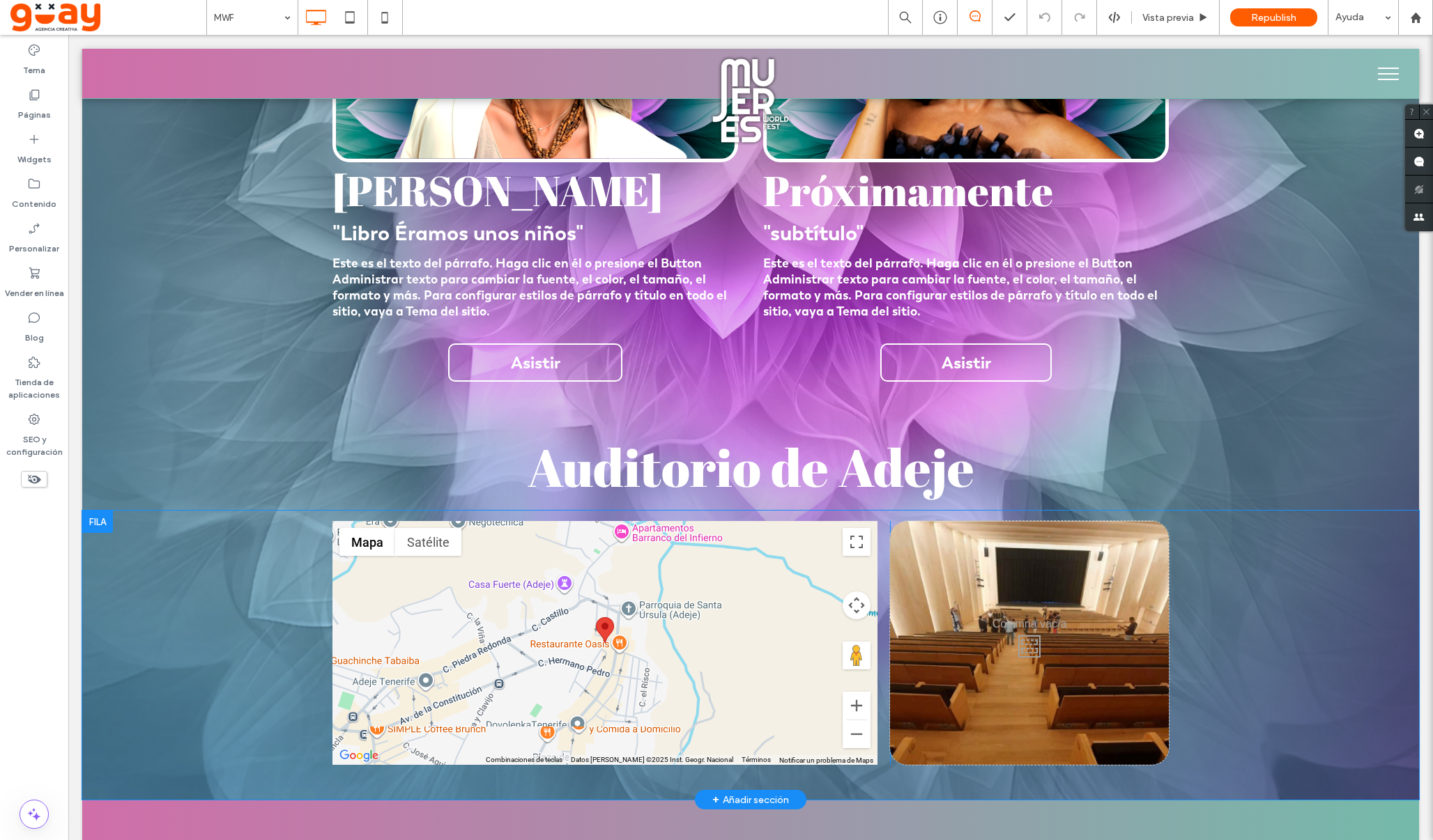
click at [98, 518] on div at bounding box center [97, 521] width 30 height 22
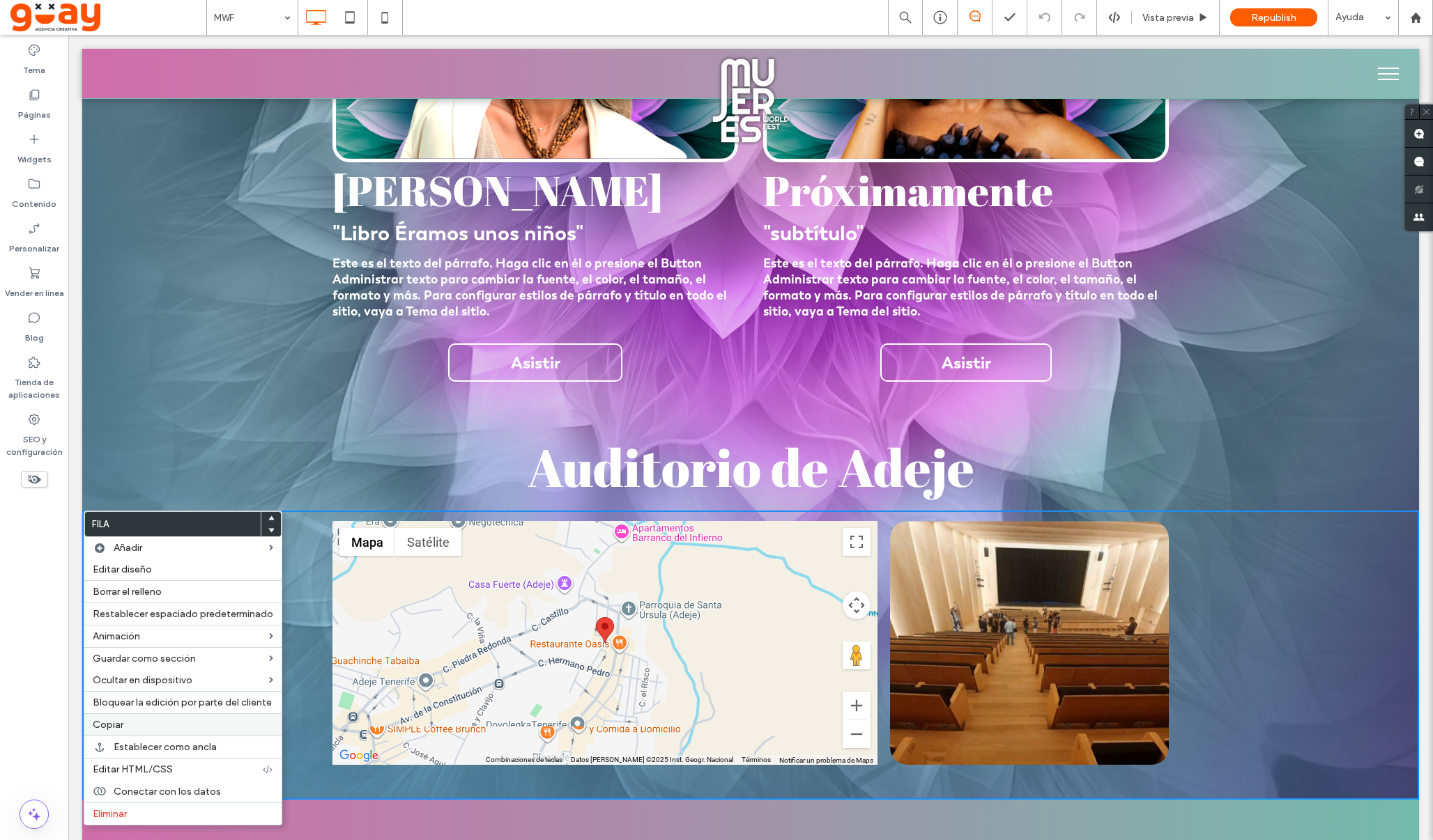
click at [149, 727] on label "Copiar" at bounding box center [183, 725] width 180 height 12
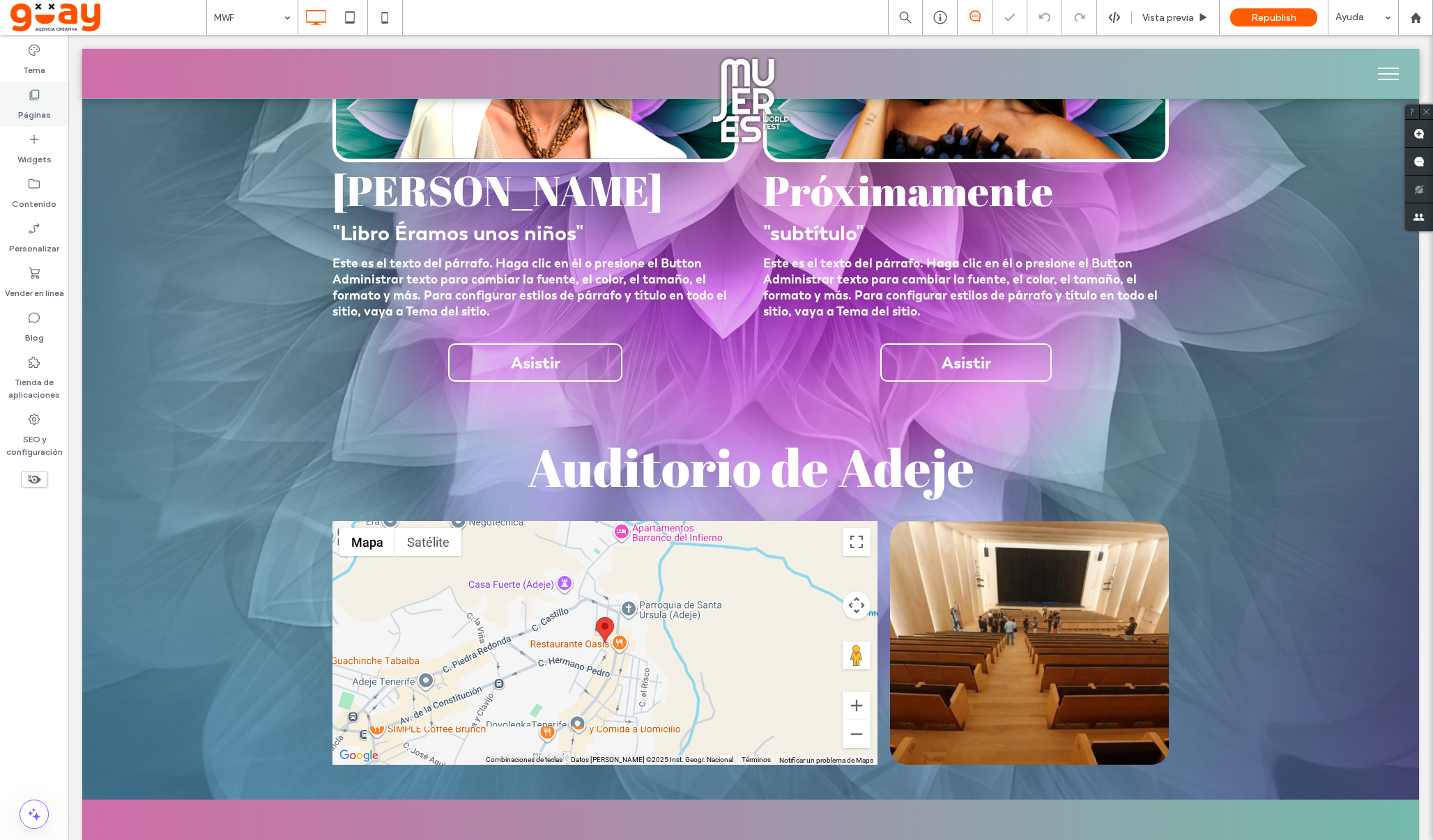
click at [41, 107] on label "Páginas" at bounding box center [34, 112] width 33 height 20
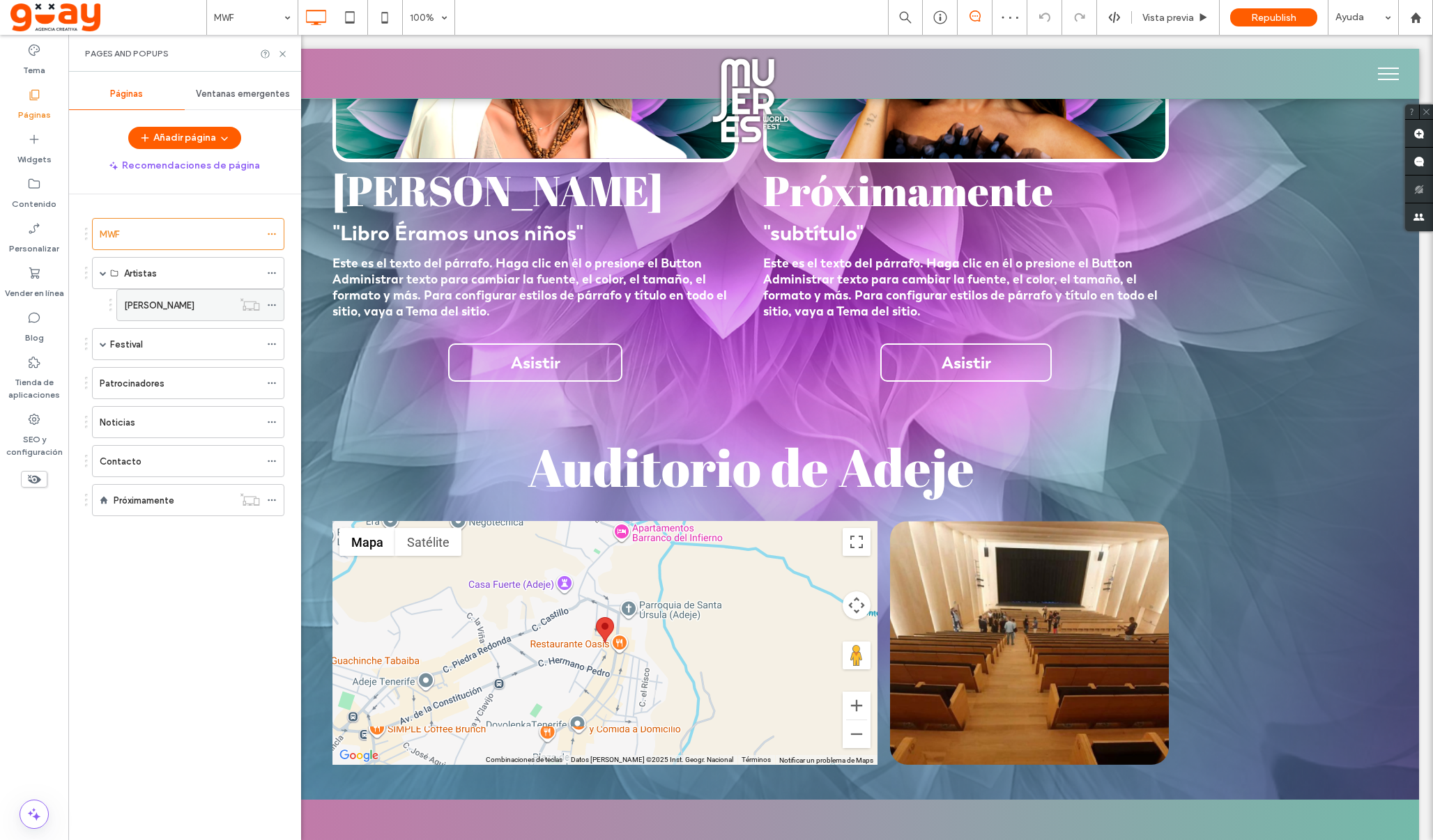
click at [167, 304] on label "[PERSON_NAME]" at bounding box center [159, 306] width 70 height 24
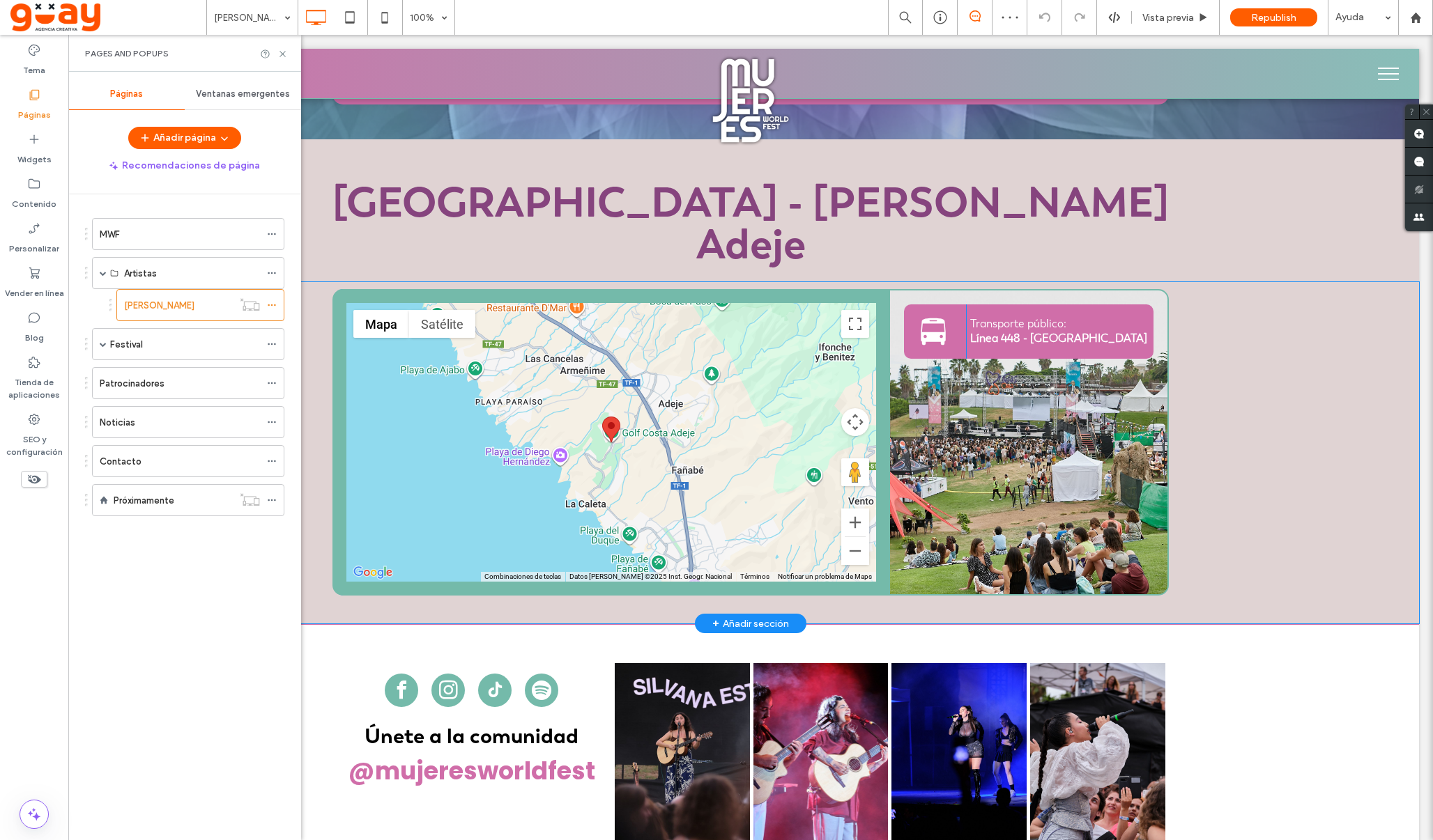
scroll to position [660, 0]
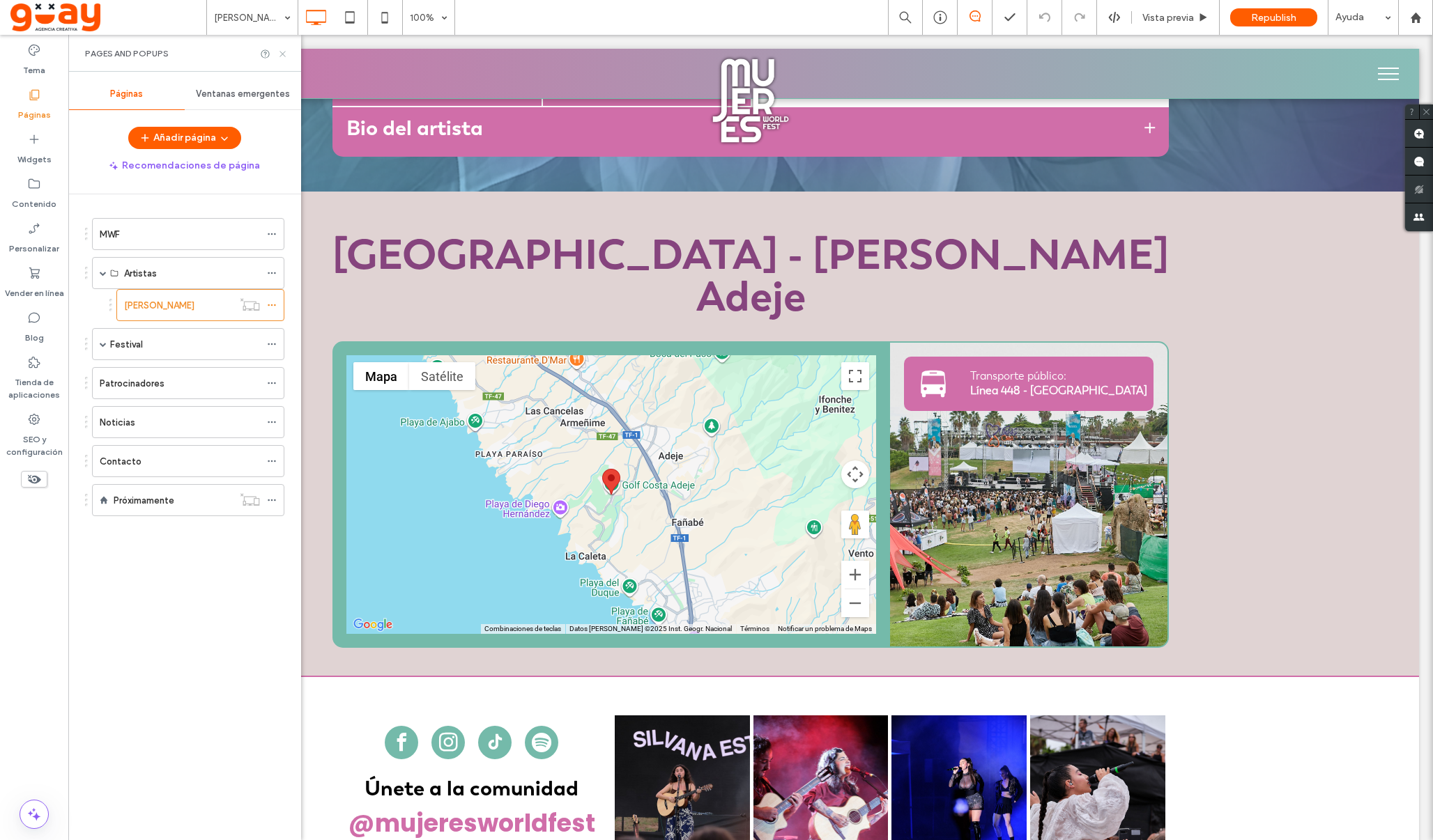
click at [281, 52] on use at bounding box center [282, 53] width 5 height 5
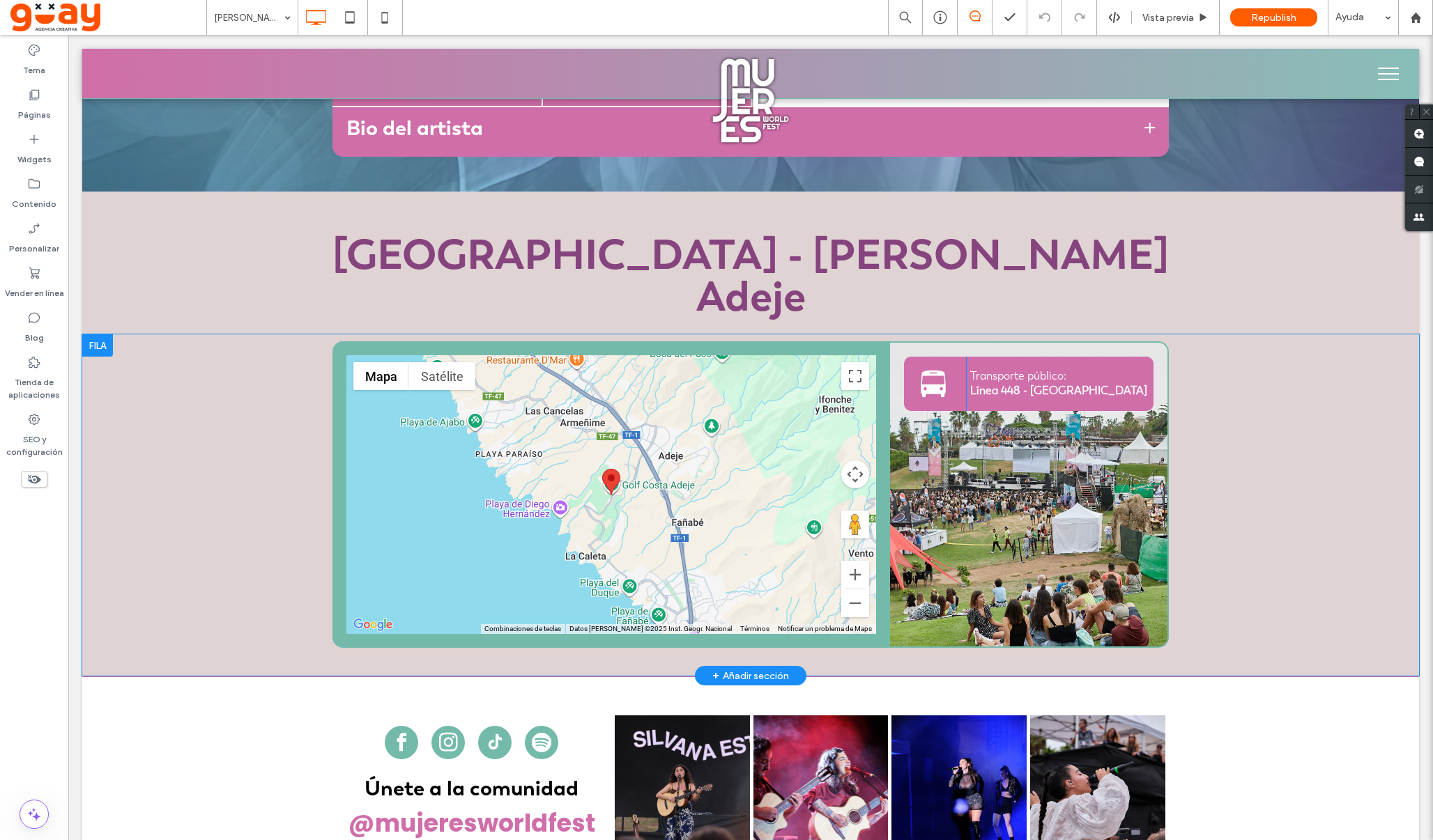
click at [95, 335] on div at bounding box center [97, 345] width 30 height 22
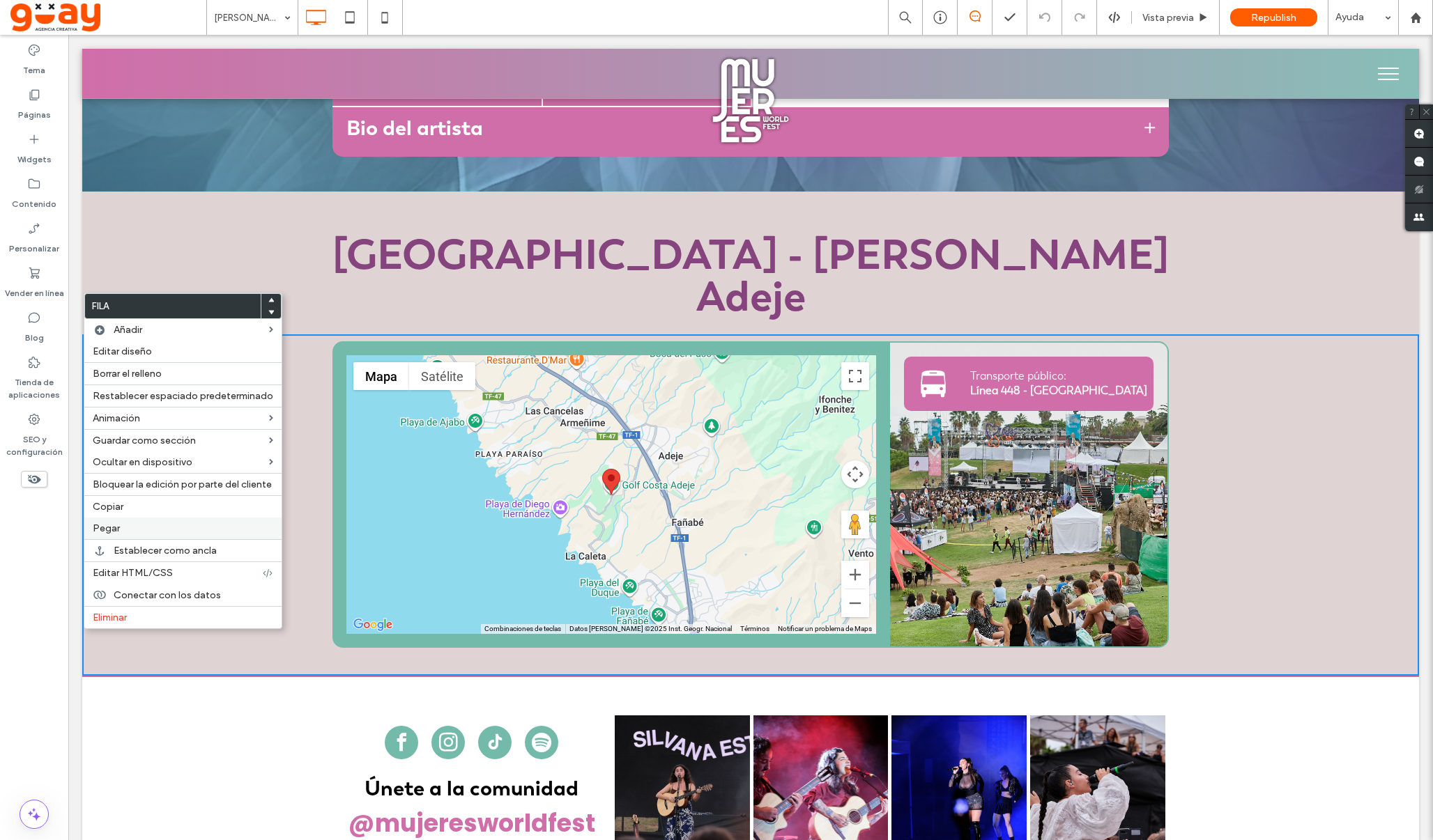
click at [129, 529] on label "Pegar" at bounding box center [183, 529] width 180 height 12
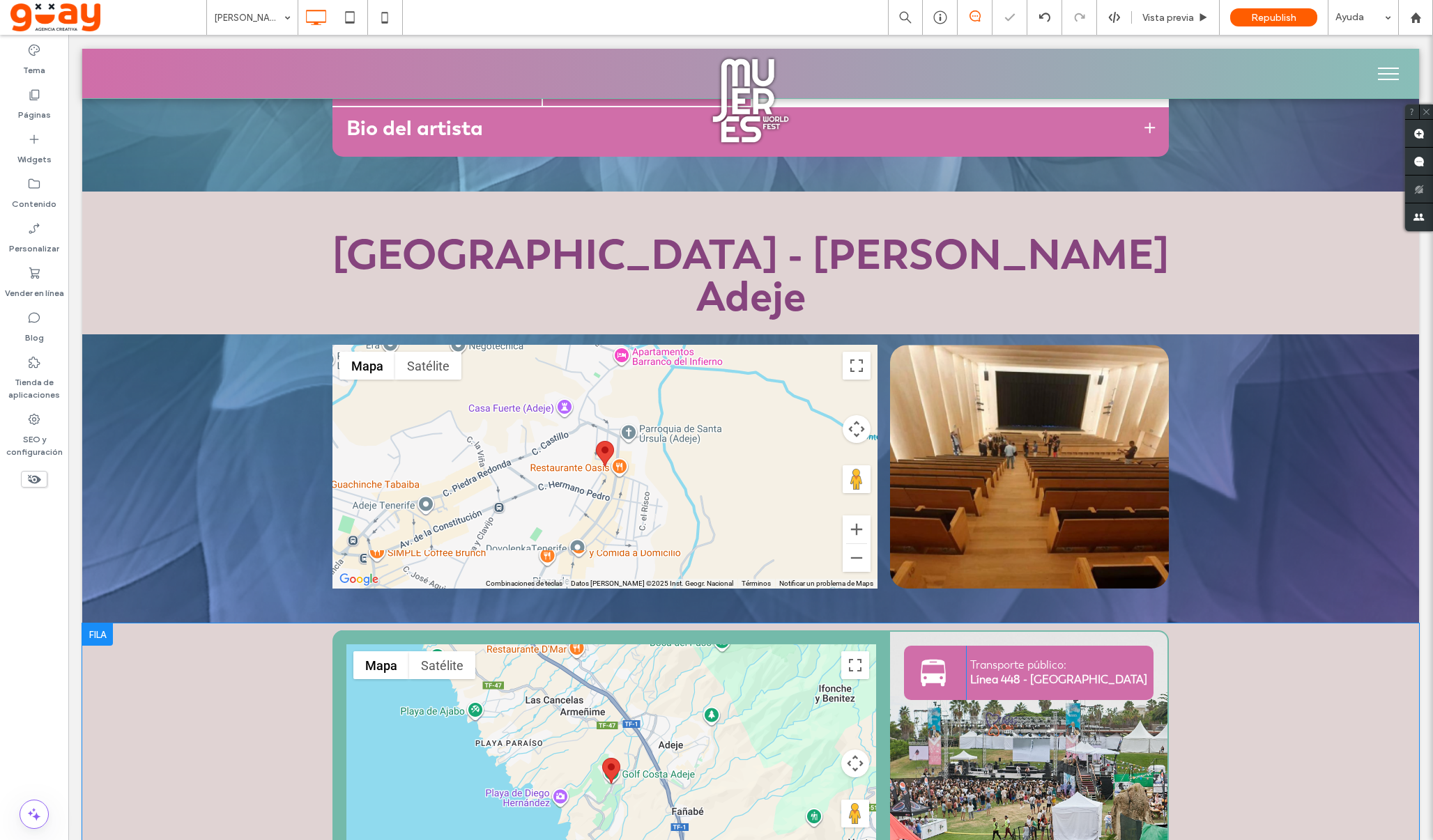
click at [94, 624] on div at bounding box center [97, 635] width 30 height 22
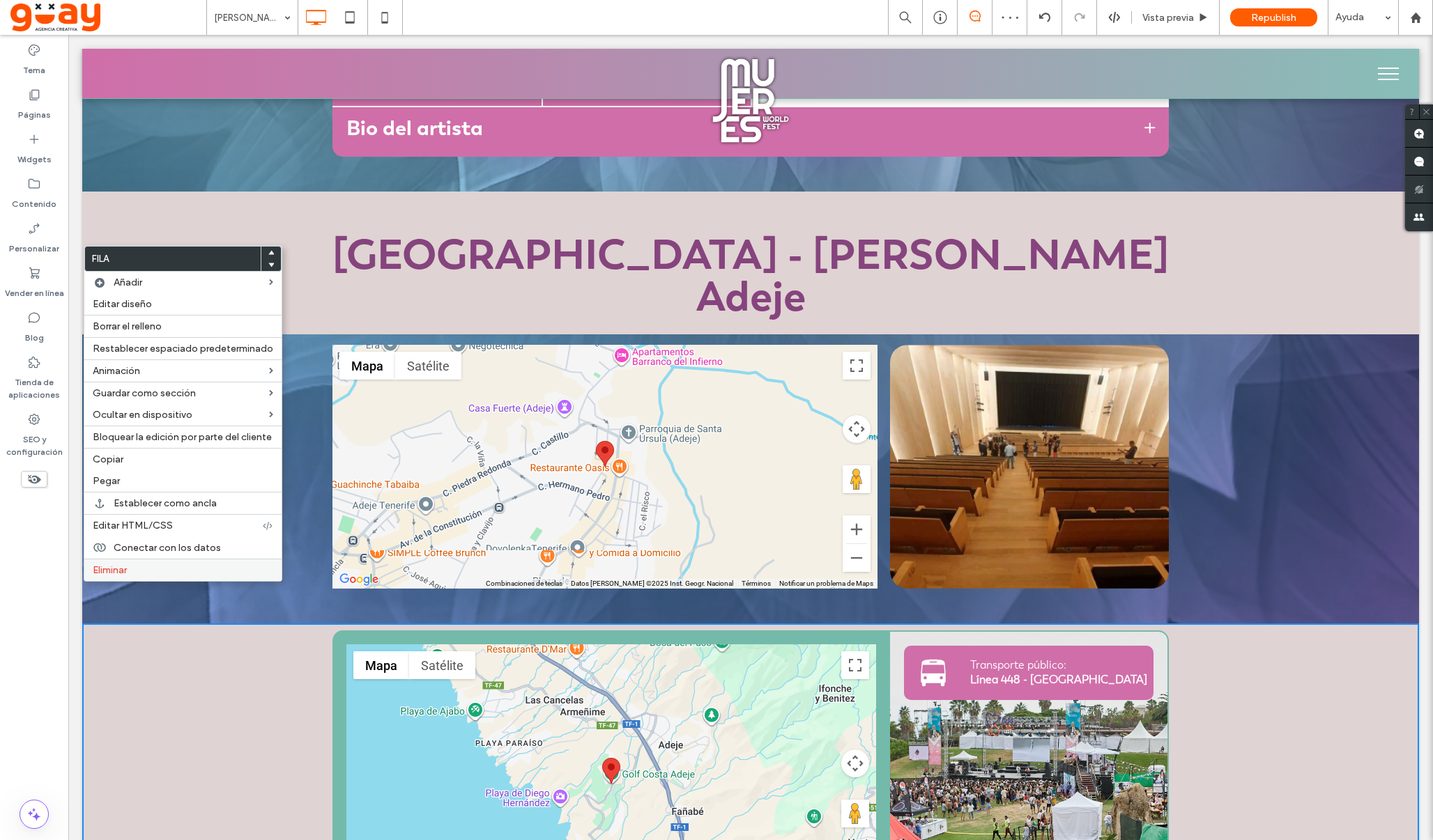
click at [139, 568] on label "Eliminar" at bounding box center [183, 571] width 180 height 12
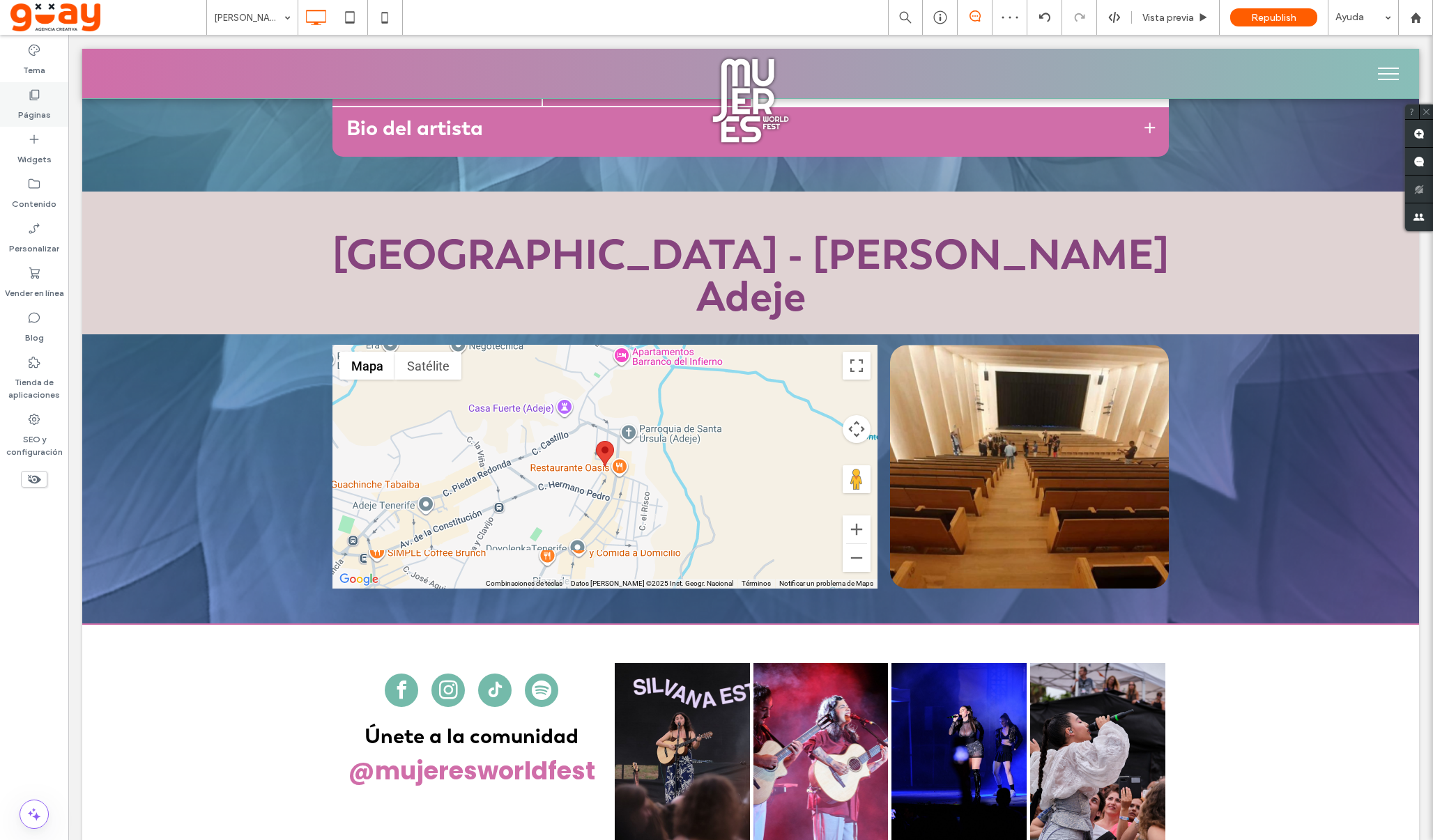
click at [30, 108] on label "Páginas" at bounding box center [34, 112] width 33 height 20
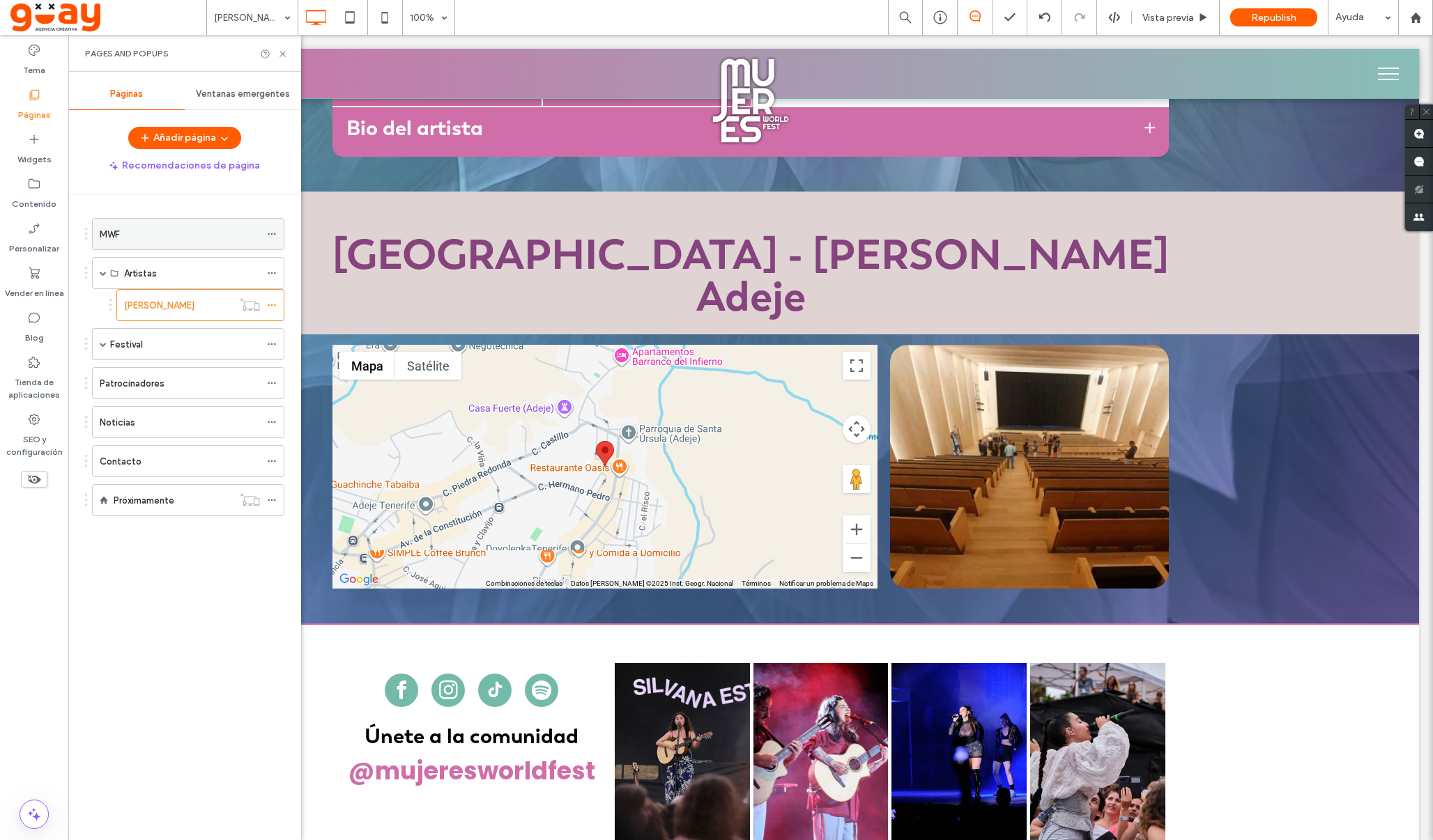
click at [172, 237] on div "MWF" at bounding box center [180, 234] width 161 height 14
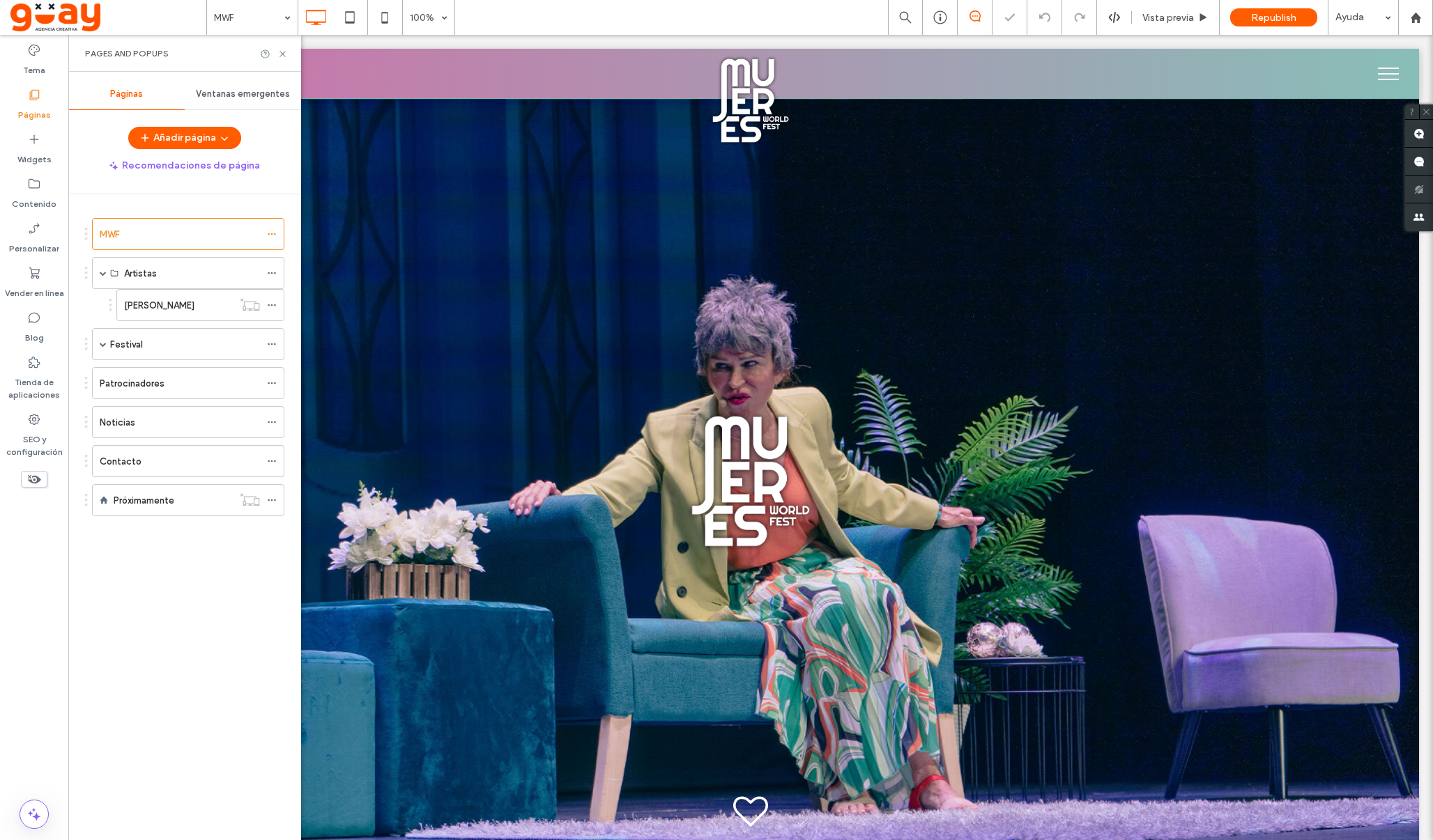
scroll to position [1405, 0]
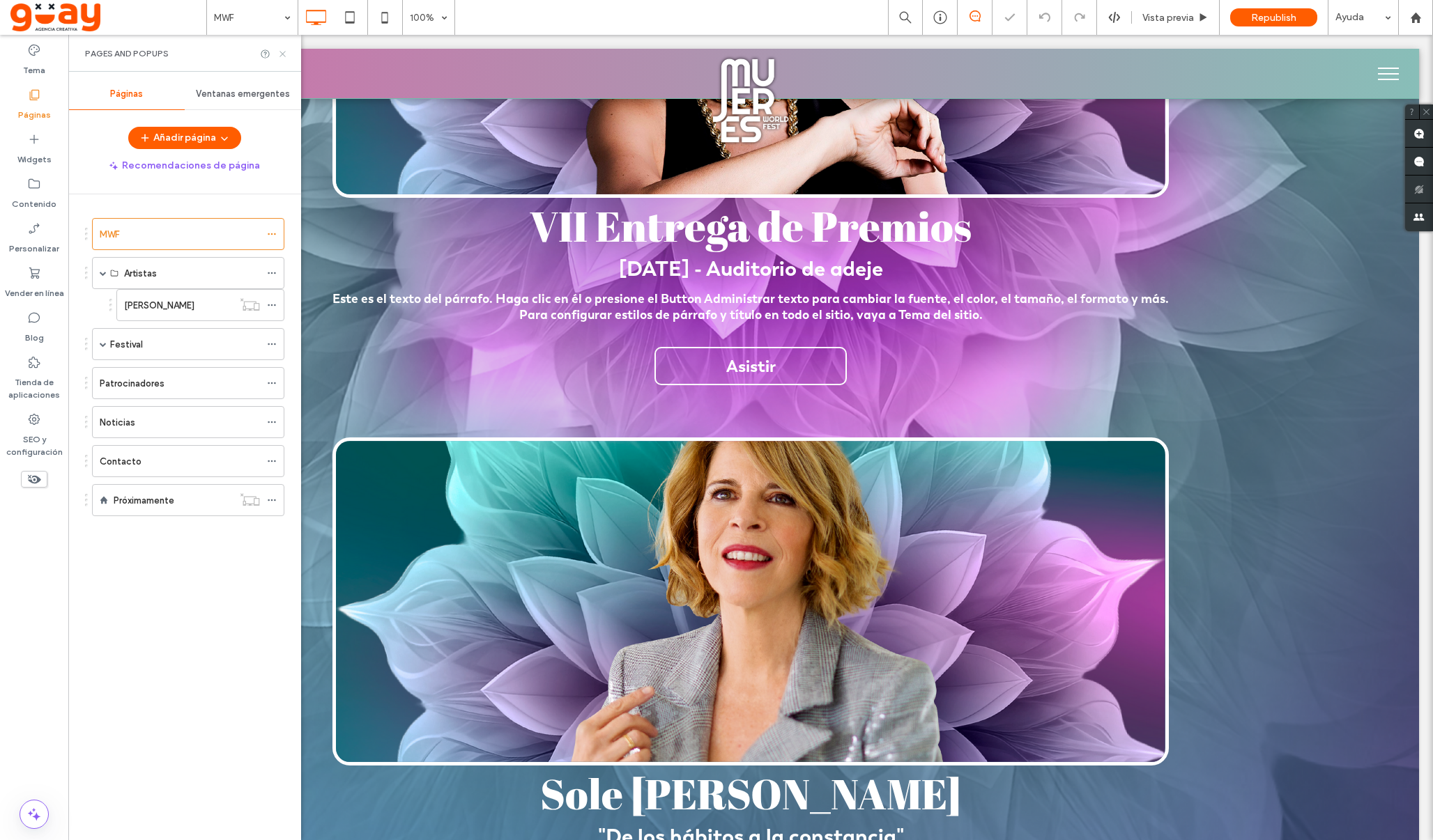
click at [283, 51] on icon at bounding box center [282, 54] width 11 height 11
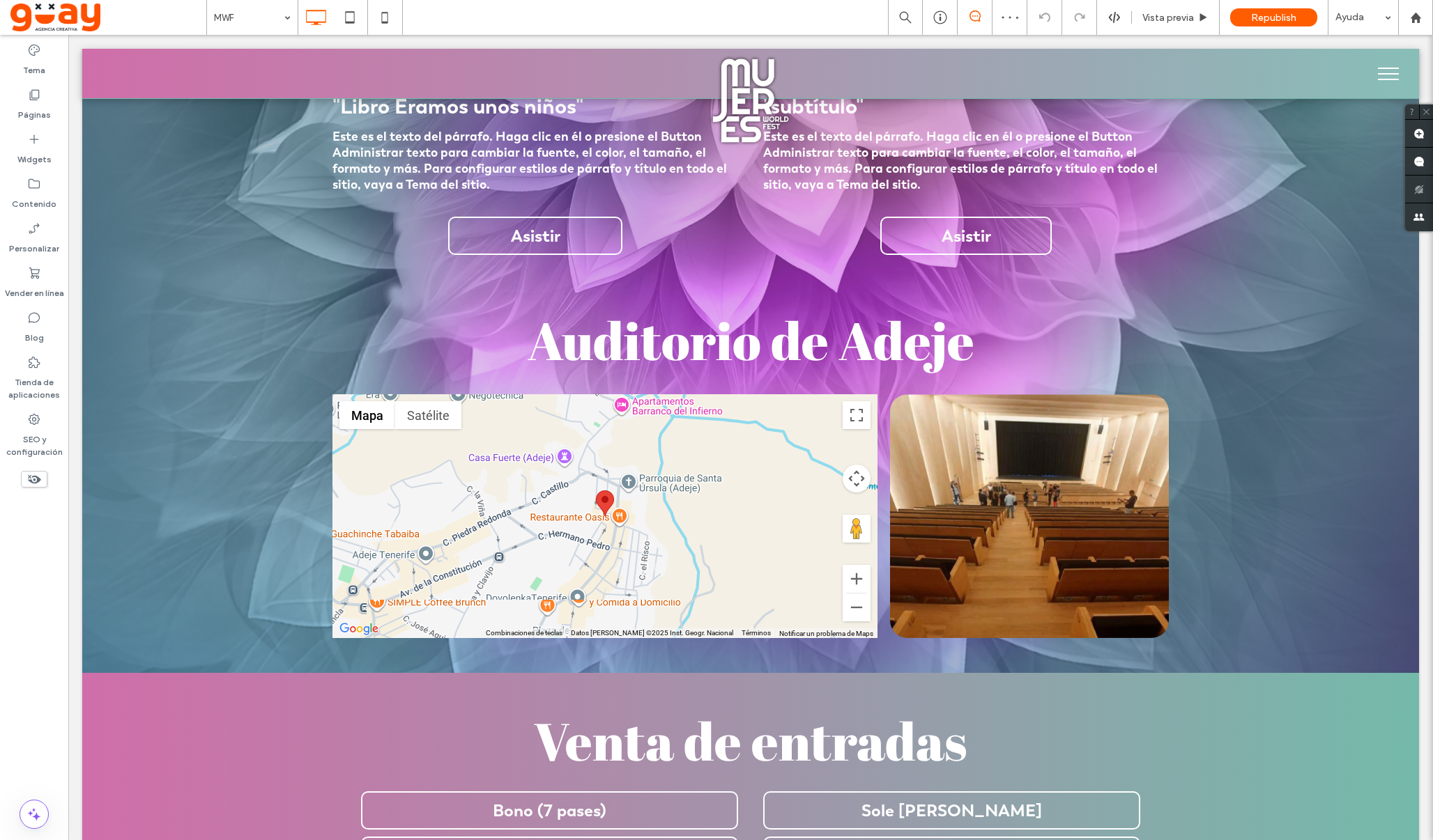
scroll to position [3090, 0]
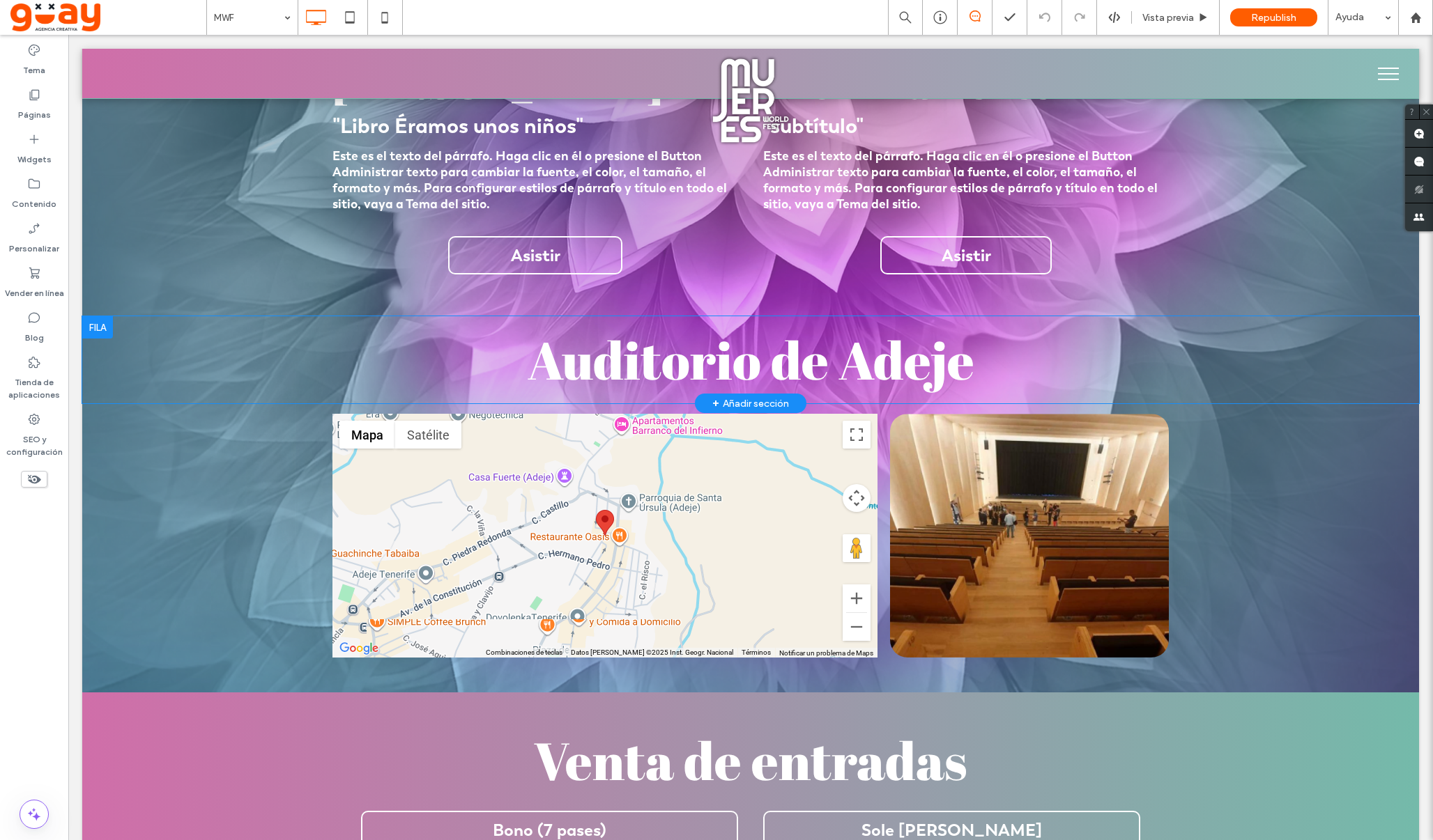
click at [103, 329] on div at bounding box center [97, 327] width 30 height 22
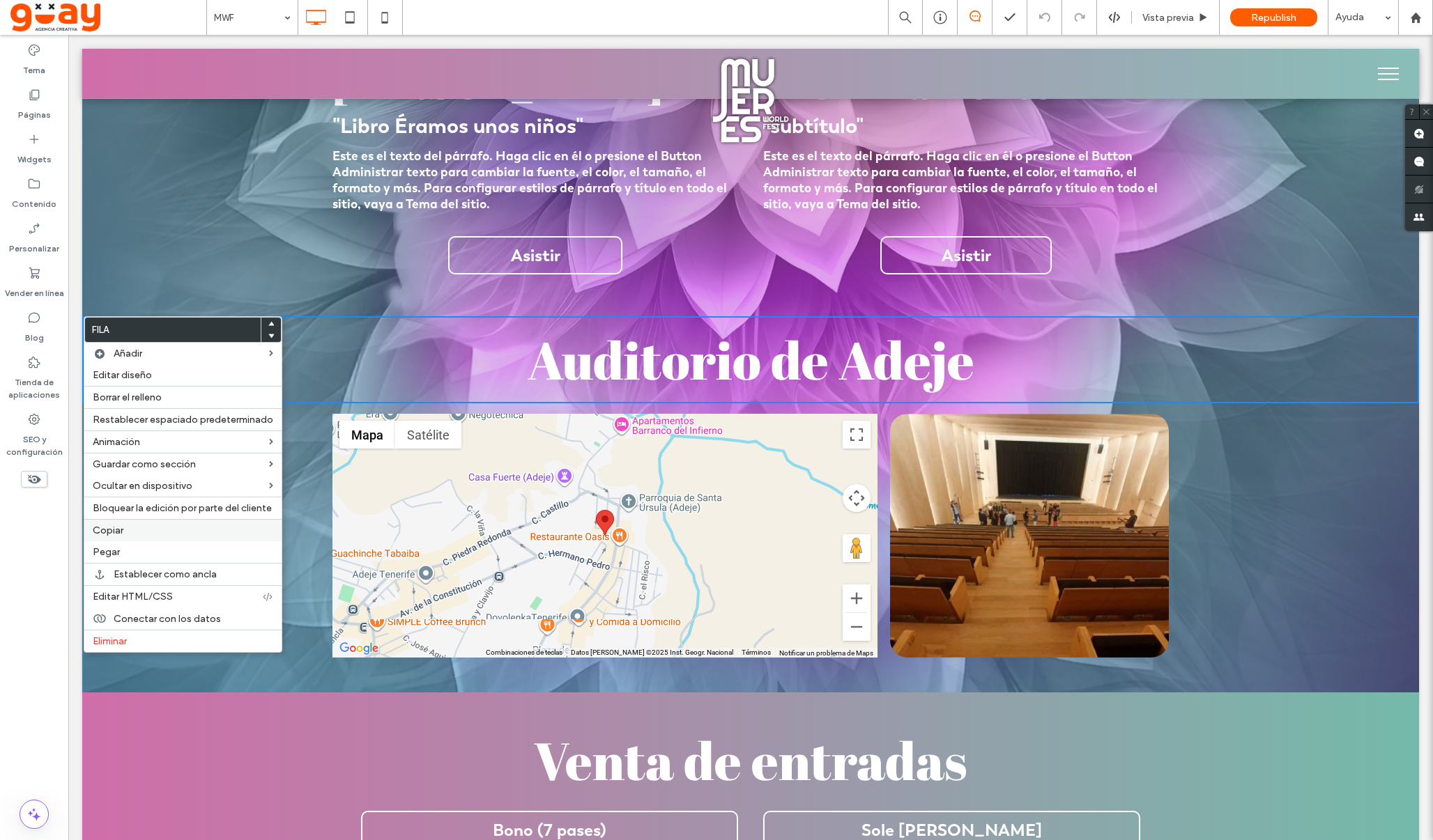
click at [126, 533] on label "Copiar" at bounding box center [183, 531] width 180 height 12
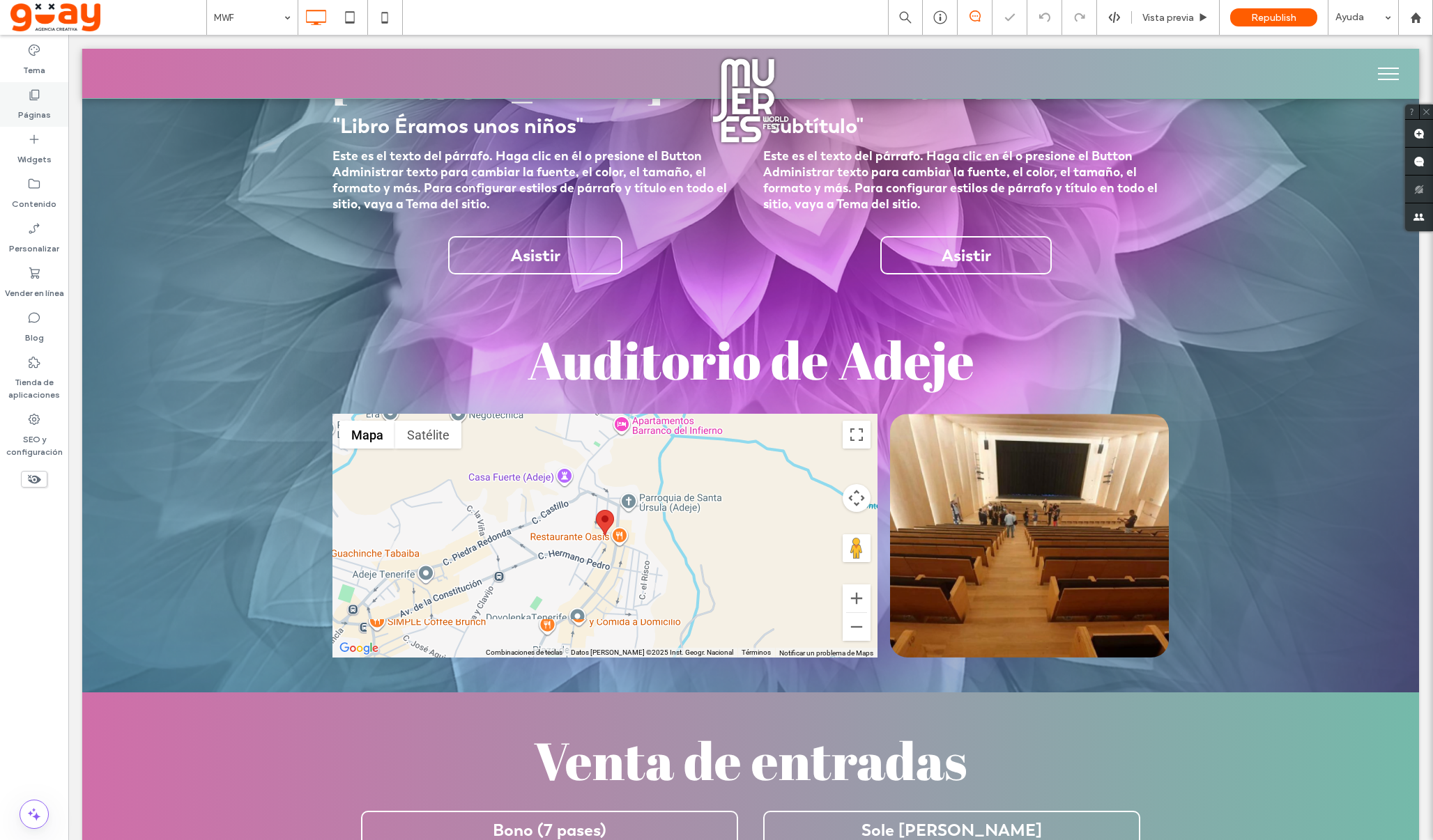
click at [46, 103] on label "Páginas" at bounding box center [34, 112] width 33 height 20
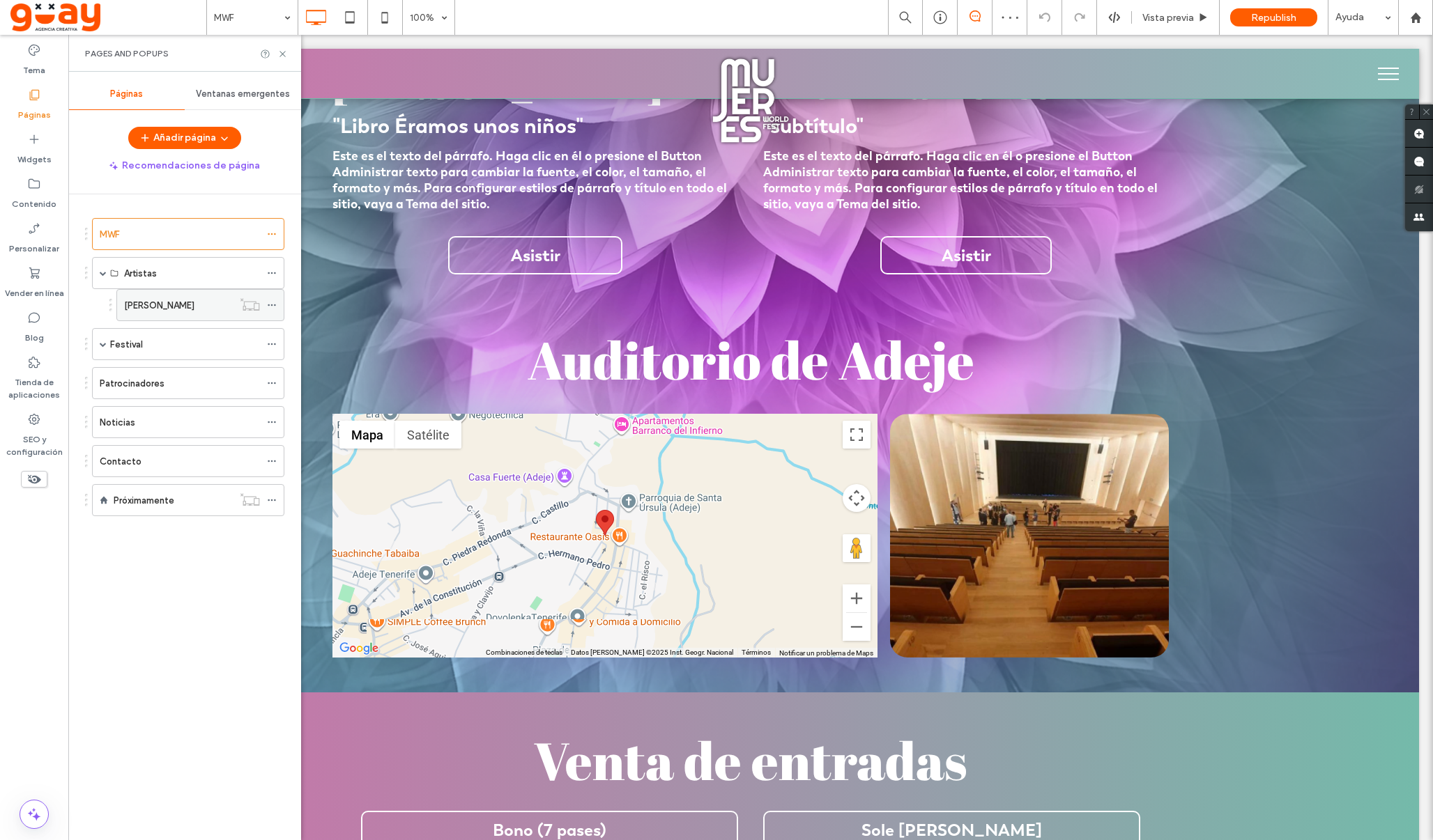
click at [180, 313] on div "[PERSON_NAME]" at bounding box center [178, 305] width 109 height 30
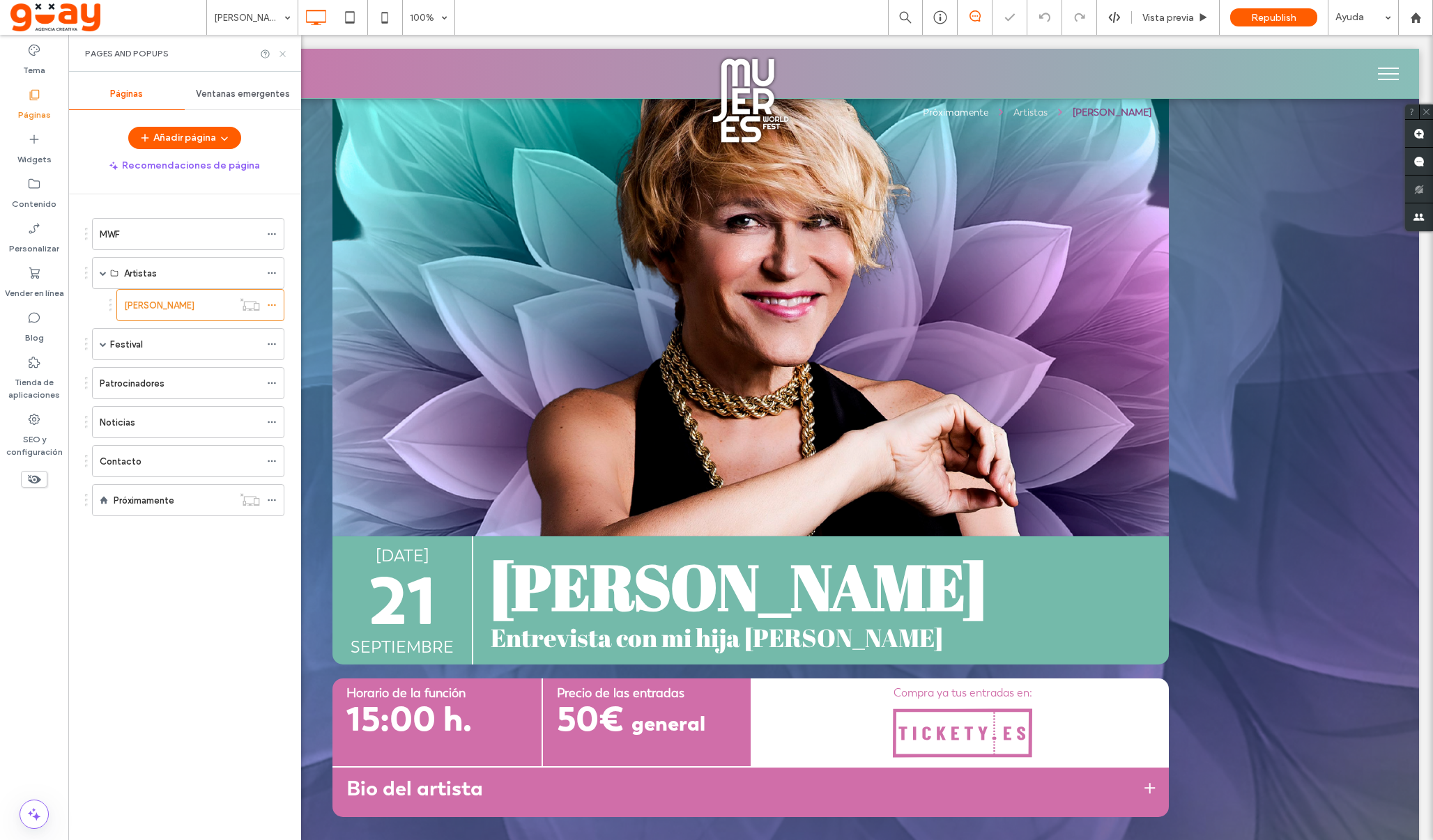
click at [283, 54] on use at bounding box center [282, 53] width 5 height 5
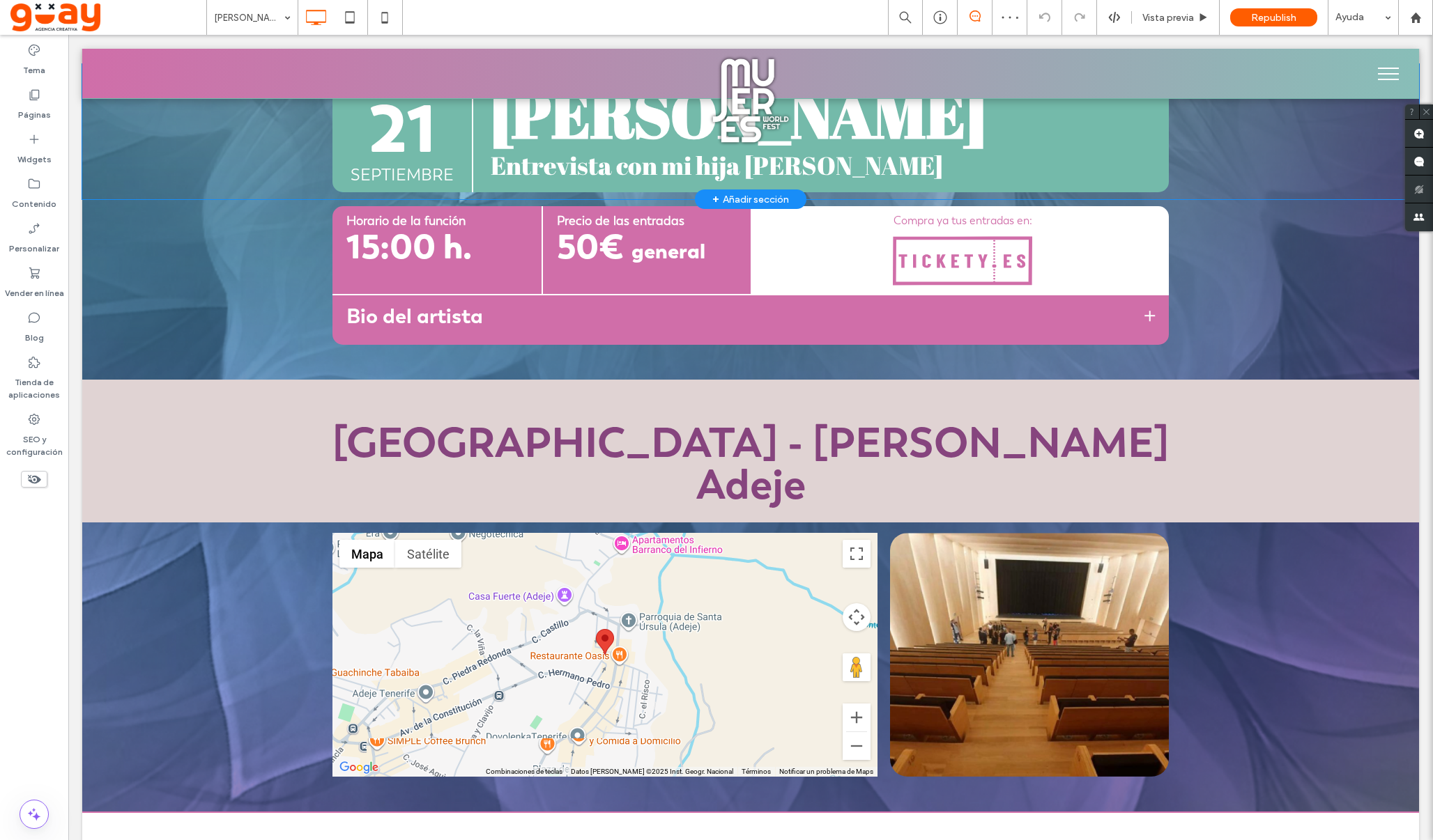
scroll to position [390, 0]
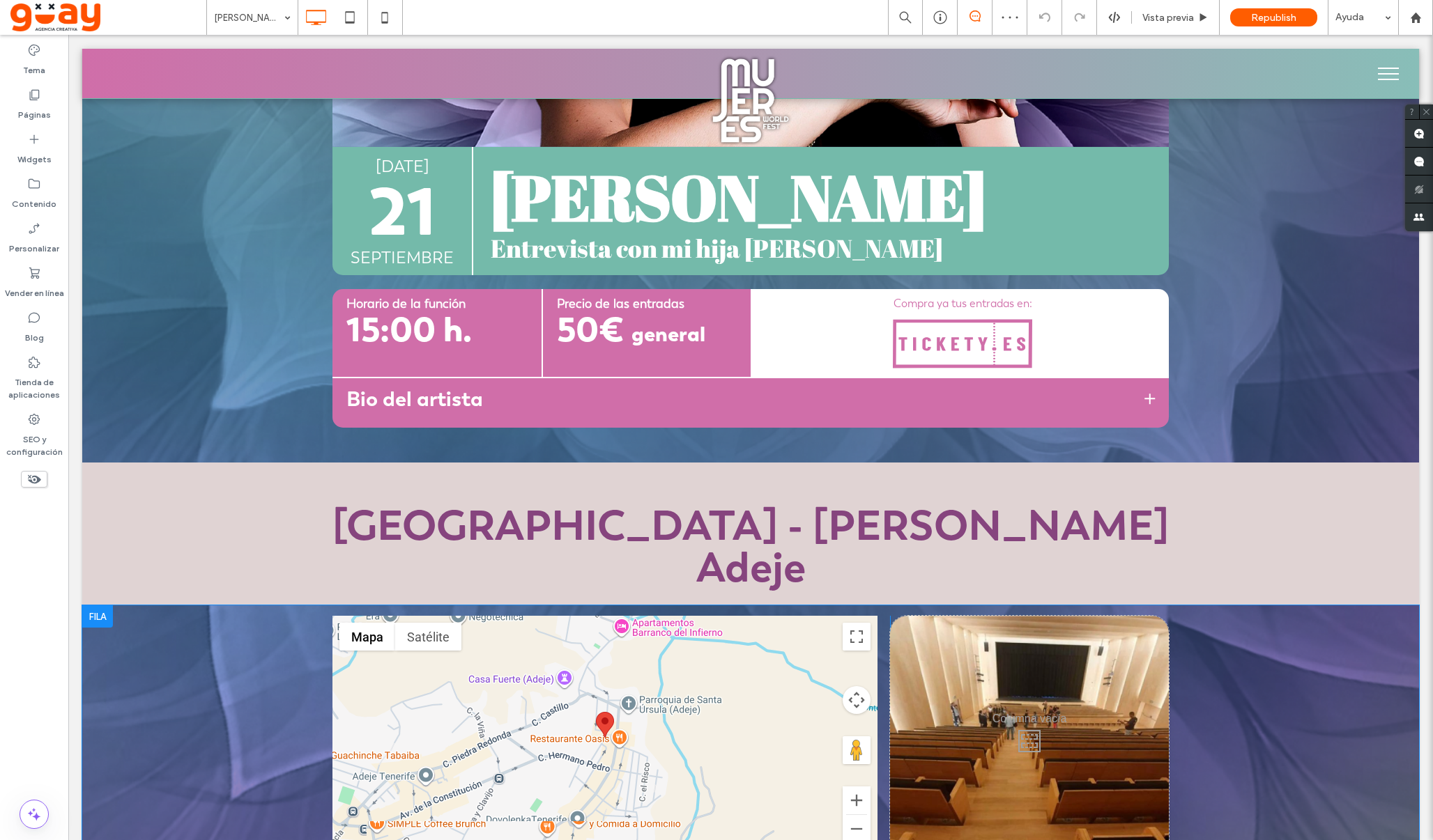
click at [92, 606] on div at bounding box center [97, 616] width 30 height 22
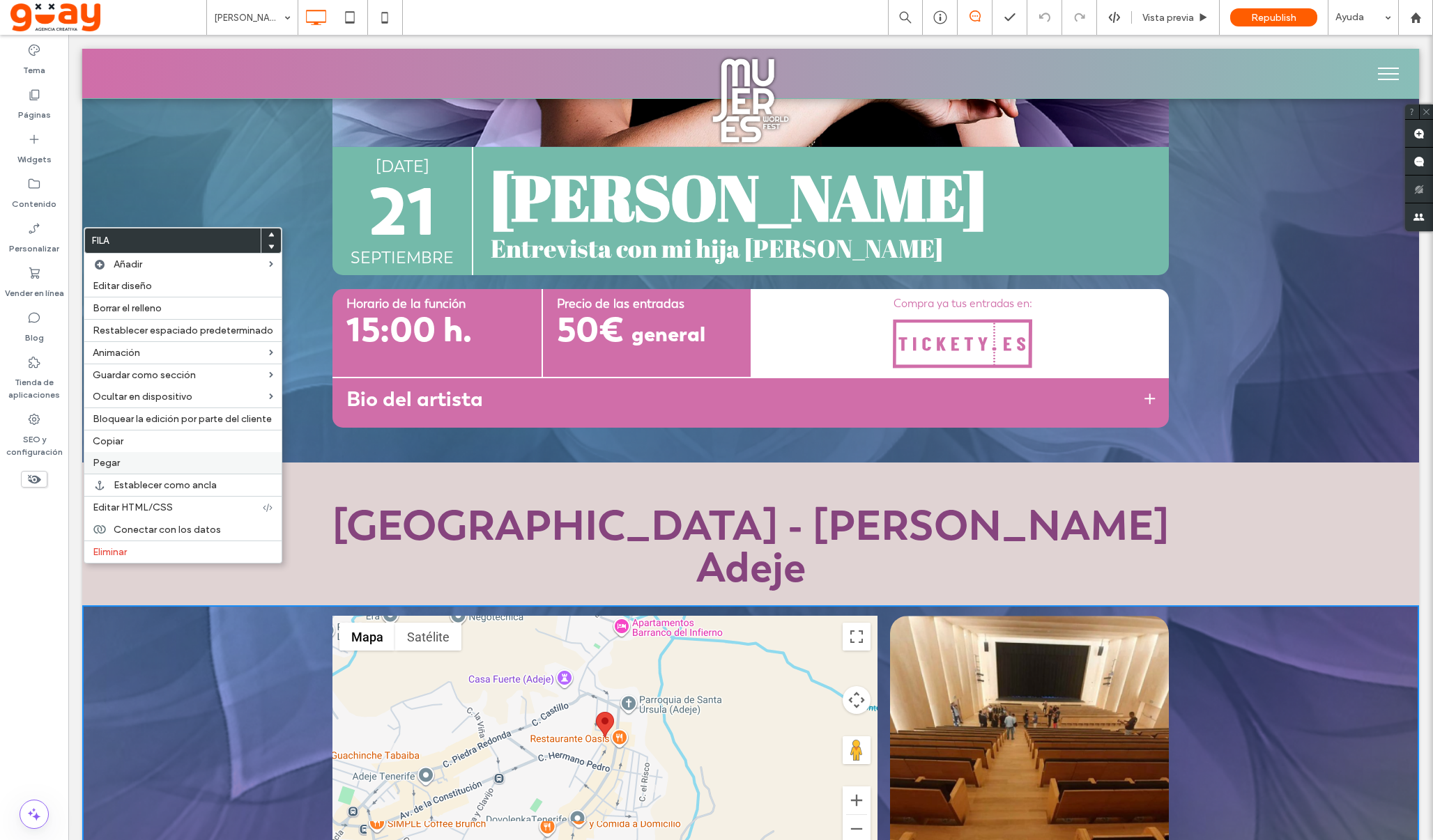
click at [135, 466] on label "Pegar" at bounding box center [183, 463] width 180 height 12
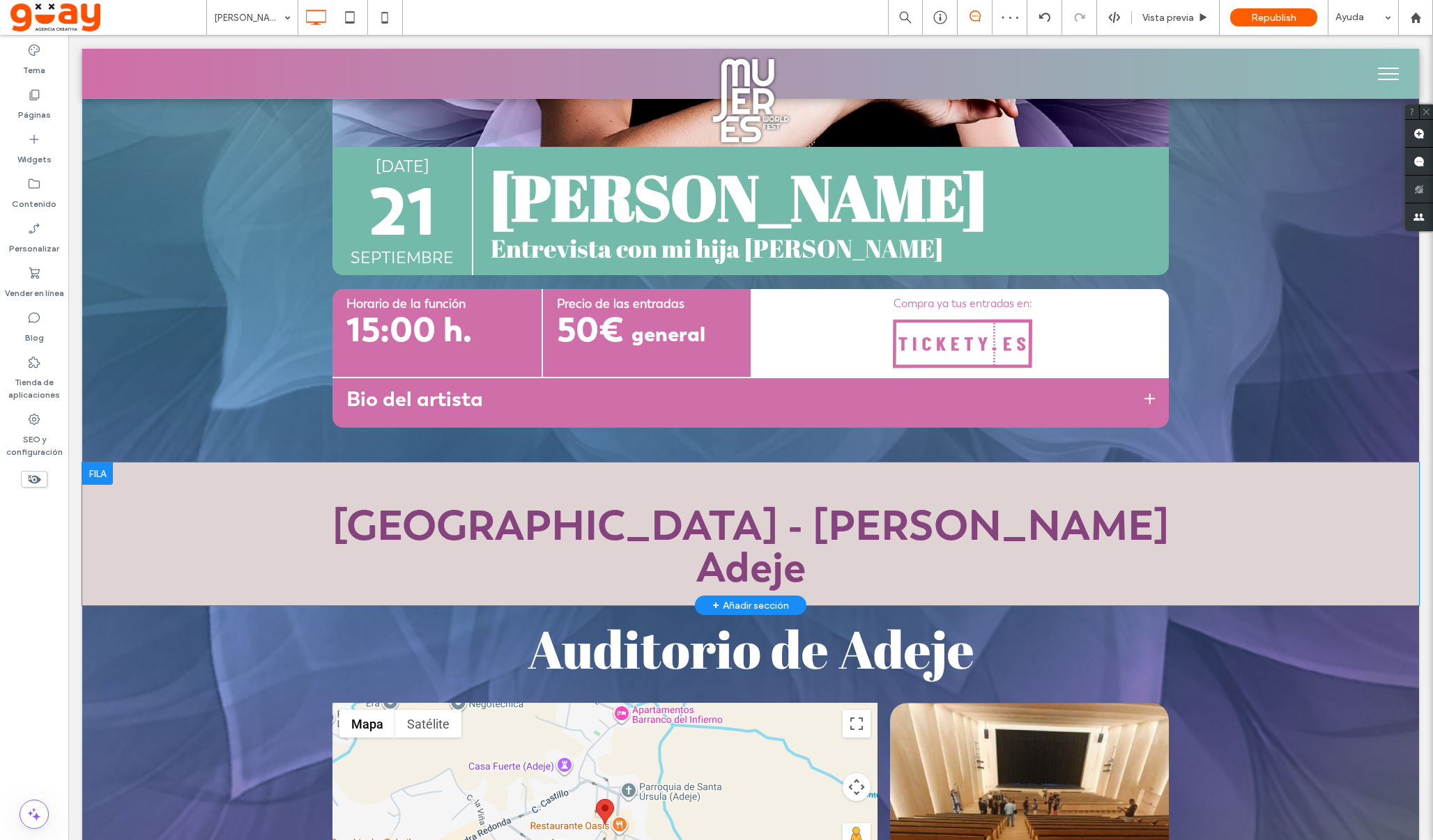
click at [98, 476] on div at bounding box center [97, 473] width 30 height 22
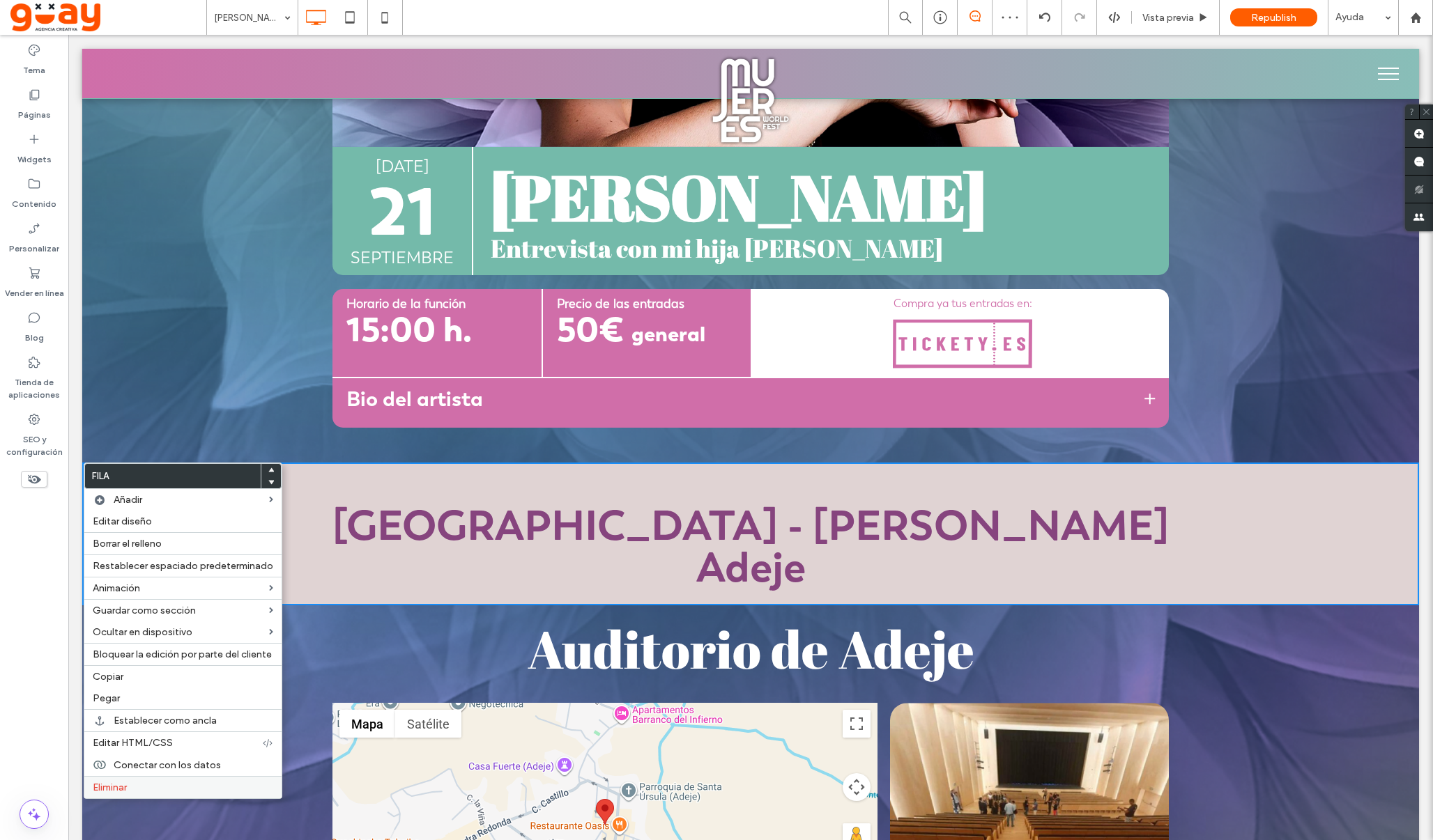
click at [107, 787] on span "Eliminar" at bounding box center [110, 788] width 34 height 12
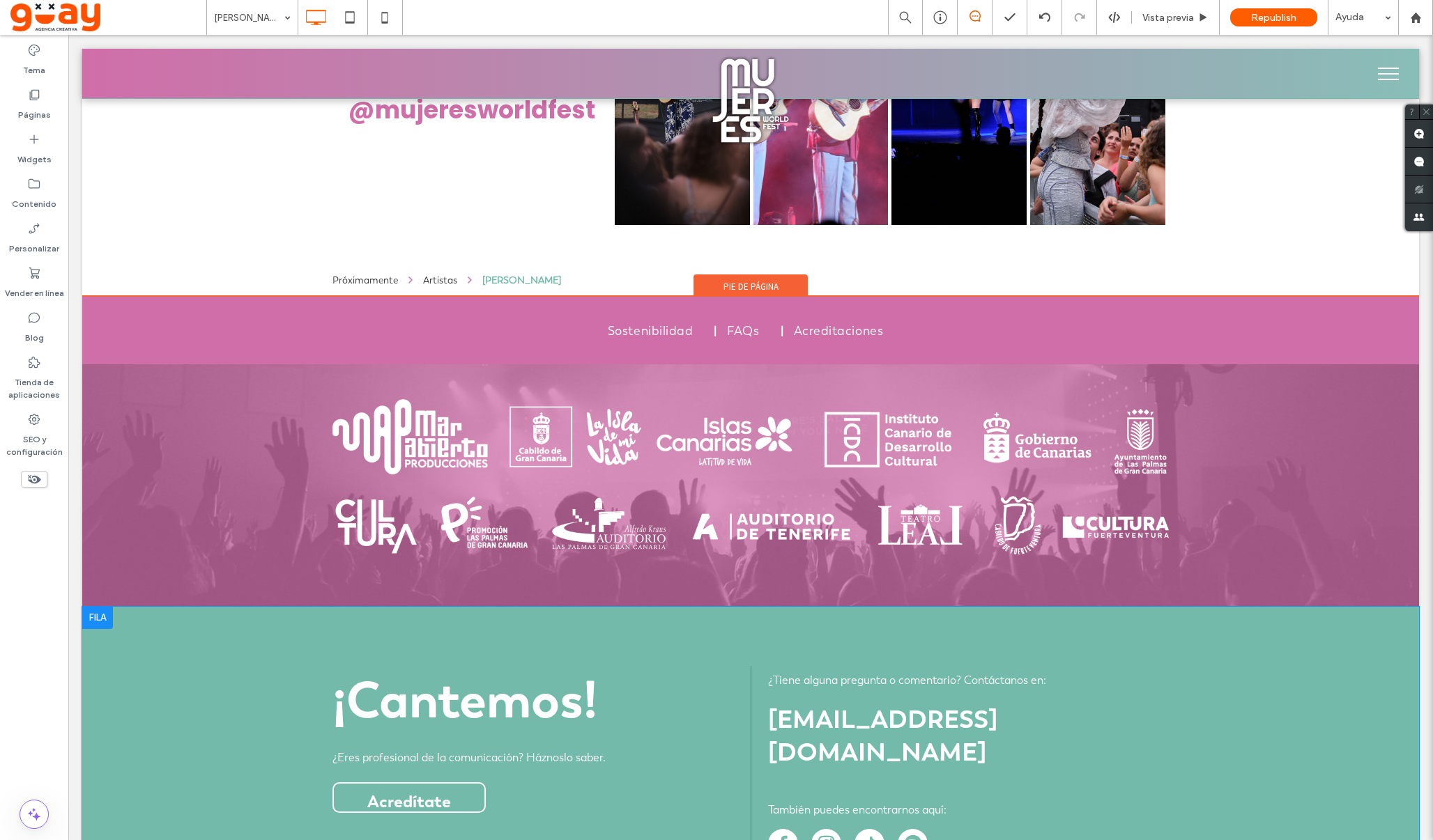
scroll to position [1262, 0]
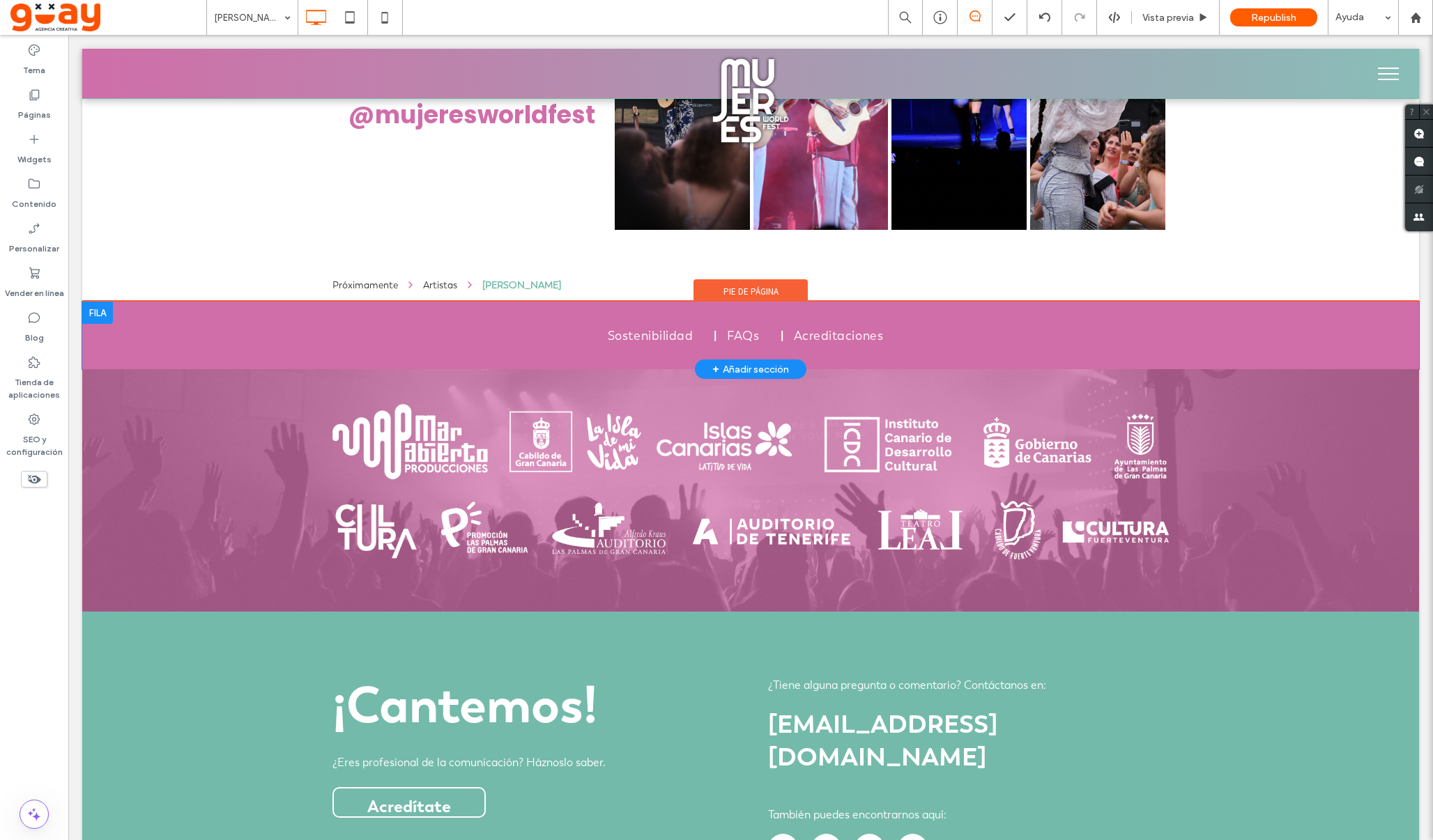
click at [103, 315] on div at bounding box center [97, 313] width 30 height 22
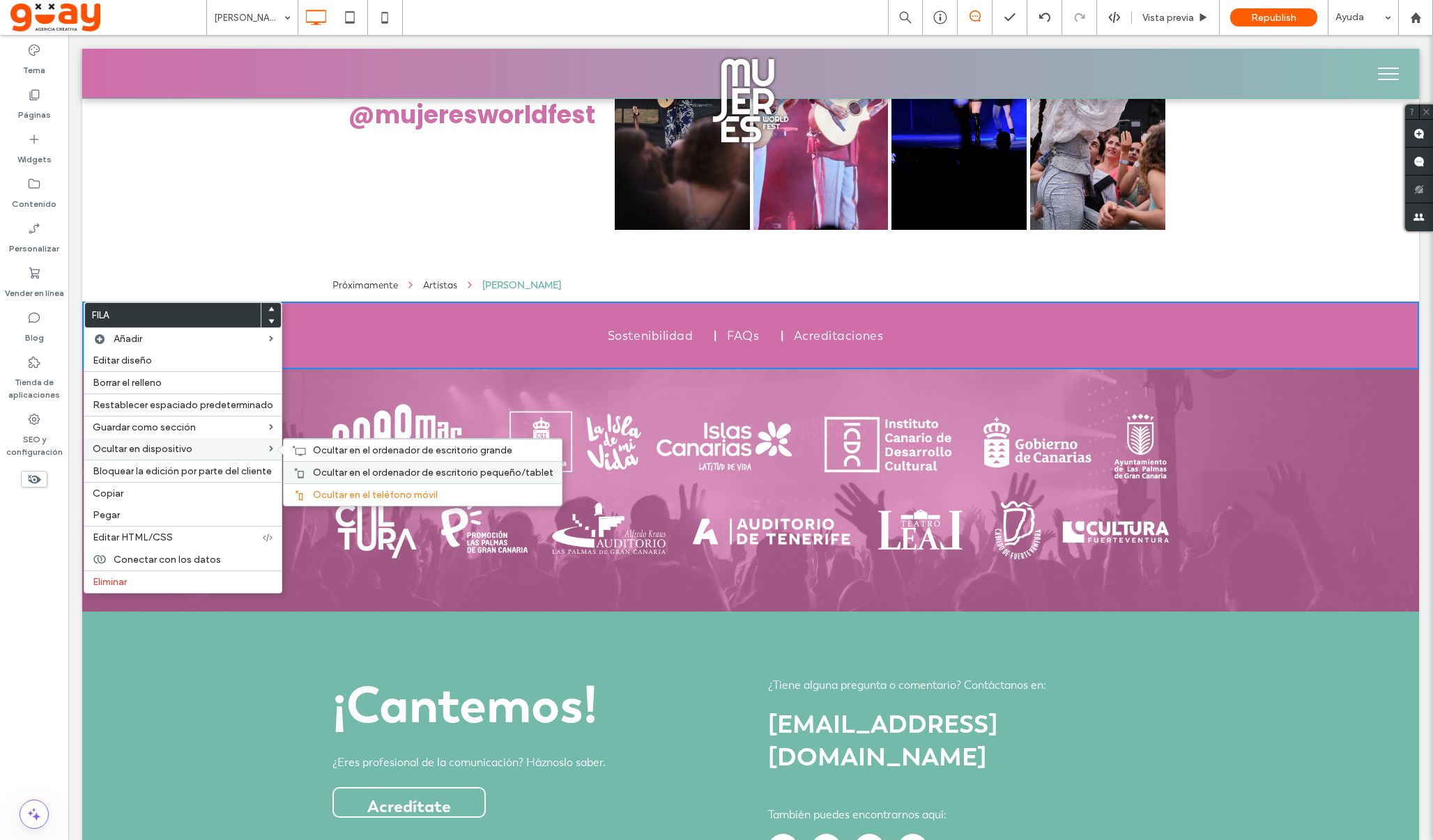
click at [325, 473] on span "Ocultar en el ordenador de escritorio pequeño/tablet" at bounding box center [433, 473] width 240 height 12
click at [313, 453] on span "Ocultar en el ordenador de escritorio grande" at bounding box center [412, 450] width 199 height 12
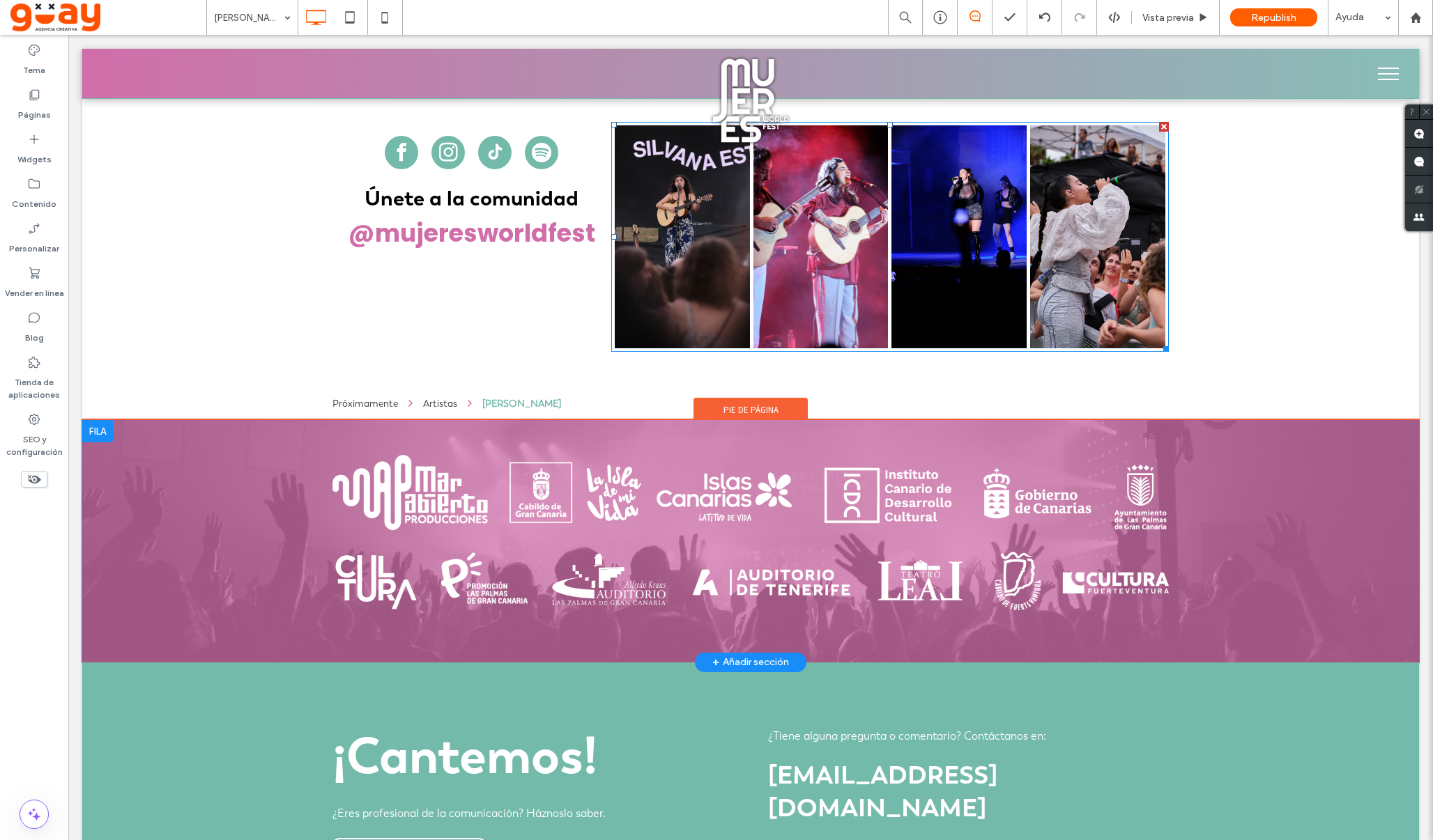
scroll to position [1177, 0]
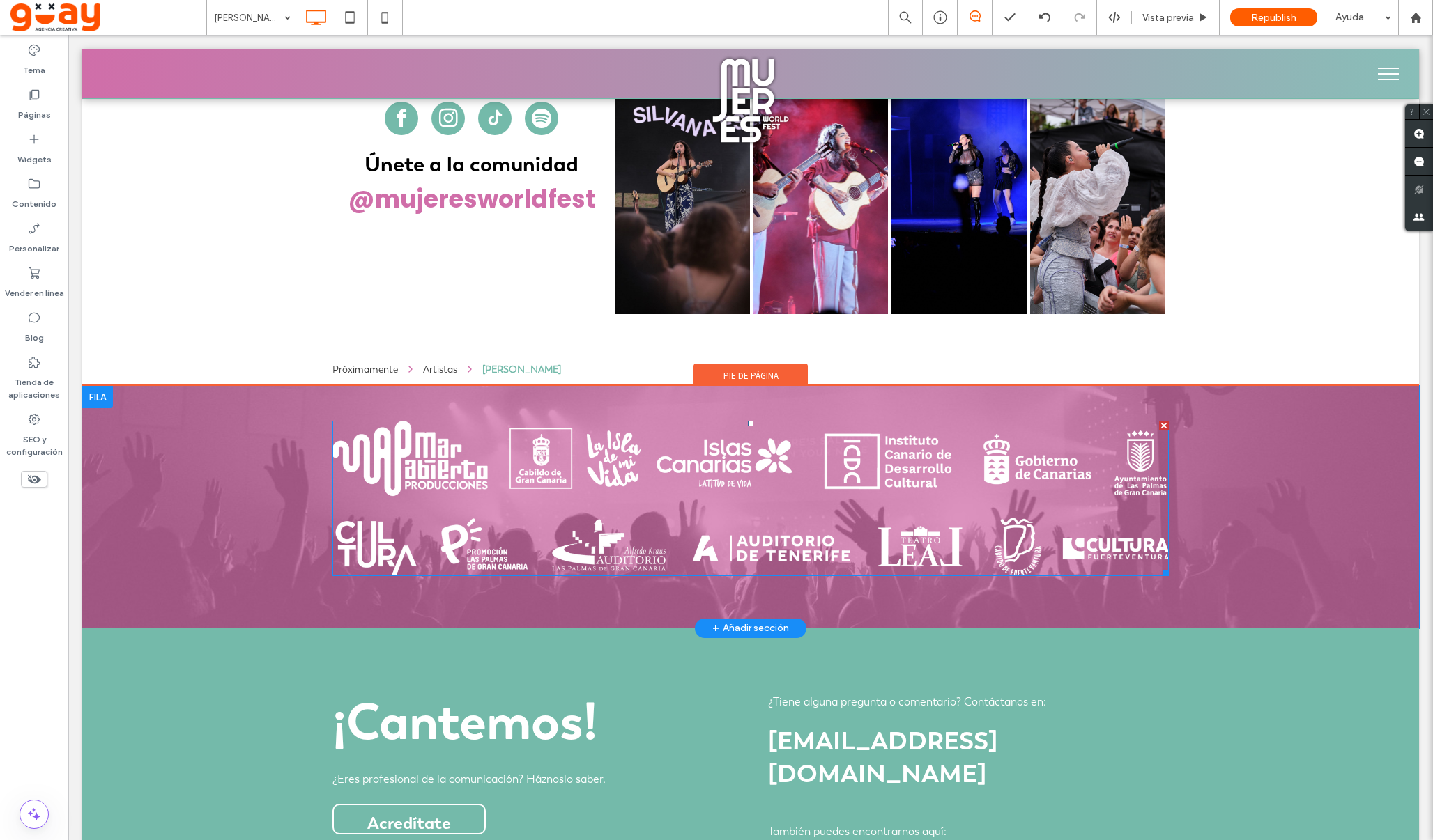
click at [890, 475] on img at bounding box center [750, 498] width 836 height 155
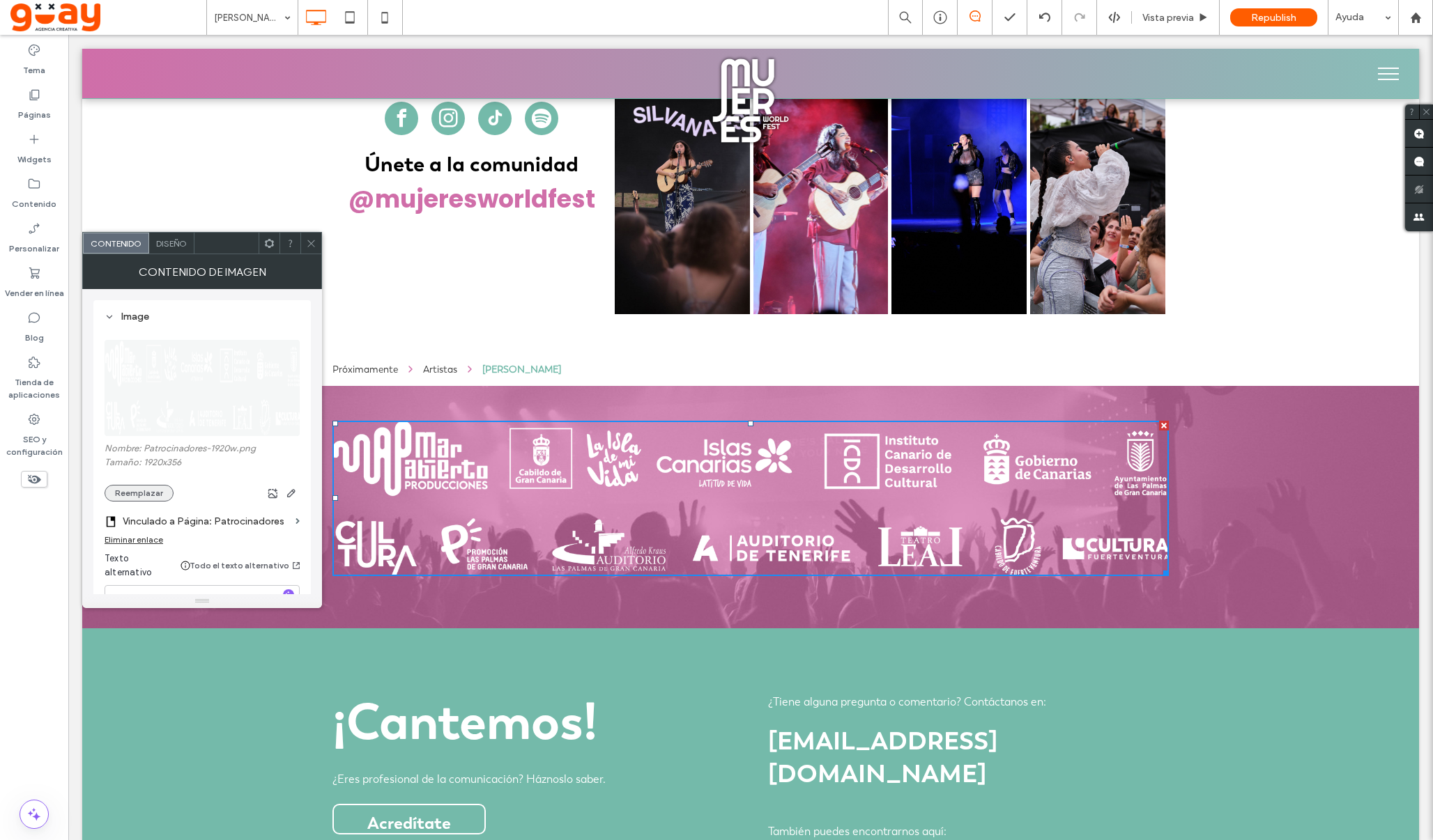
click at [151, 487] on button "Reemplazar" at bounding box center [139, 493] width 69 height 17
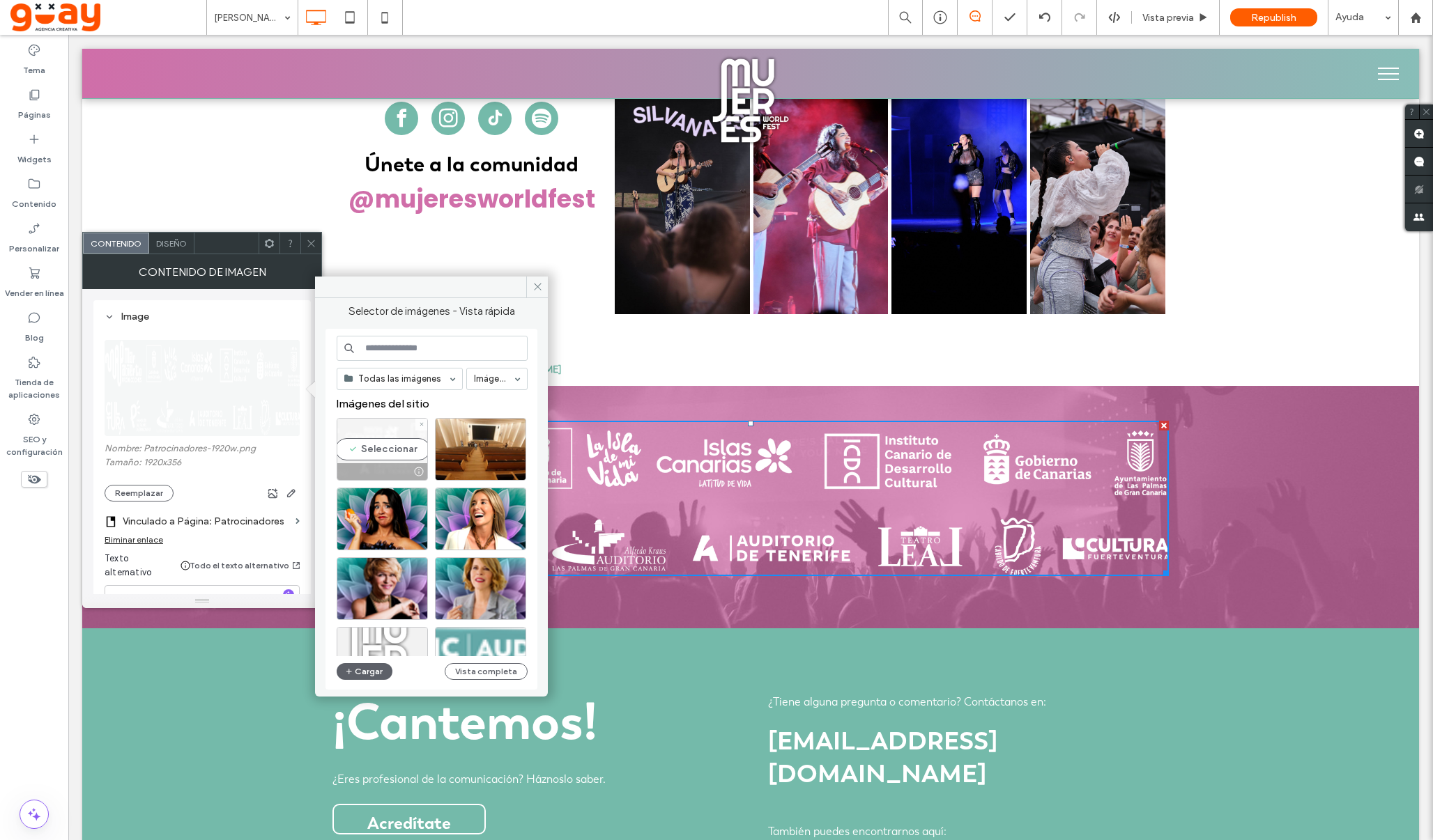
click at [400, 451] on div "Seleccionar" at bounding box center [382, 449] width 91 height 62
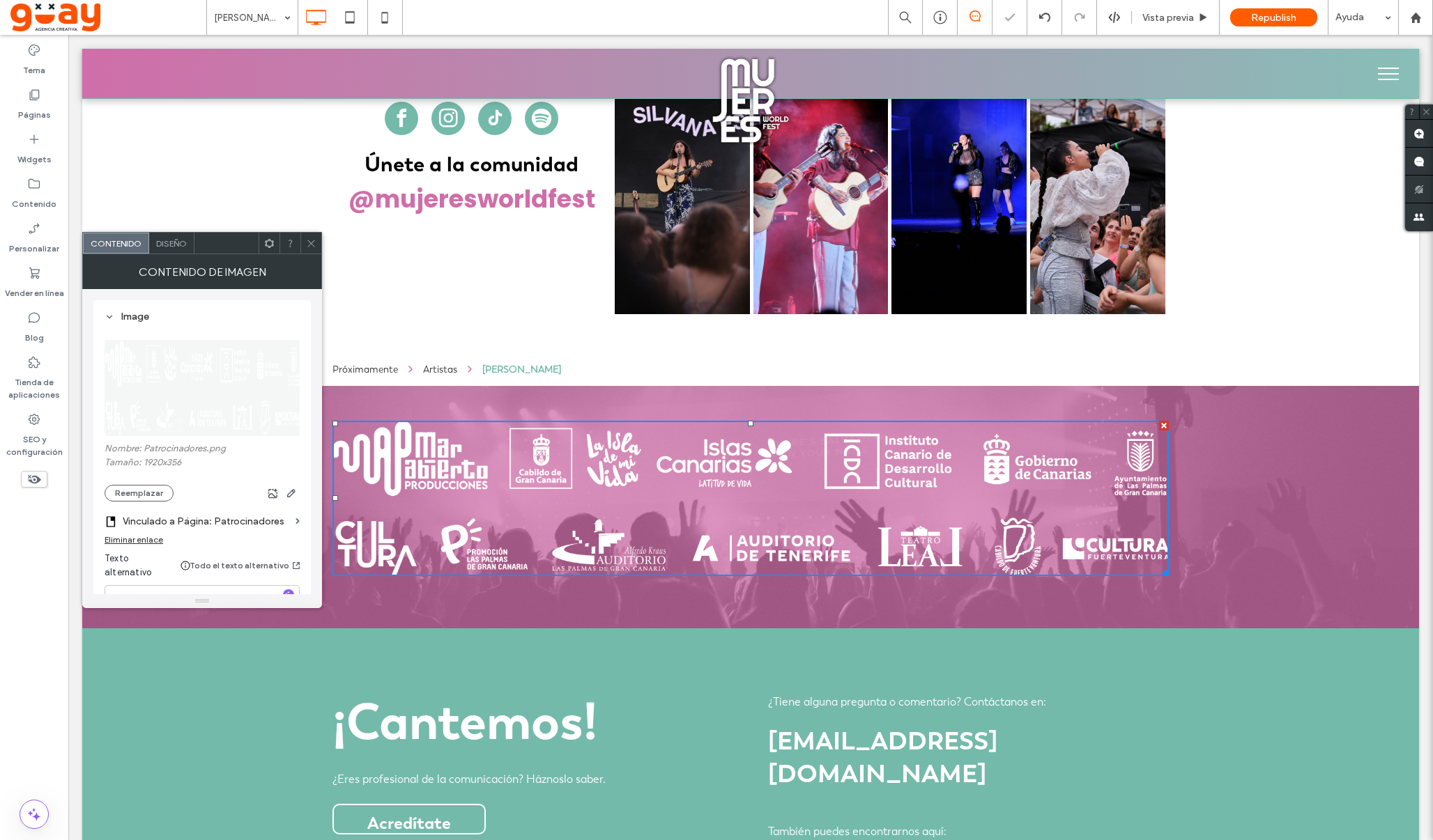
click at [310, 243] on icon at bounding box center [311, 243] width 11 height 11
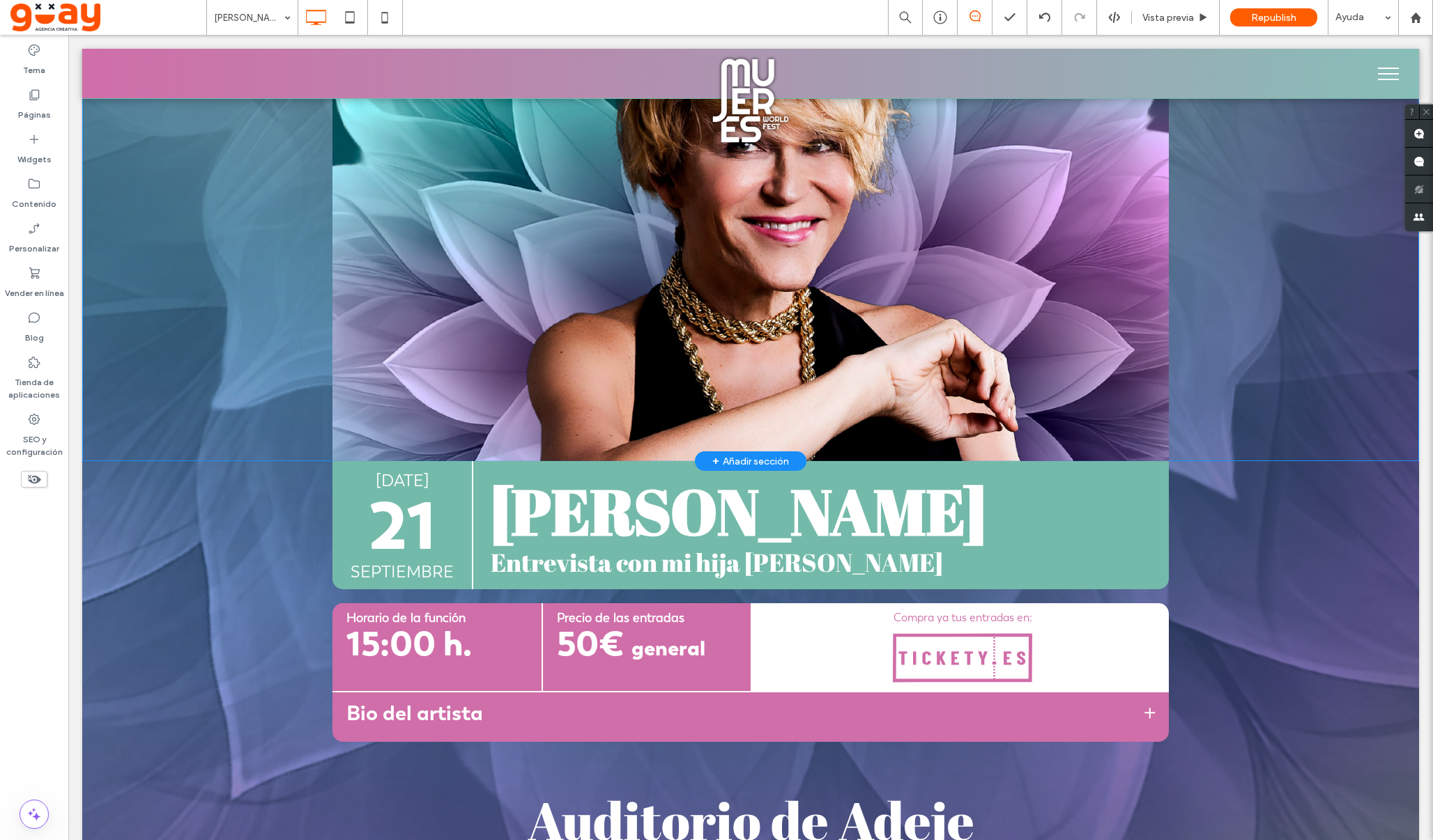
scroll to position [76, 0]
click at [41, 100] on div "Páginas" at bounding box center [34, 104] width 68 height 45
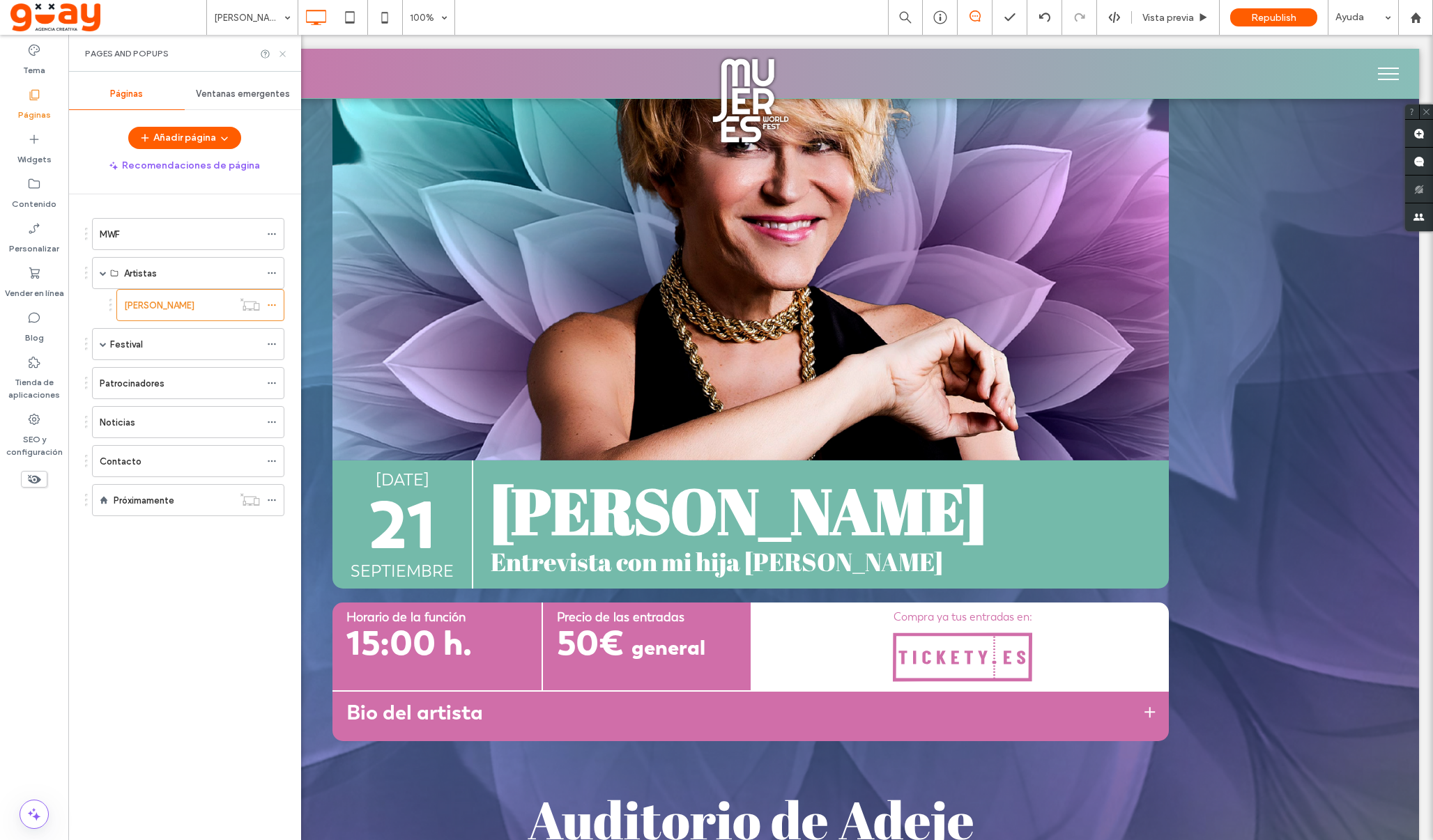
click at [283, 54] on use at bounding box center [282, 53] width 5 height 5
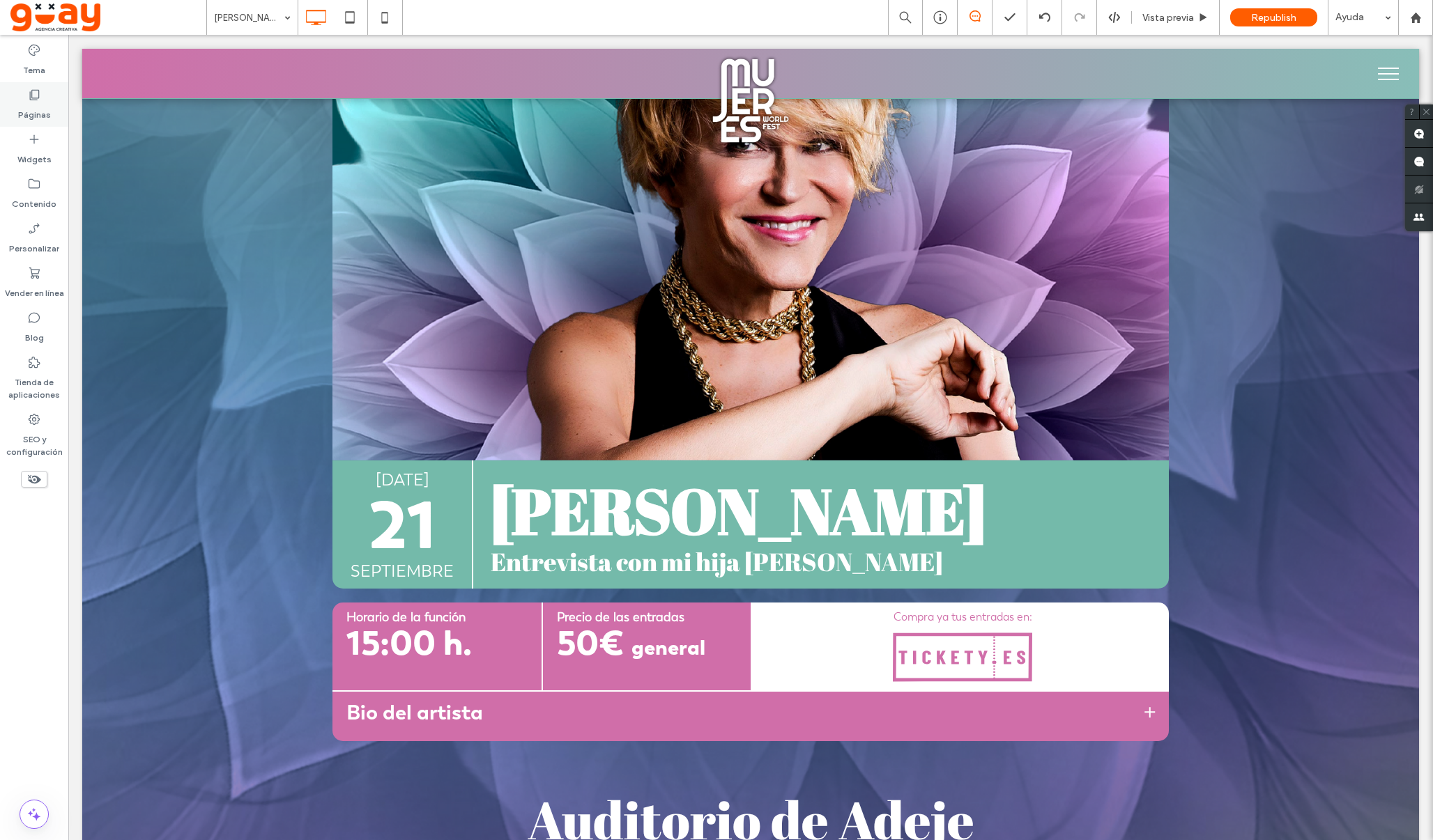
click at [43, 103] on label "Páginas" at bounding box center [34, 112] width 33 height 20
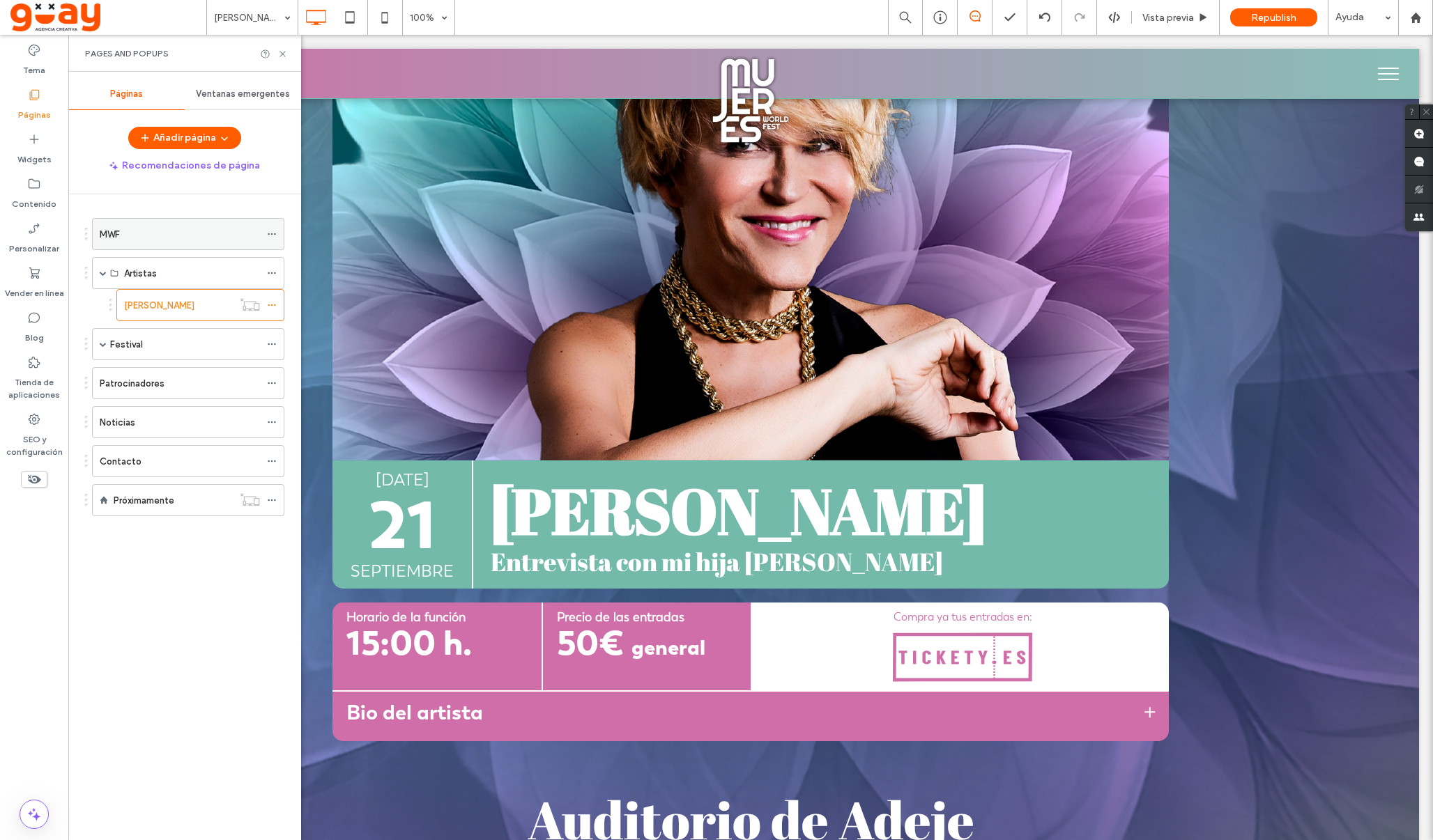
click at [142, 243] on div "MWF" at bounding box center [180, 234] width 161 height 30
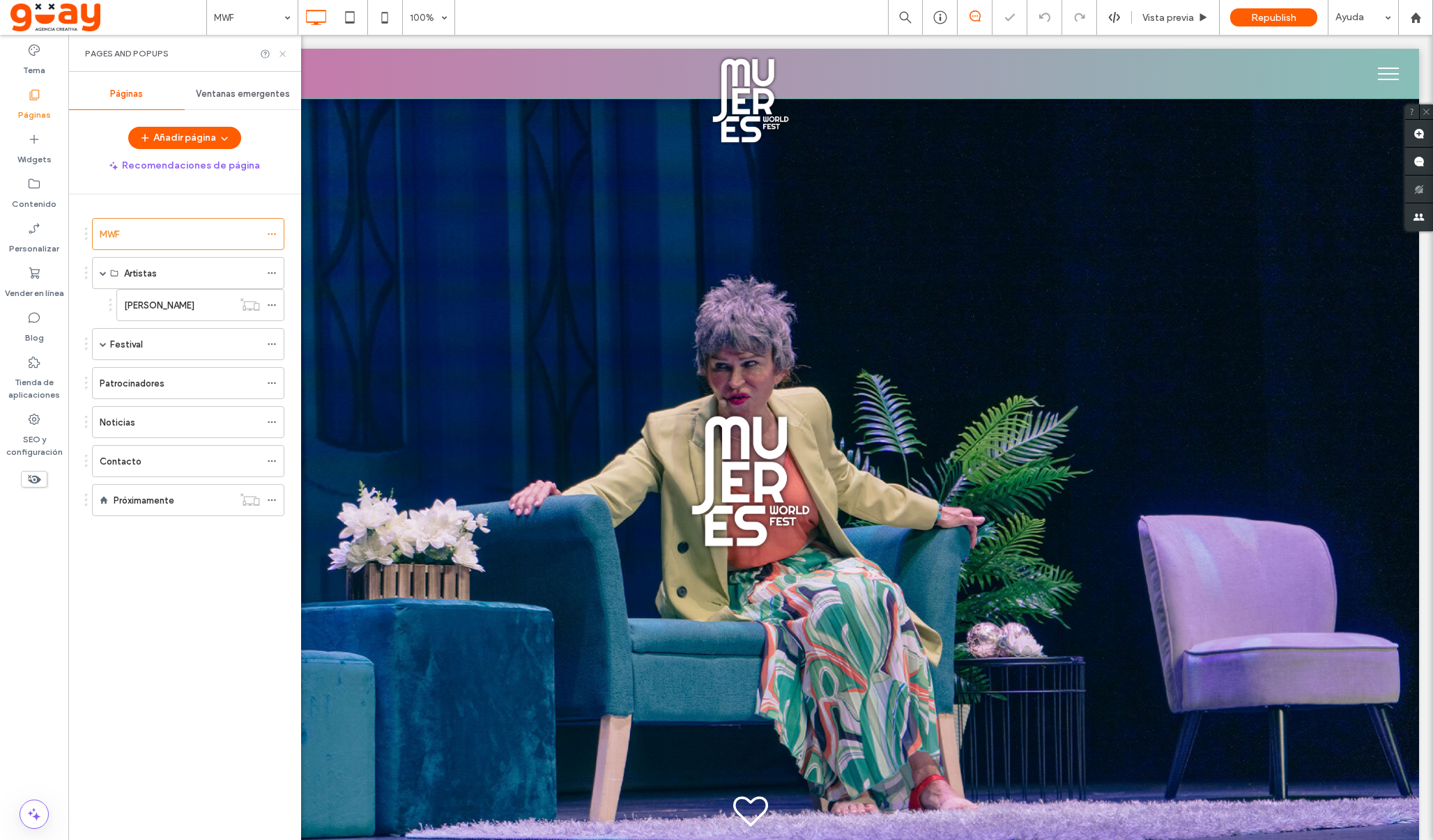
click at [285, 52] on use at bounding box center [282, 53] width 5 height 5
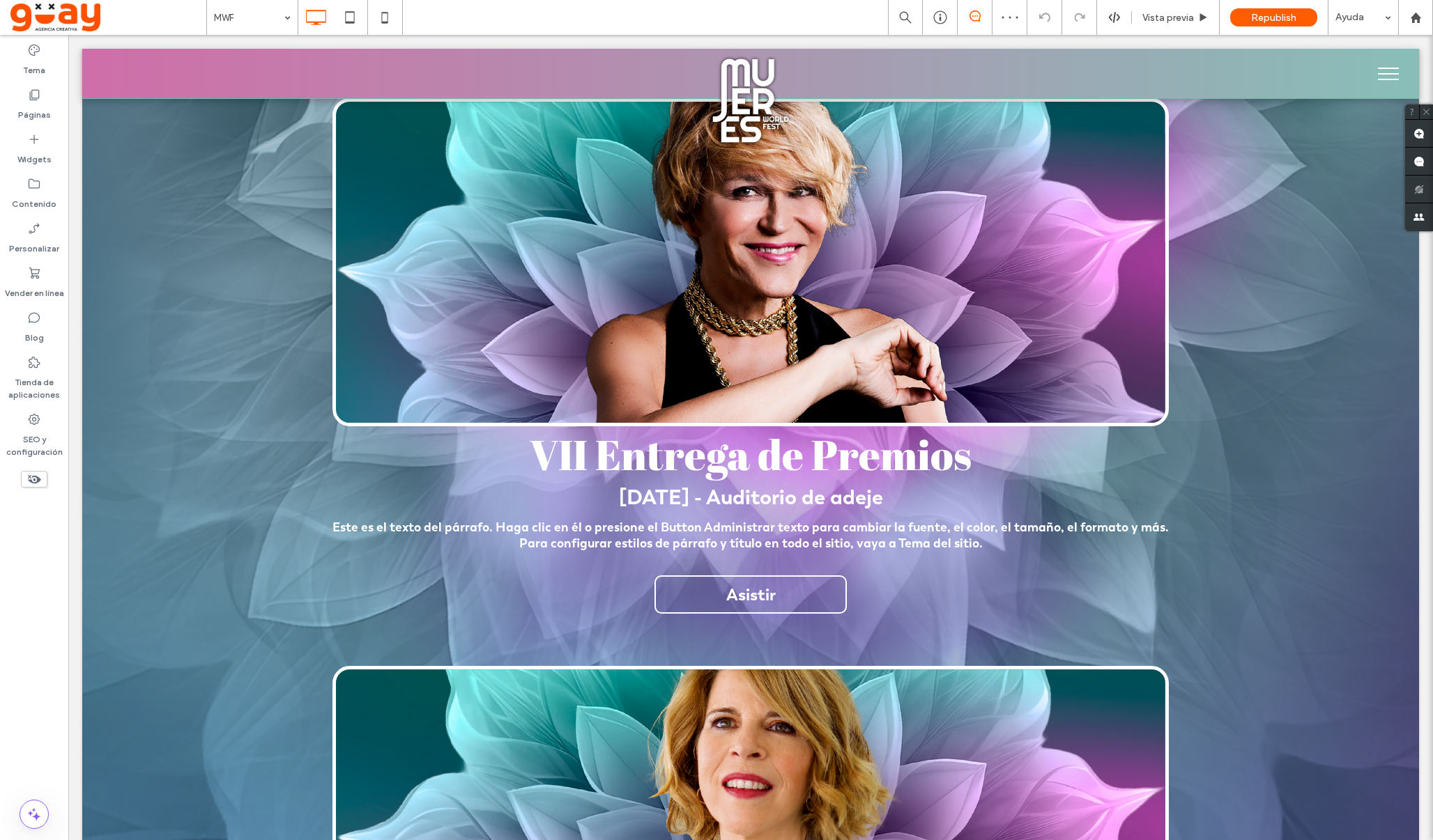
scroll to position [1217, 0]
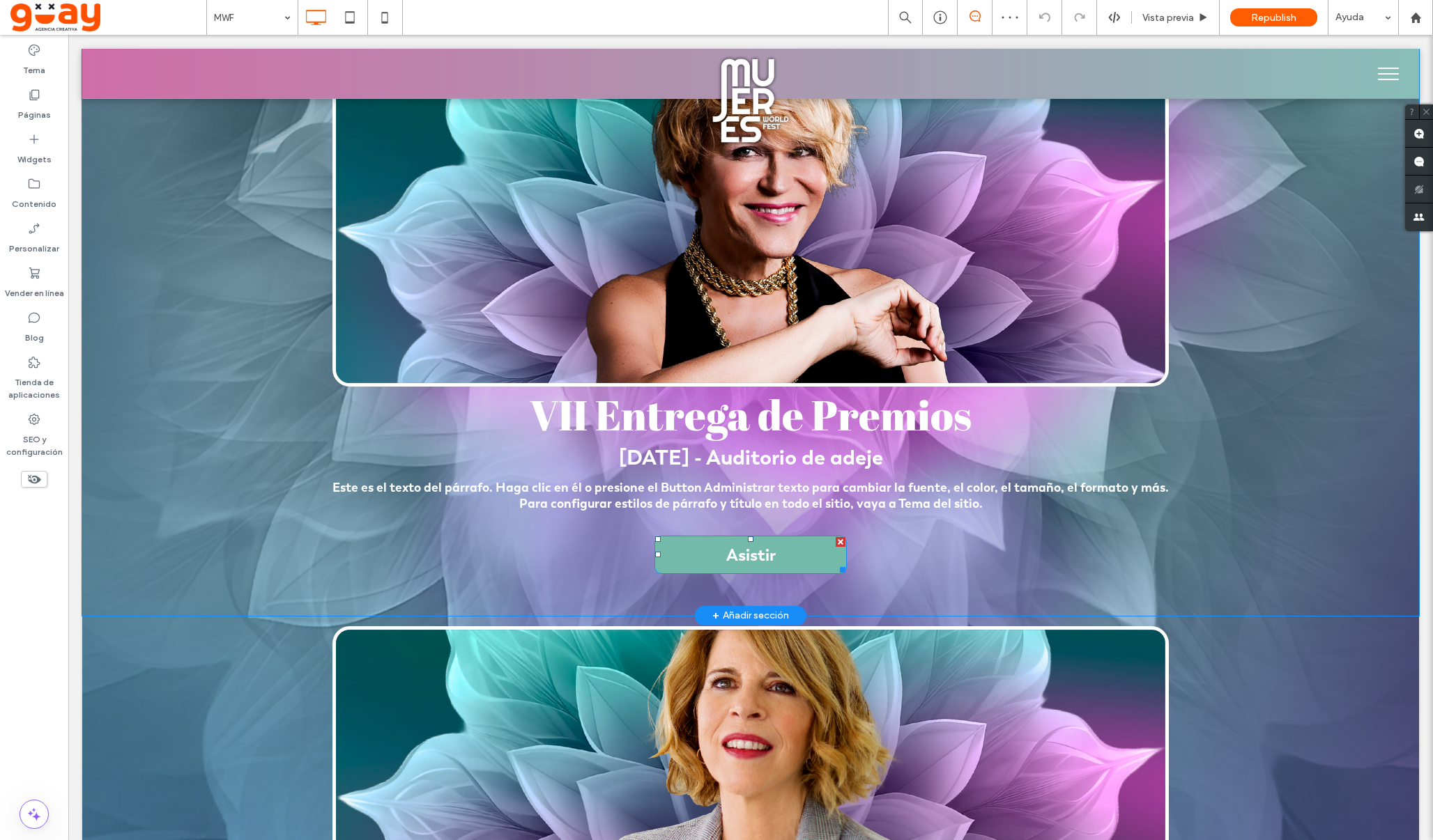
click at [717, 547] on link "Asistir" at bounding box center [750, 555] width 193 height 38
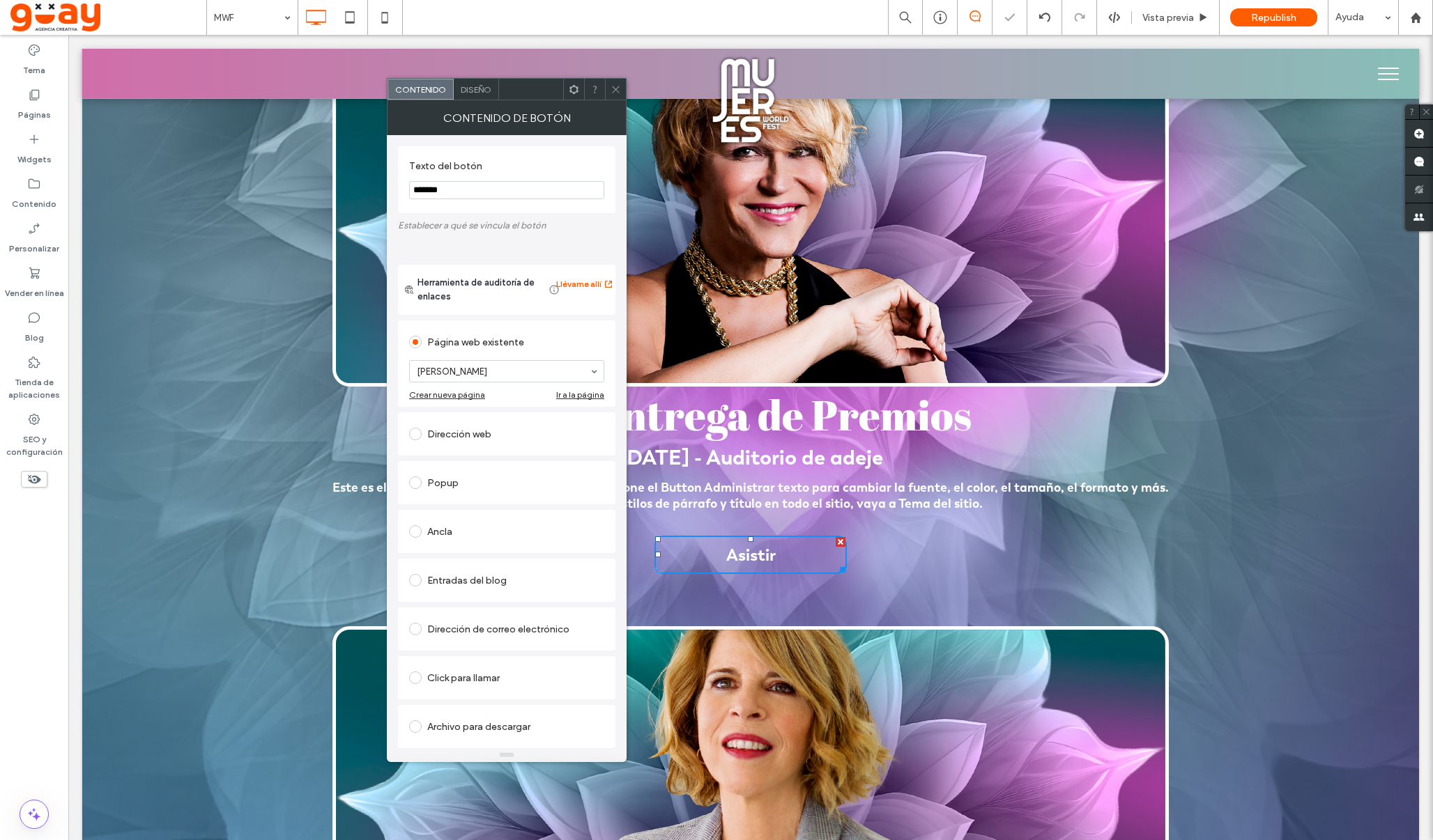
click at [616, 90] on icon at bounding box center [616, 90] width 11 height 11
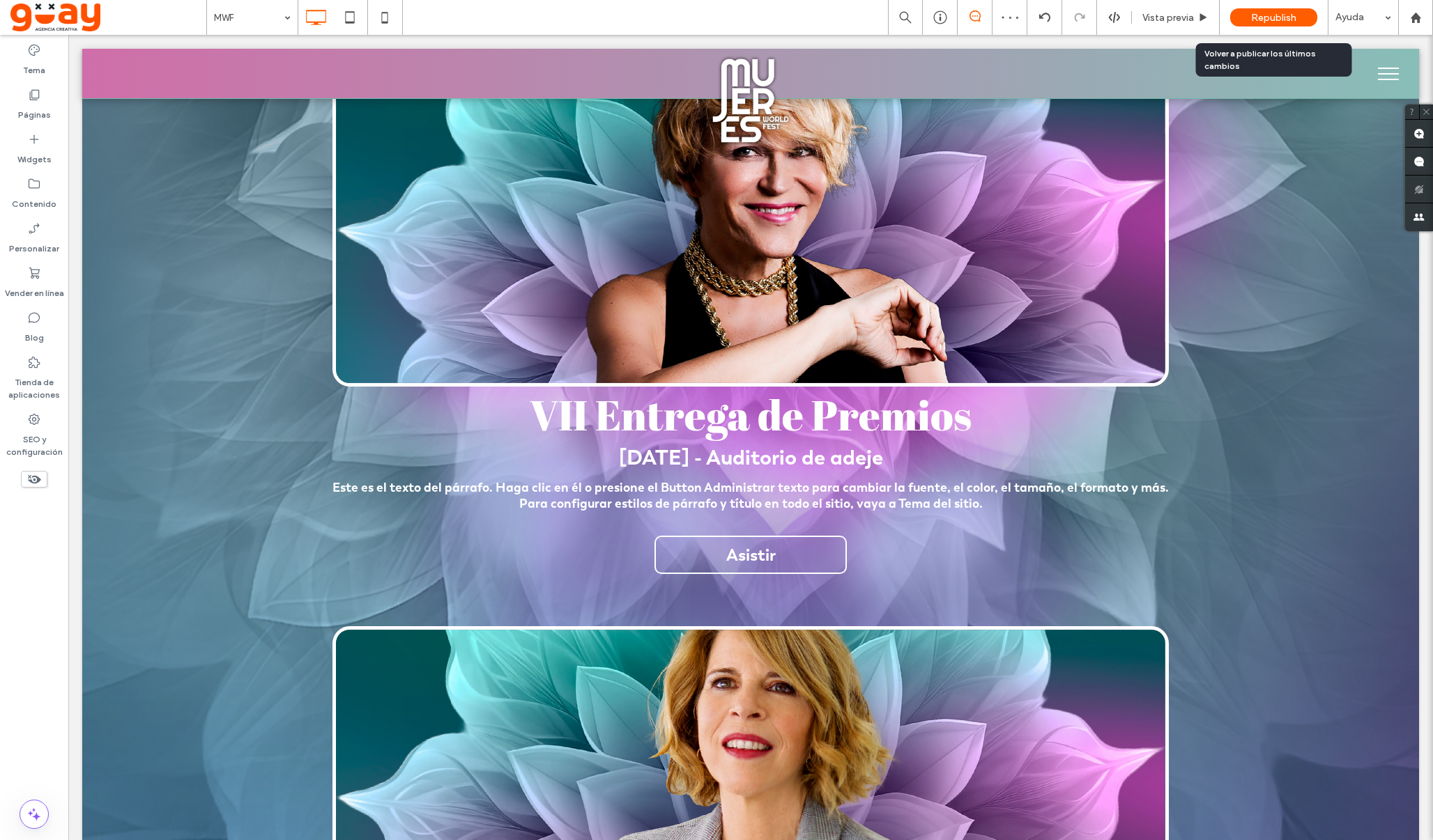
click at [1279, 15] on span "Republish" at bounding box center [1274, 18] width 46 height 12
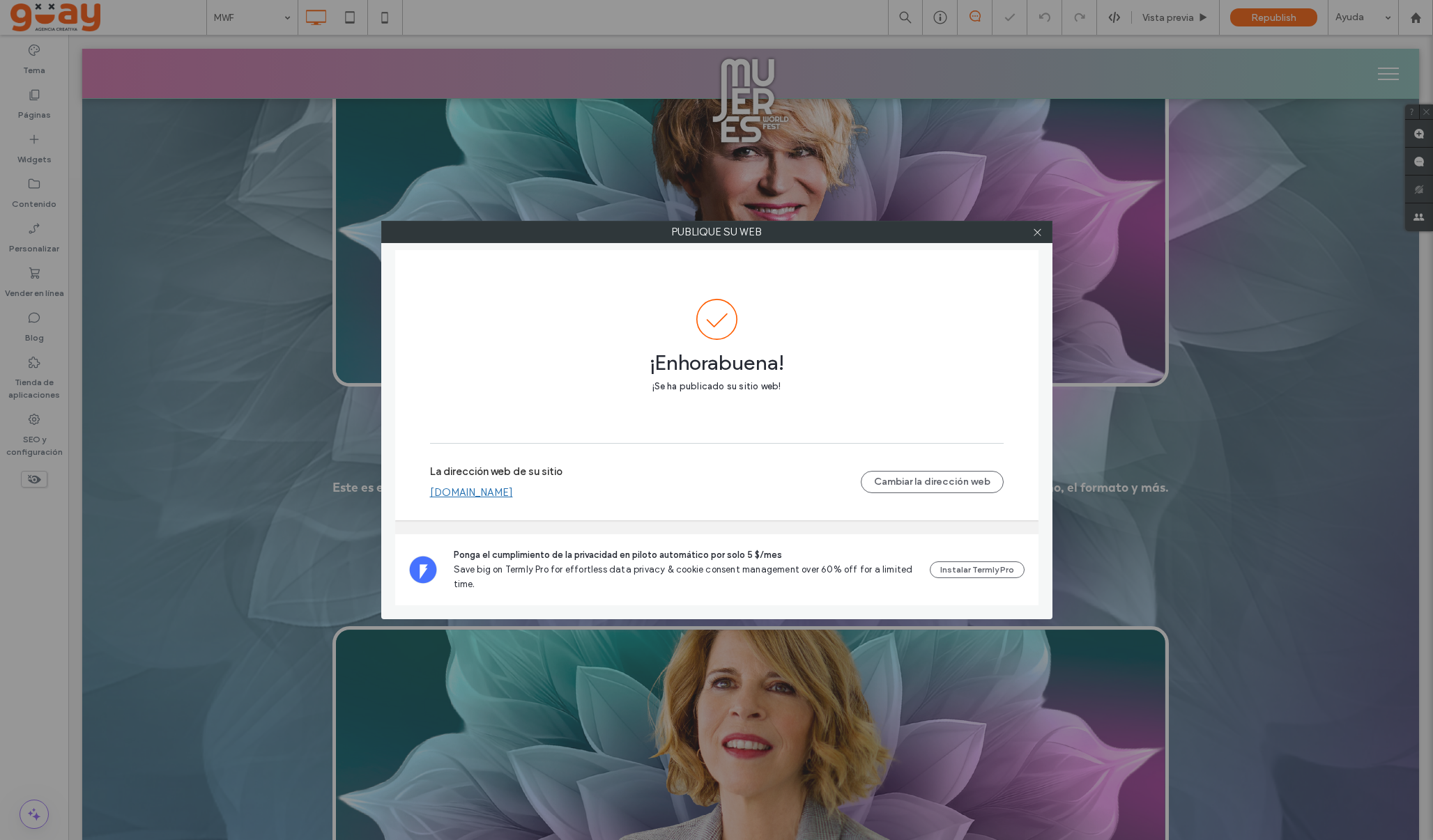
click at [1039, 232] on icon at bounding box center [1037, 233] width 11 height 11
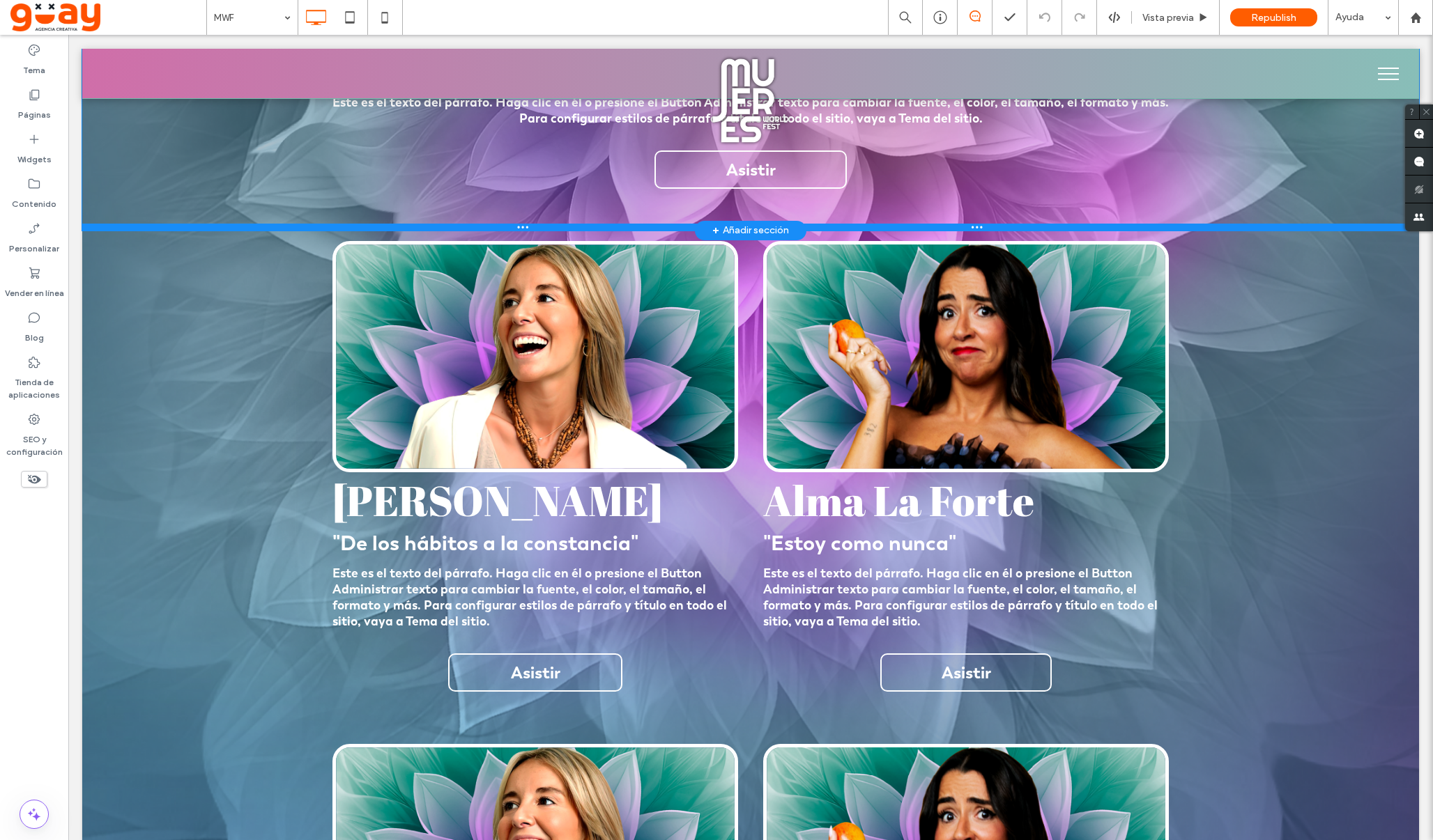
scroll to position [2172, 0]
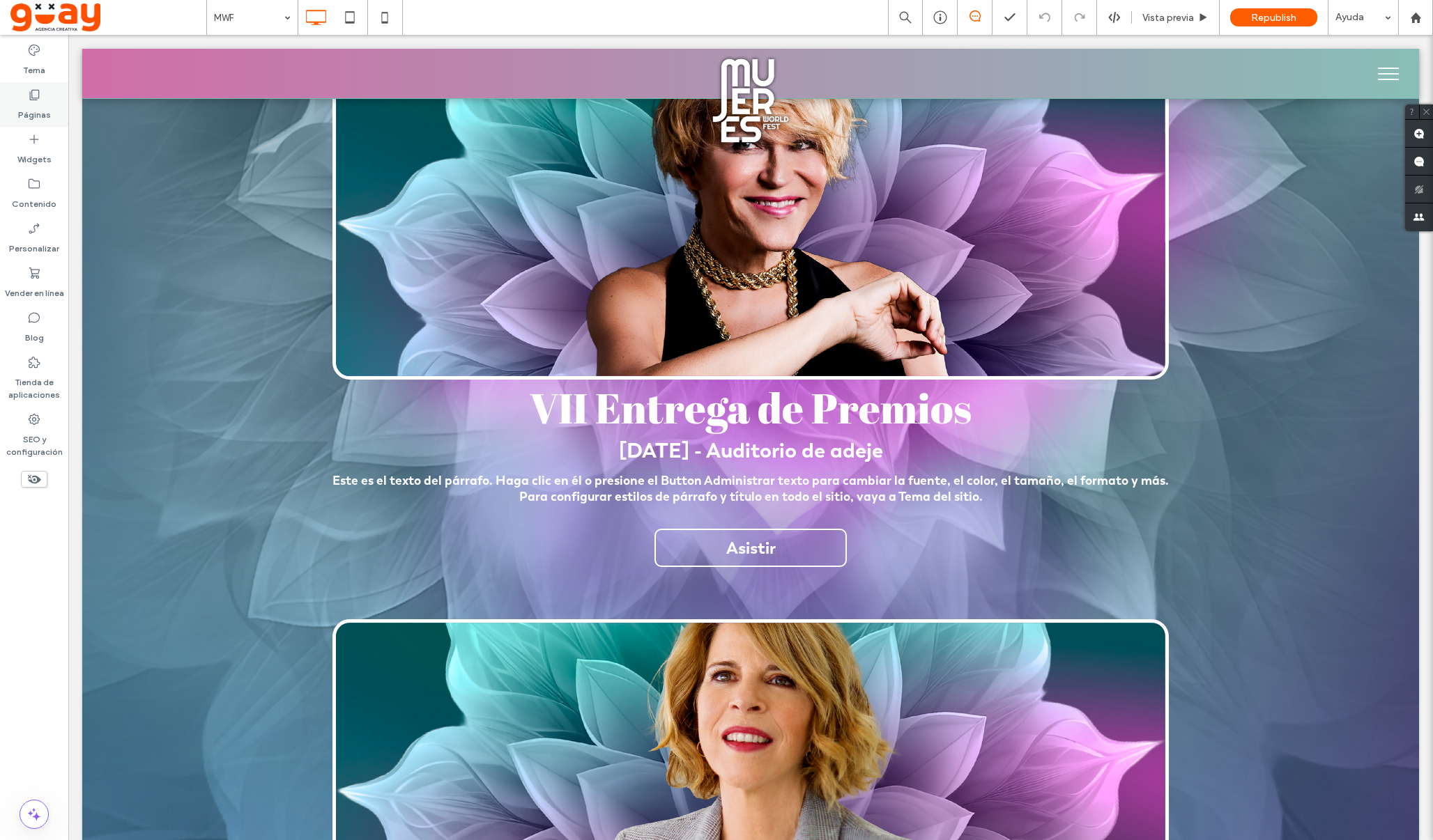
click at [46, 118] on label "Páginas" at bounding box center [34, 112] width 33 height 20
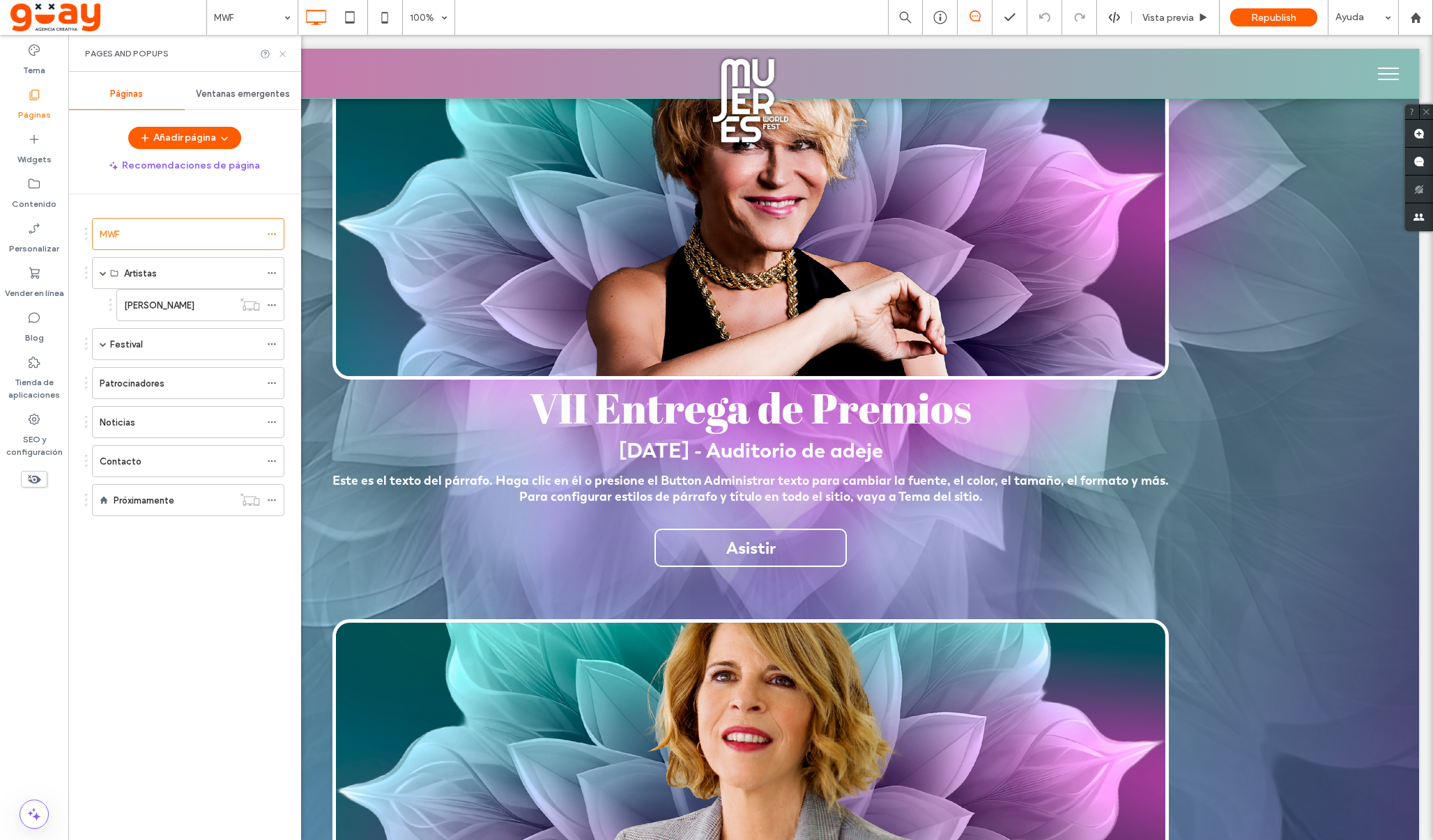
click at [284, 54] on use at bounding box center [282, 53] width 5 height 5
